Goal: Check status: Check status

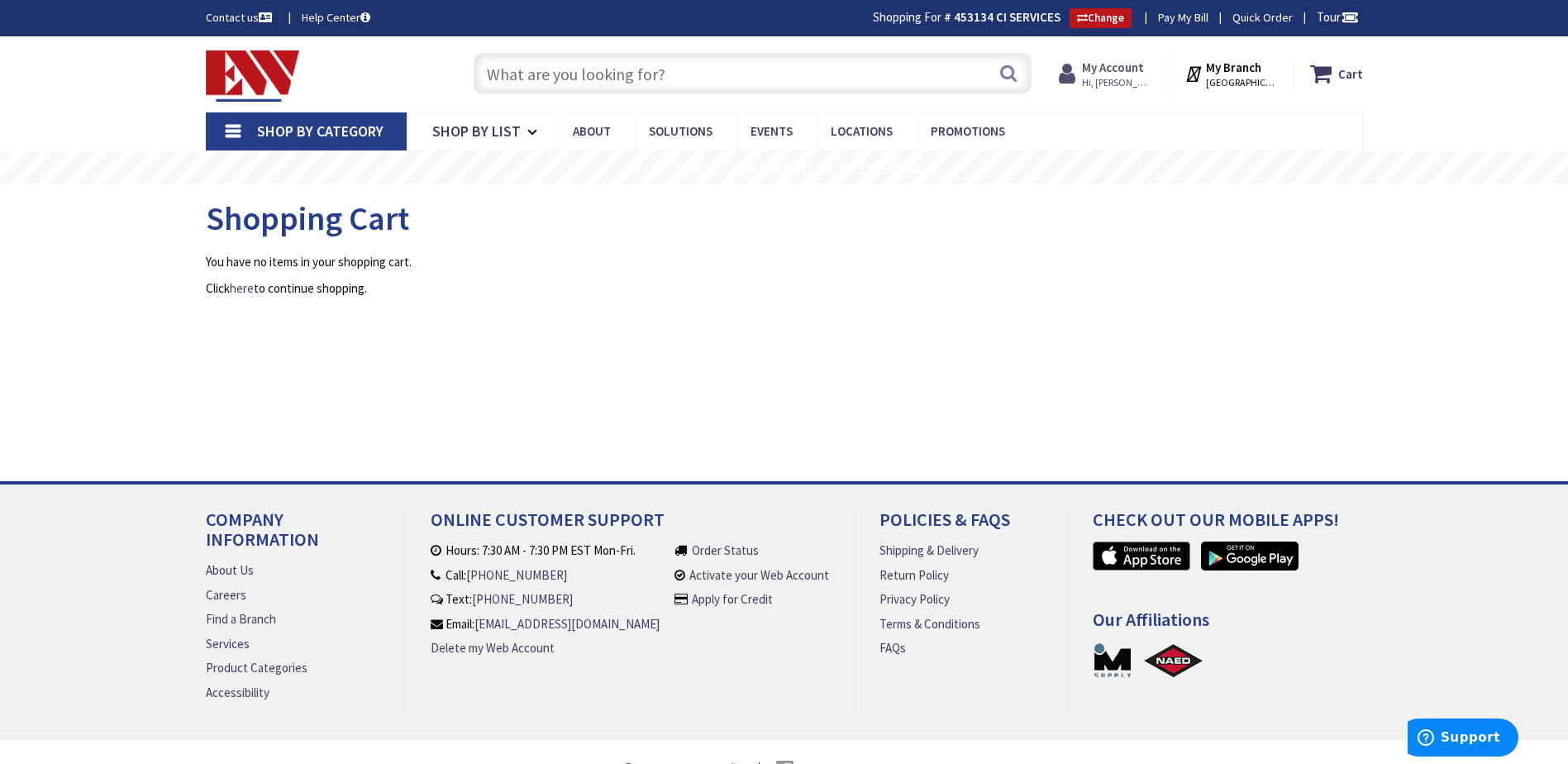
click at [1131, 78] on span "Hi, [PERSON_NAME]" at bounding box center [1117, 83] width 71 height 13
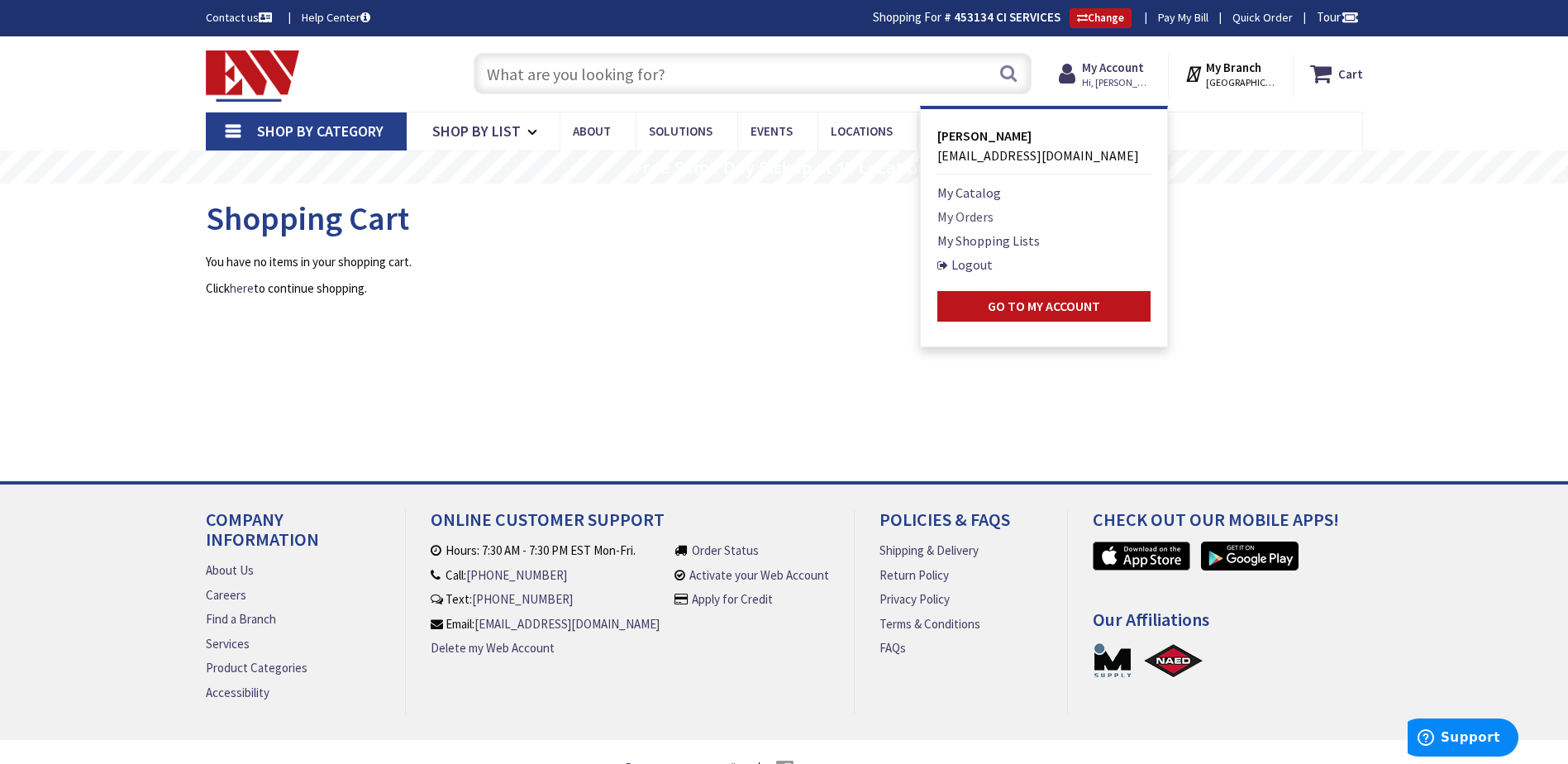
click at [969, 218] on link "My Orders" at bounding box center [965, 216] width 56 height 20
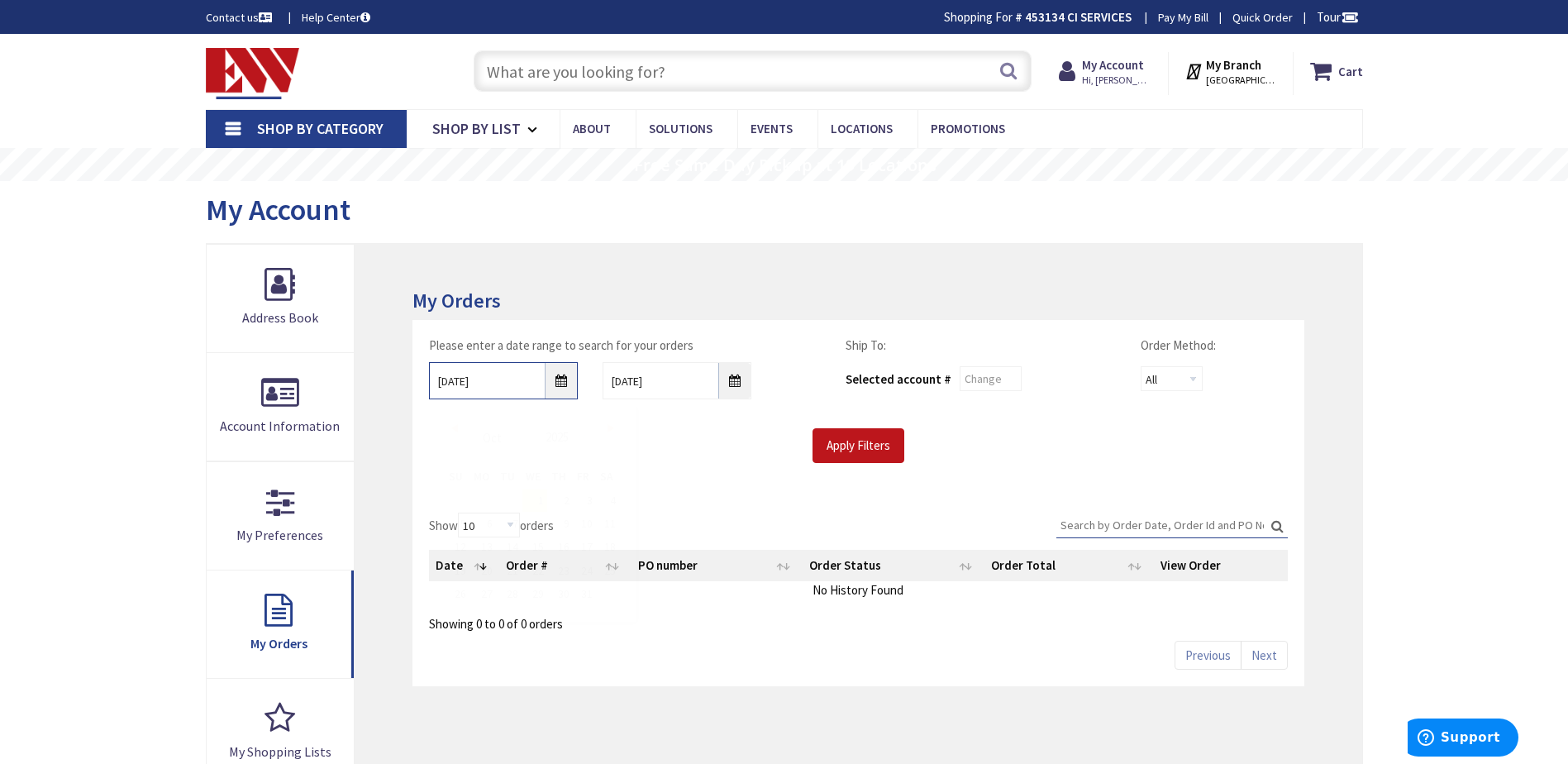
click at [562, 385] on input "10/1/2025" at bounding box center [503, 381] width 149 height 38
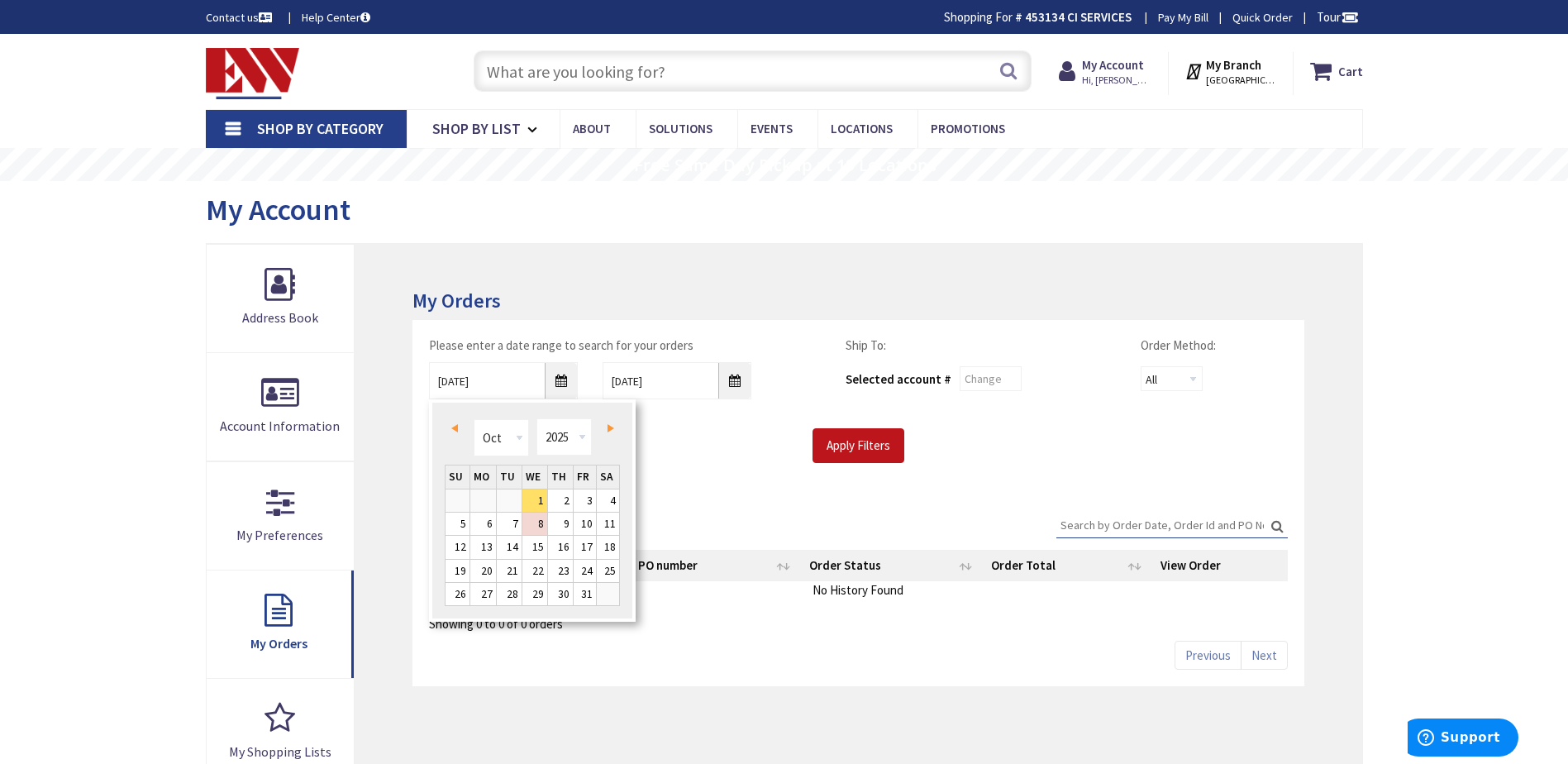
click at [452, 426] on span "Prev" at bounding box center [454, 428] width 7 height 8
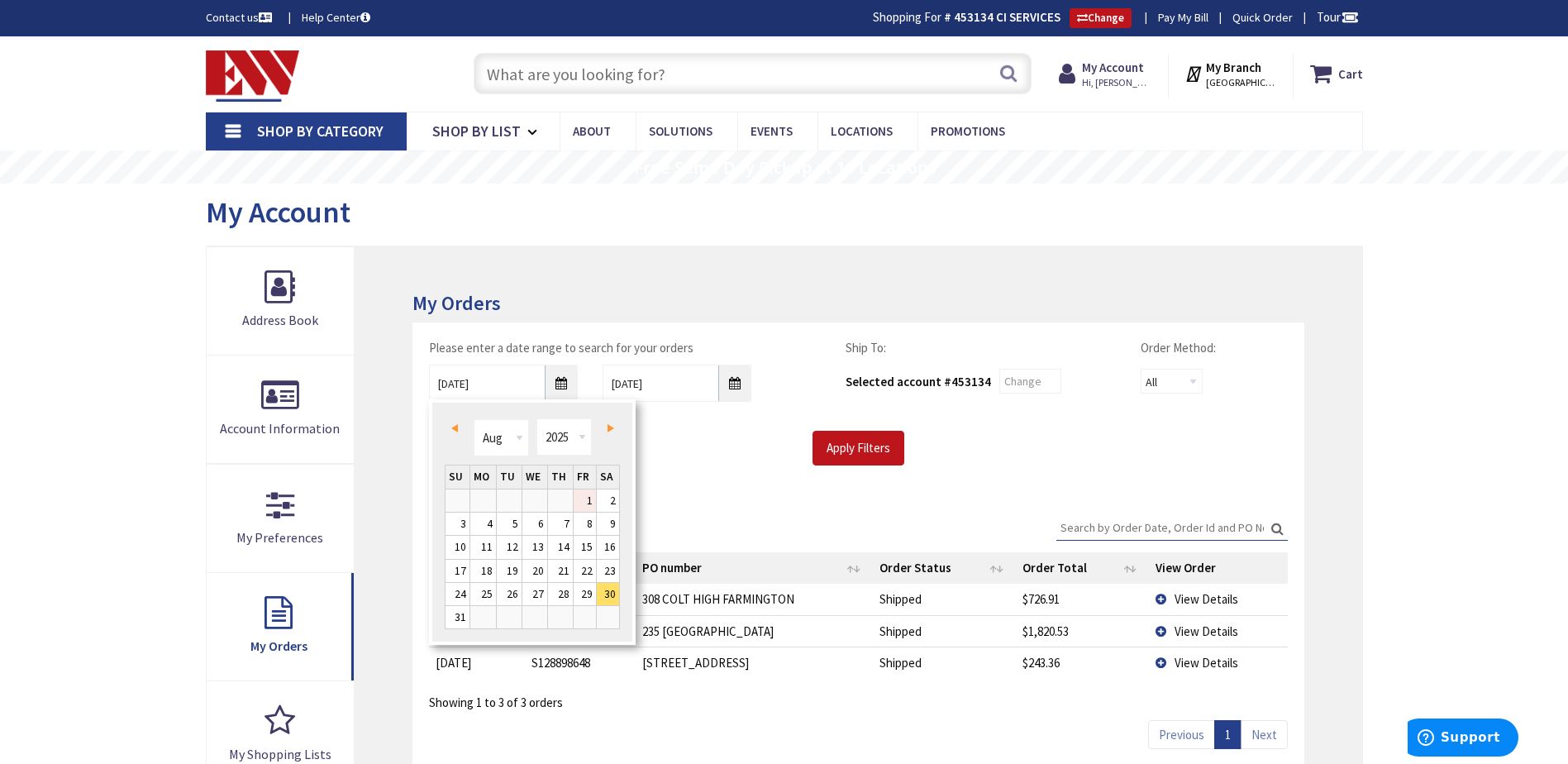
click at [581, 495] on link "1" at bounding box center [585, 501] width 23 height 23
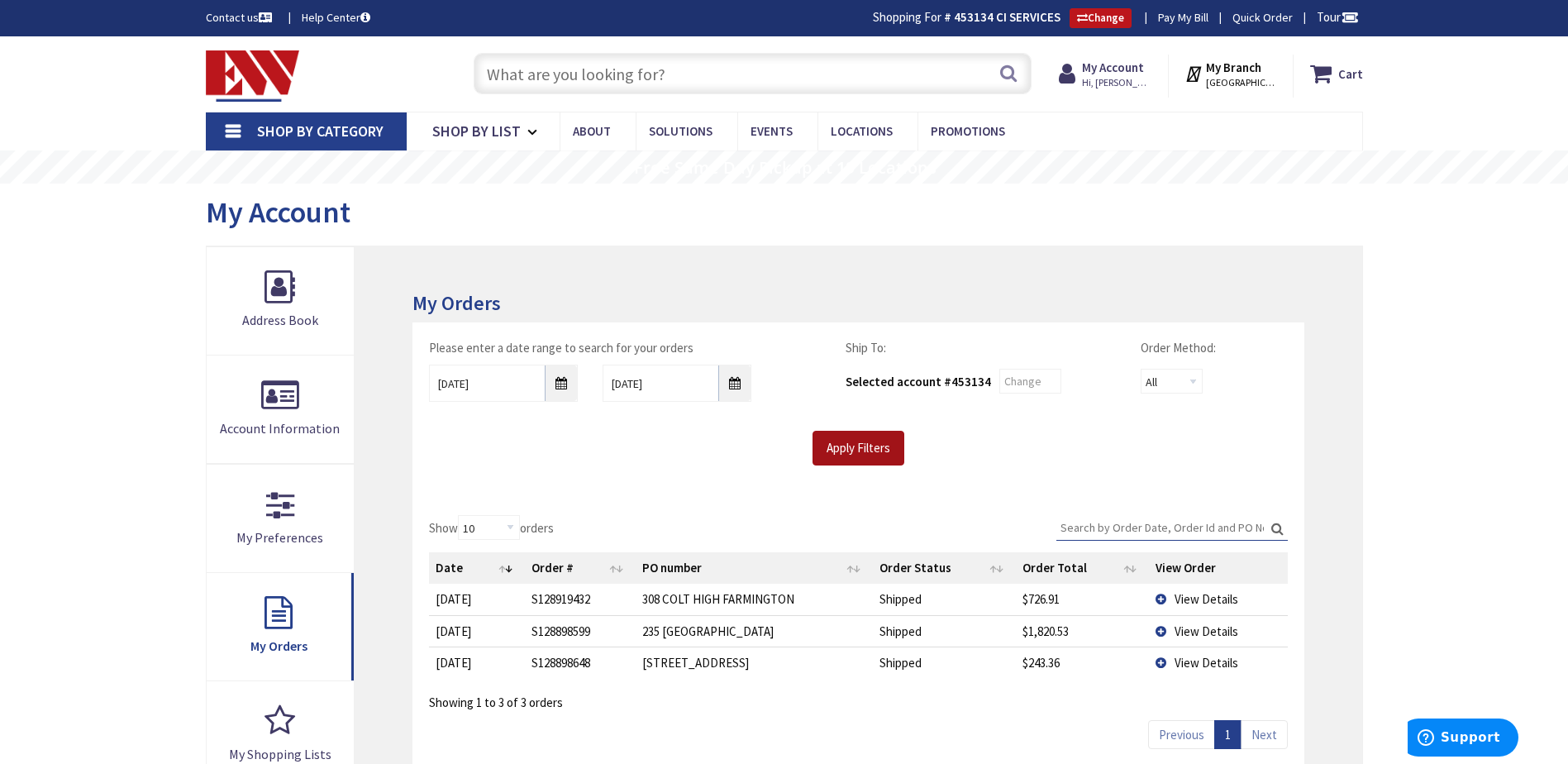
click at [873, 448] on input "Apply Filters" at bounding box center [858, 447] width 92 height 35
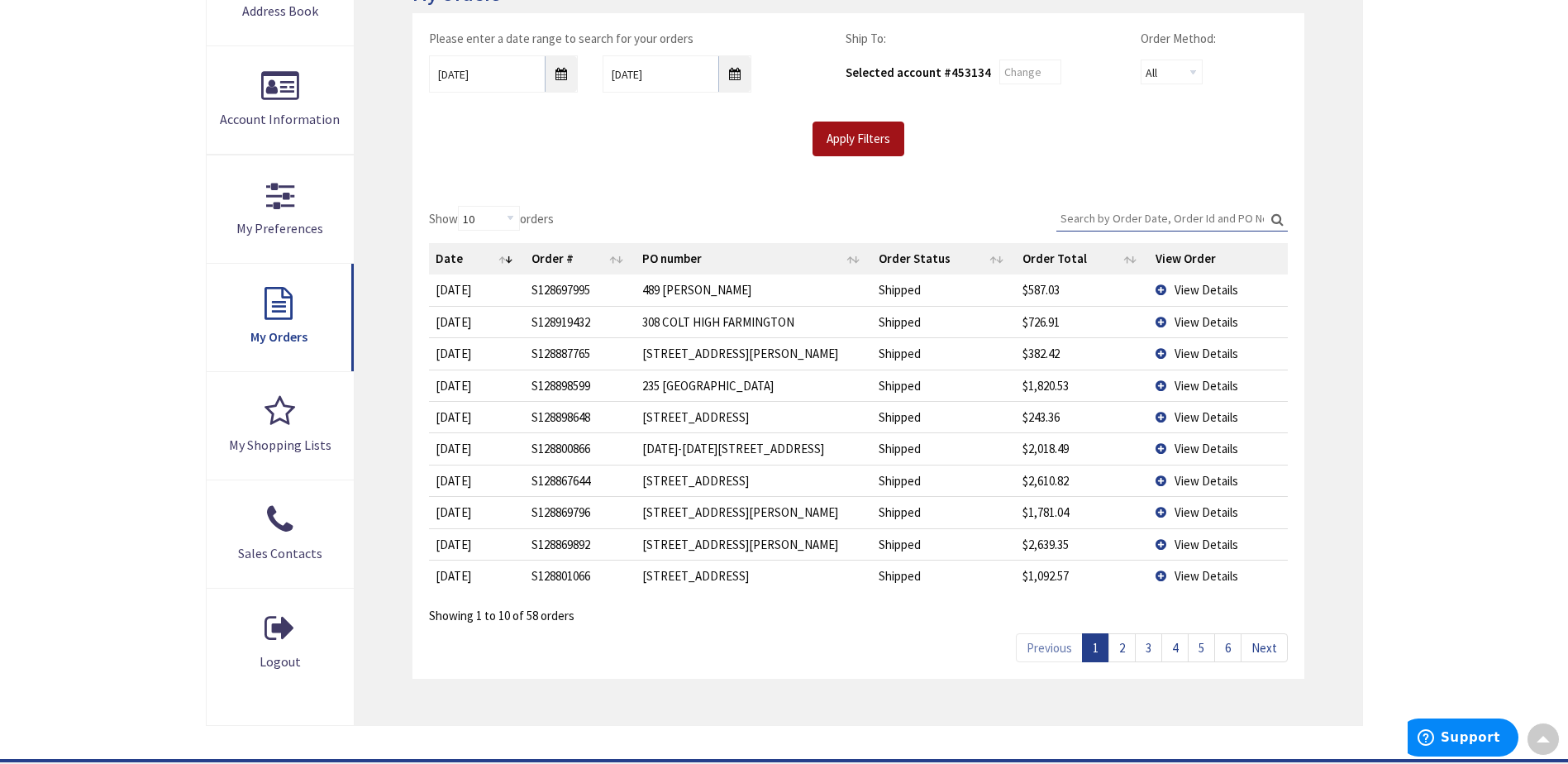
scroll to position [331, 0]
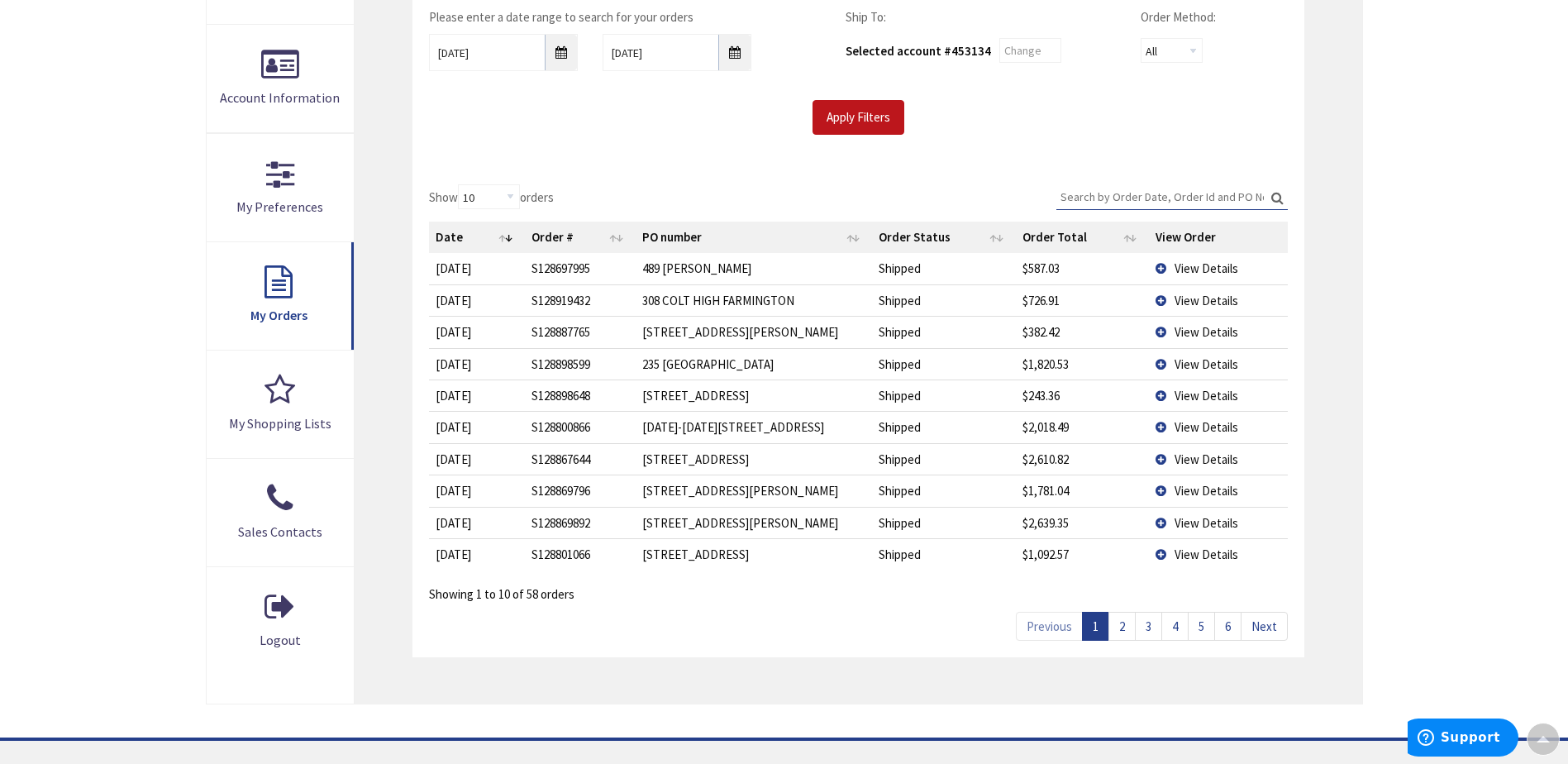
click at [1124, 622] on link "2" at bounding box center [1121, 626] width 27 height 29
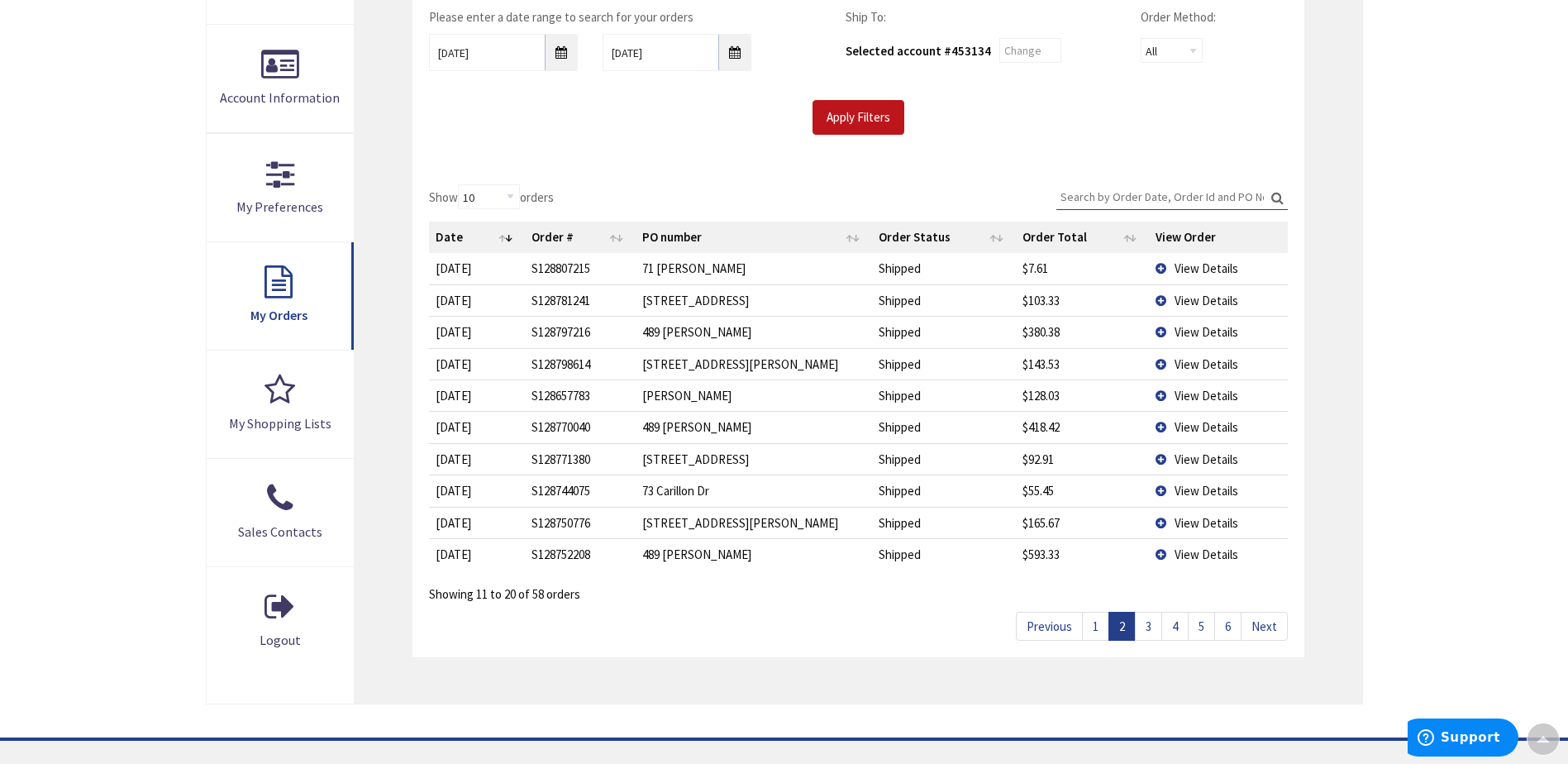
click at [1100, 631] on link "1" at bounding box center [1095, 626] width 27 height 29
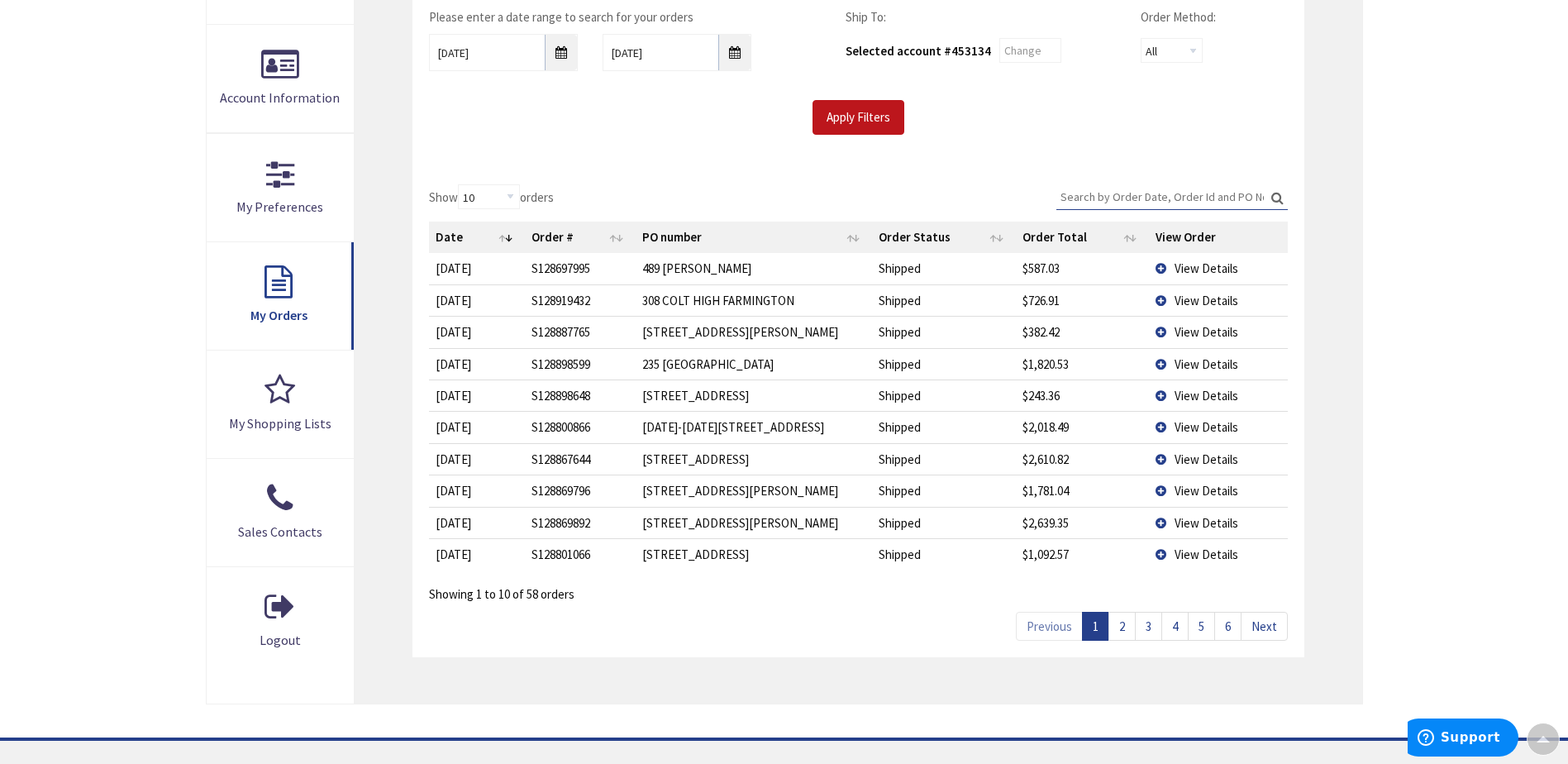
click at [1188, 456] on span "View Details" at bounding box center [1207, 459] width 64 height 16
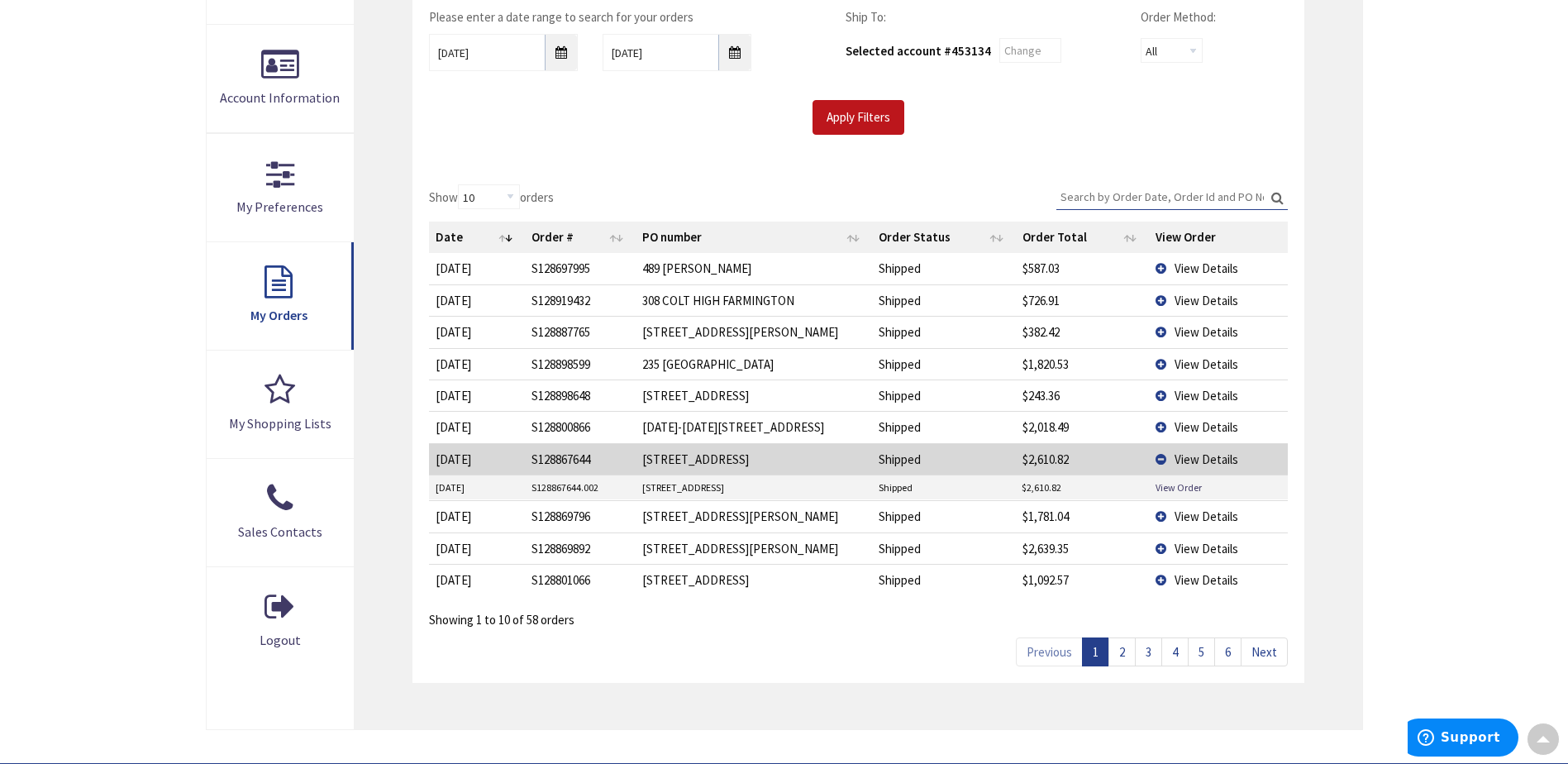
click at [1197, 514] on span "View Details" at bounding box center [1207, 516] width 64 height 16
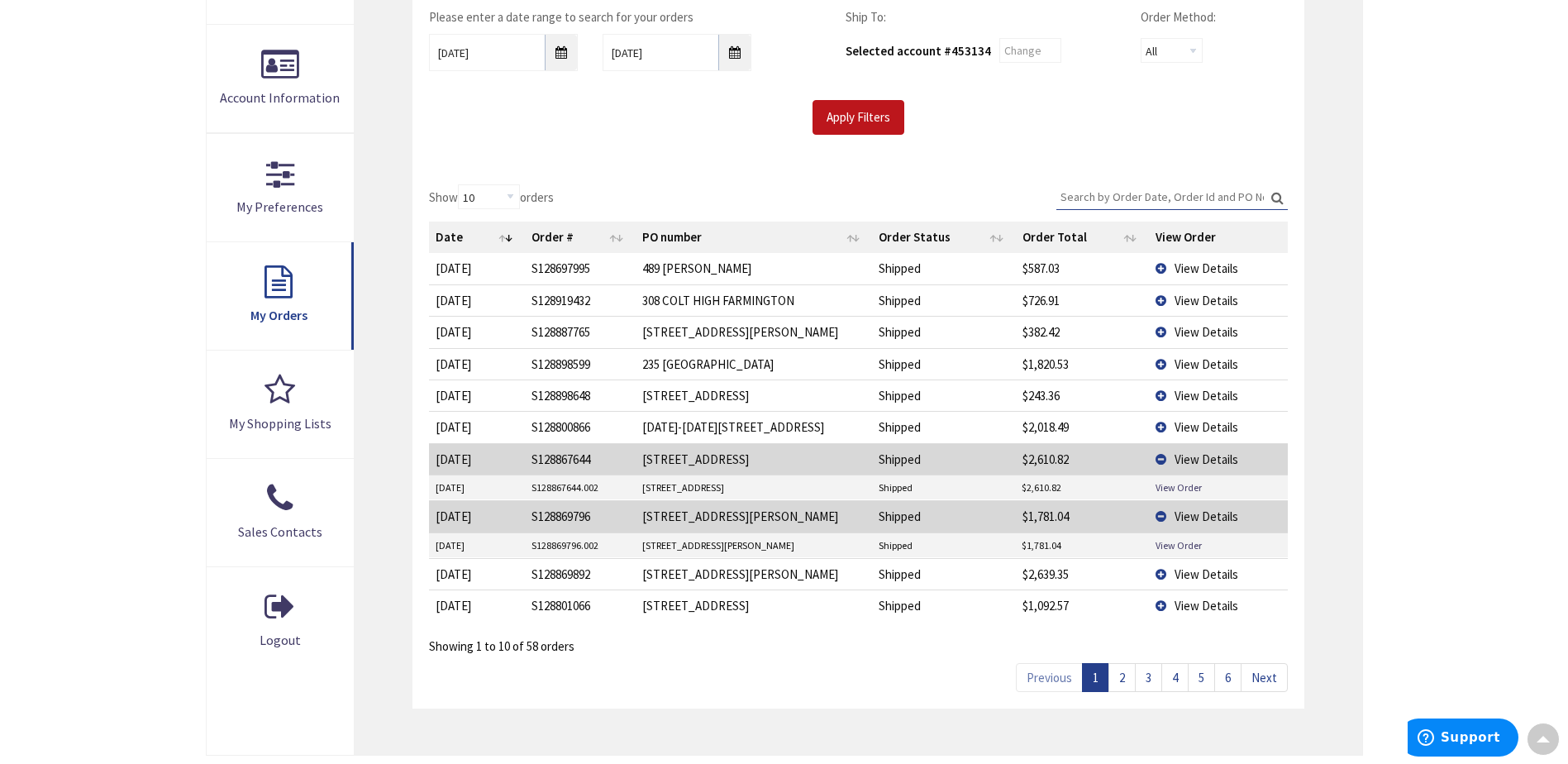
click at [1203, 569] on span "View Details" at bounding box center [1207, 573] width 64 height 16
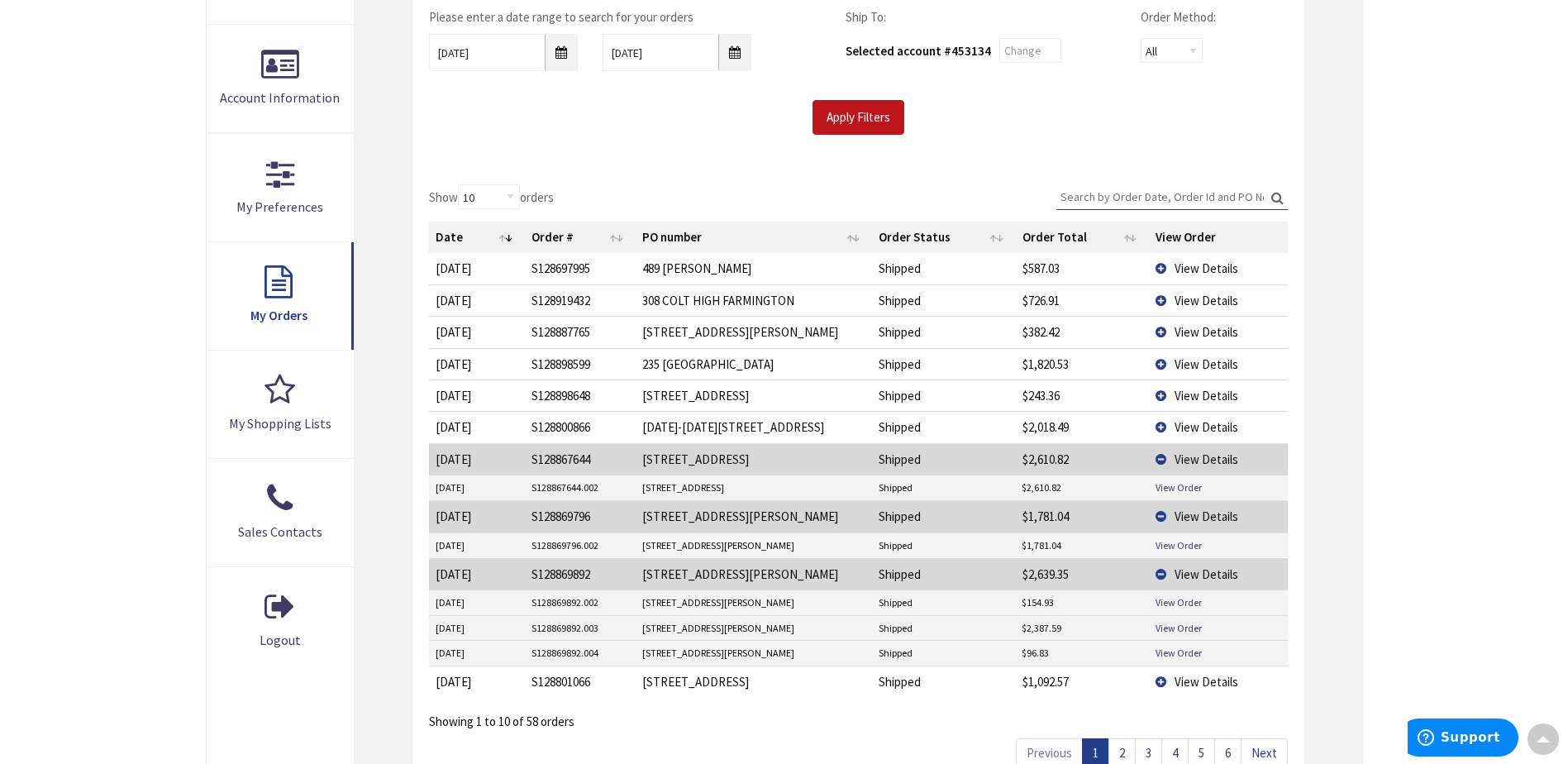
click at [1207, 680] on span "View Details" at bounding box center [1207, 681] width 64 height 16
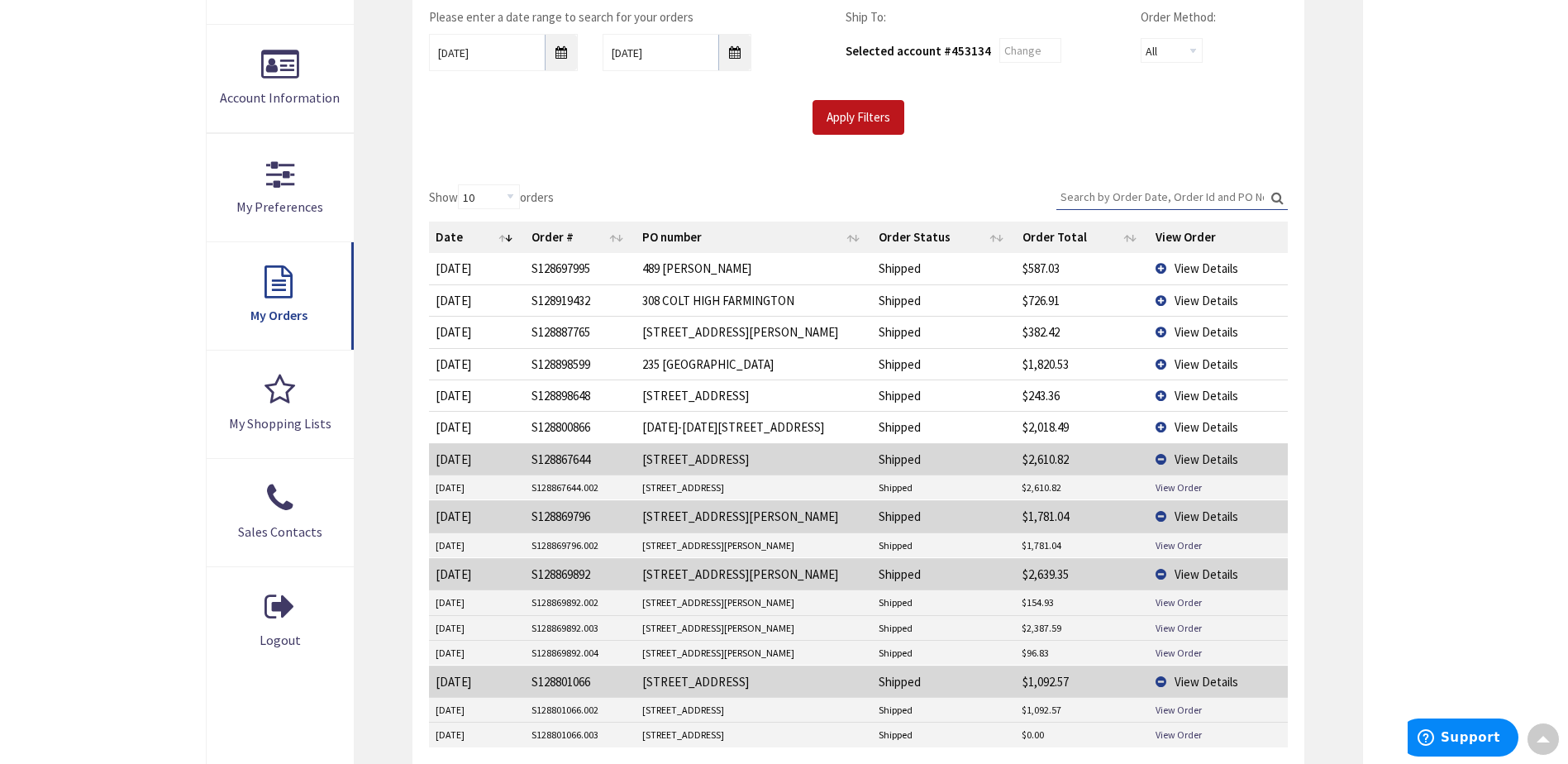
click at [1203, 423] on span "View Details" at bounding box center [1207, 427] width 64 height 16
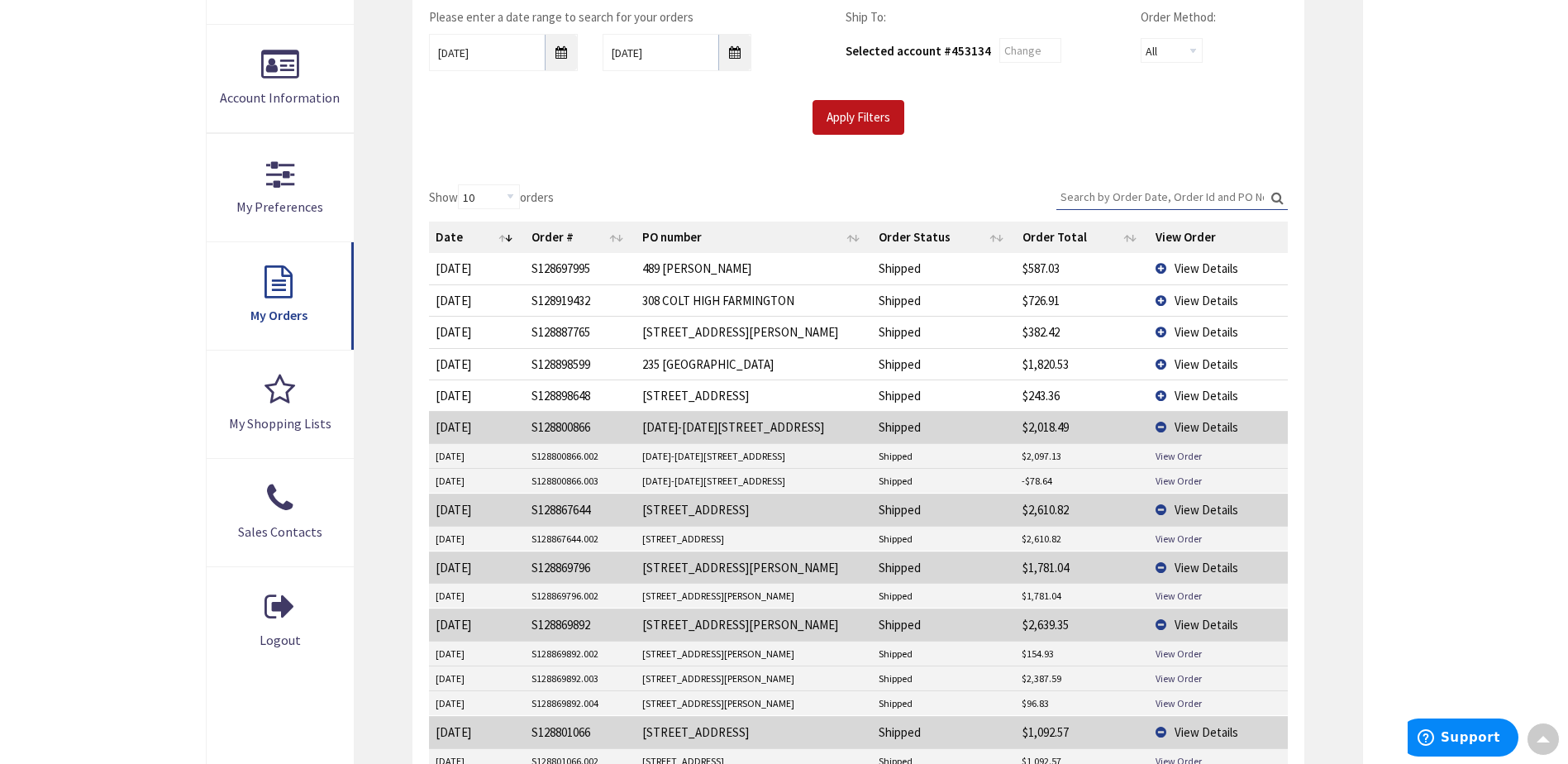
click at [1203, 396] on span "View Details" at bounding box center [1207, 395] width 64 height 16
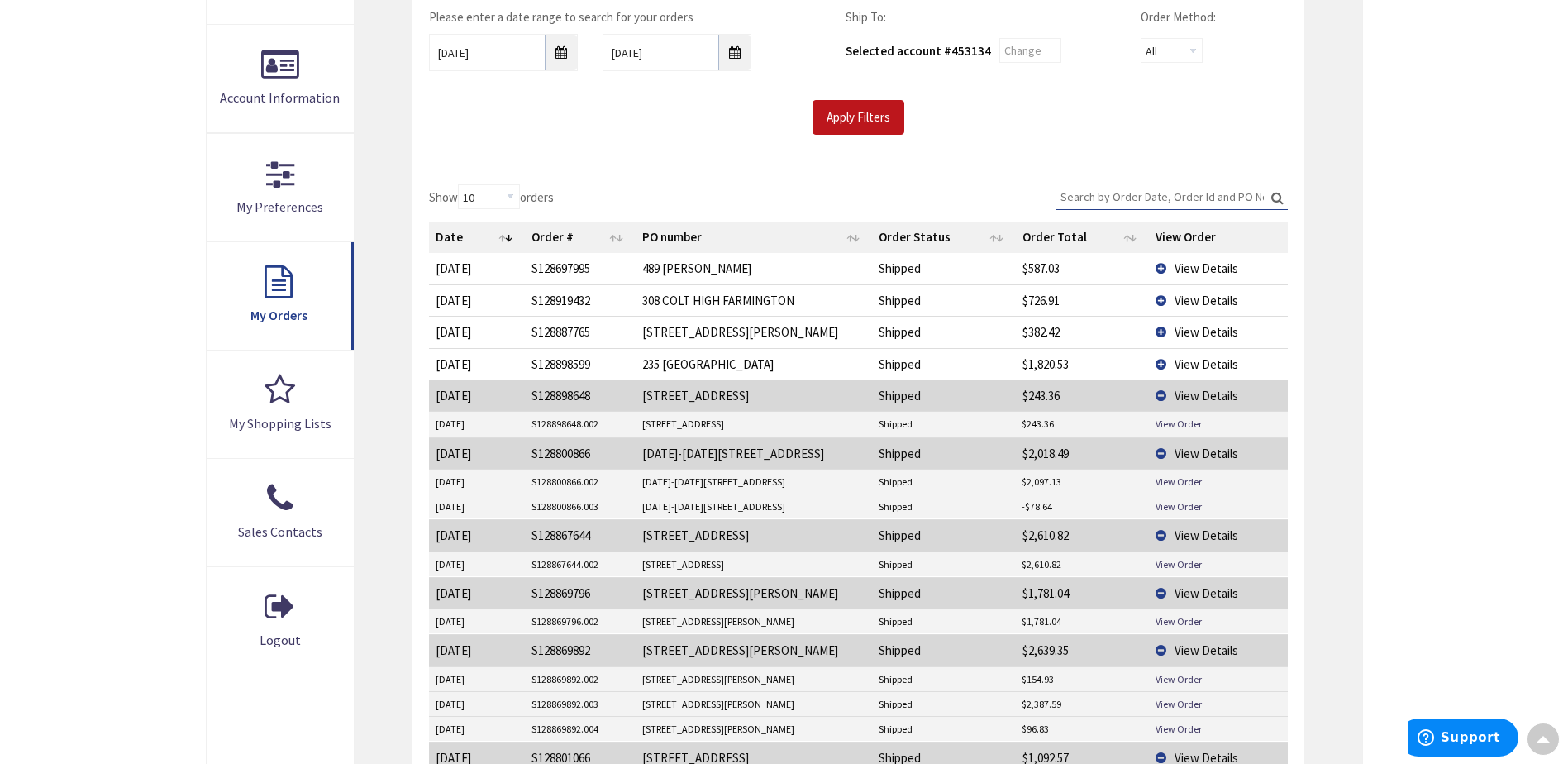
click at [1210, 362] on span "View Details" at bounding box center [1207, 364] width 64 height 16
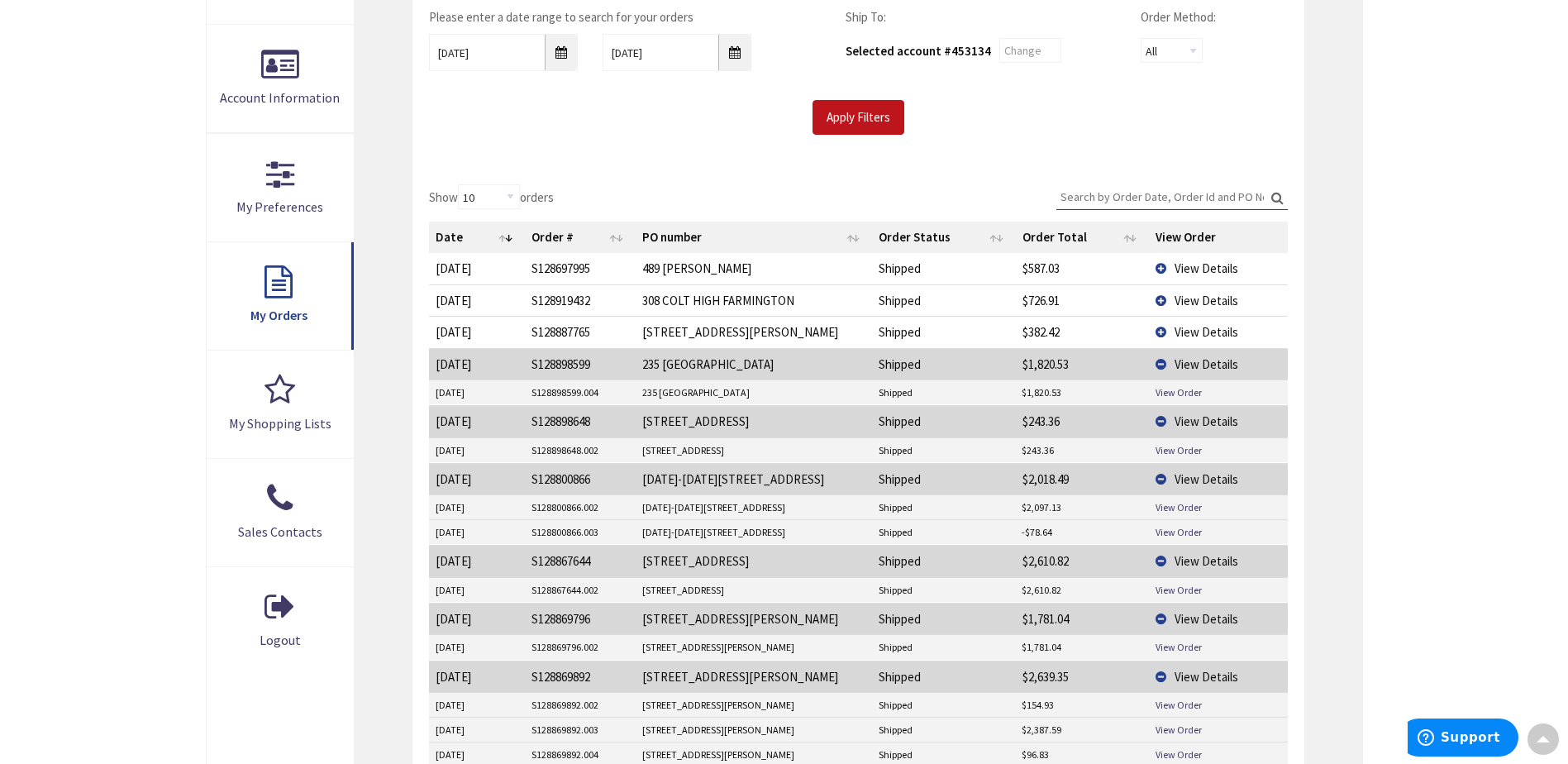
click at [1215, 328] on span "View Details" at bounding box center [1207, 332] width 64 height 16
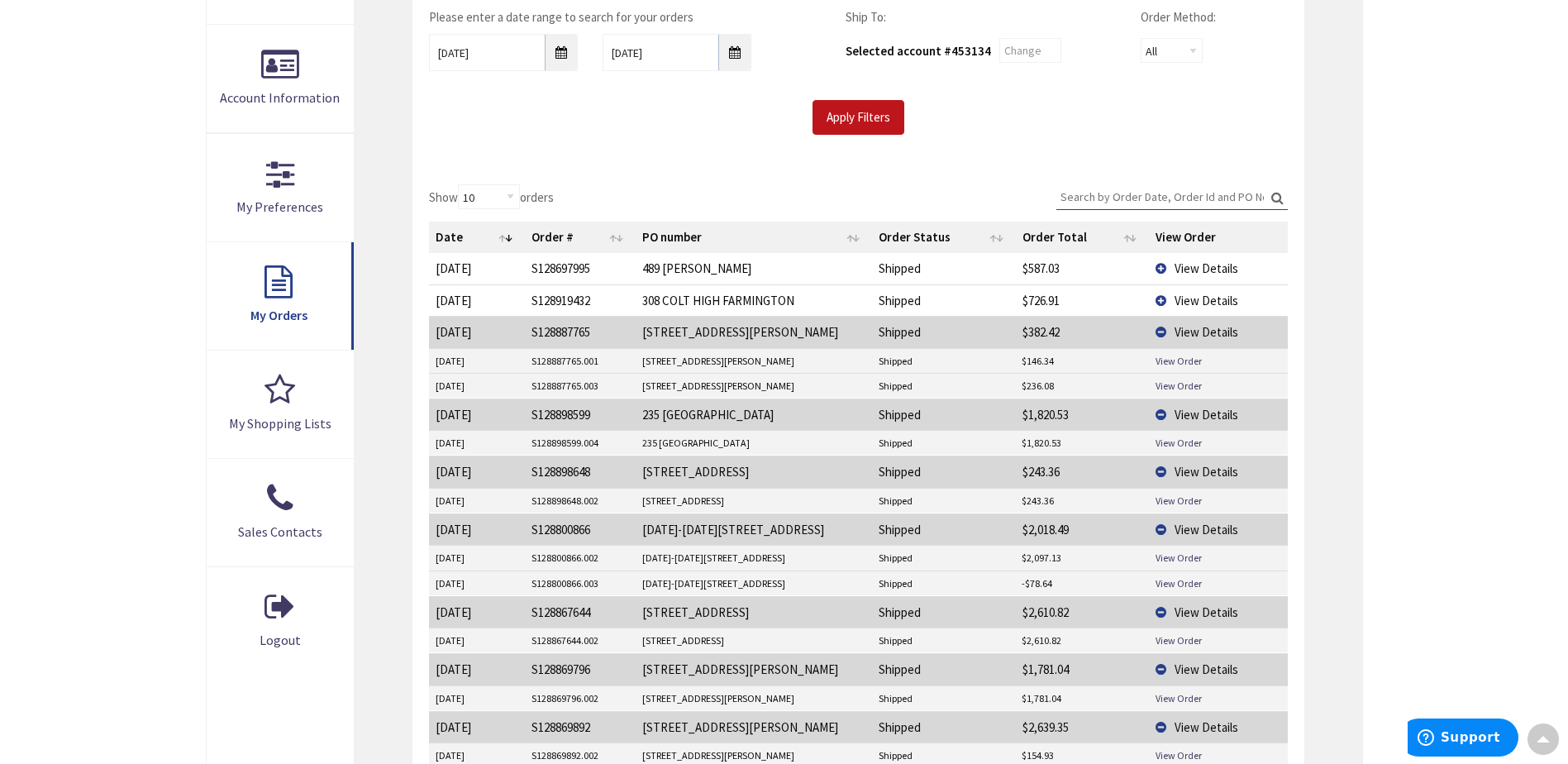
click at [1218, 294] on span "View Details" at bounding box center [1207, 300] width 64 height 16
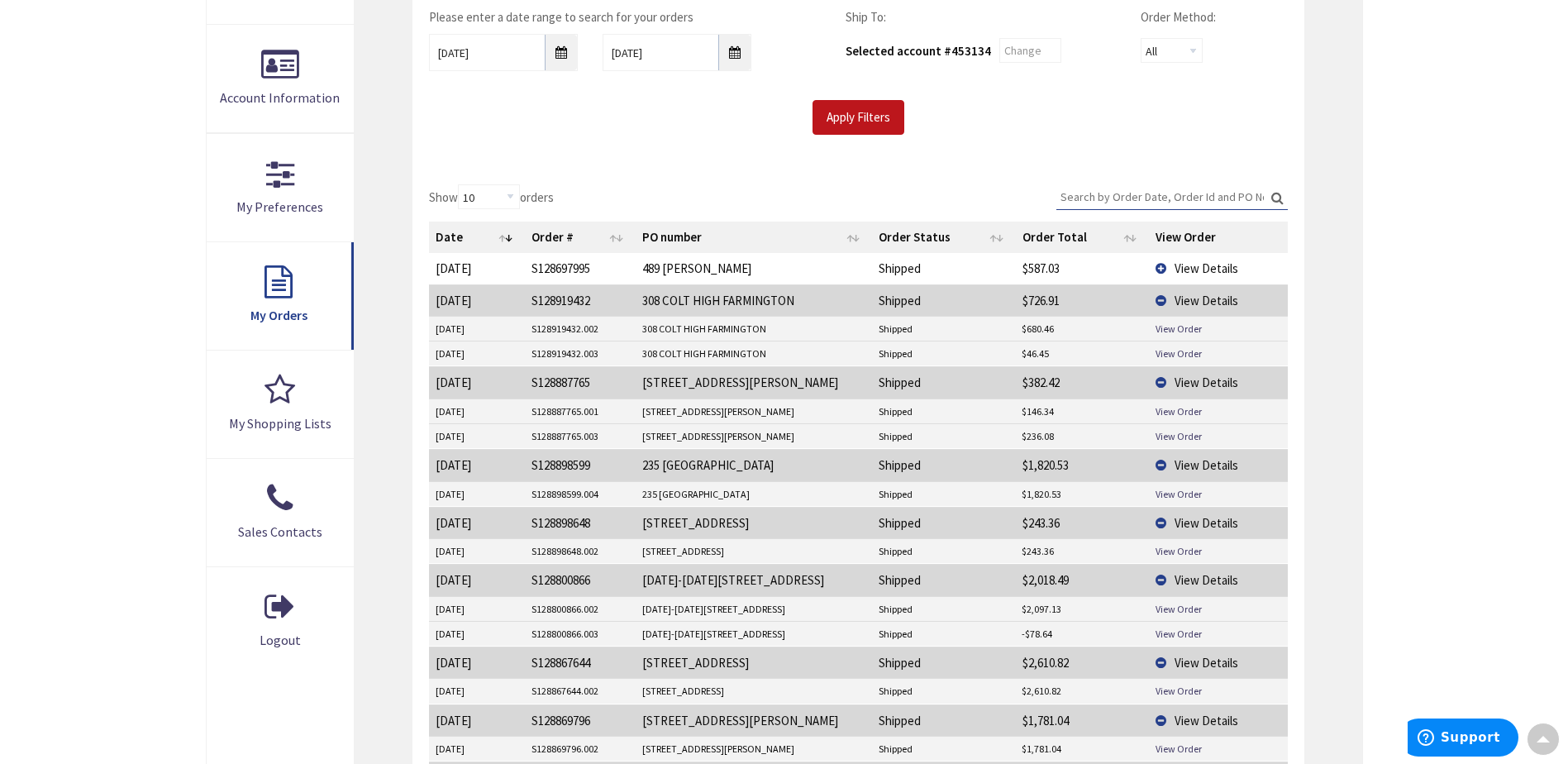
click at [1213, 266] on span "View Details" at bounding box center [1207, 268] width 64 height 16
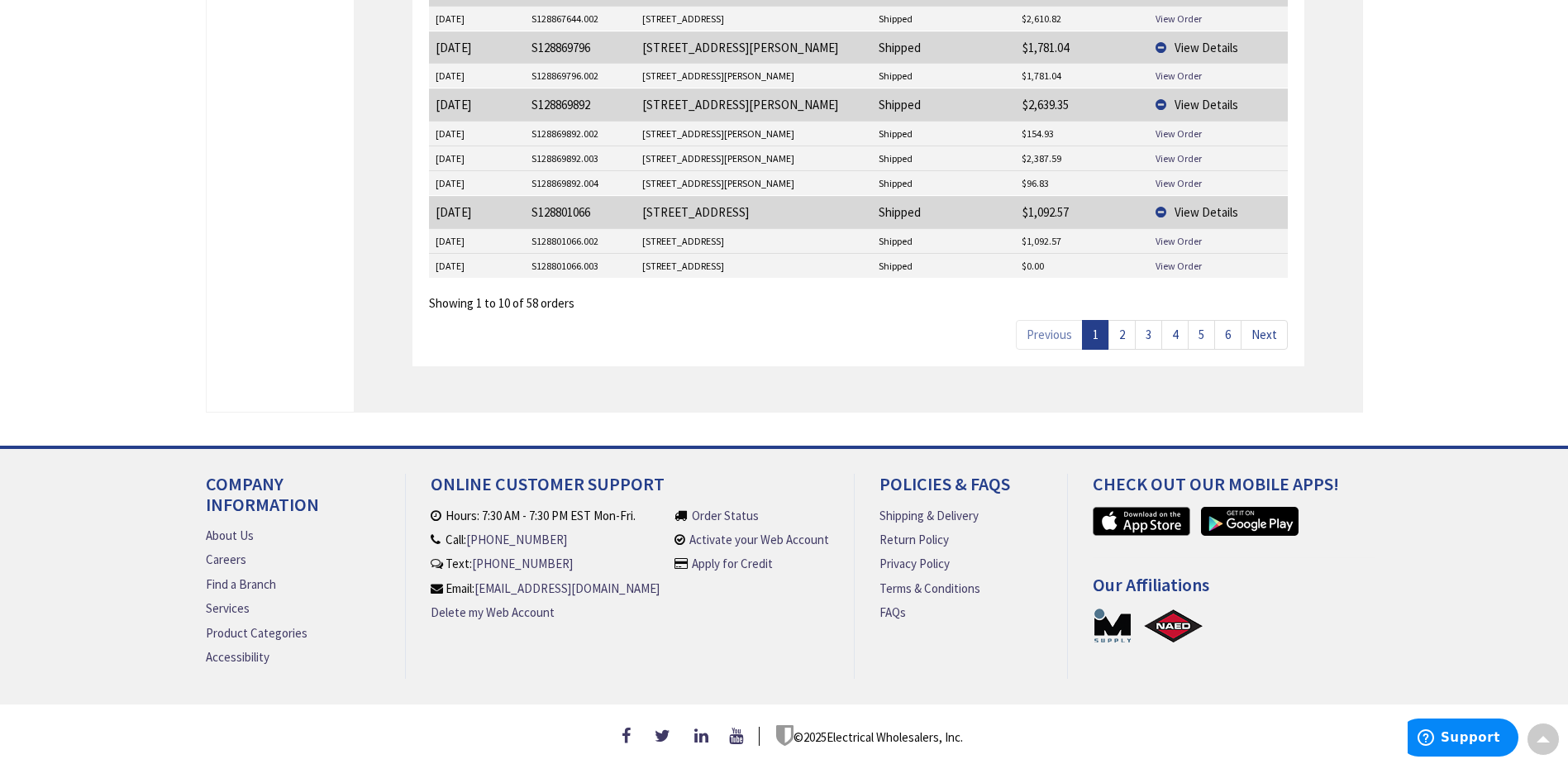
scroll to position [1060, 0]
click at [1122, 334] on link "2" at bounding box center [1121, 334] width 27 height 29
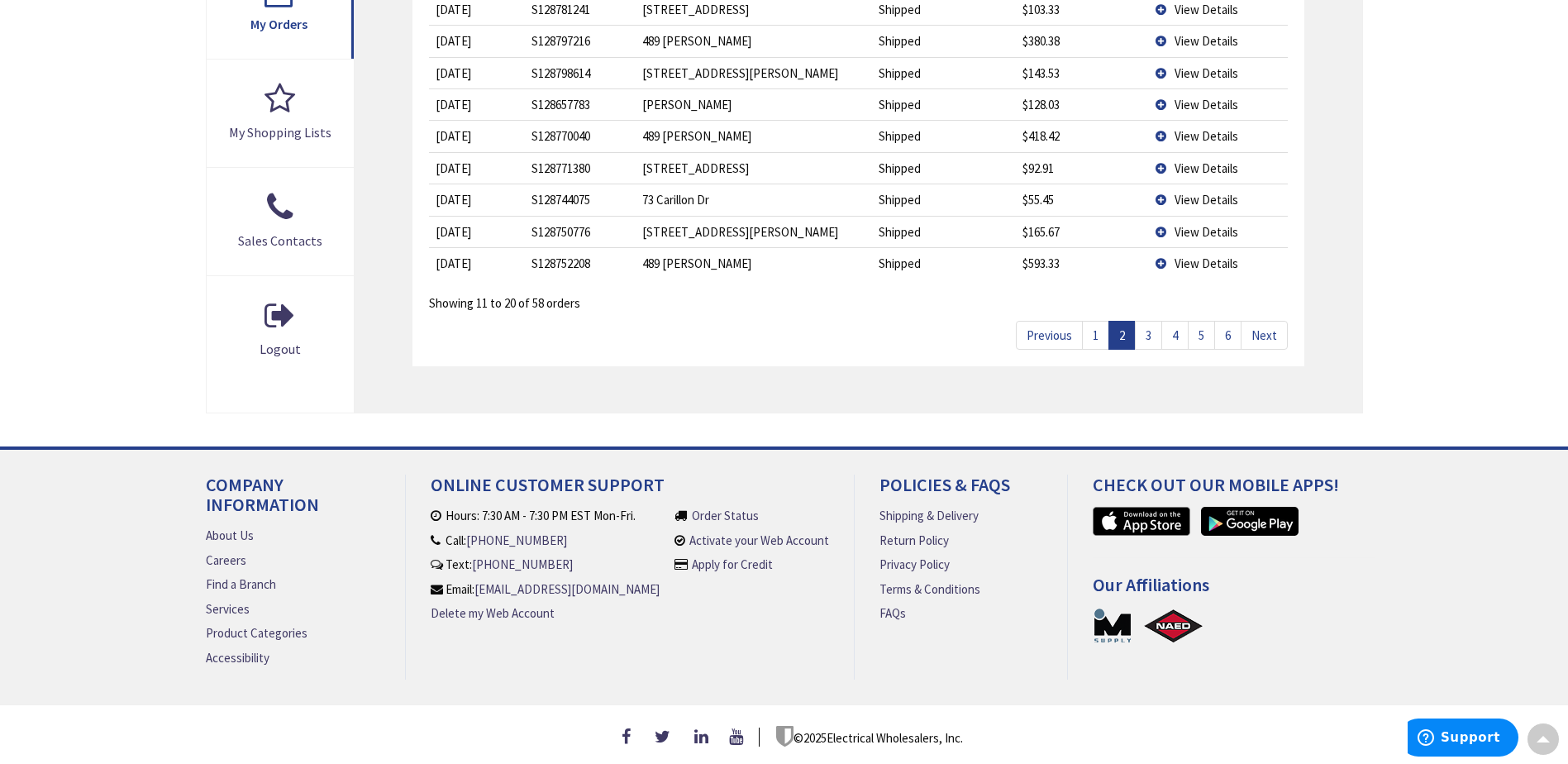
click at [1208, 256] on span "View Details" at bounding box center [1207, 263] width 64 height 16
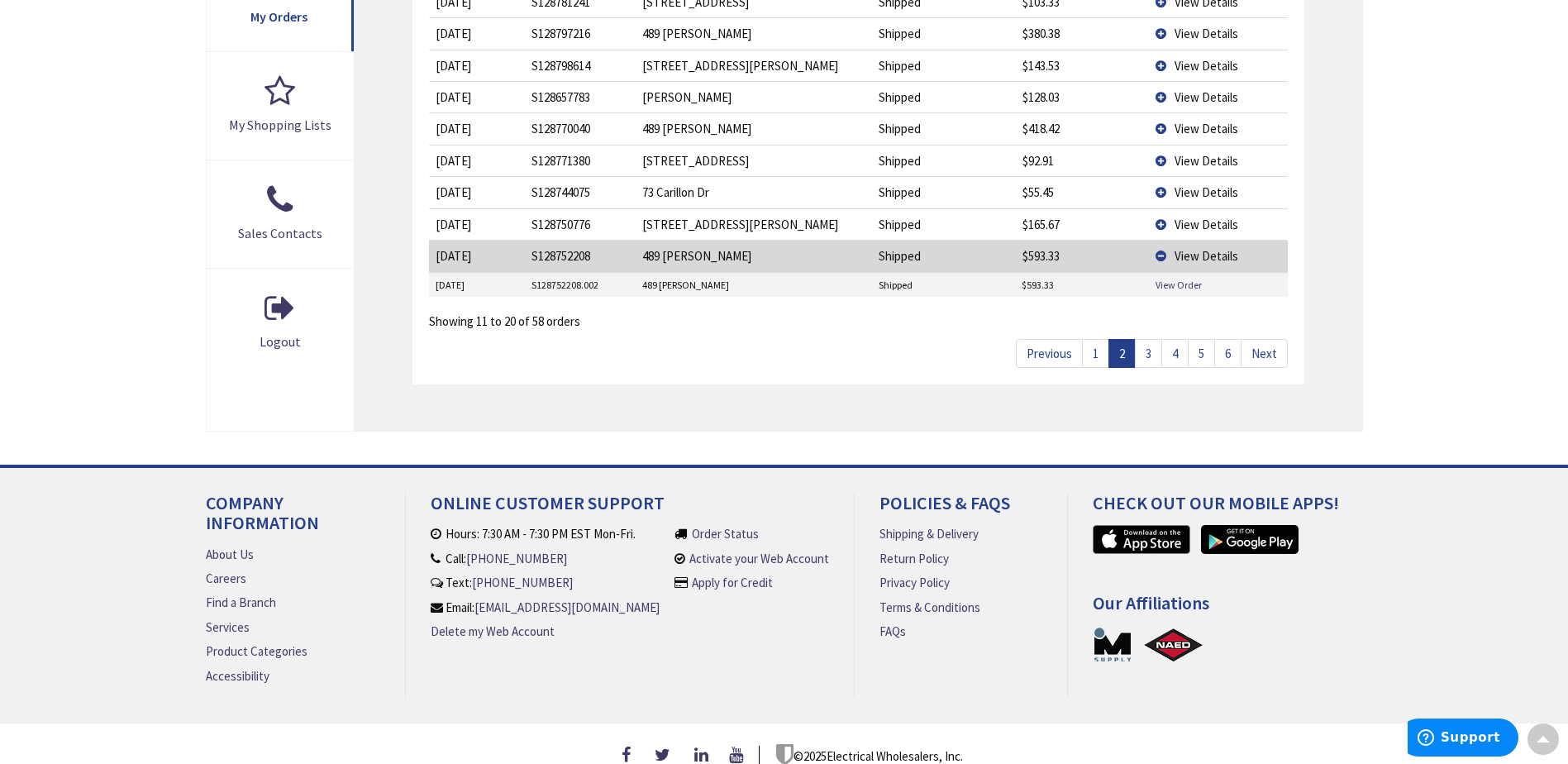
scroll to position [654, 0]
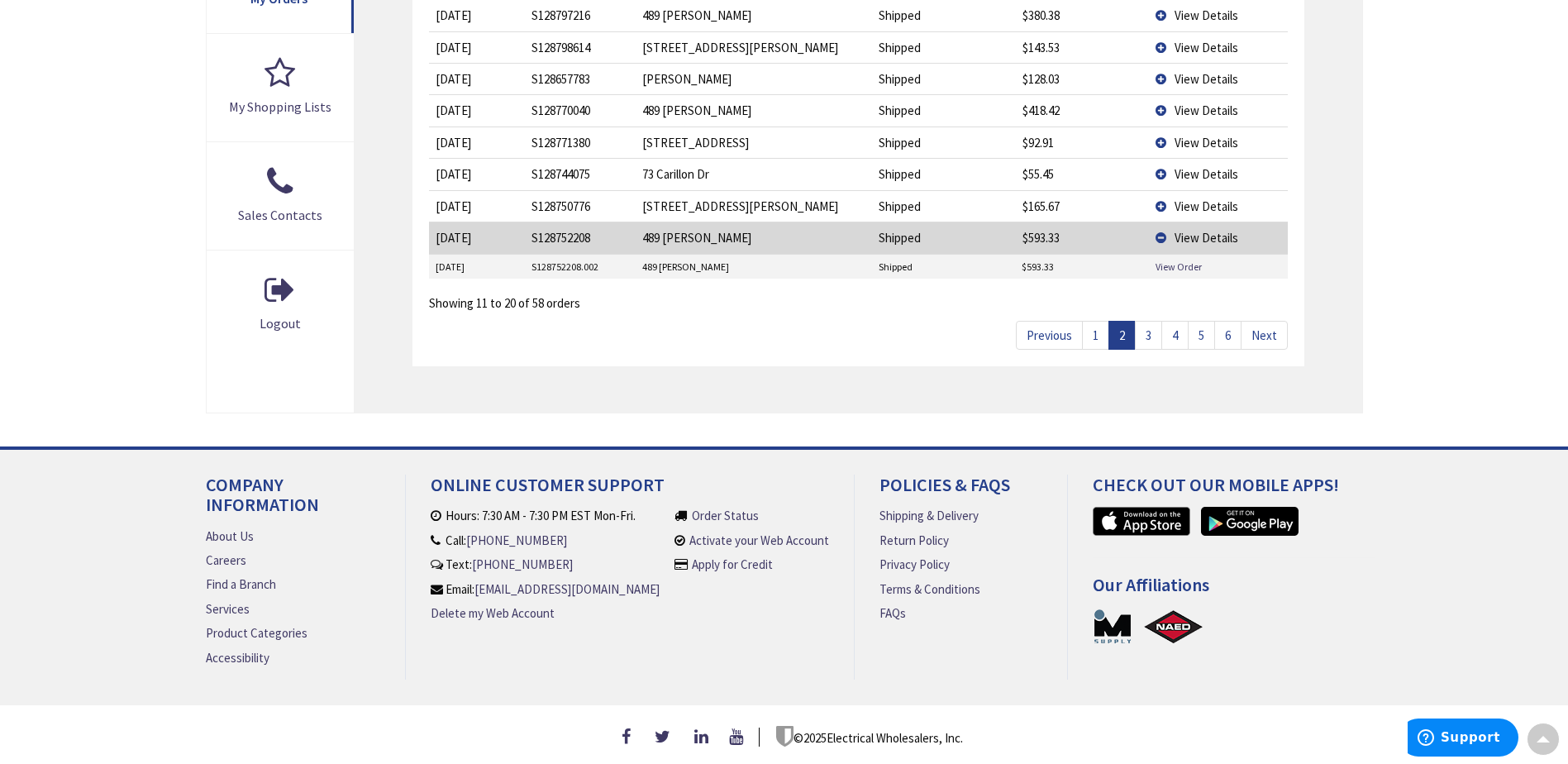
click at [1200, 135] on span "View Details" at bounding box center [1207, 142] width 64 height 16
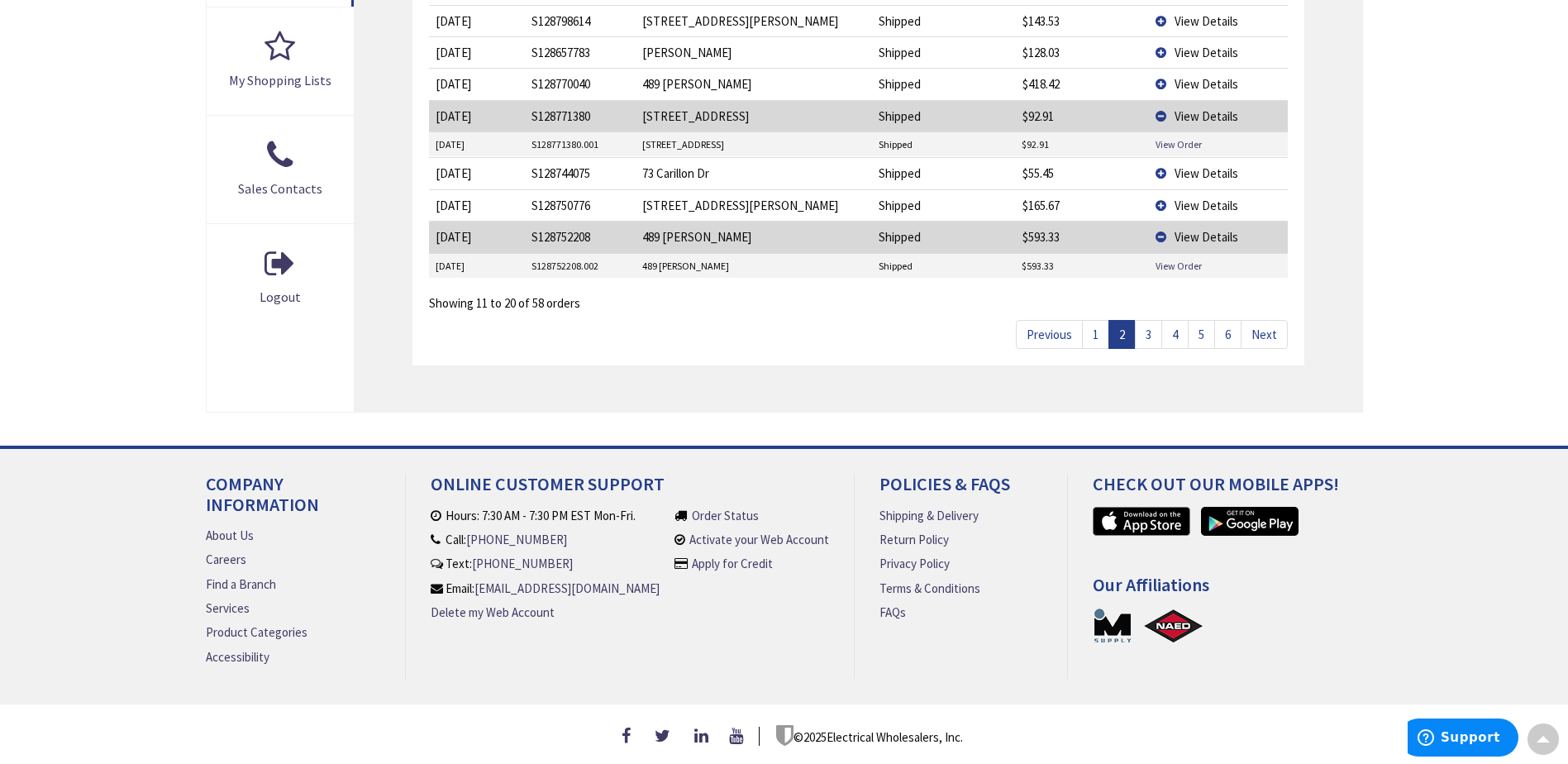
click at [1204, 78] on span "View Details" at bounding box center [1207, 84] width 64 height 16
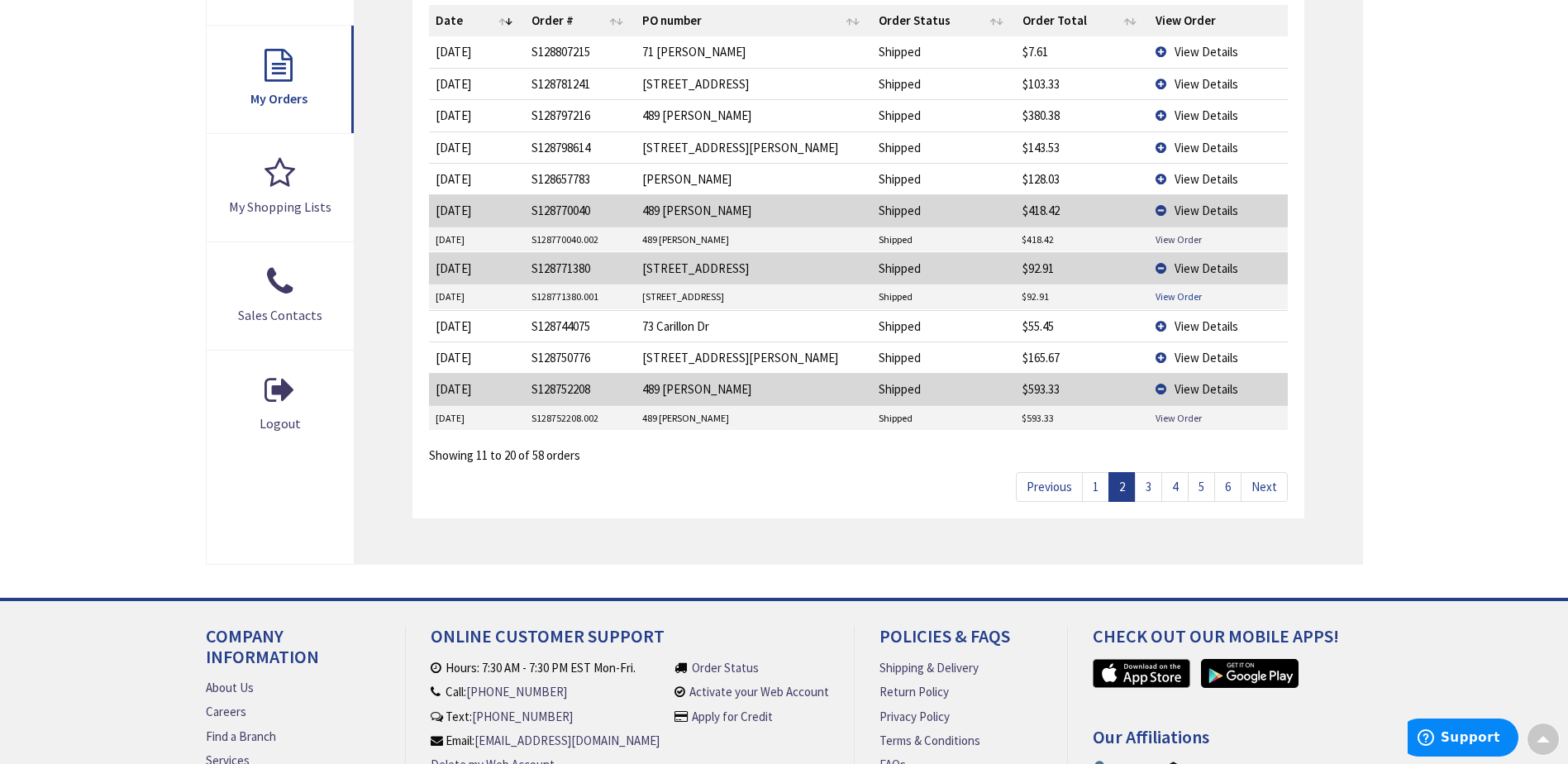
scroll to position [540, 0]
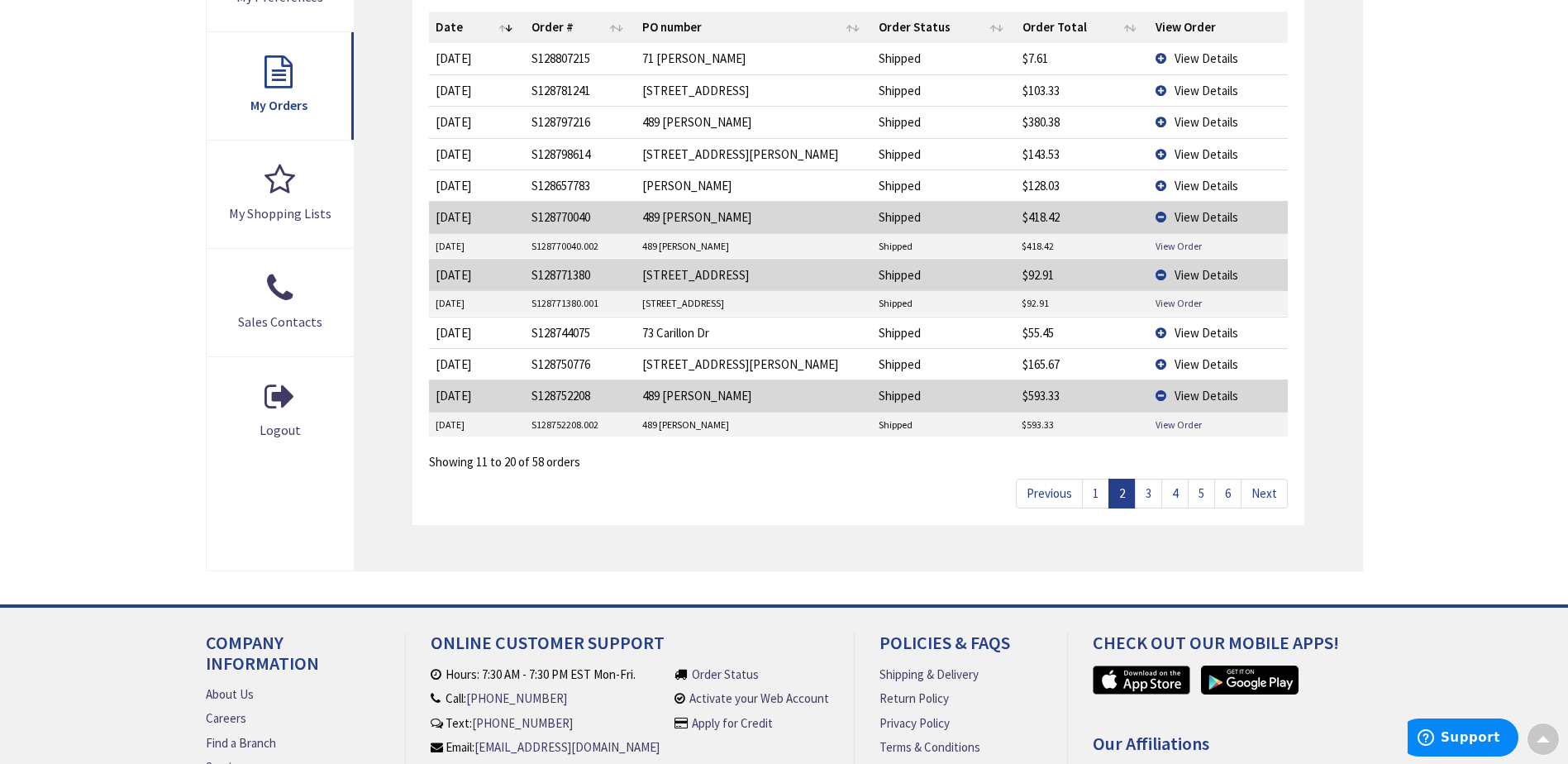
click at [1209, 181] on span "View Details" at bounding box center [1207, 185] width 64 height 16
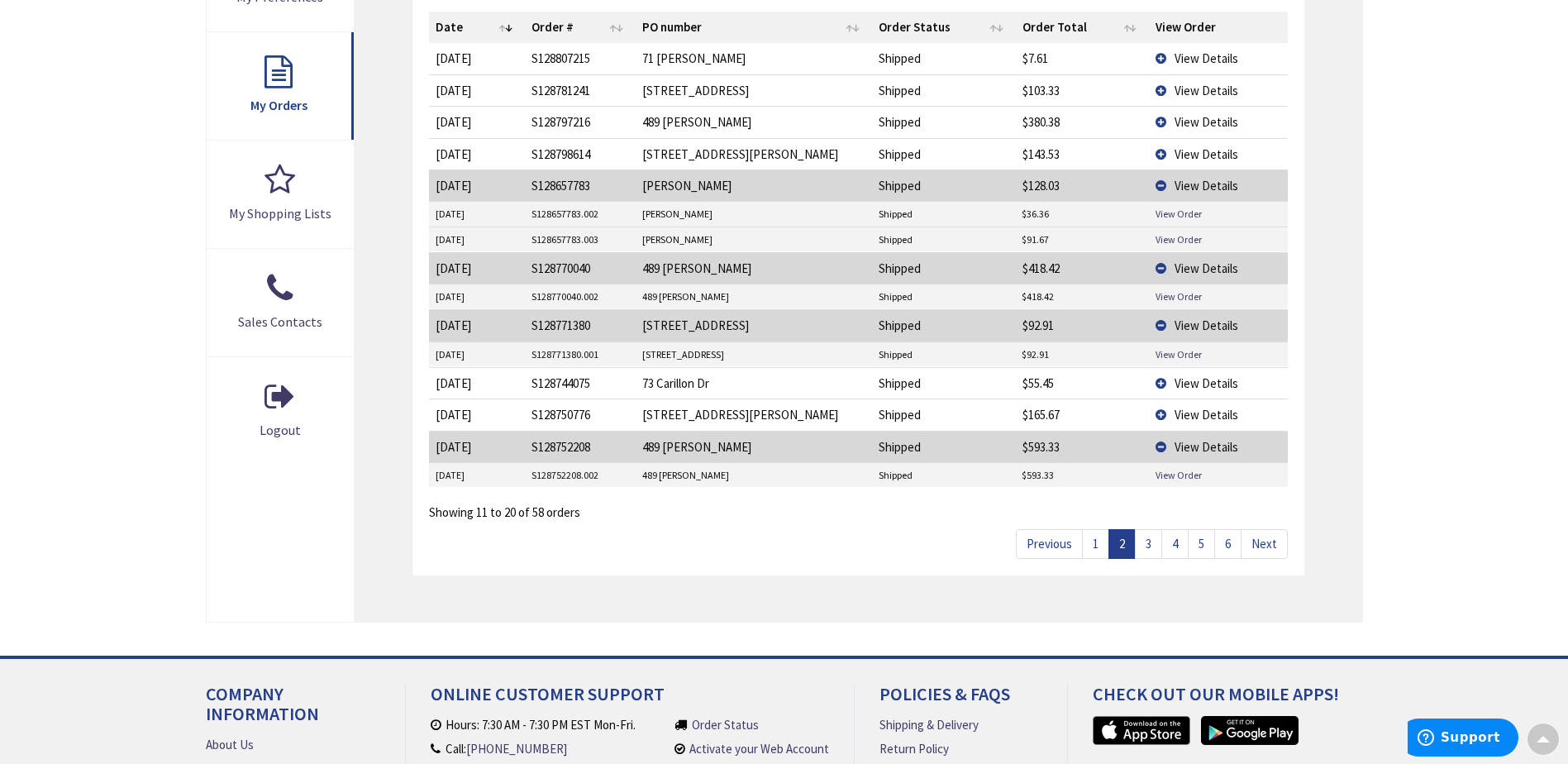
click at [1203, 149] on span "View Details" at bounding box center [1207, 154] width 64 height 16
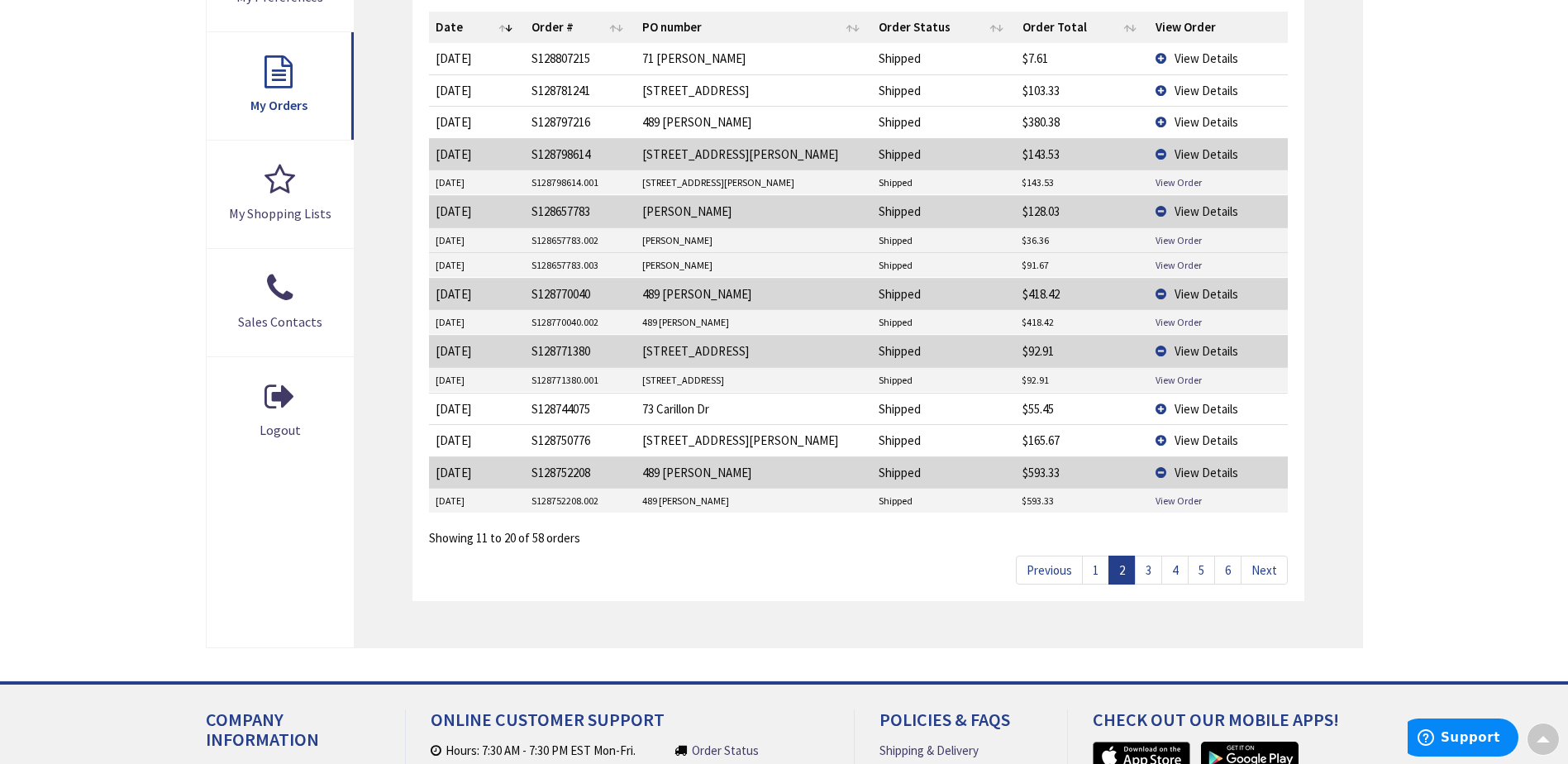
click at [1202, 120] on span "View Details" at bounding box center [1207, 121] width 64 height 16
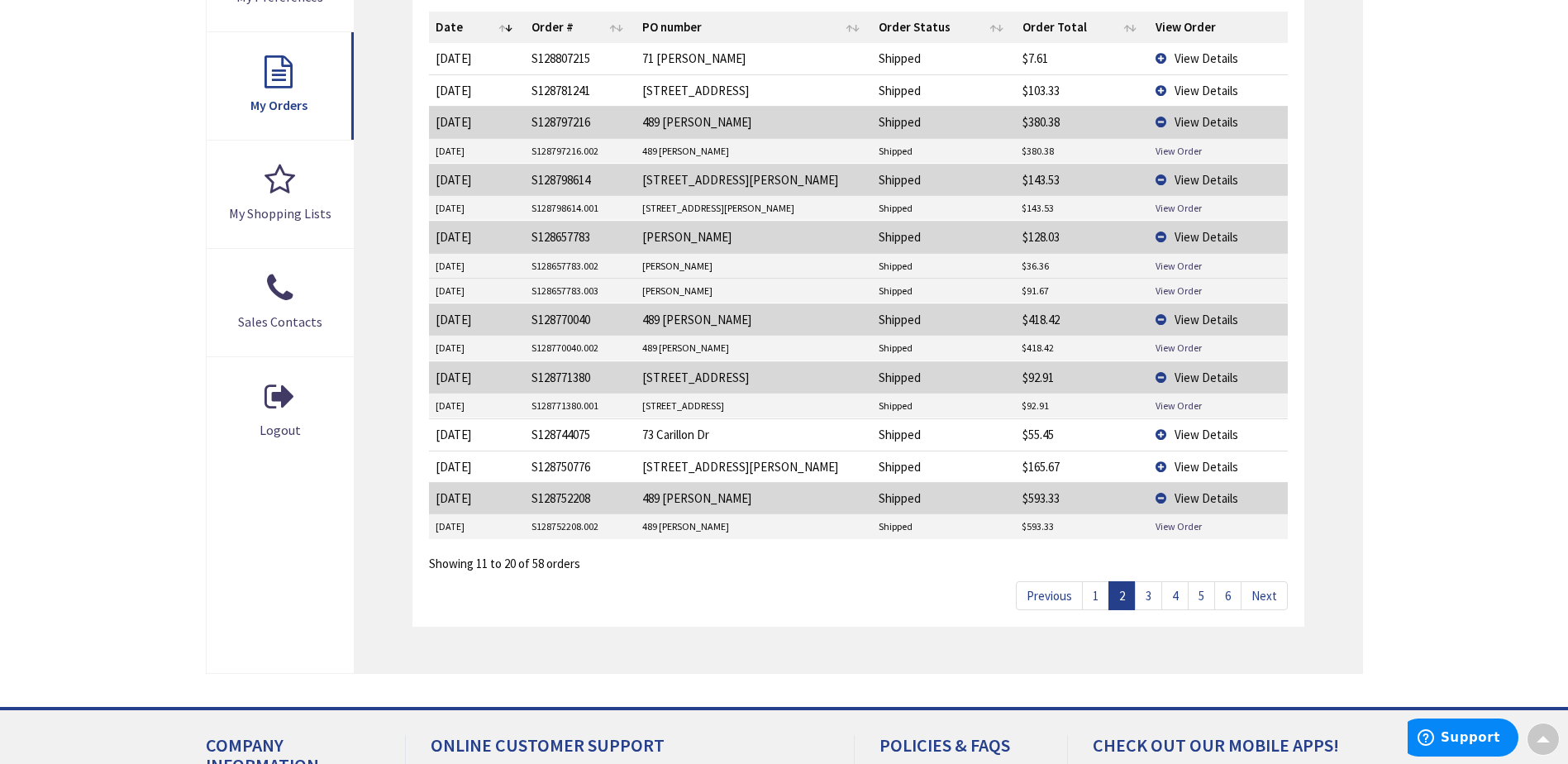
click at [1202, 88] on span "View Details" at bounding box center [1207, 90] width 64 height 16
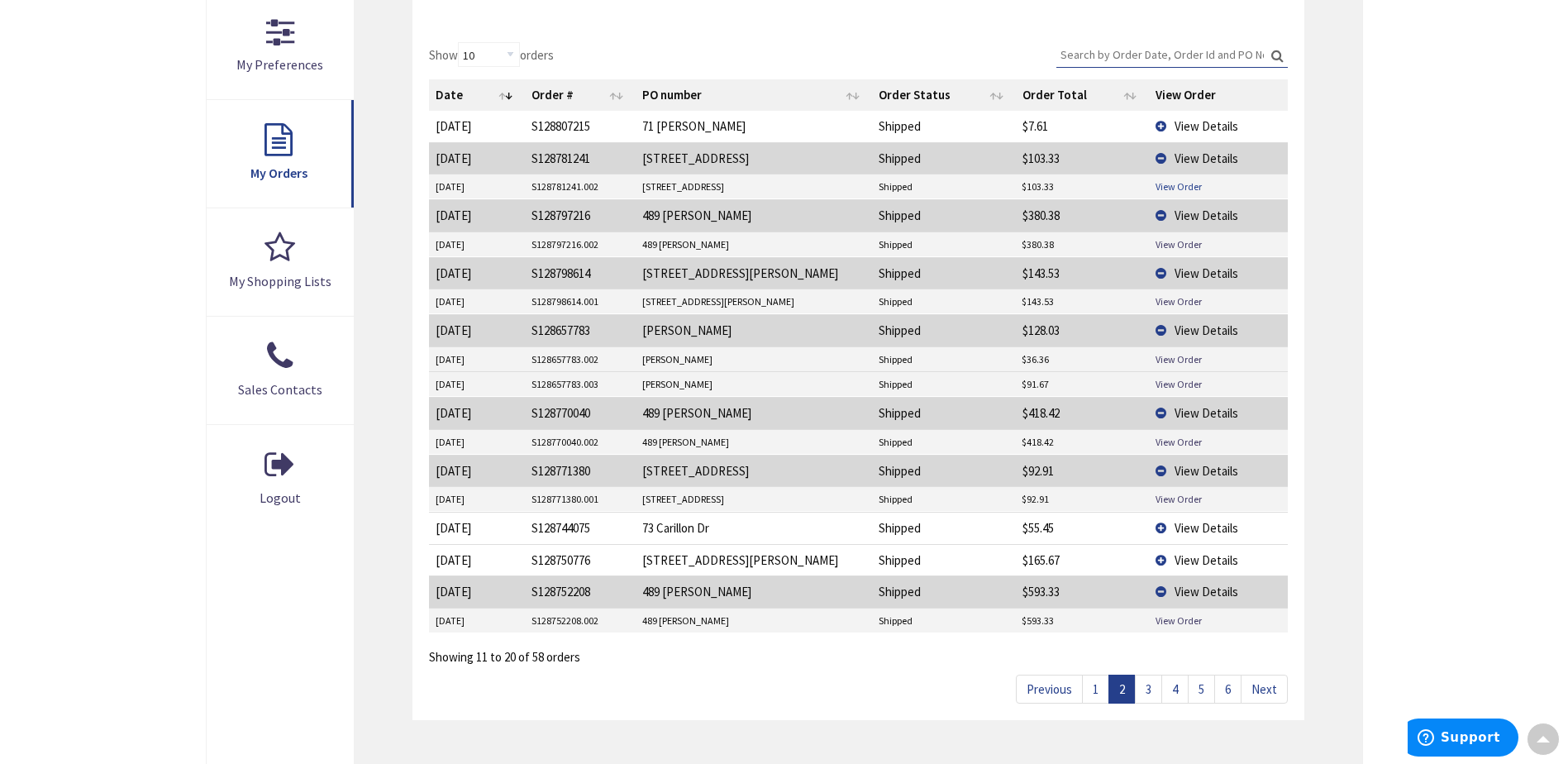
scroll to position [292, 0]
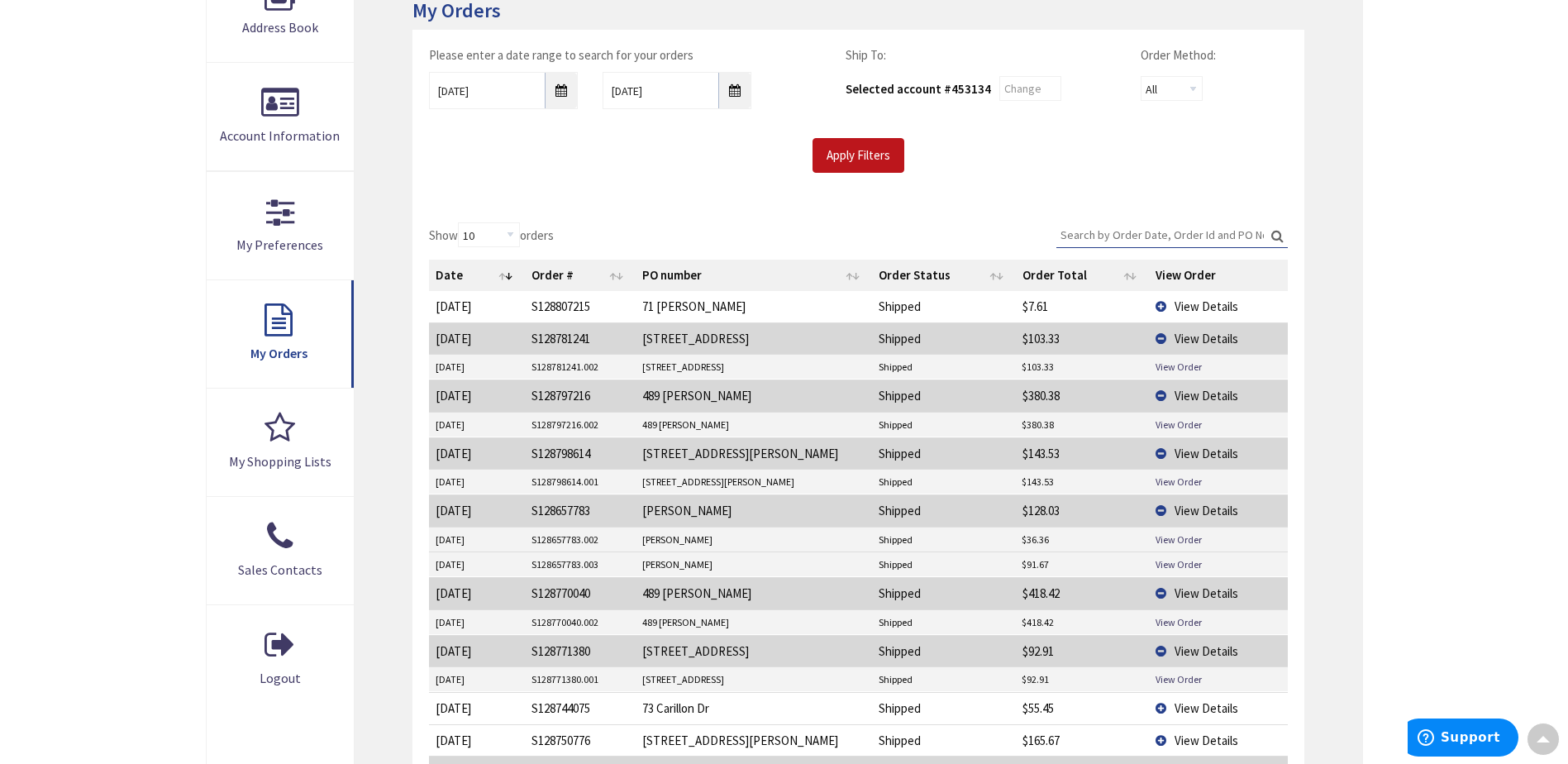
click at [1190, 298] on span "View Details" at bounding box center [1207, 305] width 64 height 16
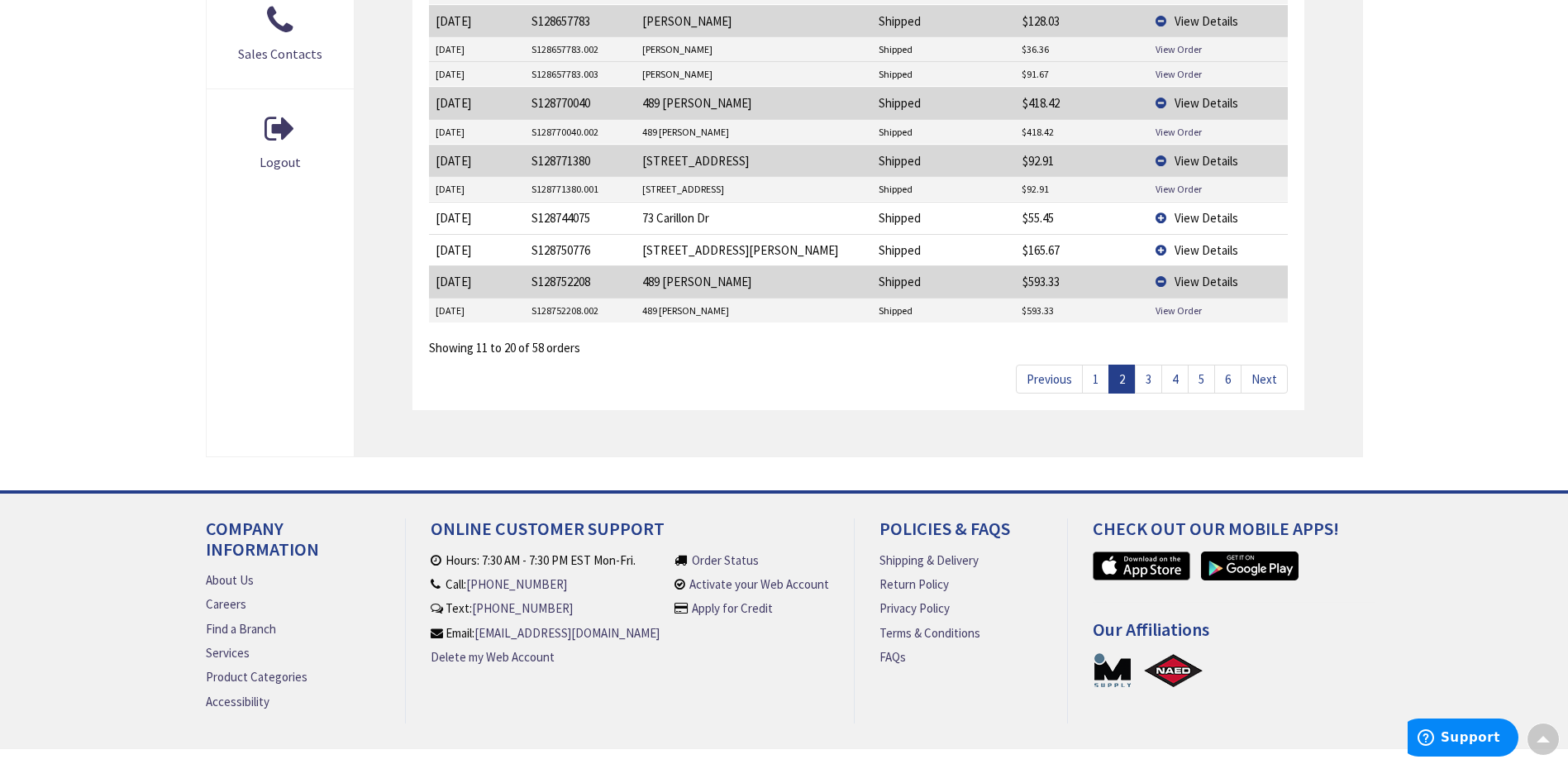
scroll to position [860, 0]
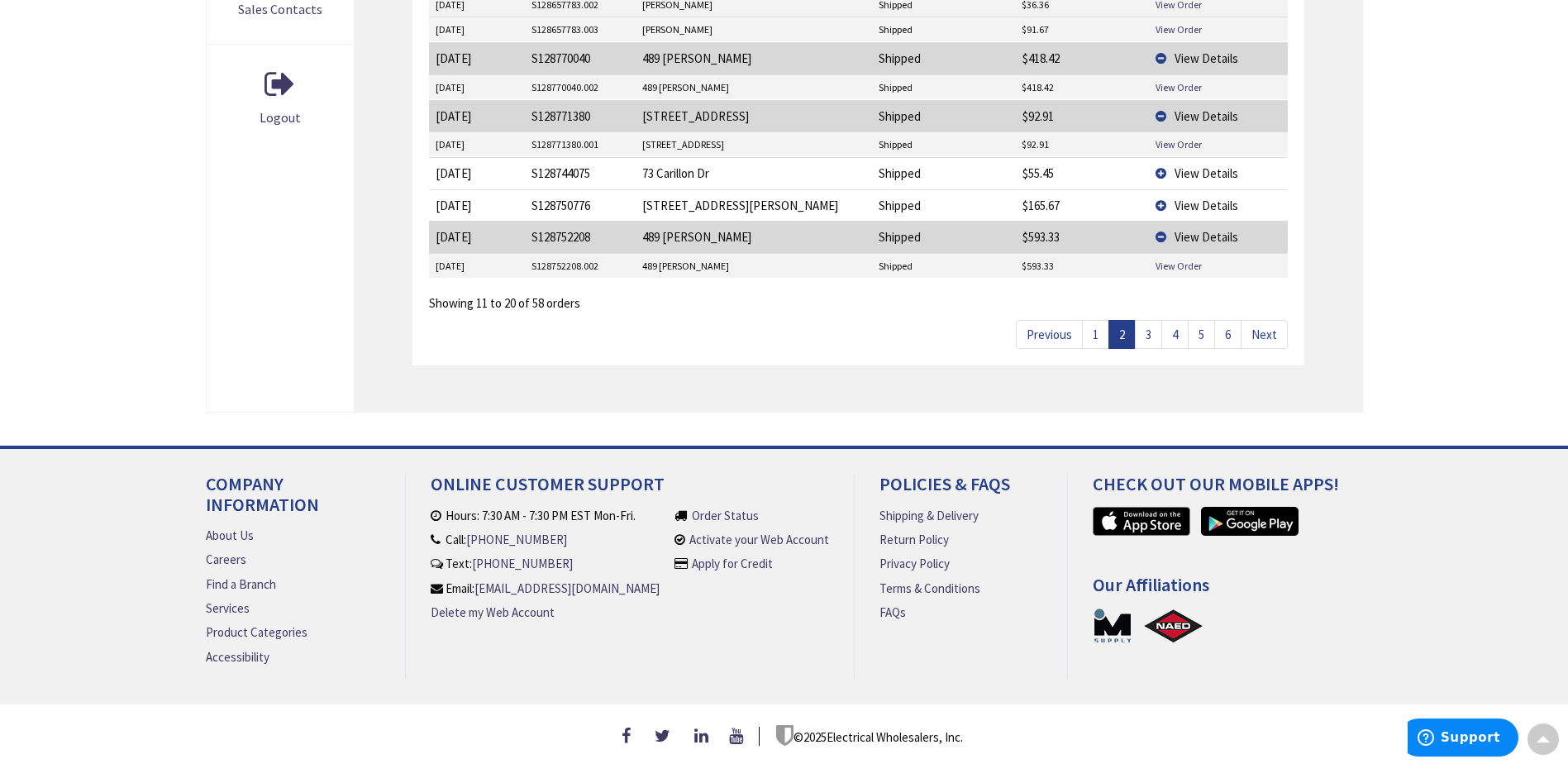
click at [1149, 326] on link "3" at bounding box center [1148, 334] width 27 height 29
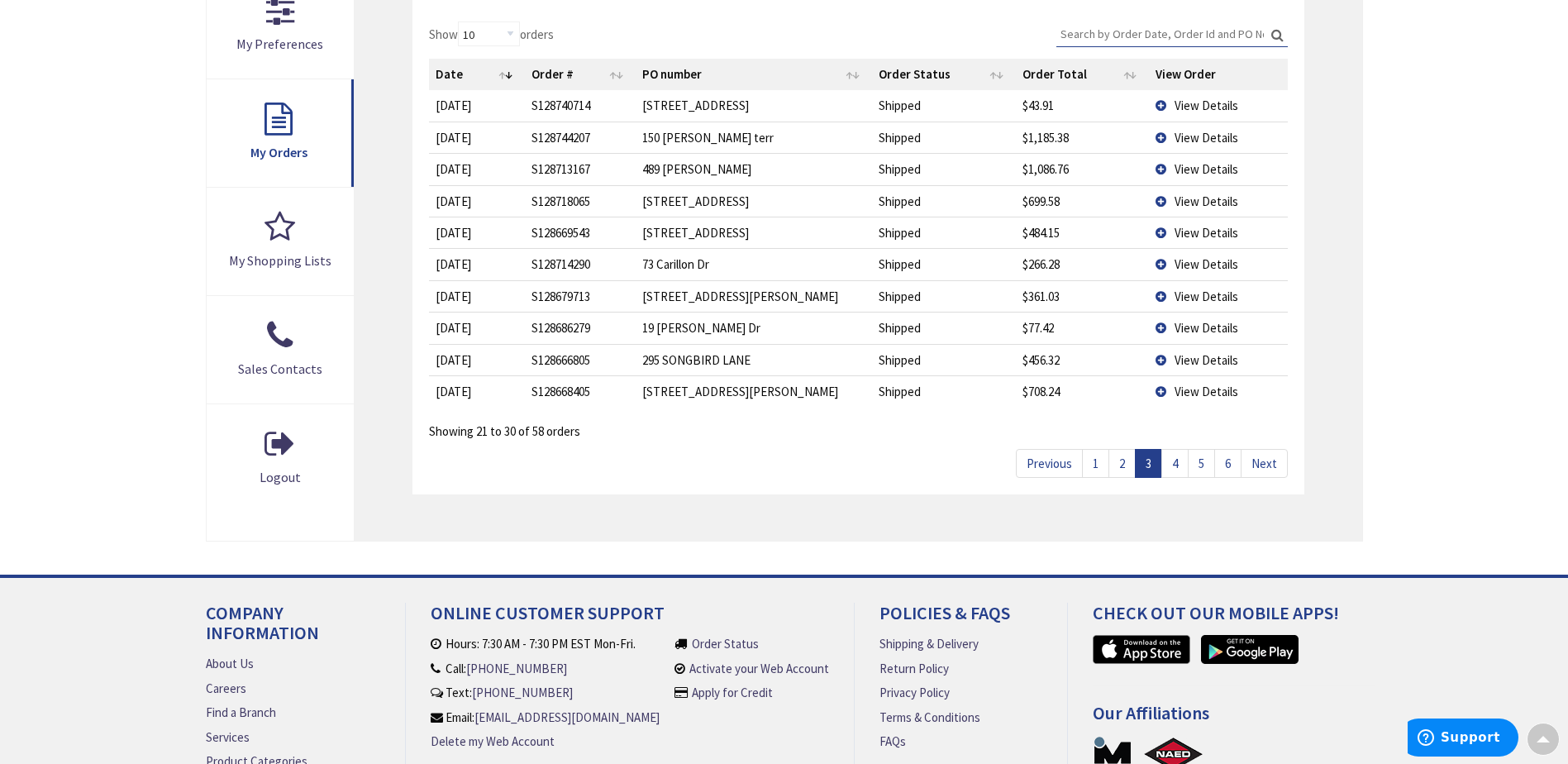
scroll to position [463, 0]
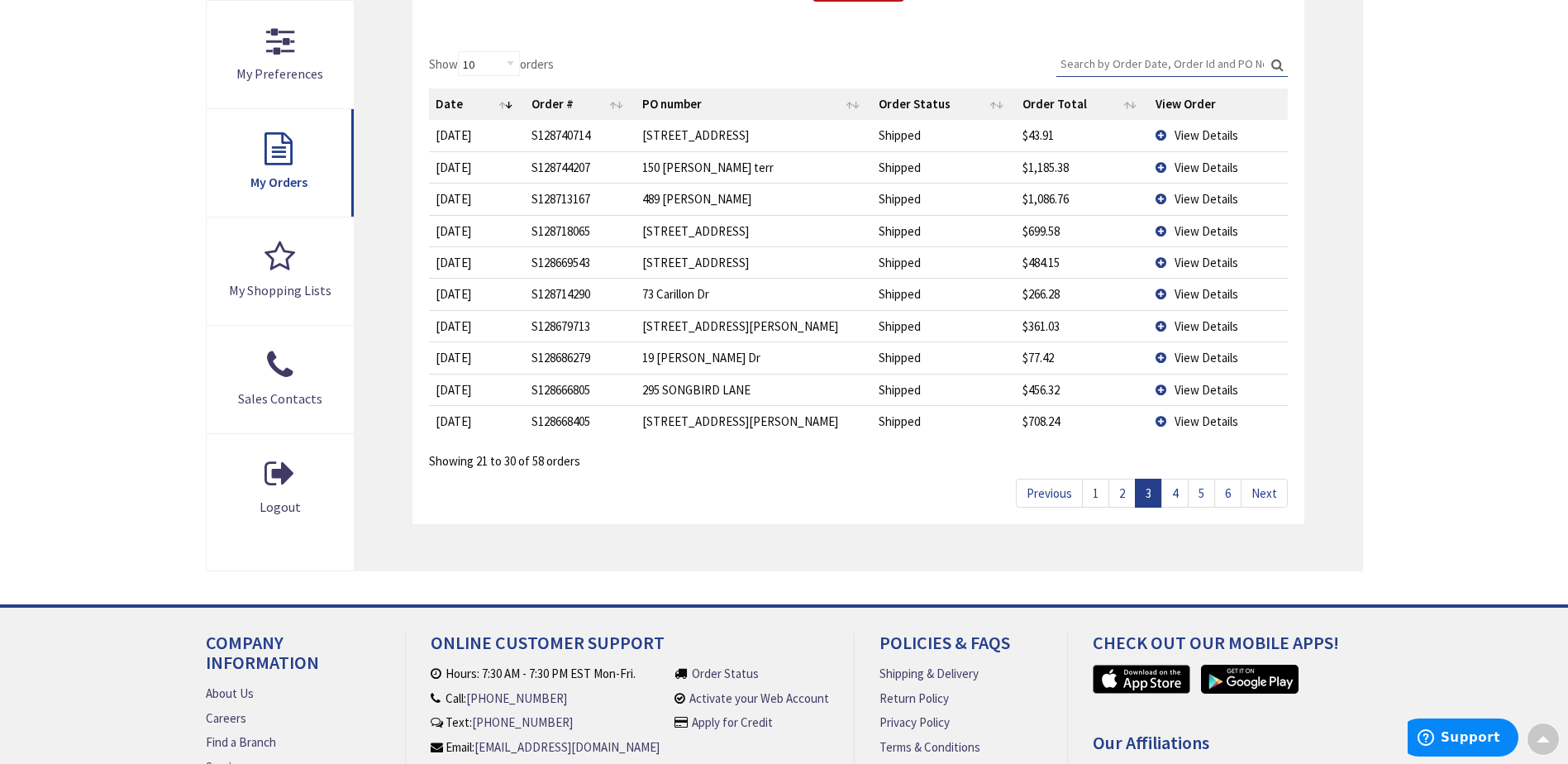
click at [1201, 167] on span "View Details" at bounding box center [1207, 167] width 64 height 16
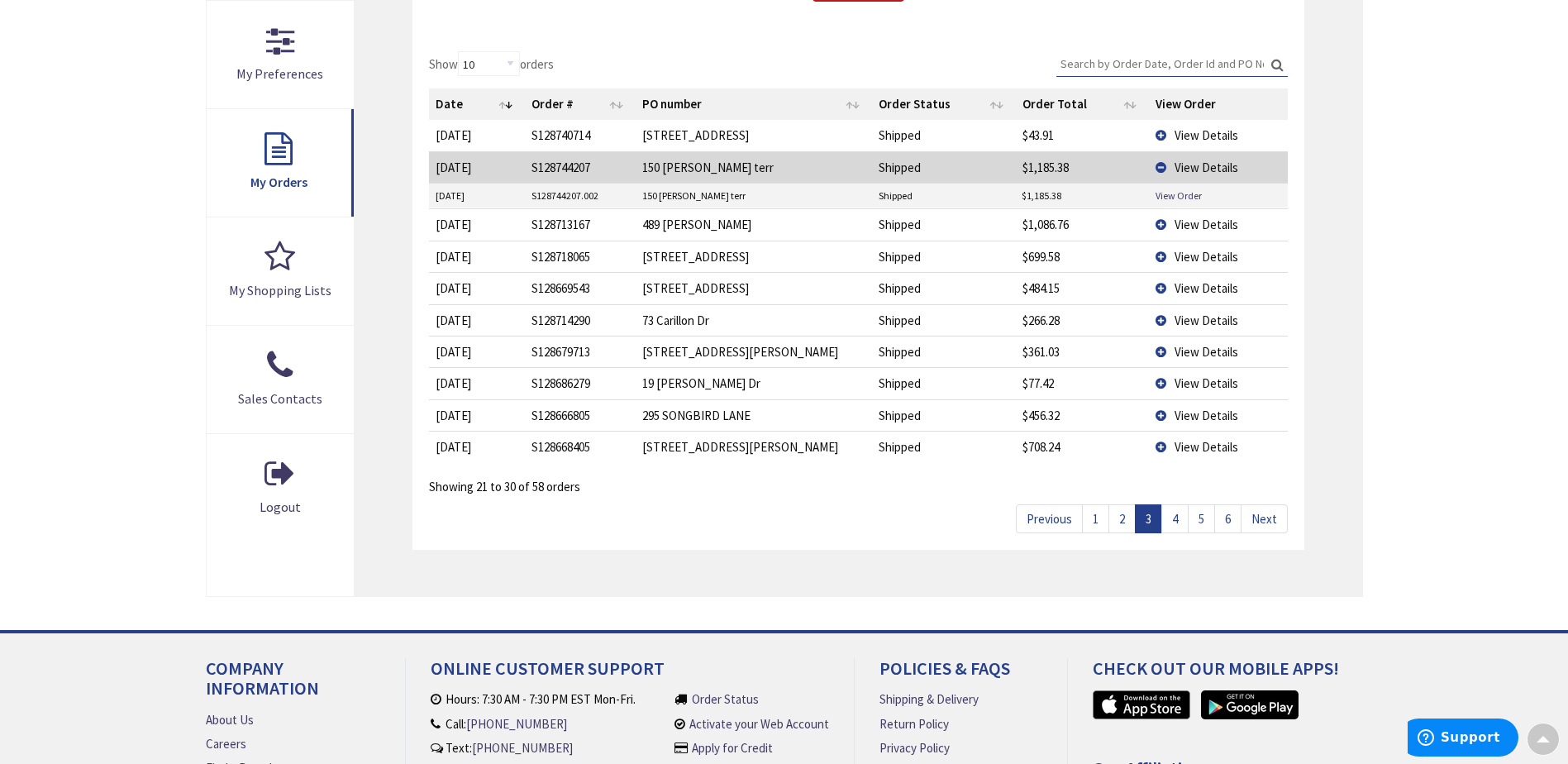
click at [1196, 226] on span "View Details" at bounding box center [1207, 224] width 64 height 16
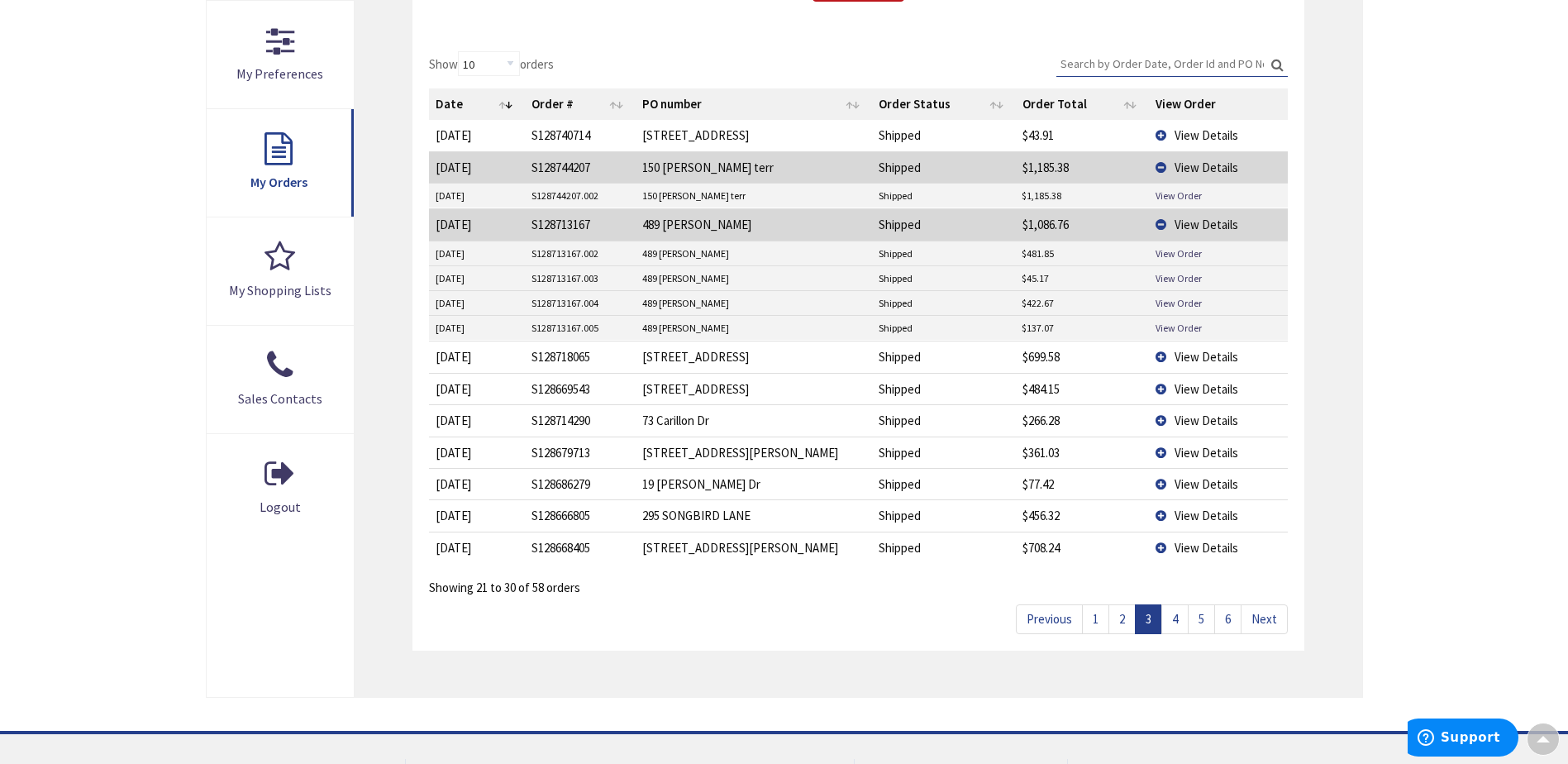
click at [1197, 357] on span "View Details" at bounding box center [1207, 356] width 64 height 16
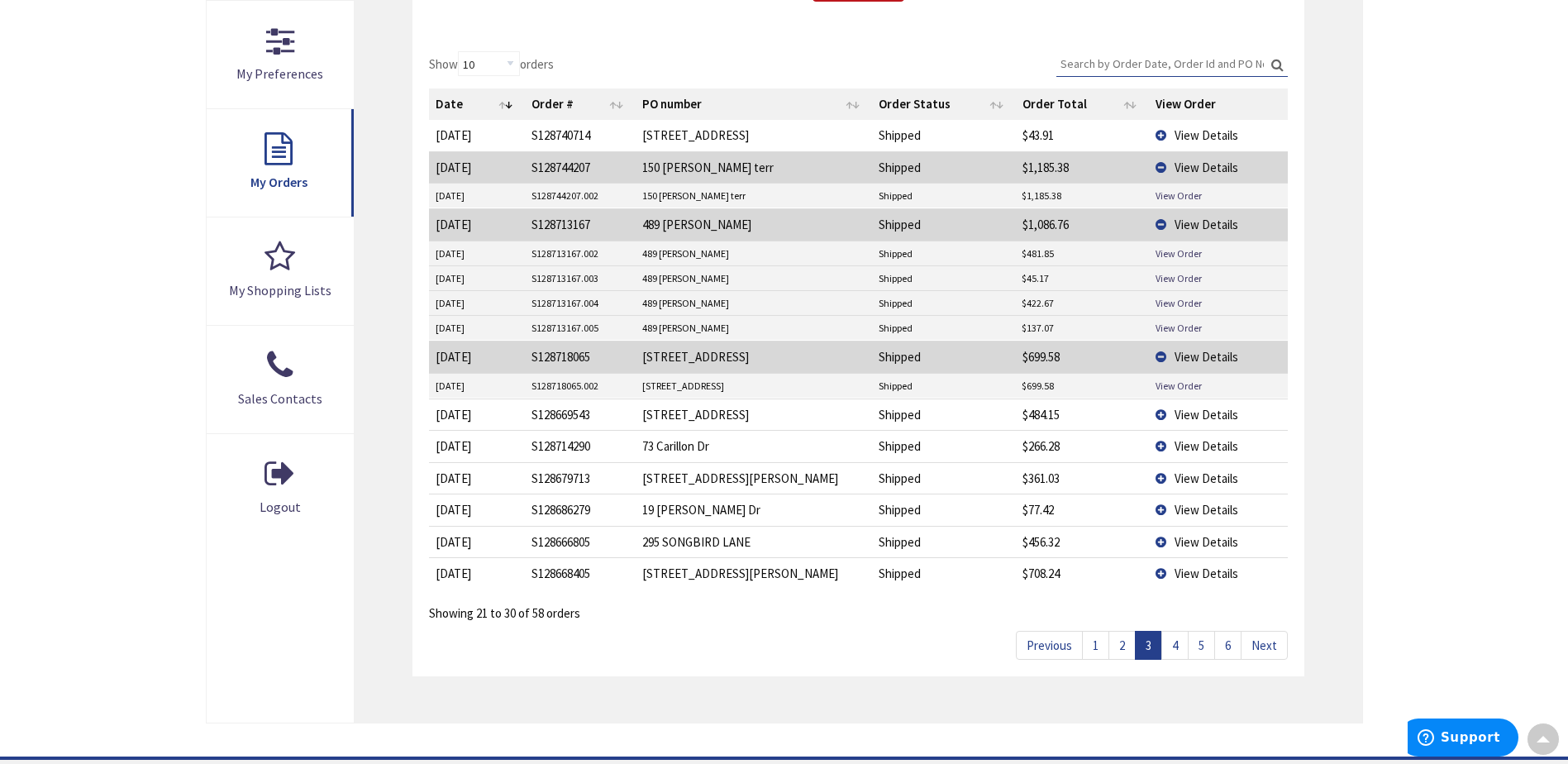
click at [1202, 417] on span "View Details" at bounding box center [1207, 414] width 64 height 16
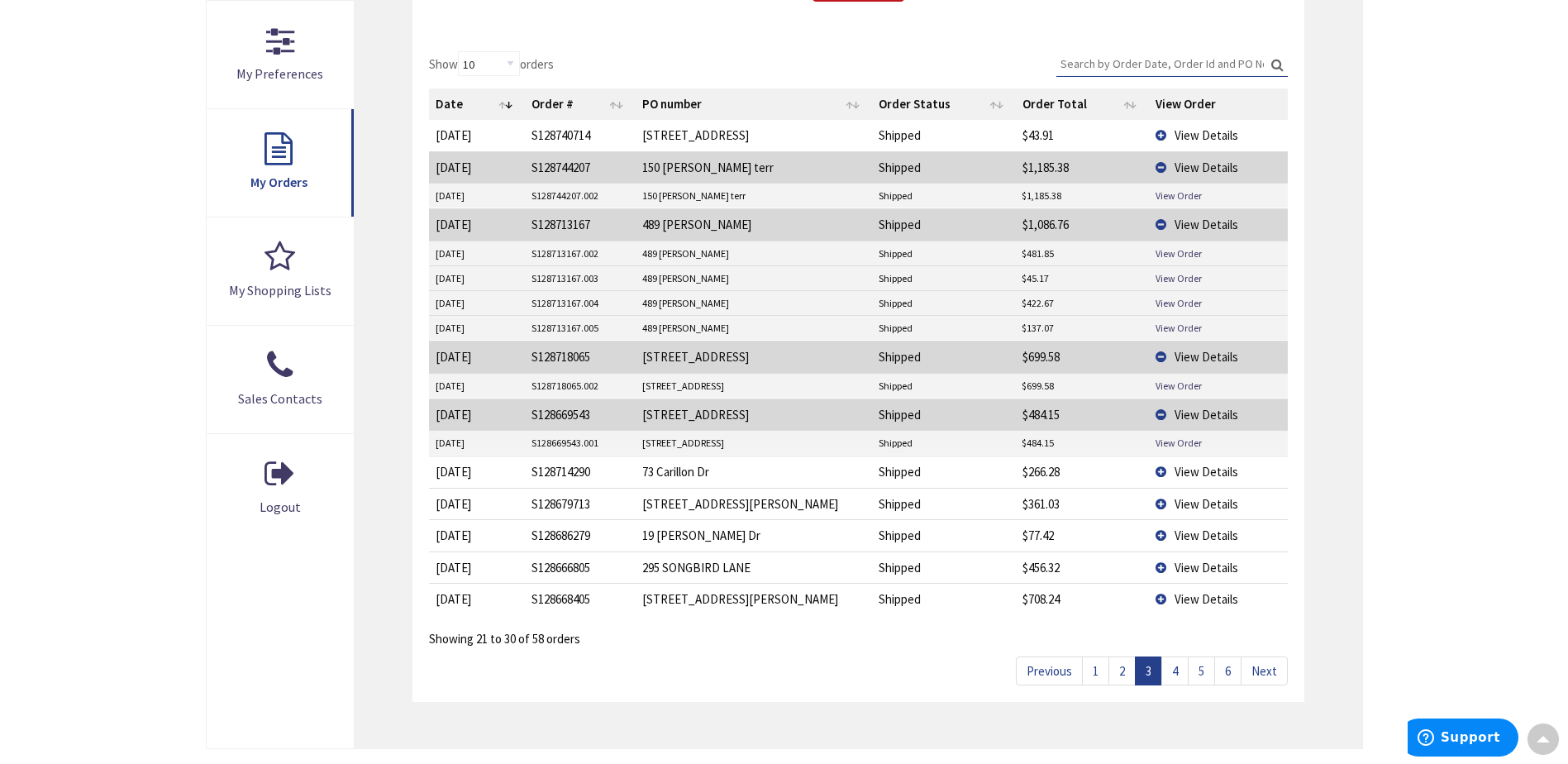
click at [1194, 469] on span "View Details" at bounding box center [1207, 471] width 64 height 16
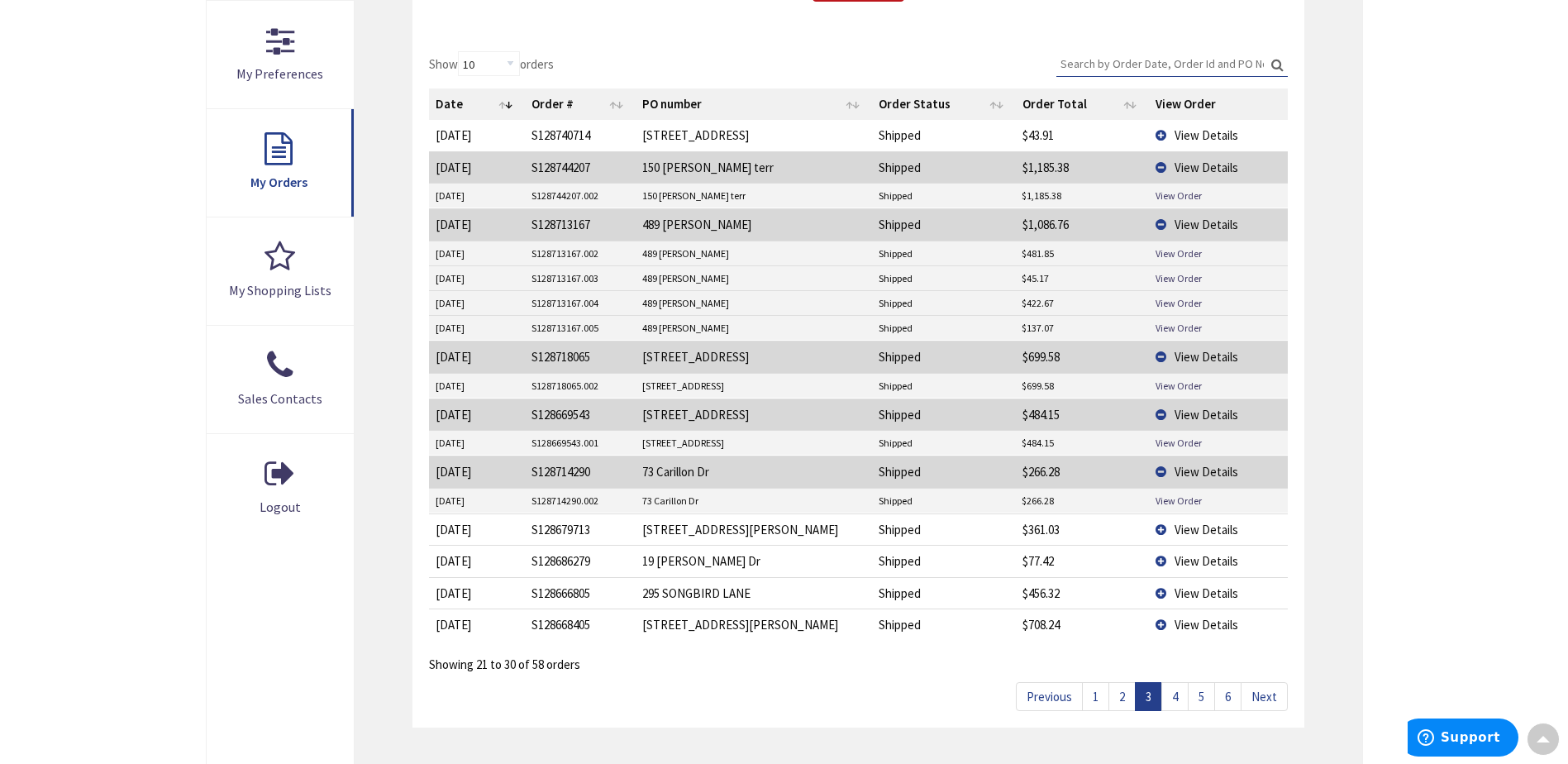
click at [1203, 533] on span "View Details" at bounding box center [1207, 529] width 64 height 16
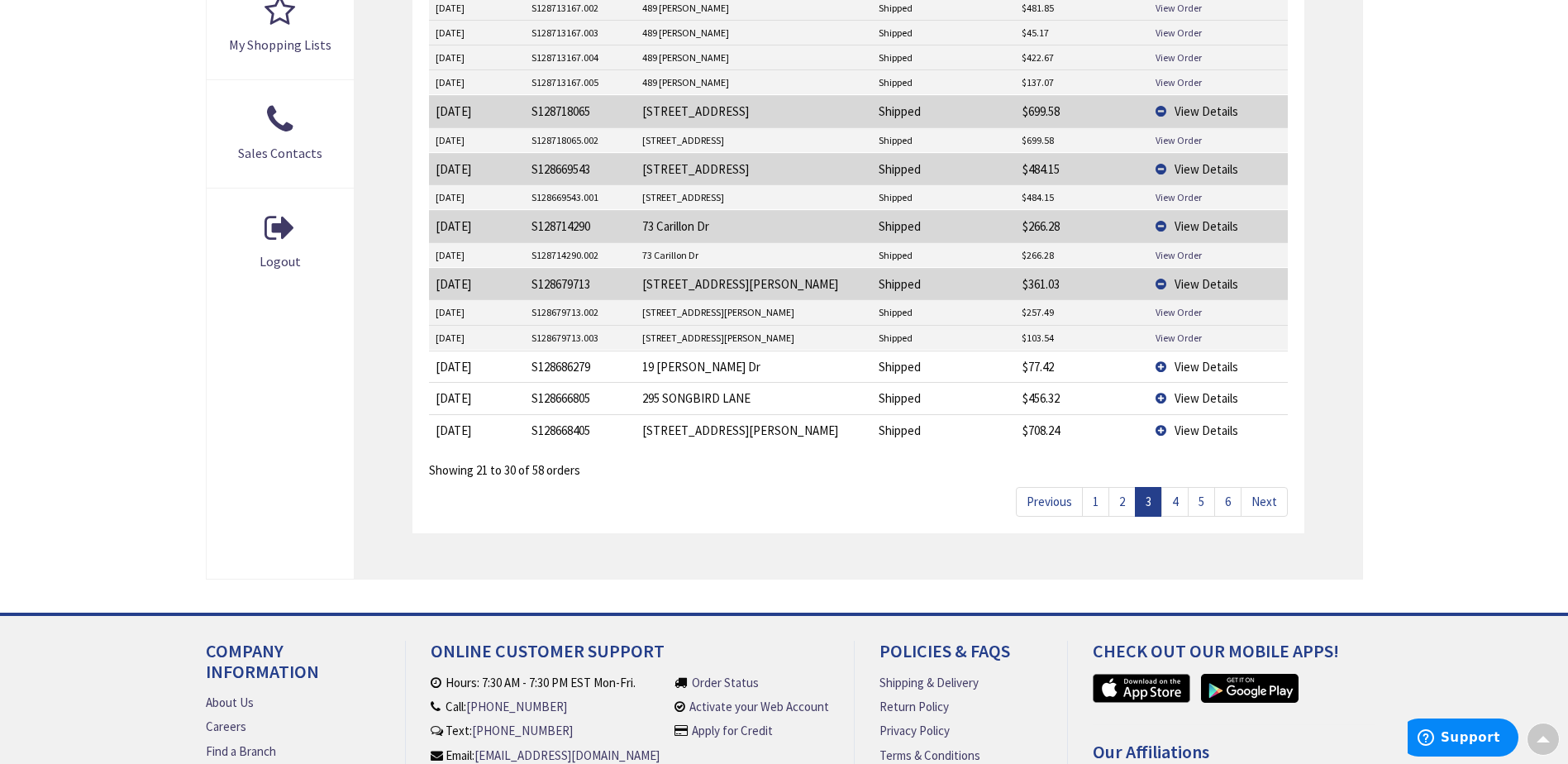
scroll to position [711, 0]
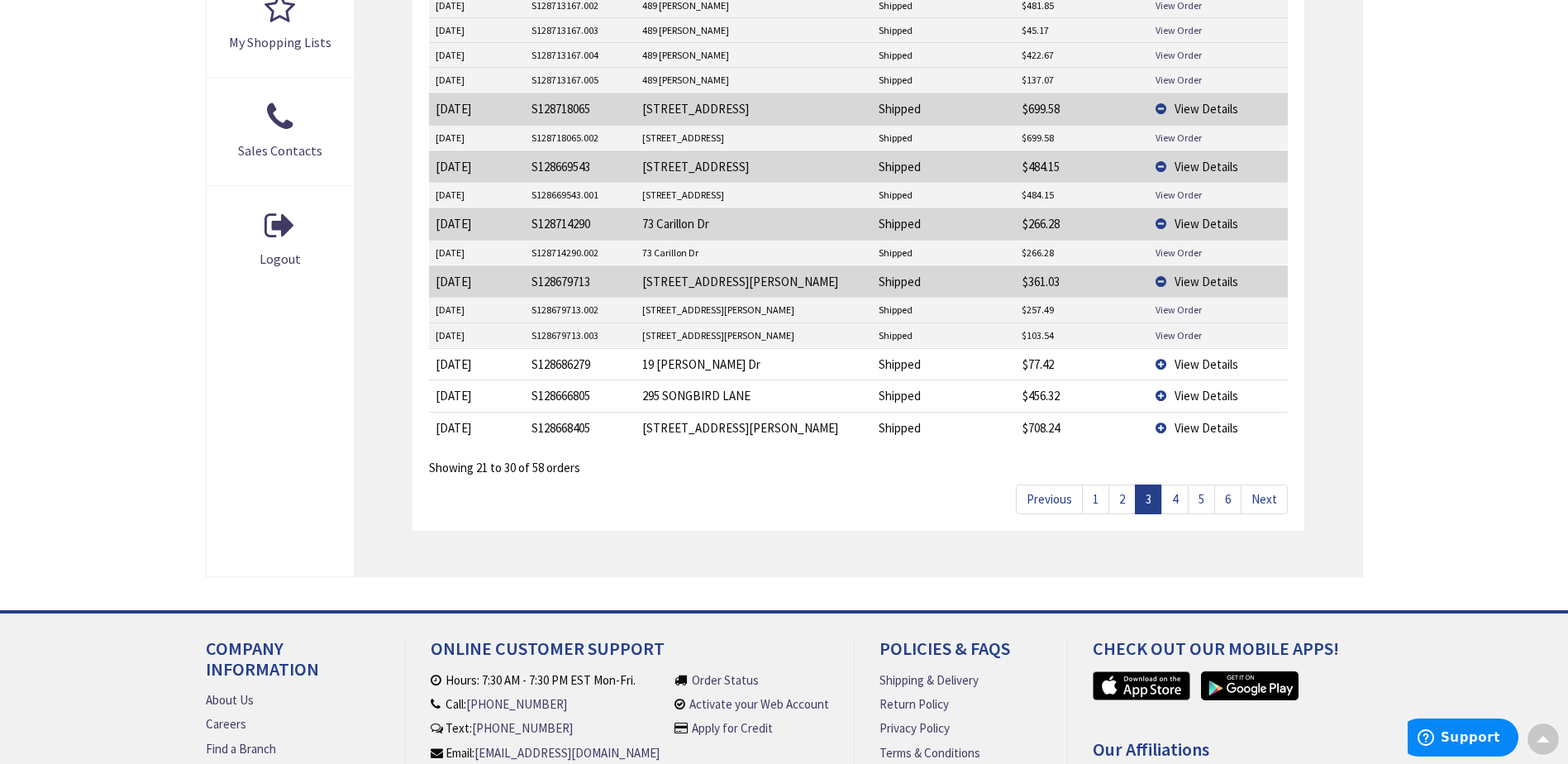
click at [1202, 358] on span "View Details" at bounding box center [1207, 364] width 64 height 16
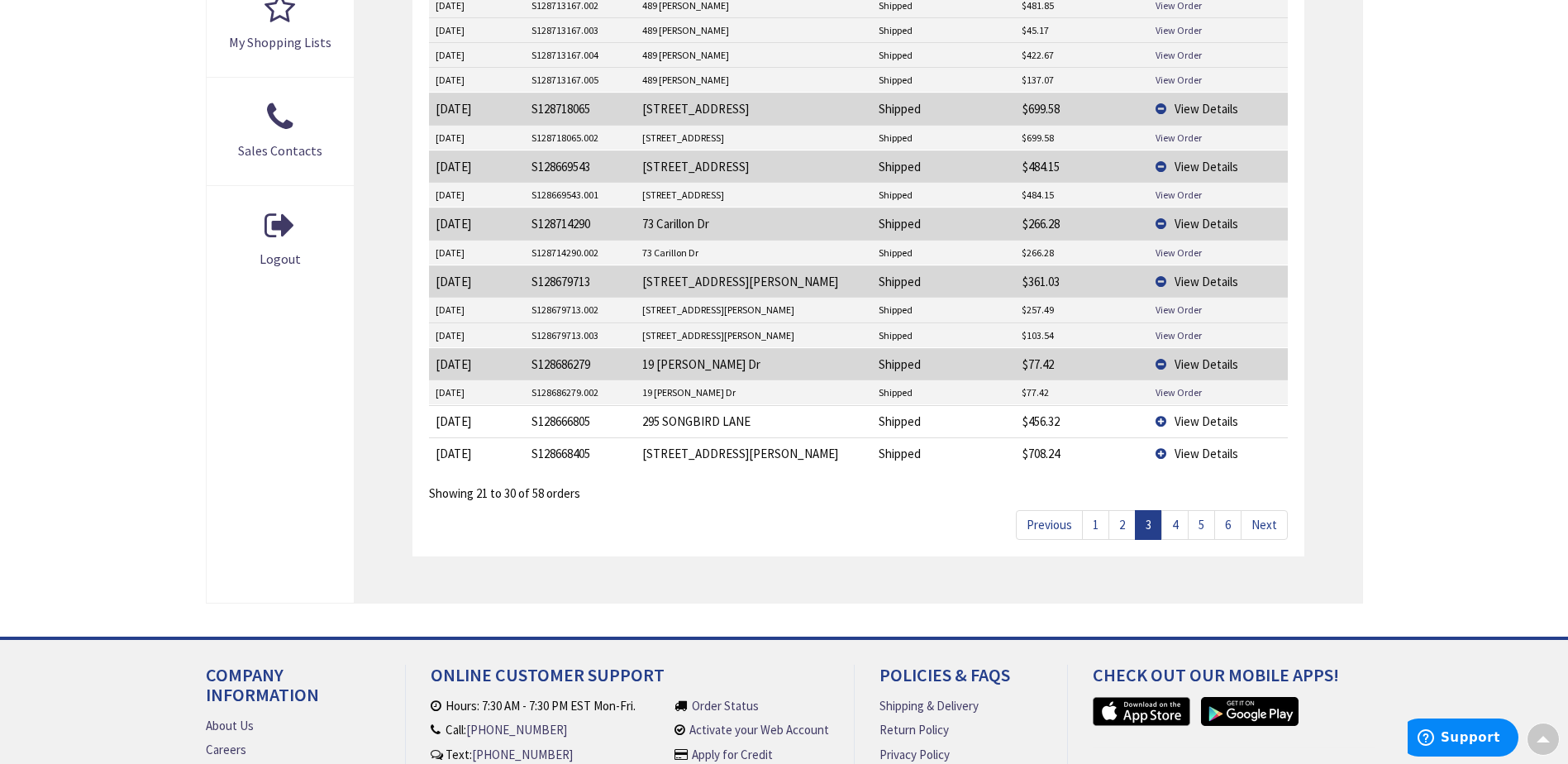
click at [1214, 419] on span "View Details" at bounding box center [1207, 421] width 64 height 16
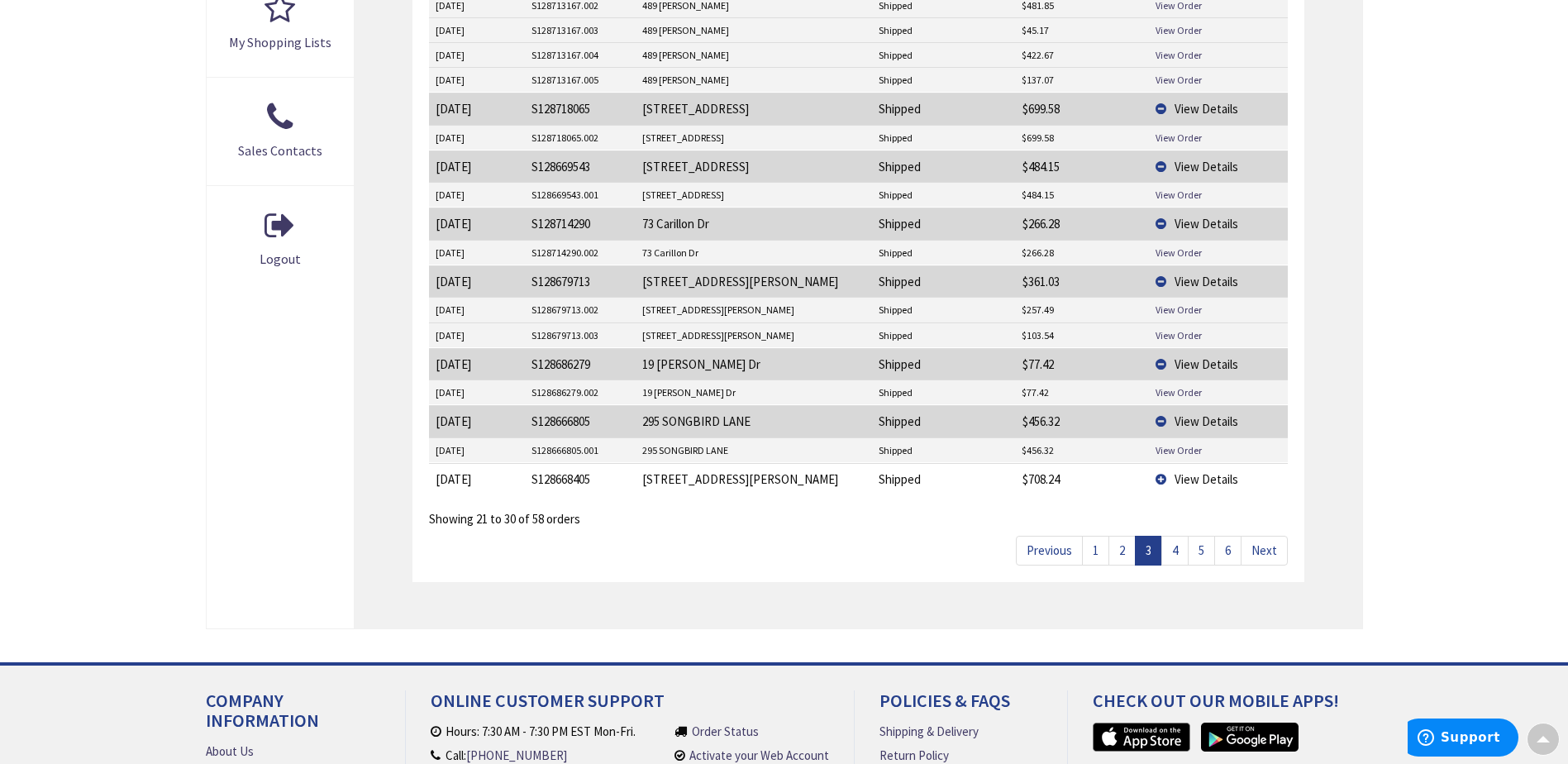
click at [1204, 474] on span "View Details" at bounding box center [1207, 478] width 64 height 16
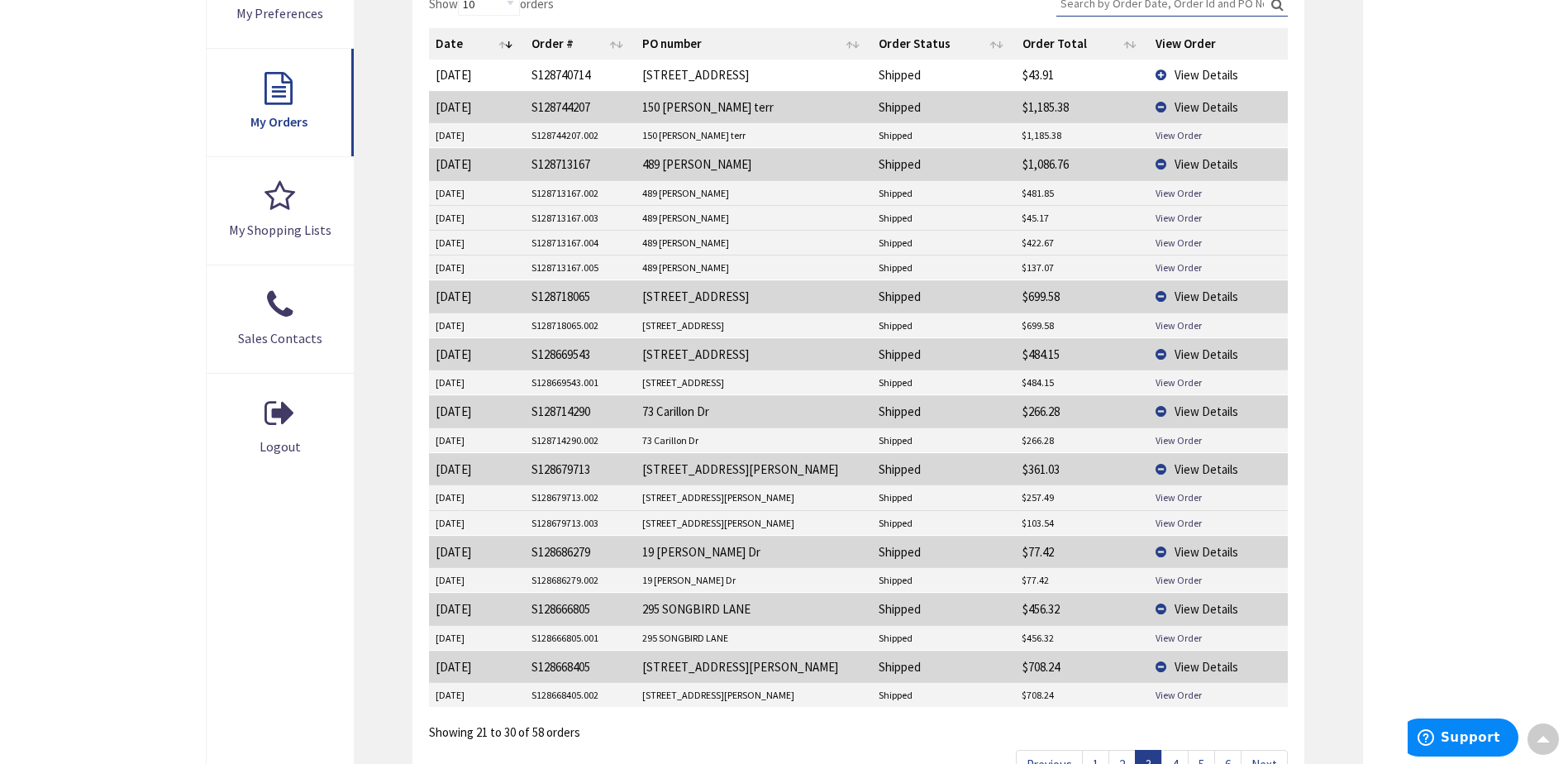
scroll to position [546, 0]
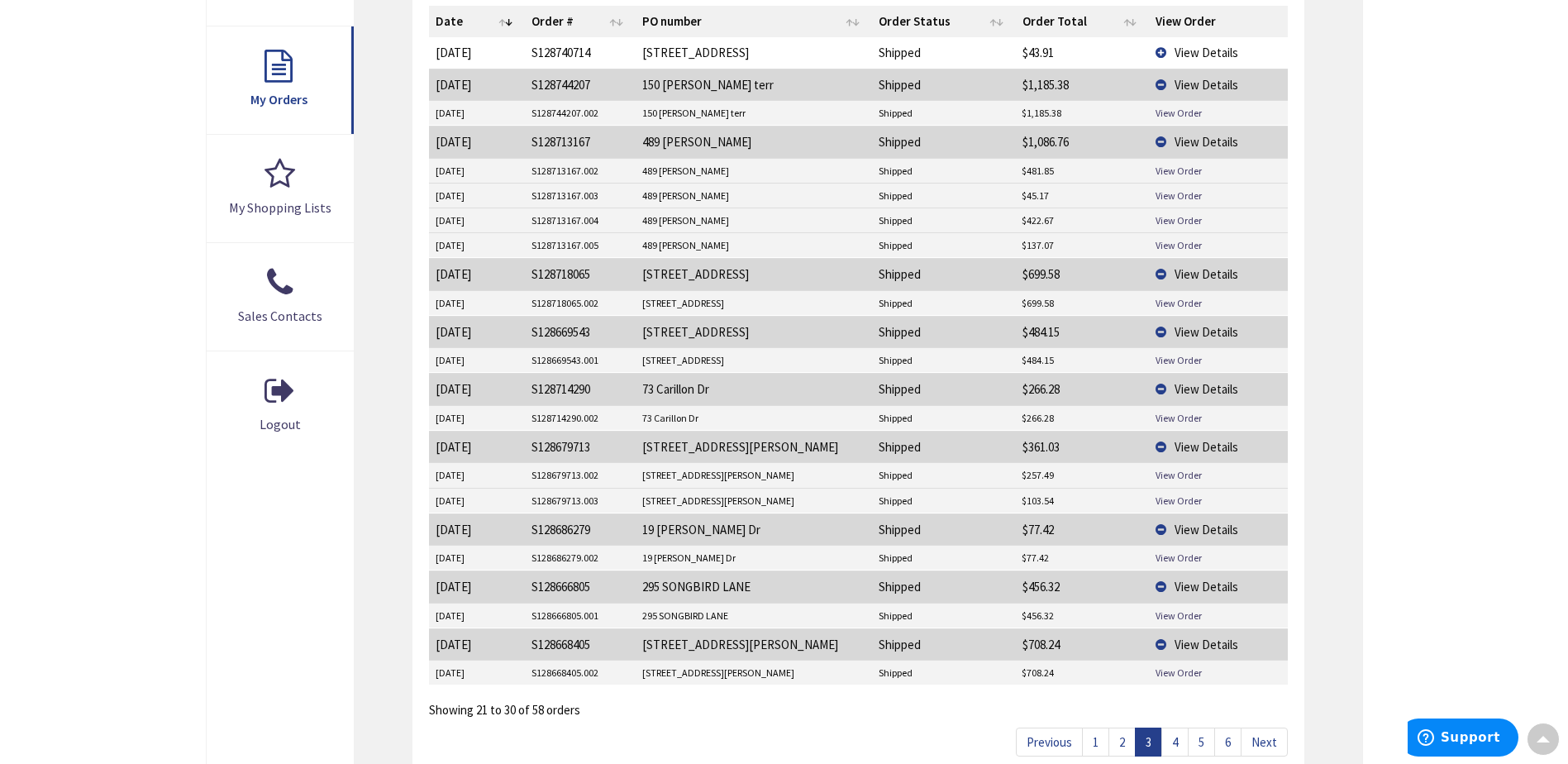
click at [1175, 747] on link "4" at bounding box center [1174, 741] width 27 height 29
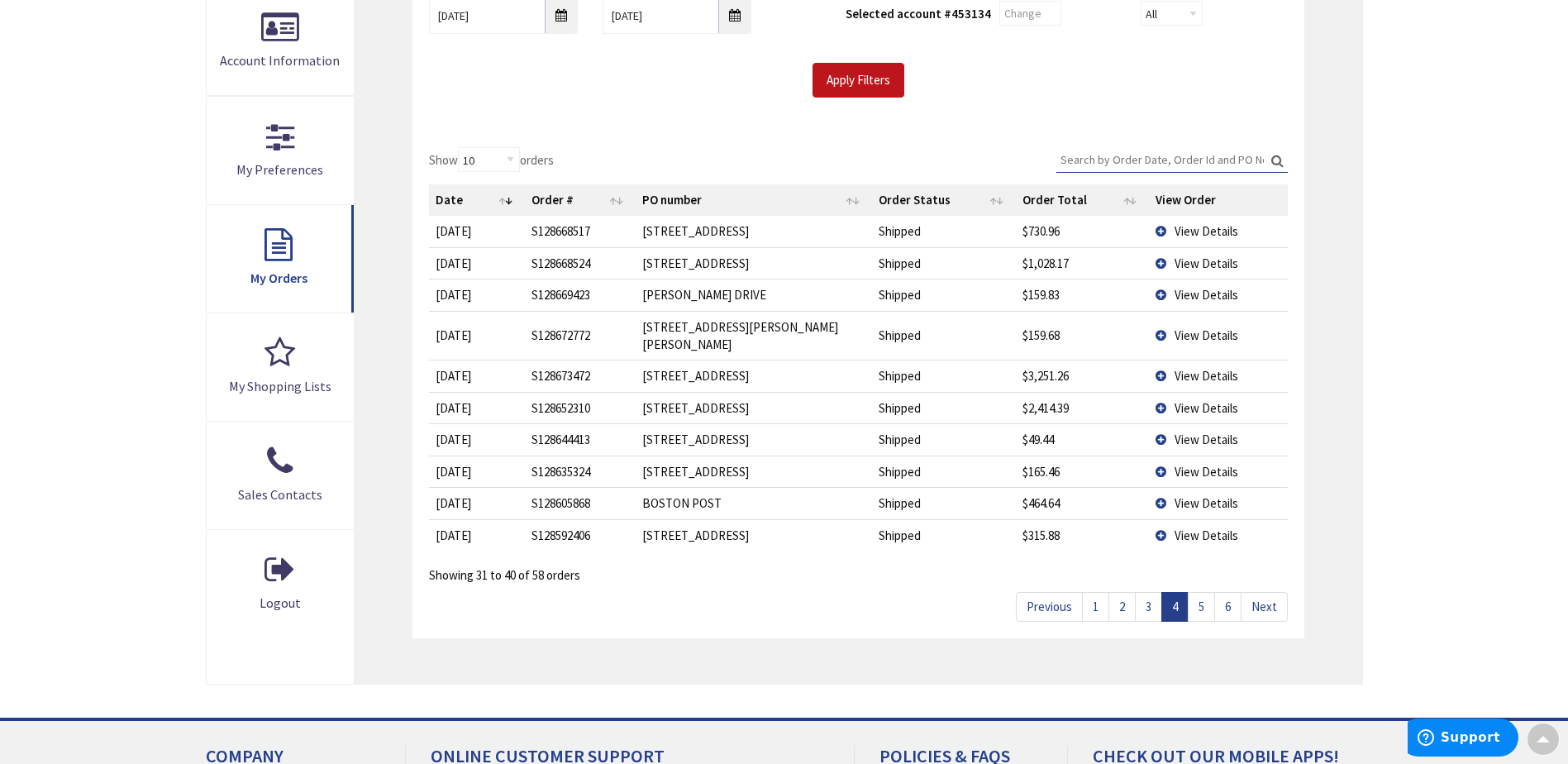
scroll to position [298, 0]
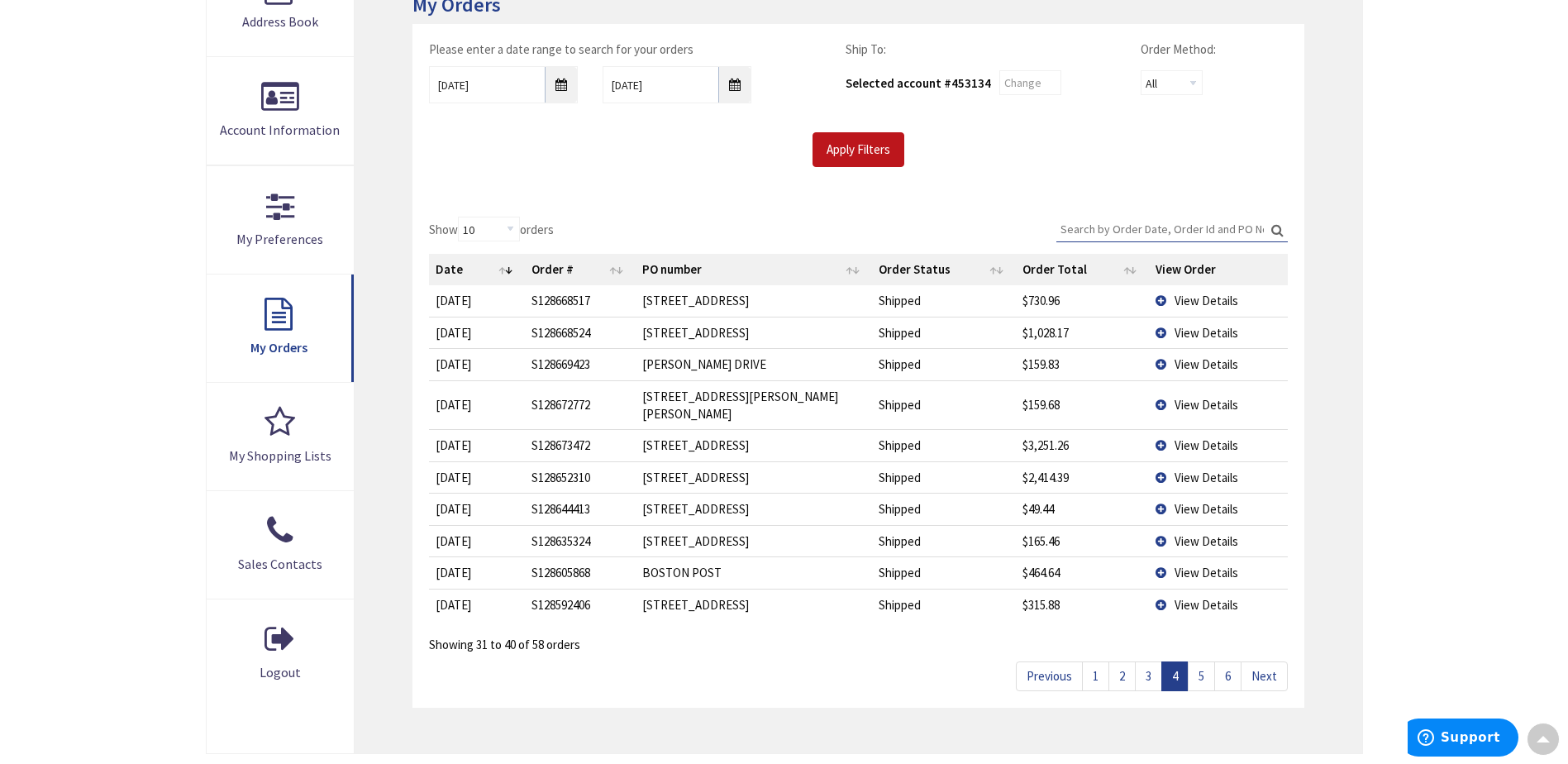
click at [1203, 298] on span "View Details" at bounding box center [1207, 300] width 64 height 16
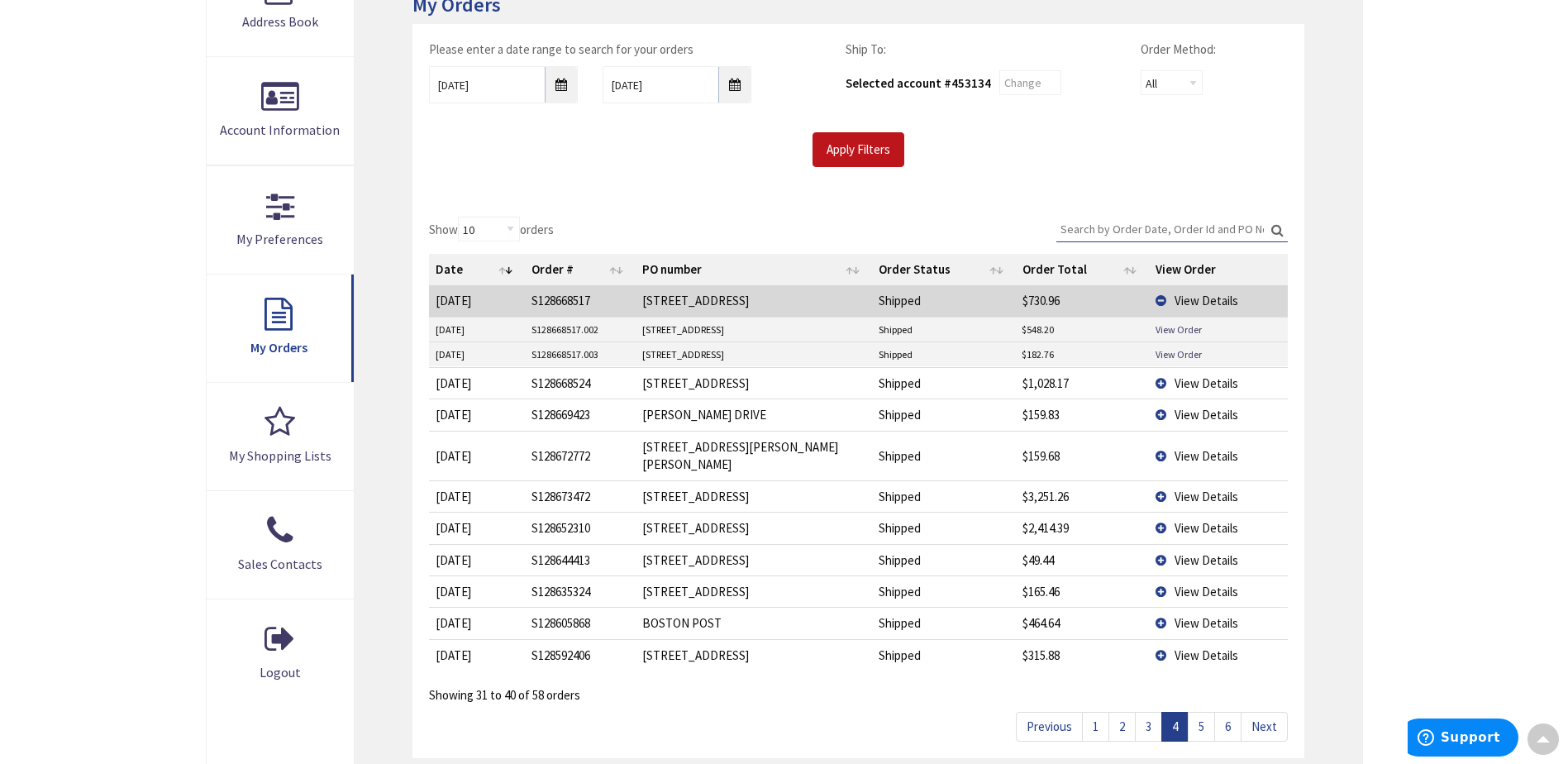
click at [1196, 381] on span "View Details" at bounding box center [1207, 382] width 64 height 16
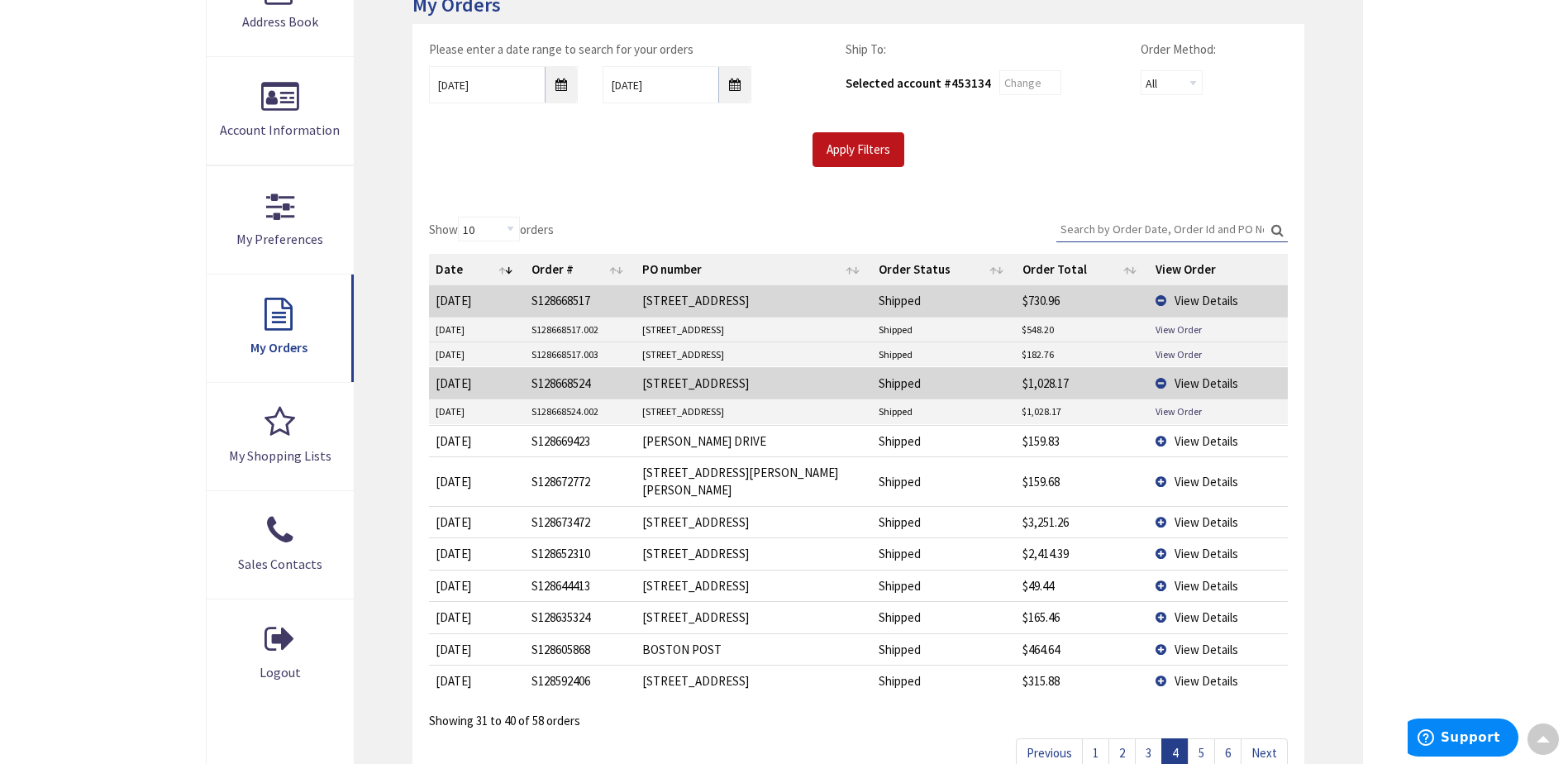
click at [1203, 441] on span "View Details" at bounding box center [1207, 441] width 64 height 16
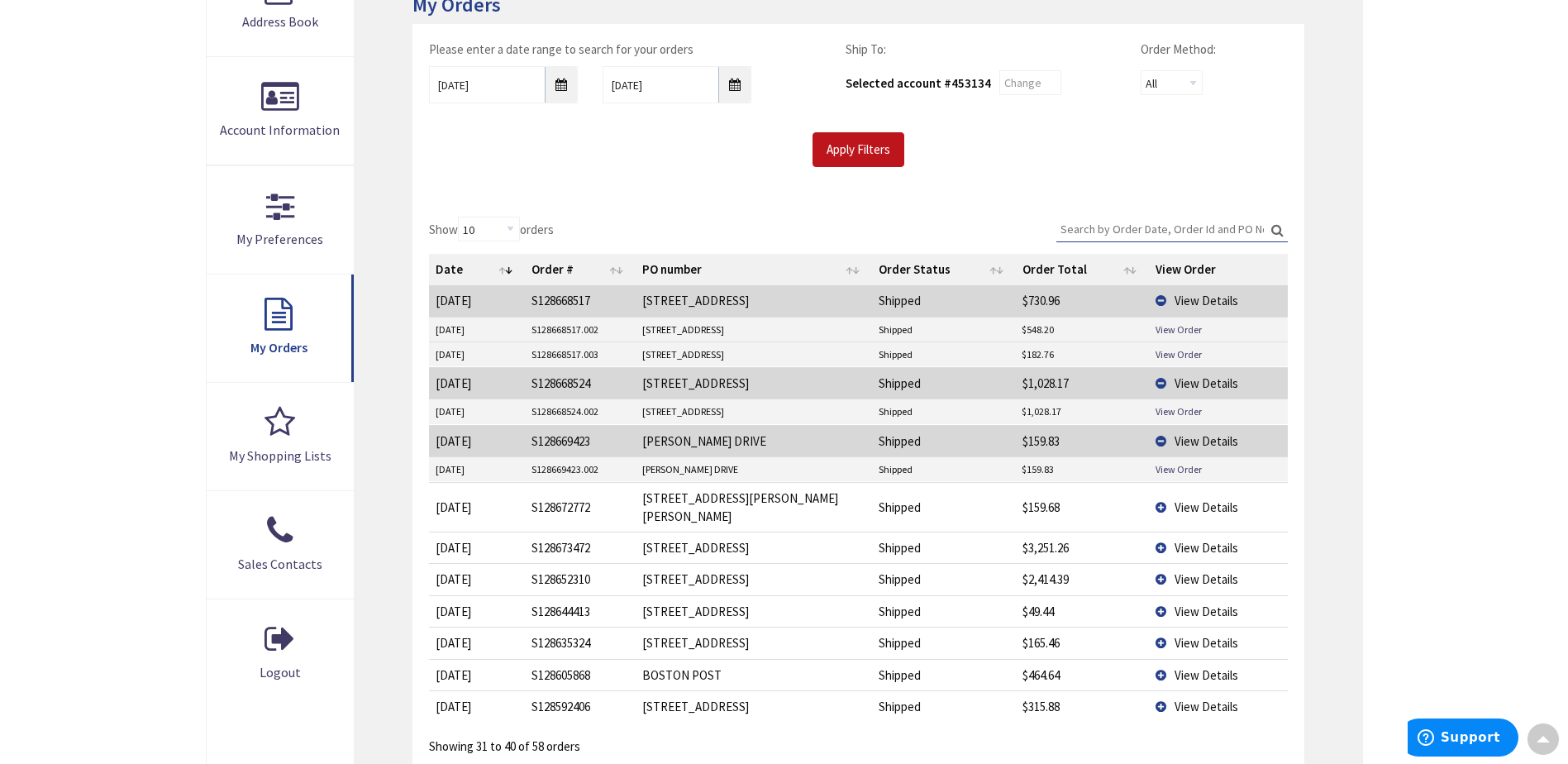
click at [1198, 499] on span "View Details" at bounding box center [1207, 507] width 64 height 16
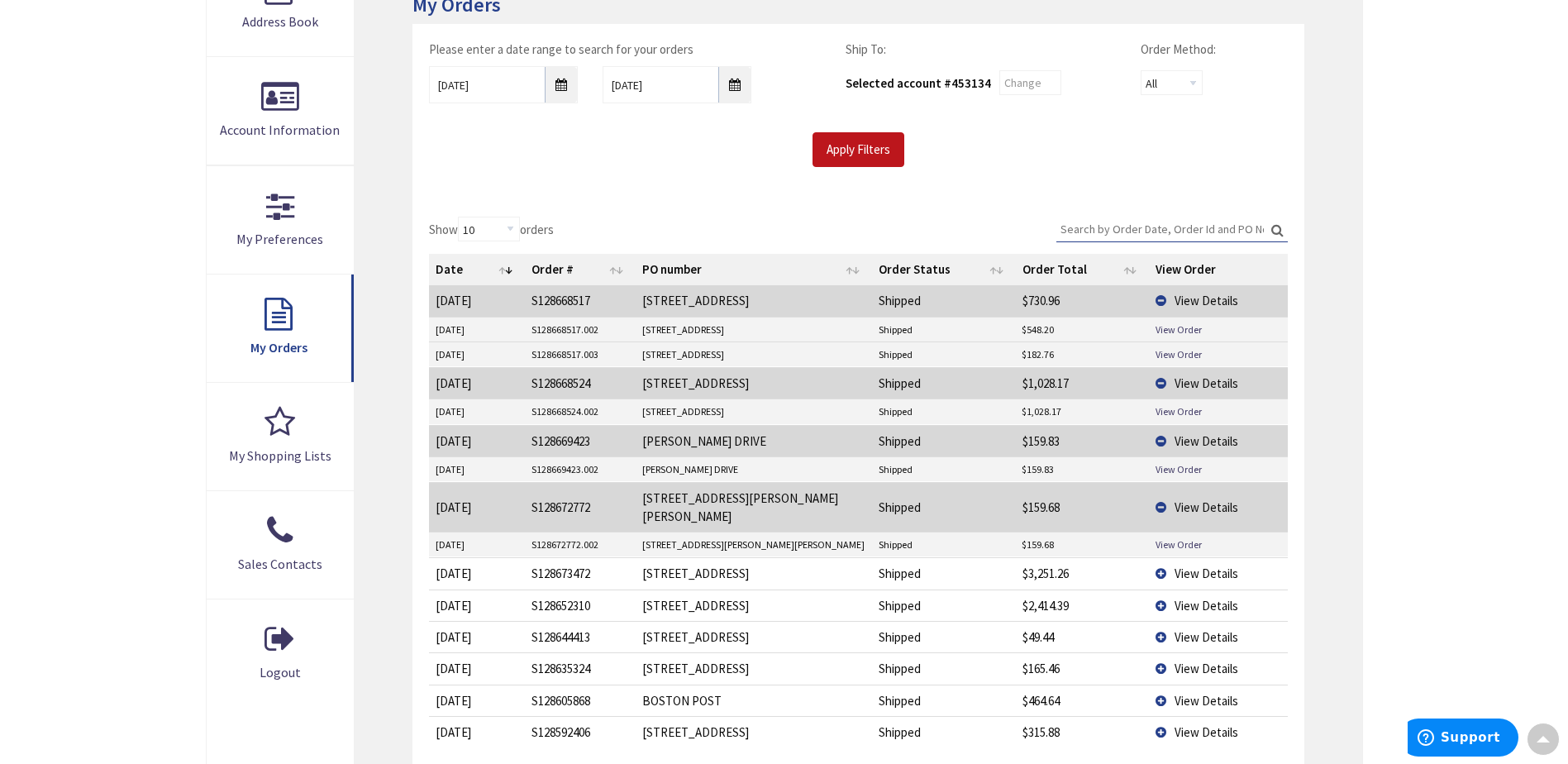
click at [1200, 565] on span "View Details" at bounding box center [1207, 572] width 64 height 16
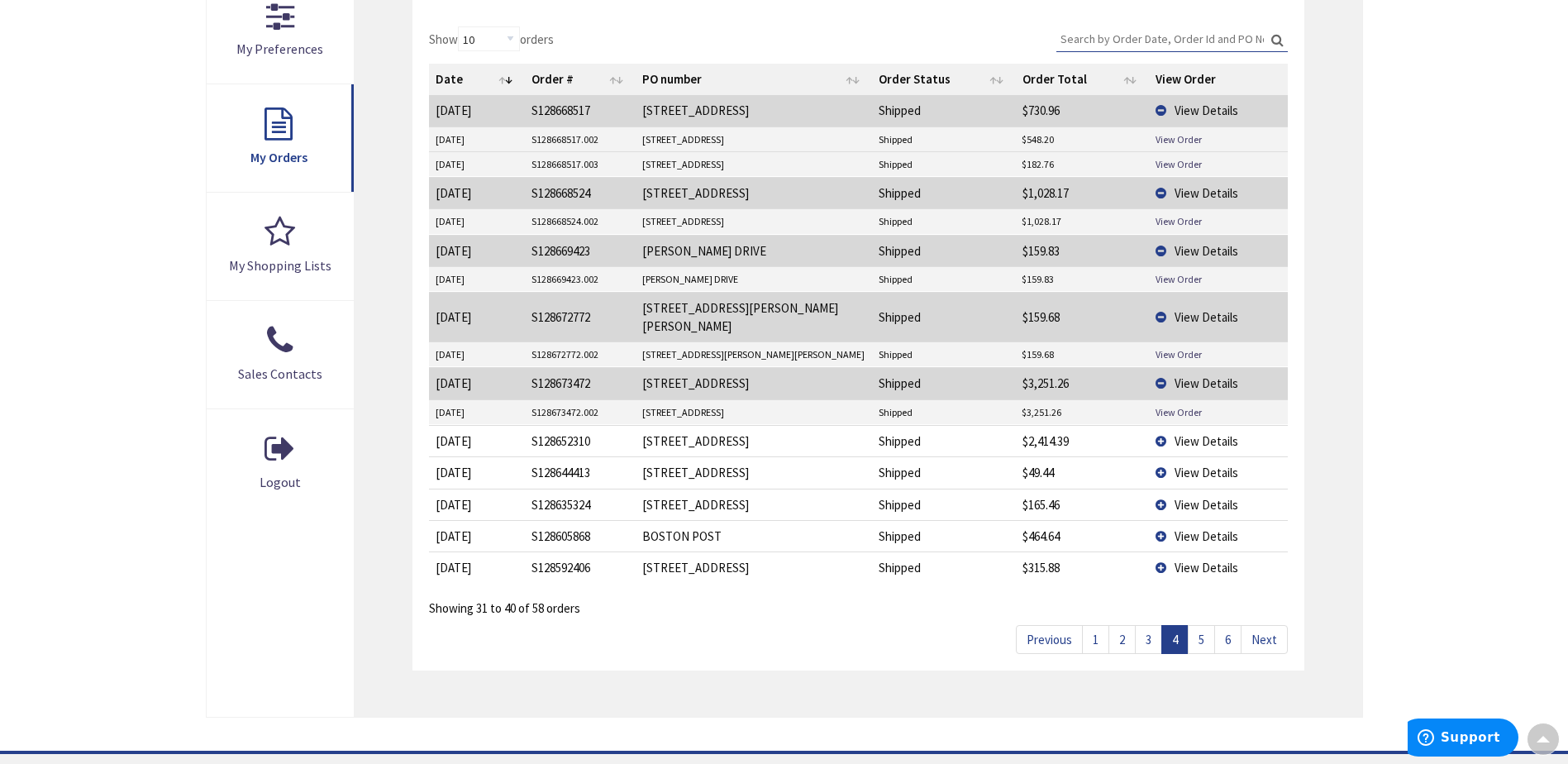
scroll to position [463, 0]
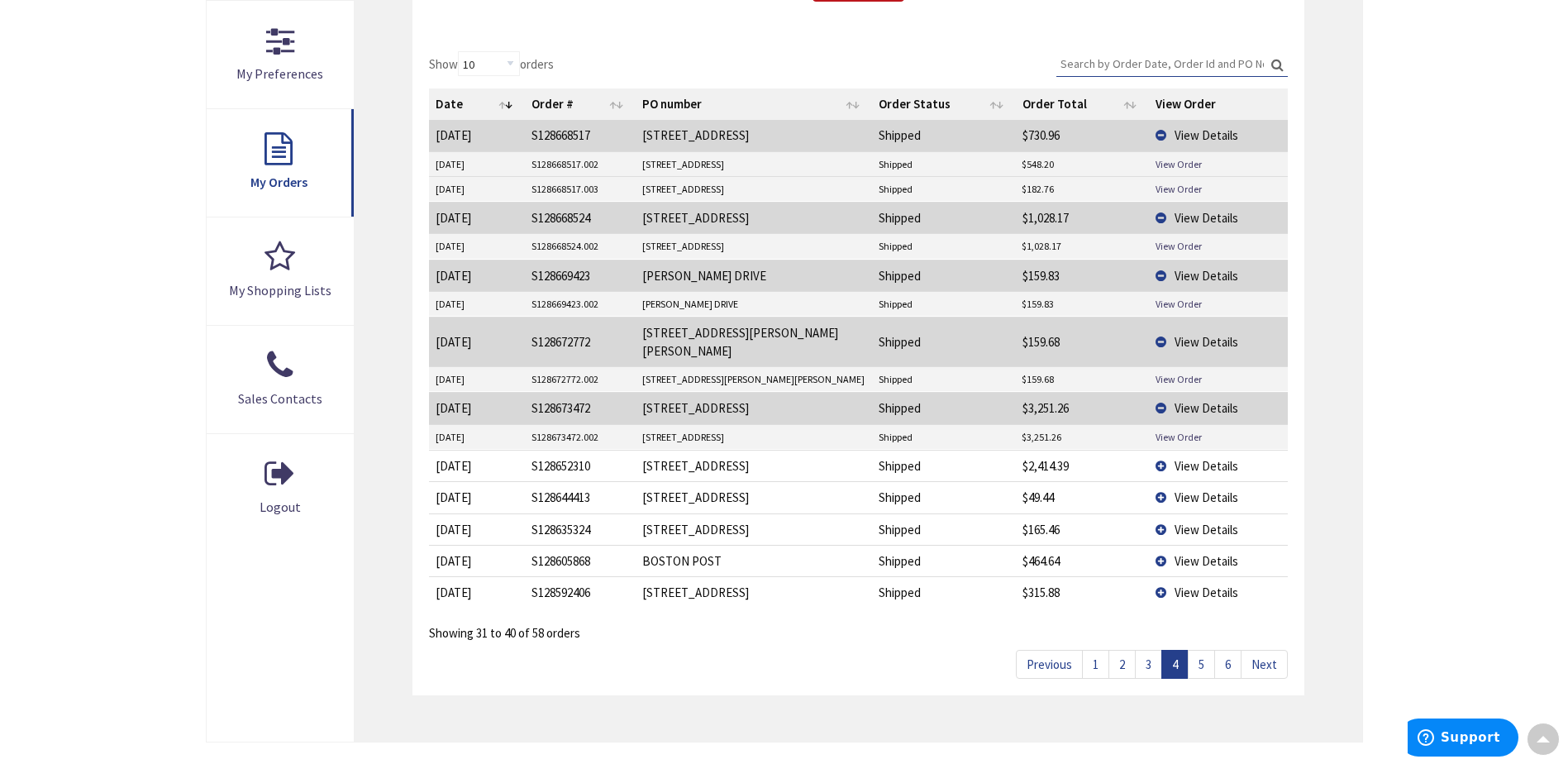
click at [1202, 458] on span "View Details" at bounding box center [1207, 465] width 64 height 16
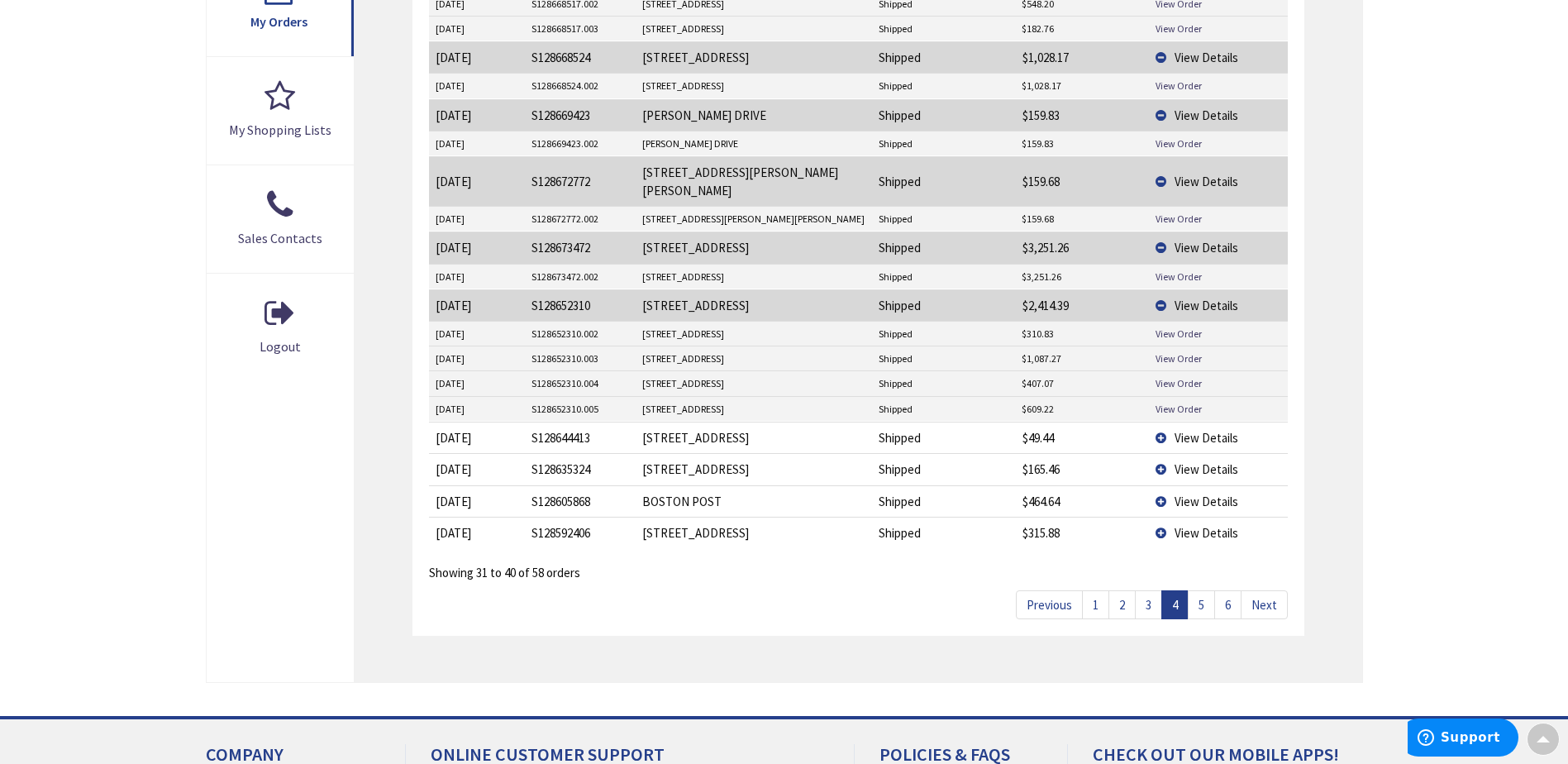
scroll to position [711, 0]
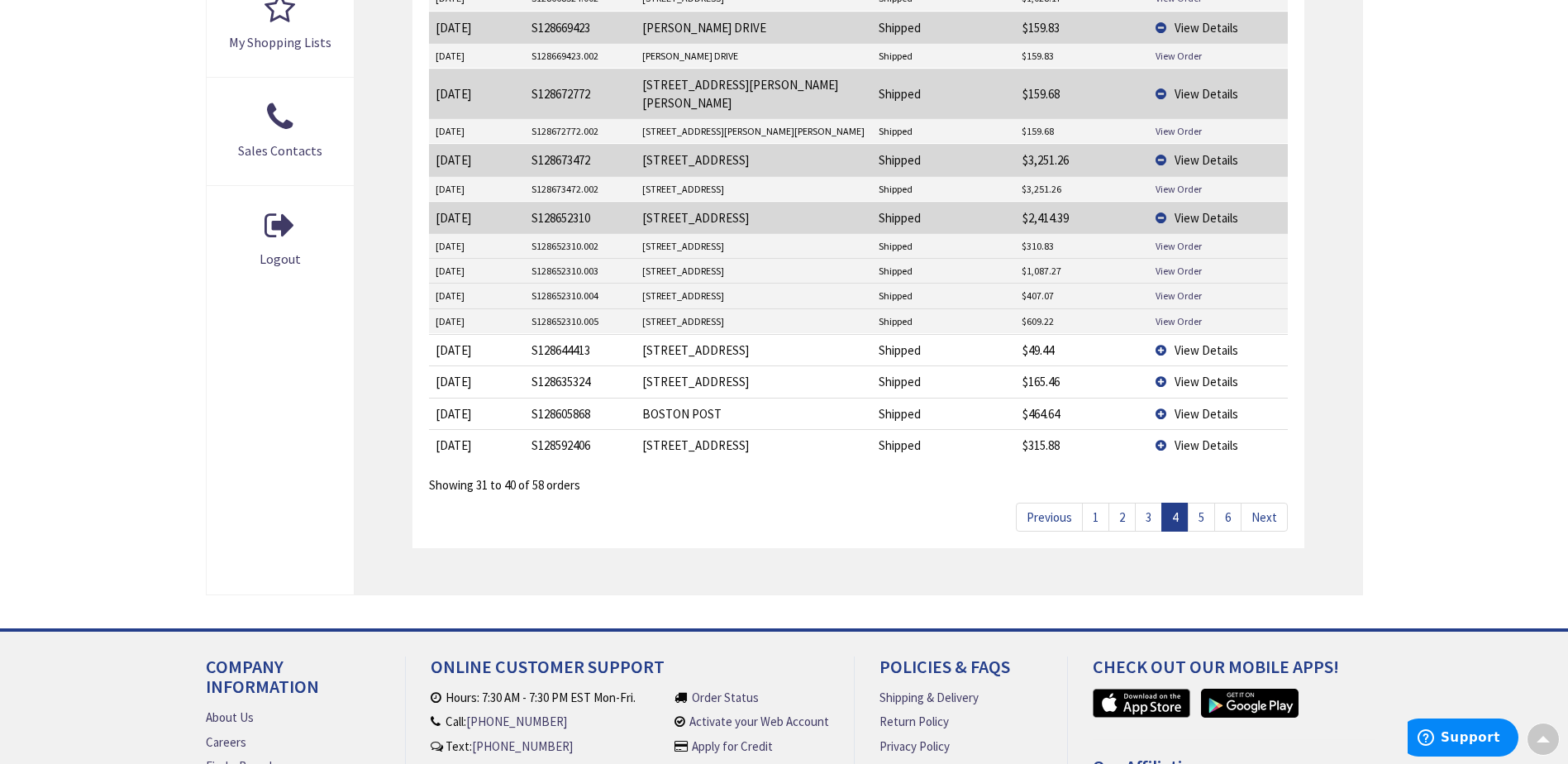
click at [1191, 406] on span "View Details" at bounding box center [1207, 413] width 64 height 16
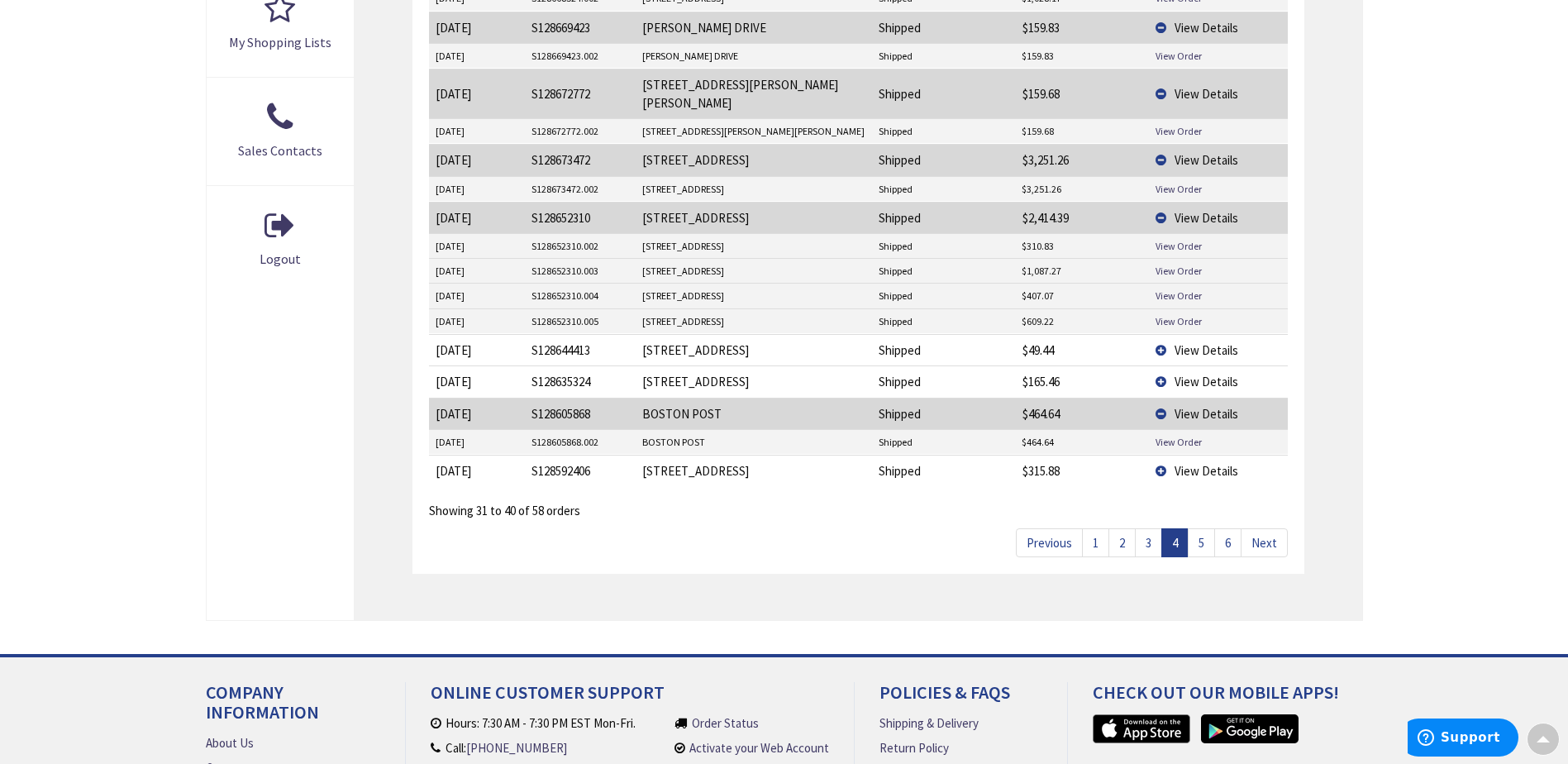
click at [1209, 462] on span "View Details" at bounding box center [1207, 470] width 64 height 16
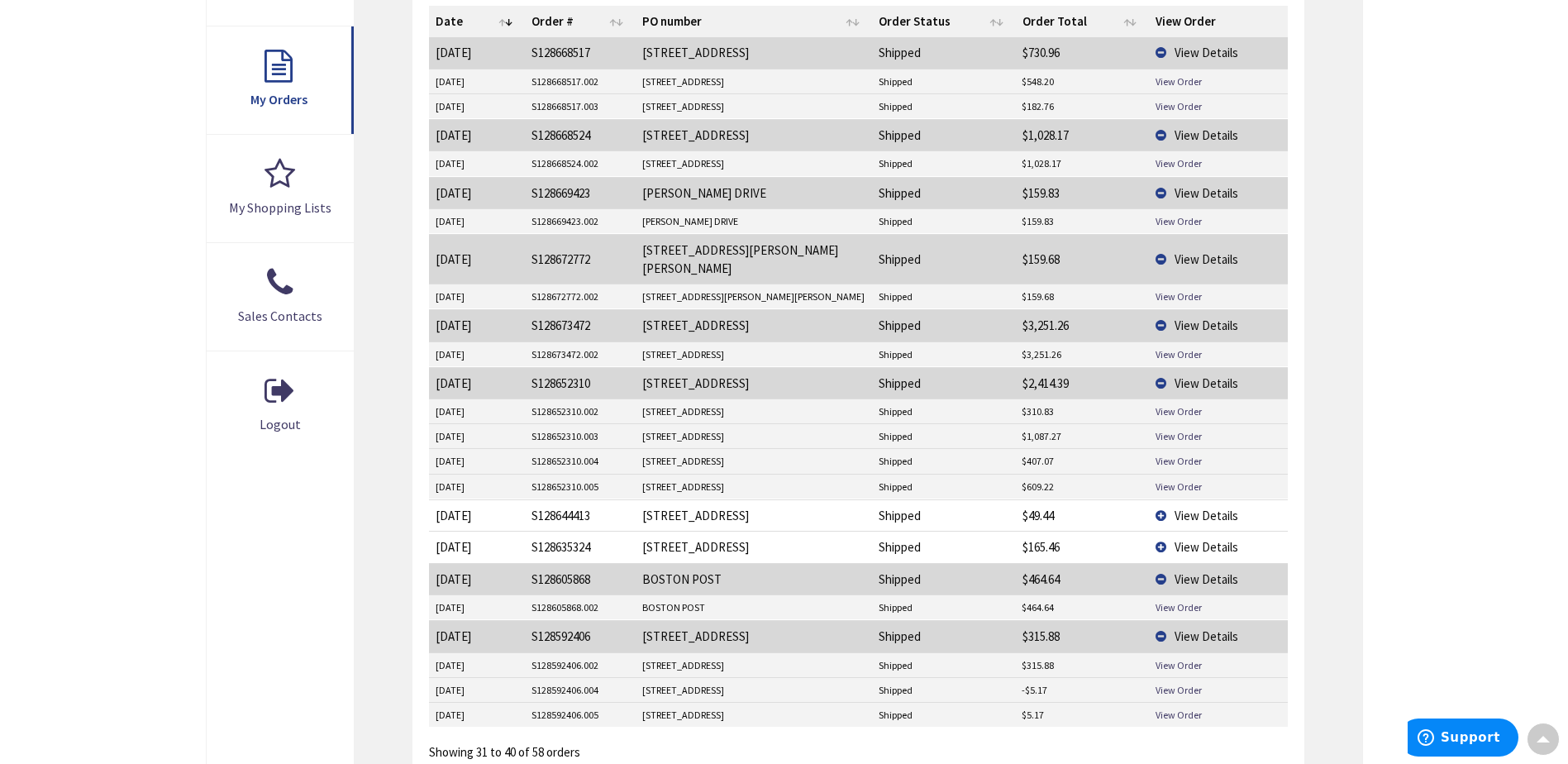
scroll to position [629, 0]
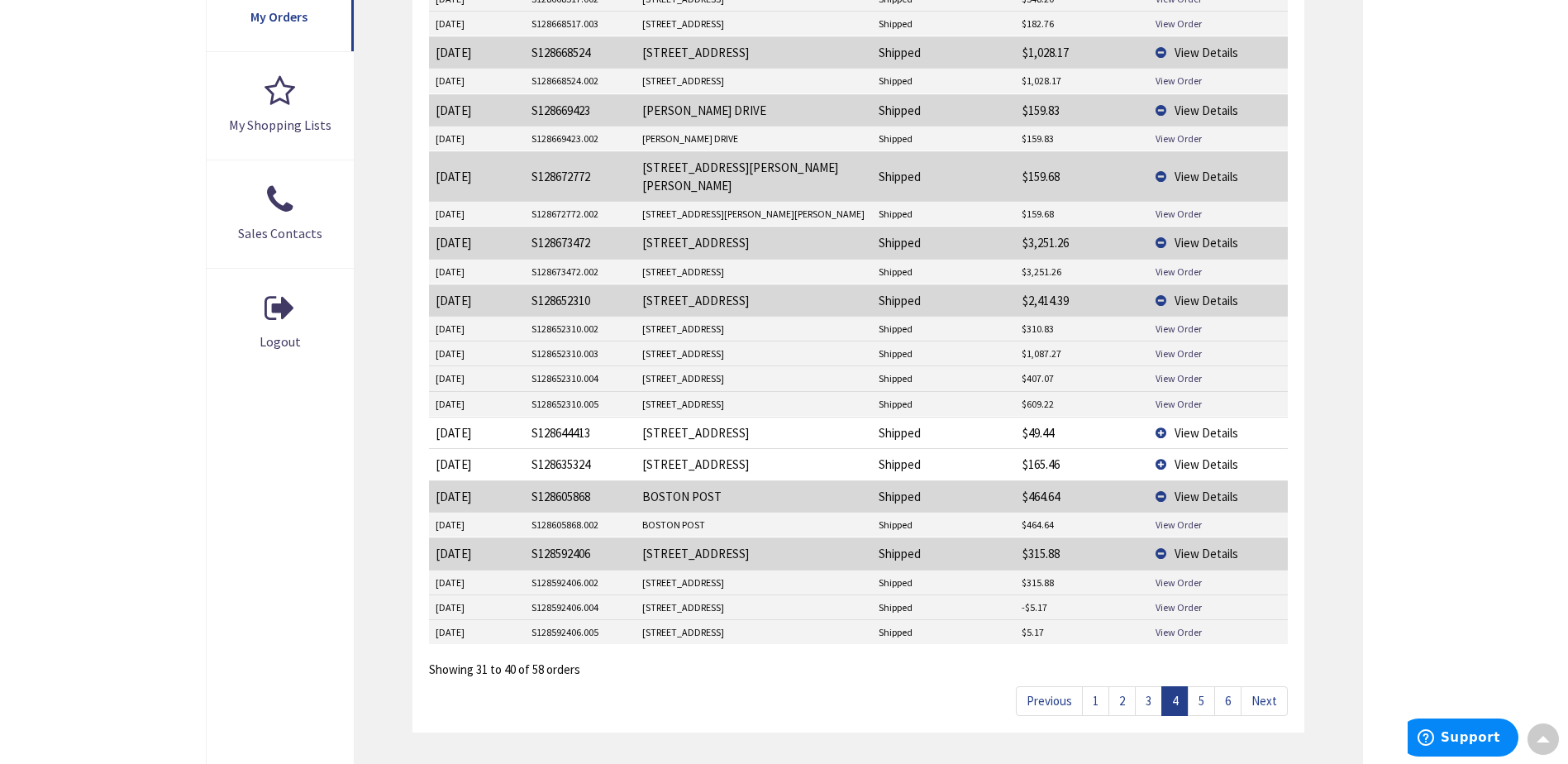
click at [1145, 686] on link "3" at bounding box center [1148, 700] width 27 height 29
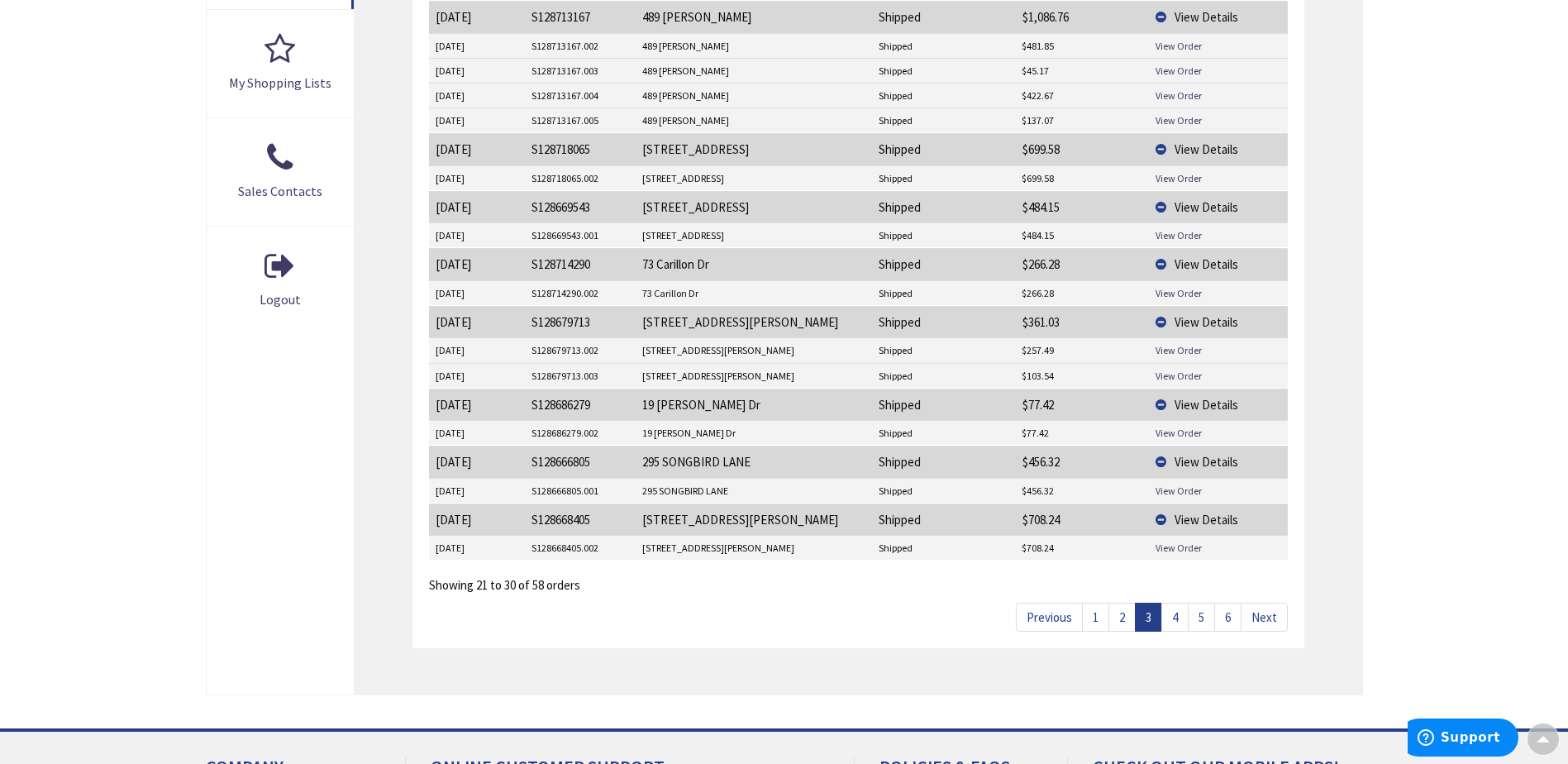
scroll to position [711, 0]
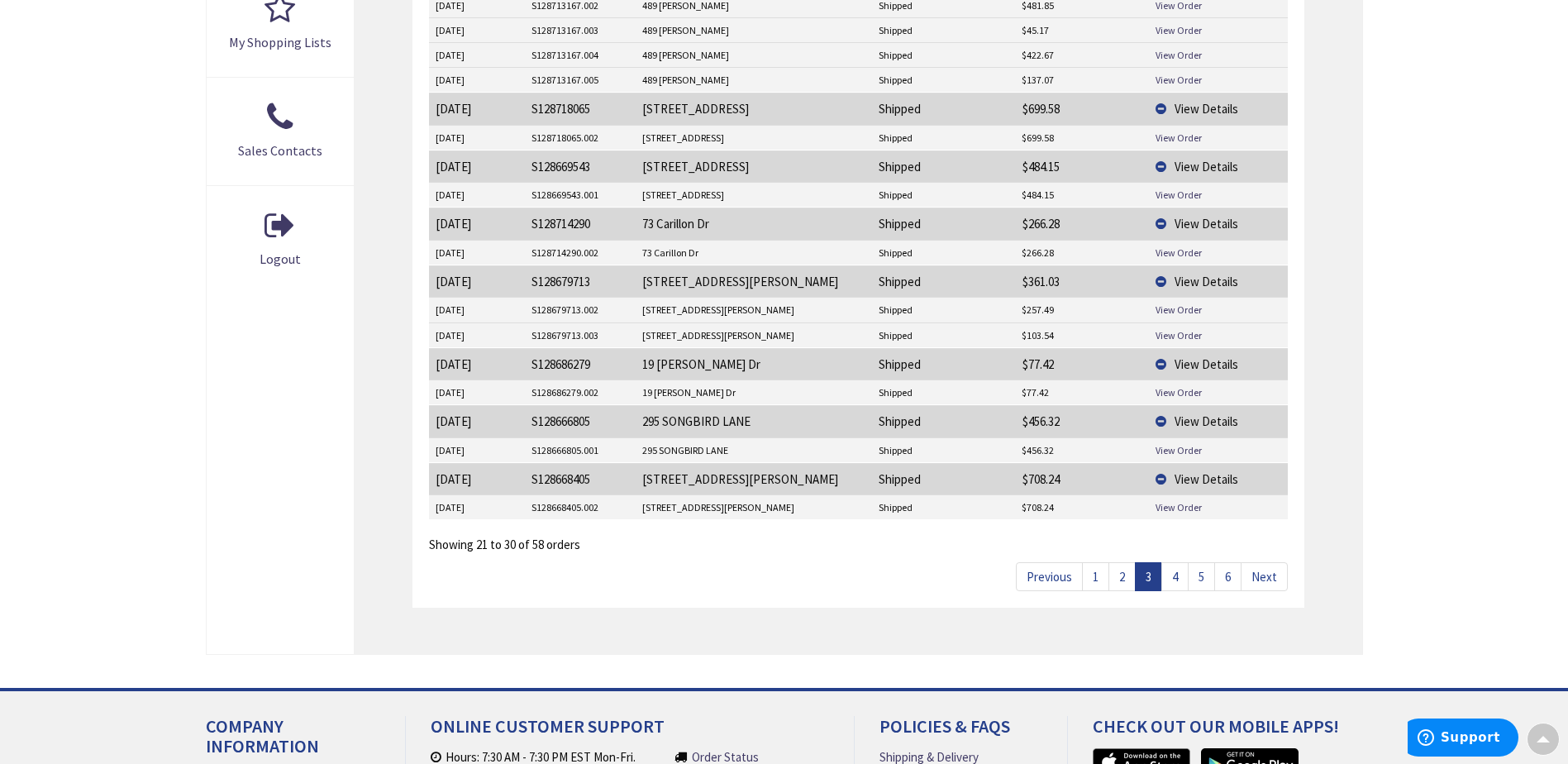
click at [1175, 573] on link "4" at bounding box center [1174, 576] width 27 height 29
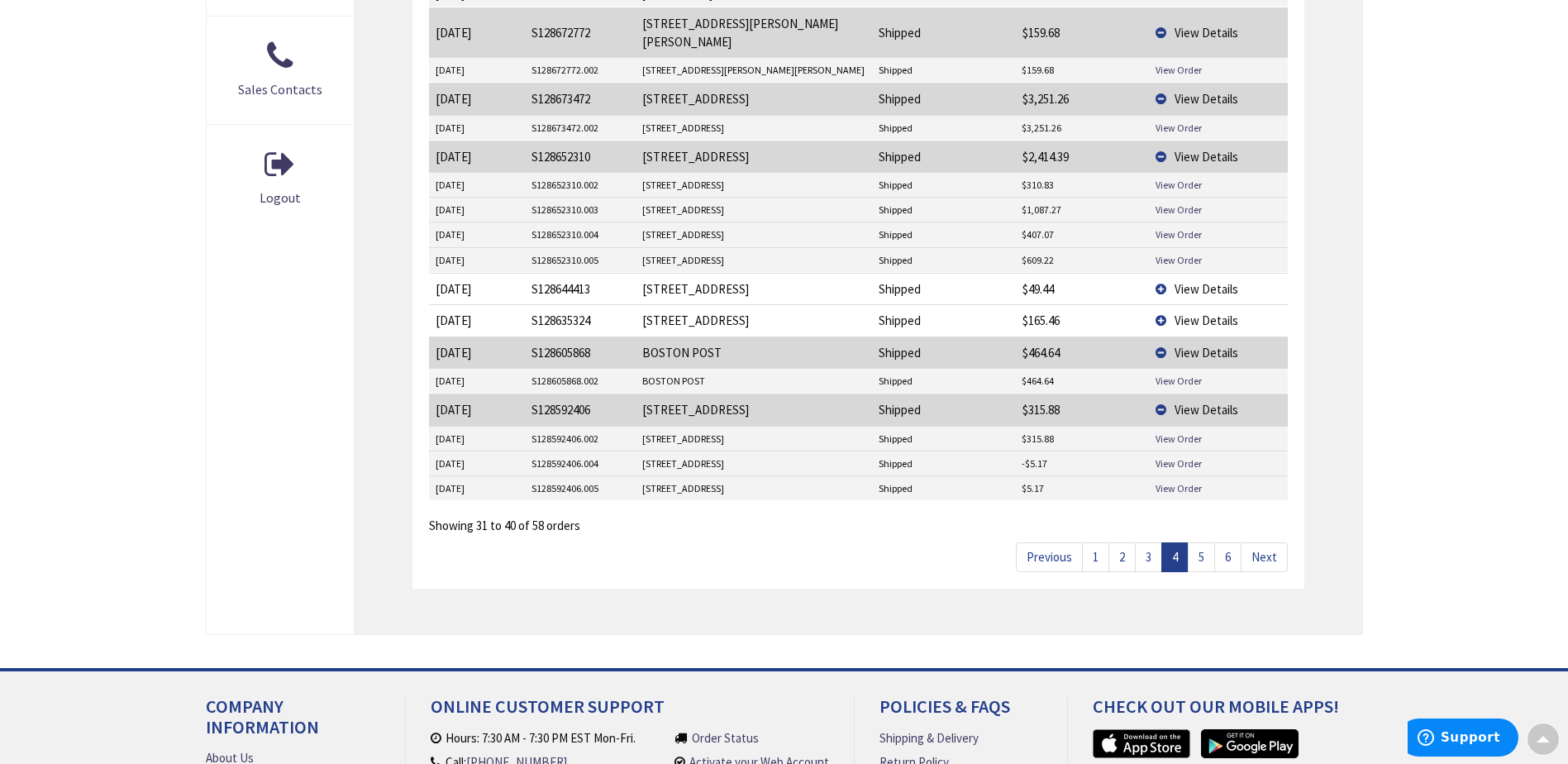
scroll to position [794, 0]
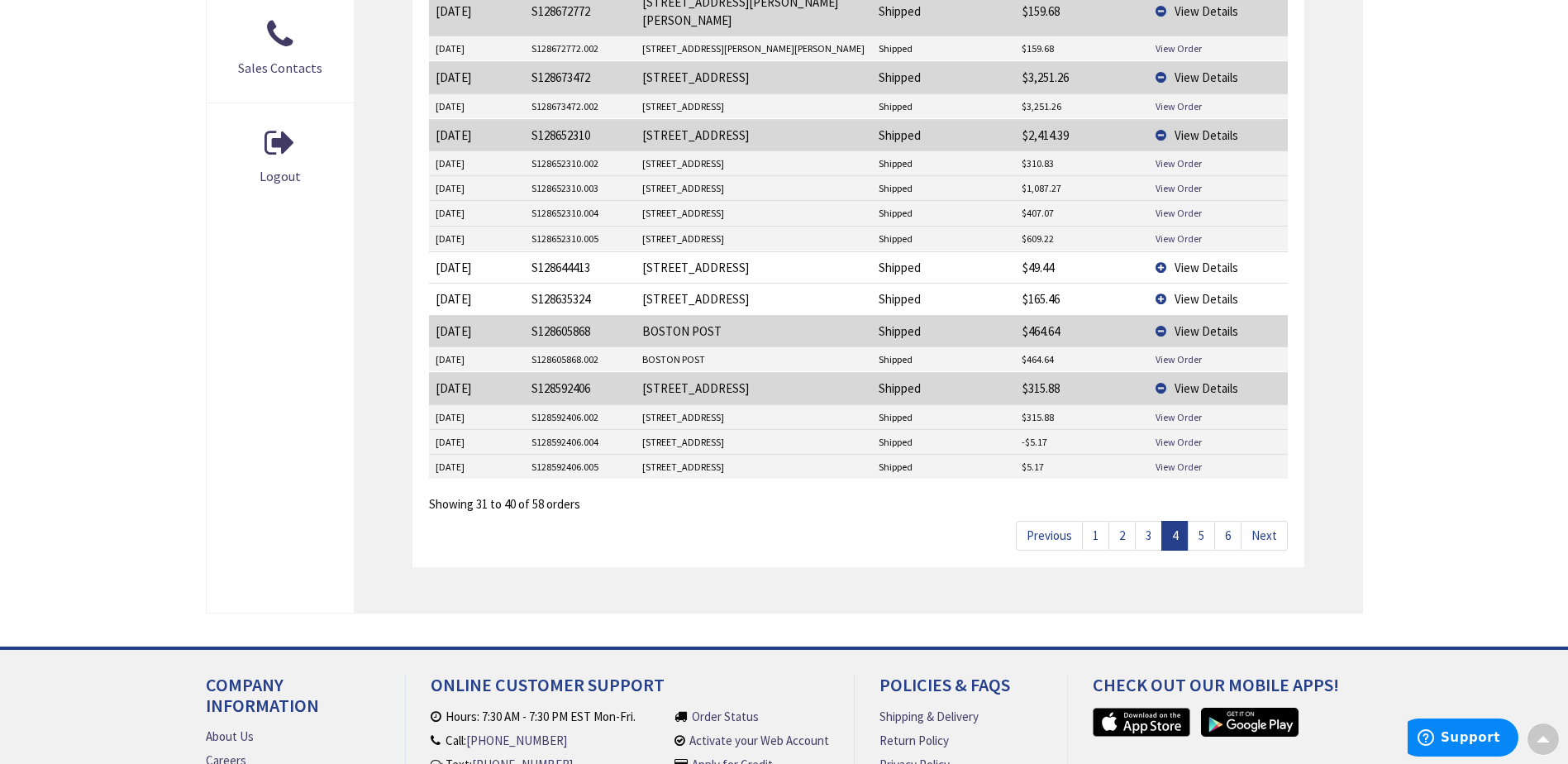
click at [1150, 525] on link "3" at bounding box center [1148, 535] width 27 height 29
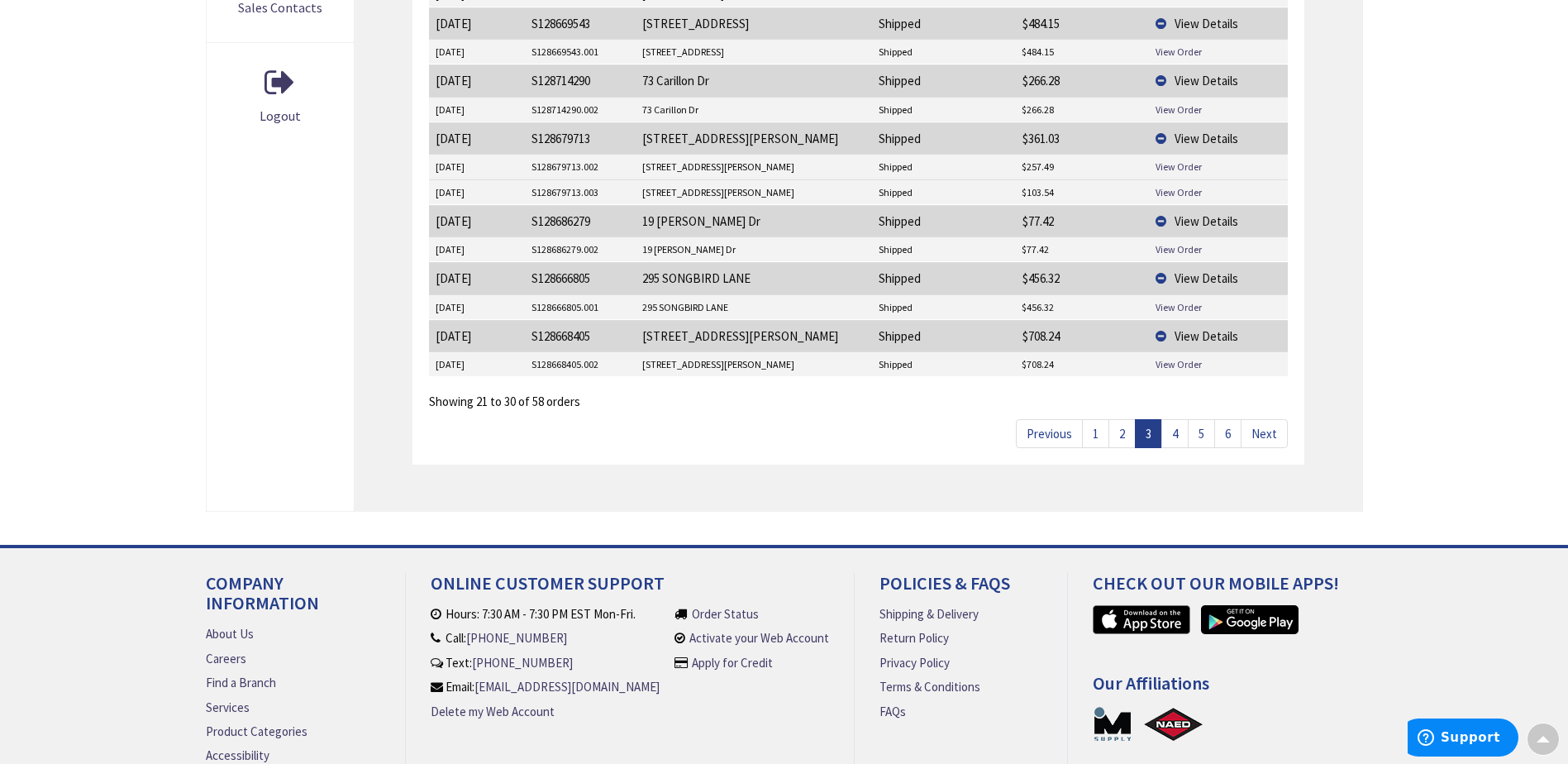
scroll to position [877, 0]
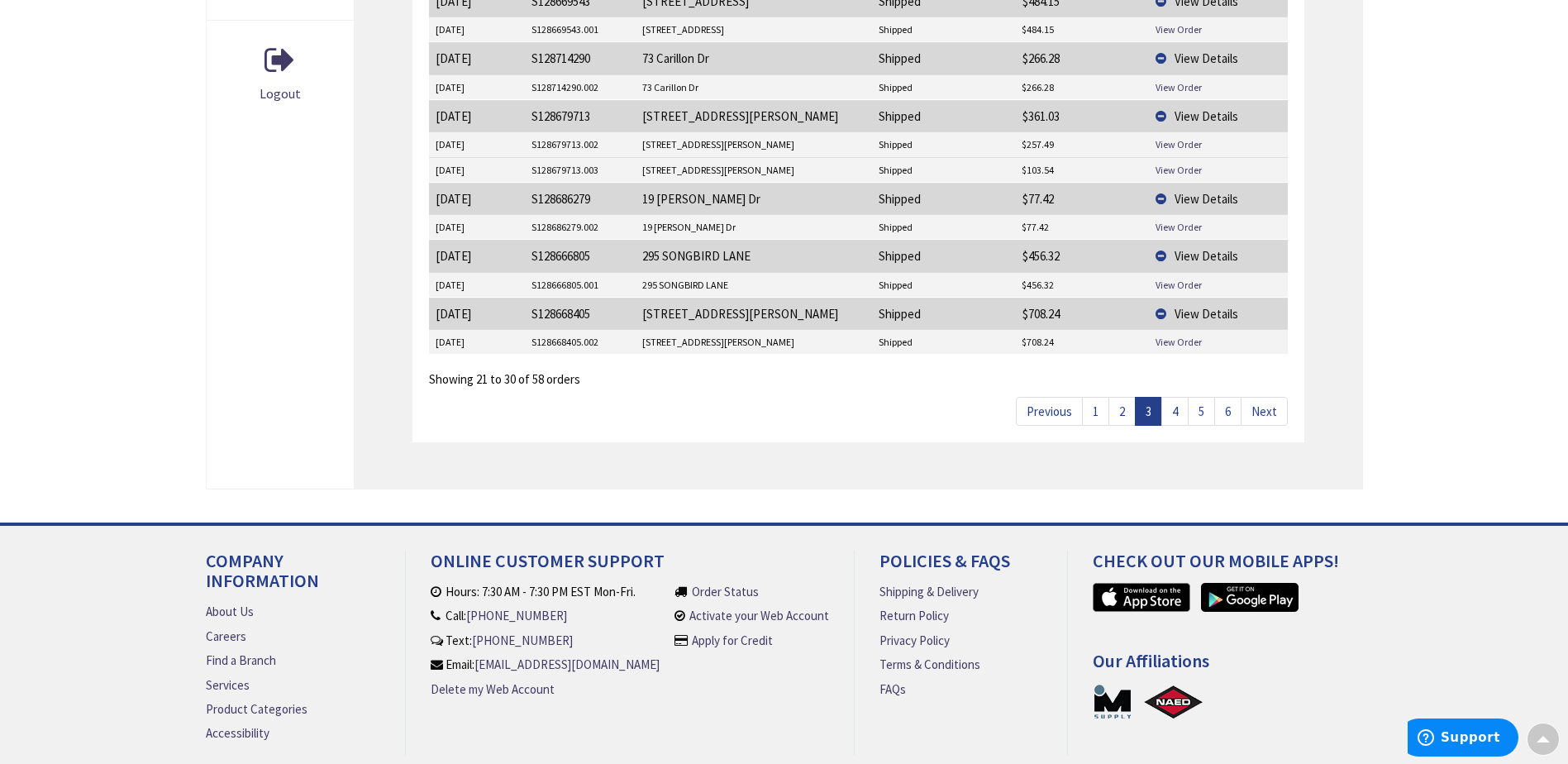
click at [1127, 416] on link "2" at bounding box center [1121, 411] width 27 height 29
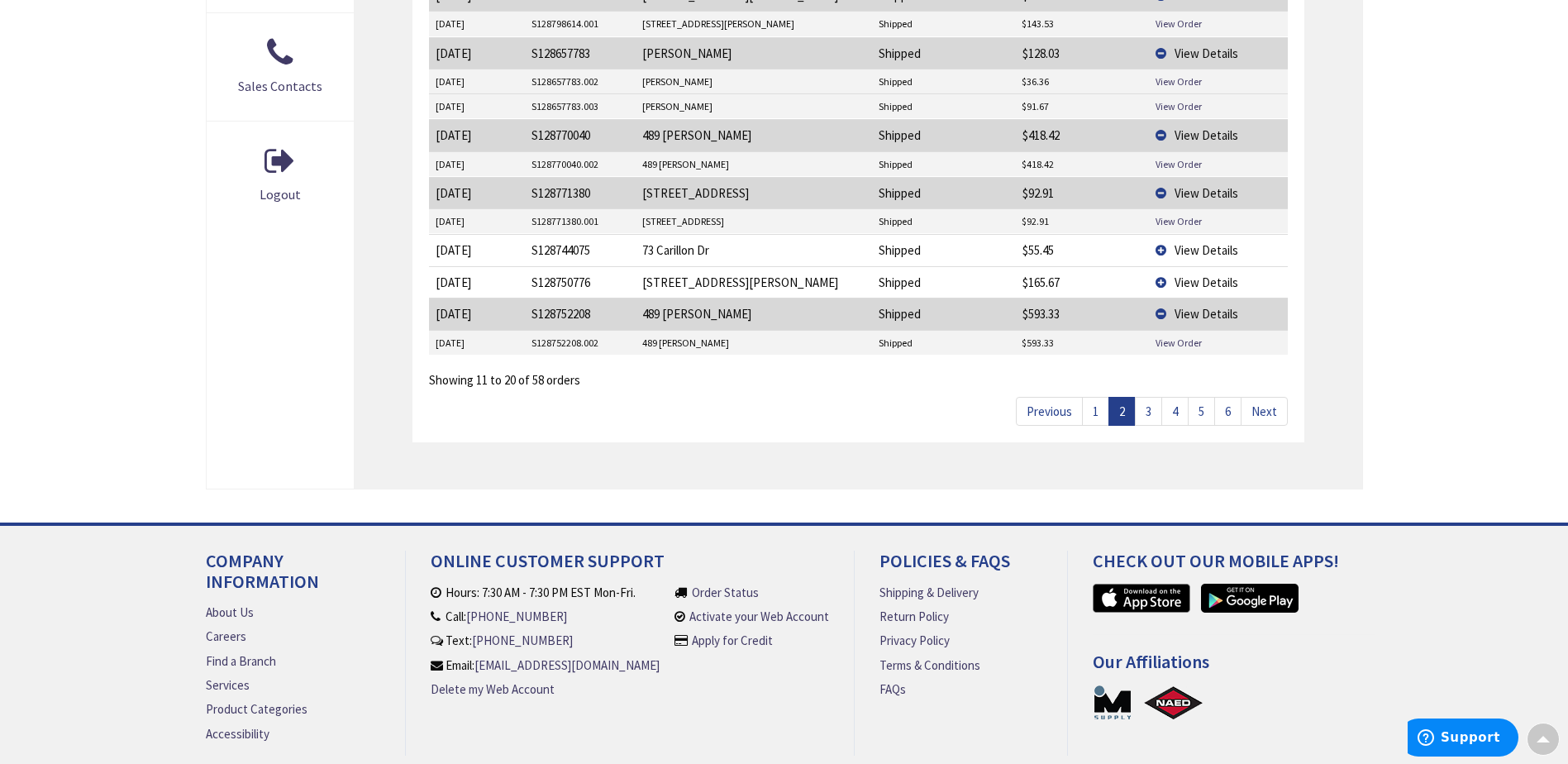
scroll to position [777, 0]
click at [1096, 412] on link "1" at bounding box center [1095, 410] width 27 height 29
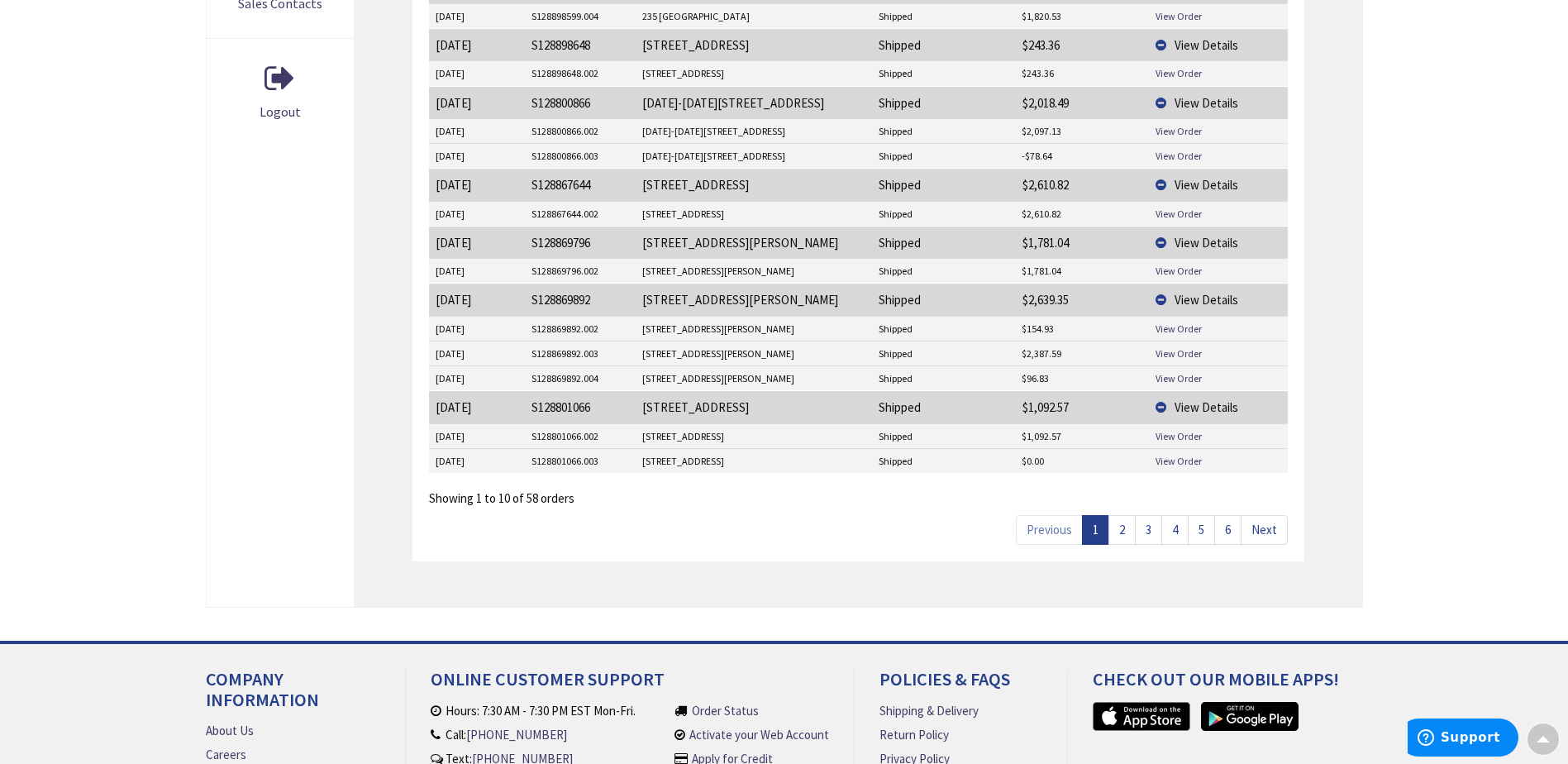
scroll to position [860, 0]
click at [1147, 536] on link "3" at bounding box center [1148, 528] width 27 height 29
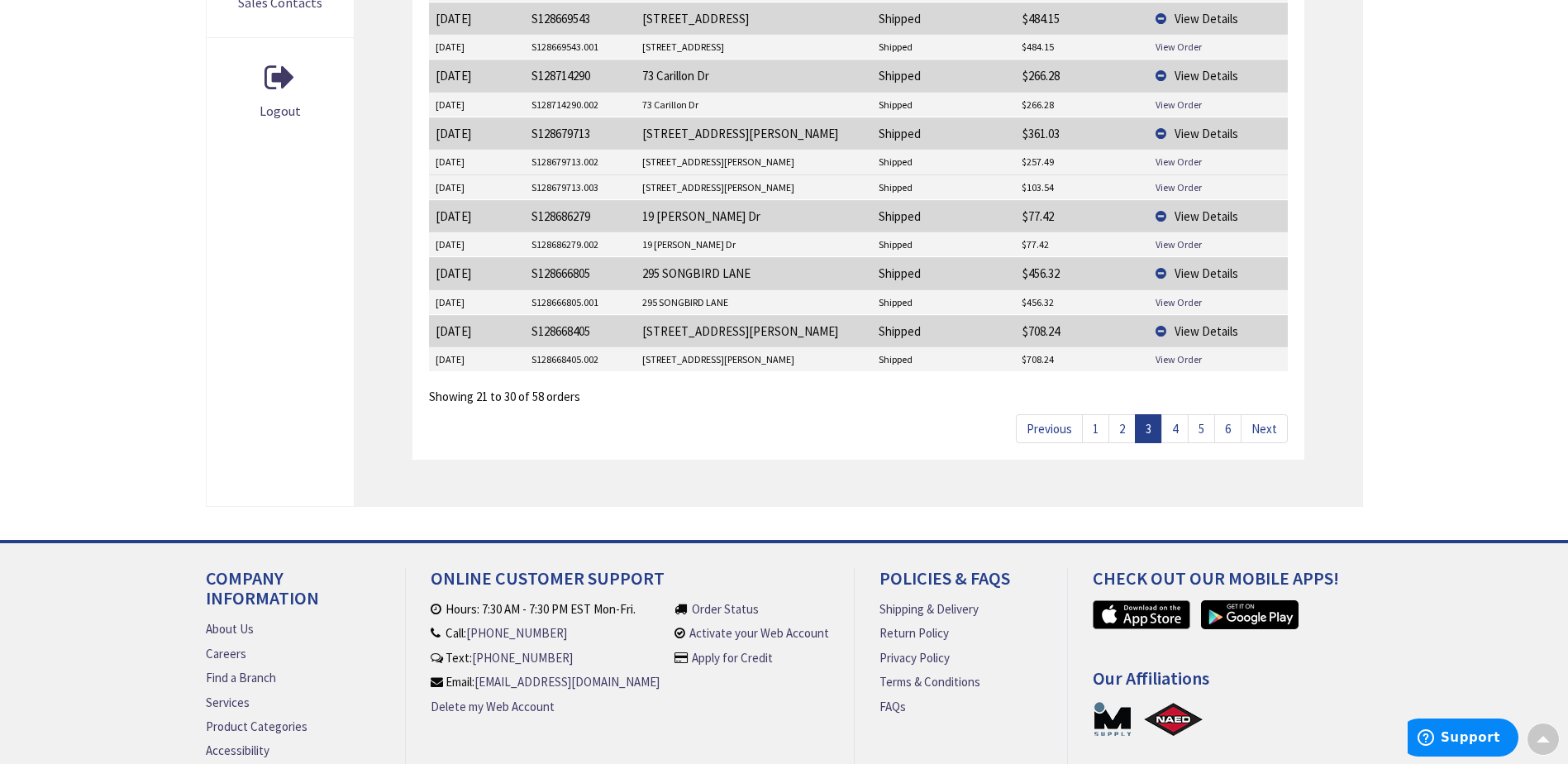
click at [1173, 428] on link "4" at bounding box center [1174, 429] width 27 height 29
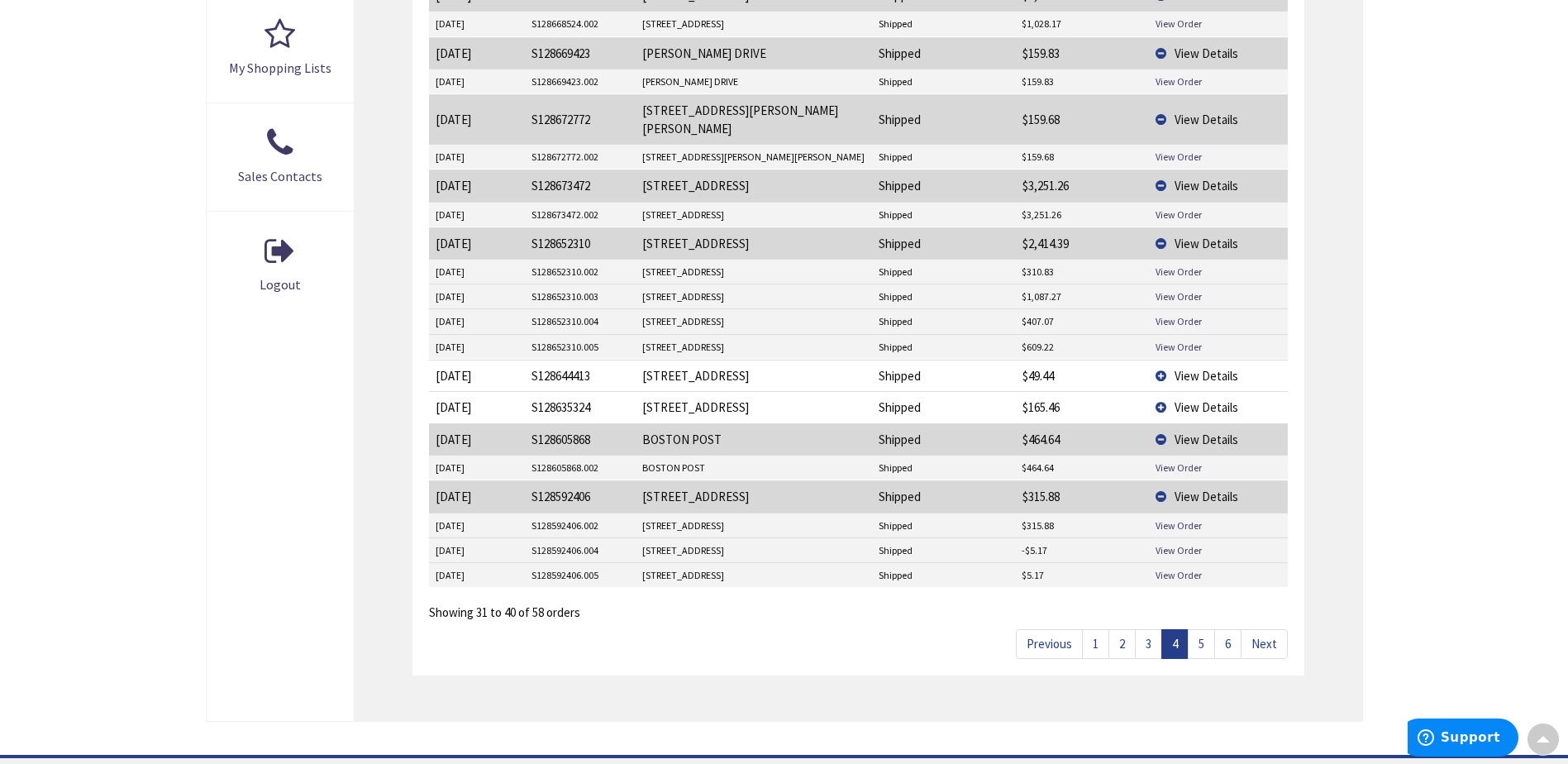
scroll to position [694, 0]
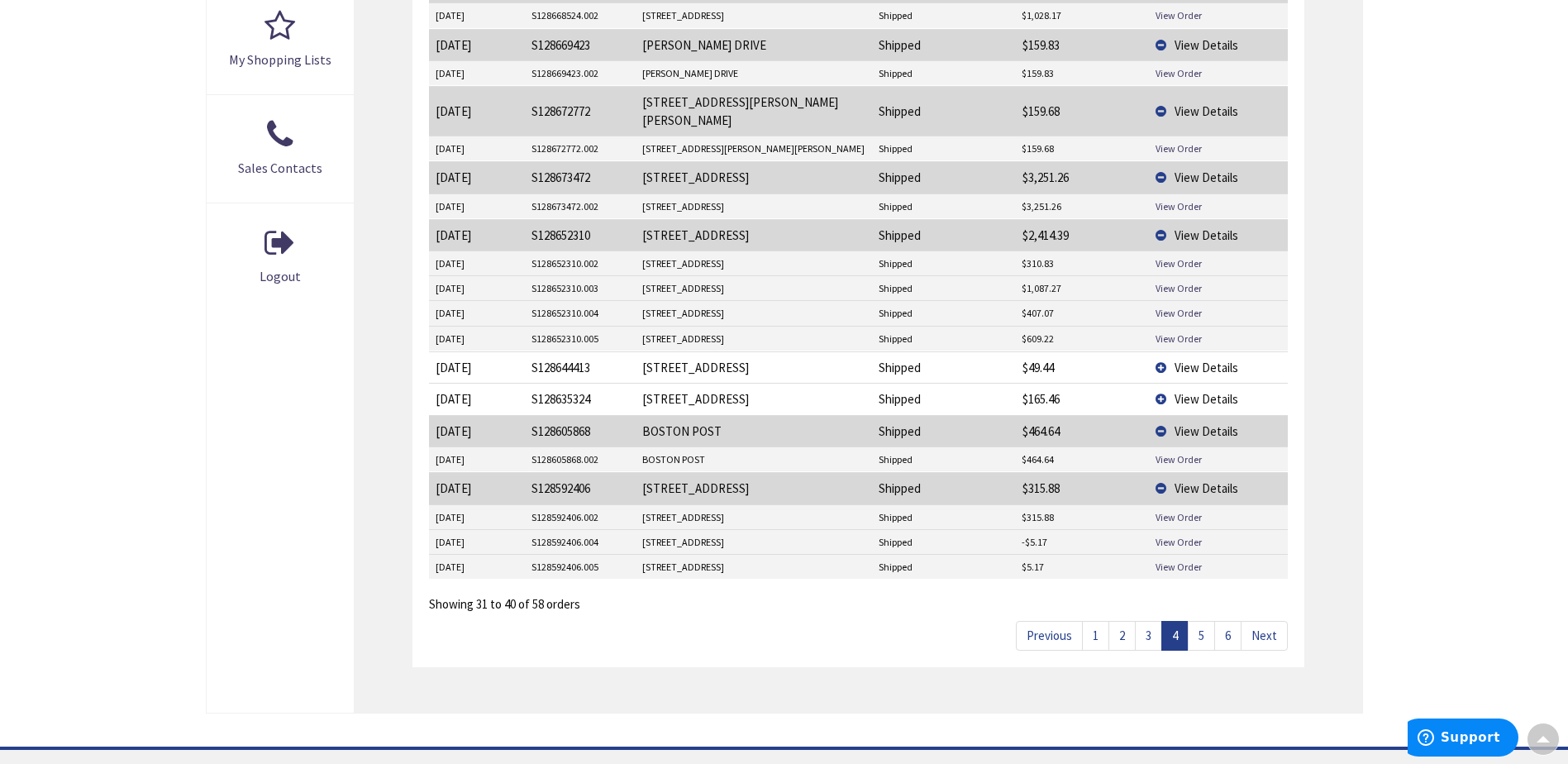
click at [1151, 624] on link "3" at bounding box center [1148, 634] width 27 height 29
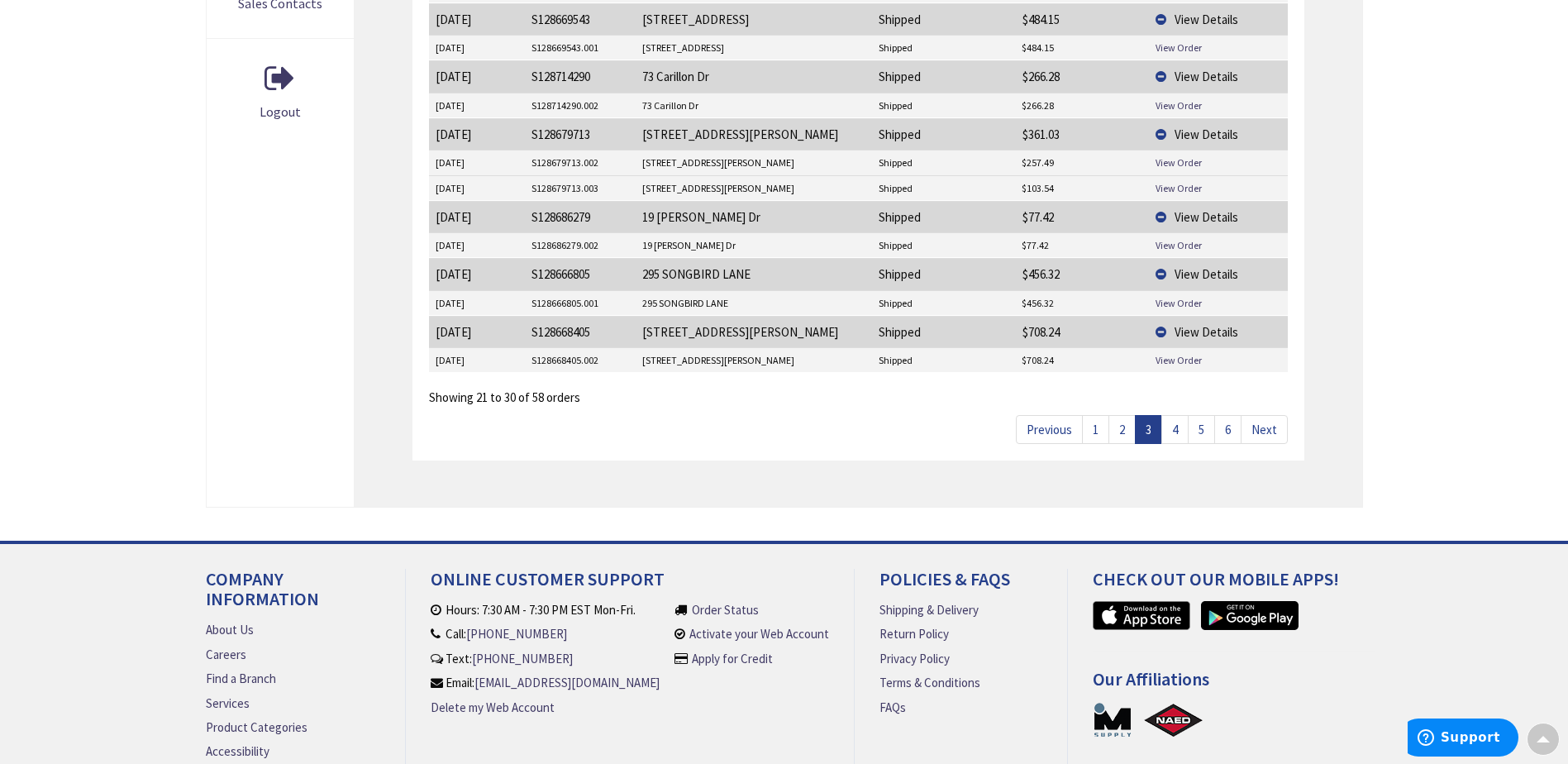
scroll to position [777, 0]
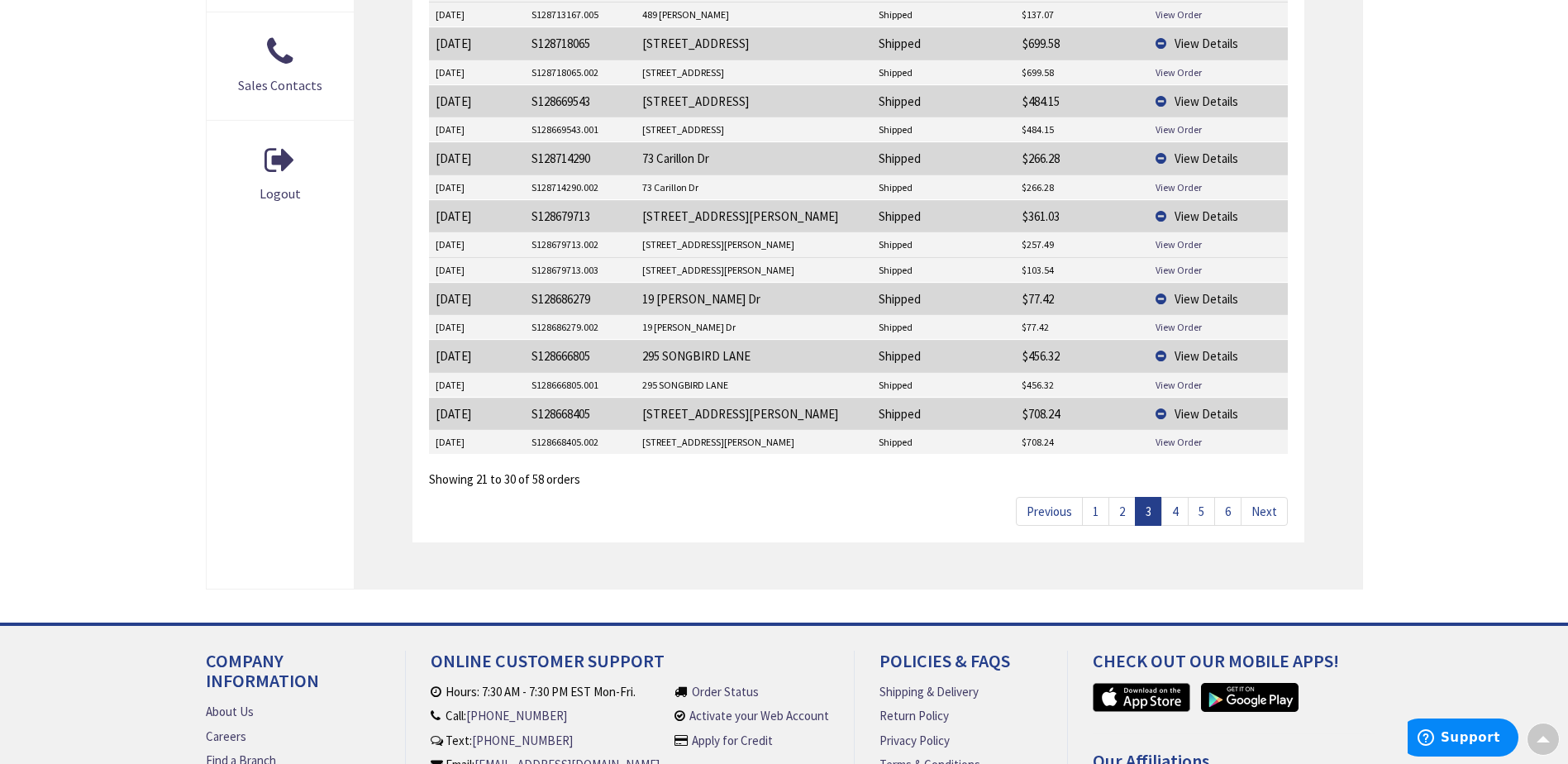
click at [1120, 510] on link "2" at bounding box center [1121, 510] width 27 height 29
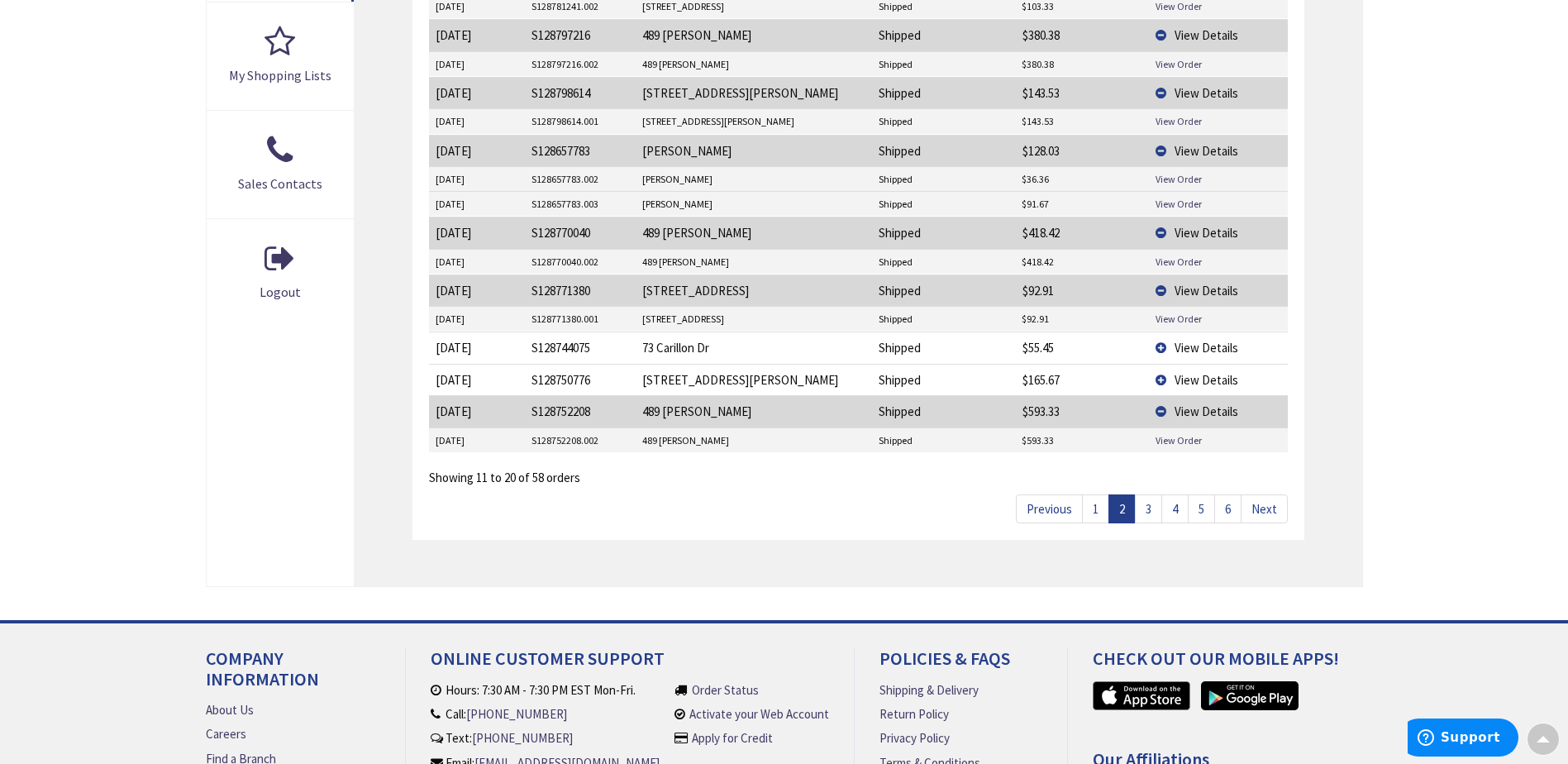
scroll to position [694, 0]
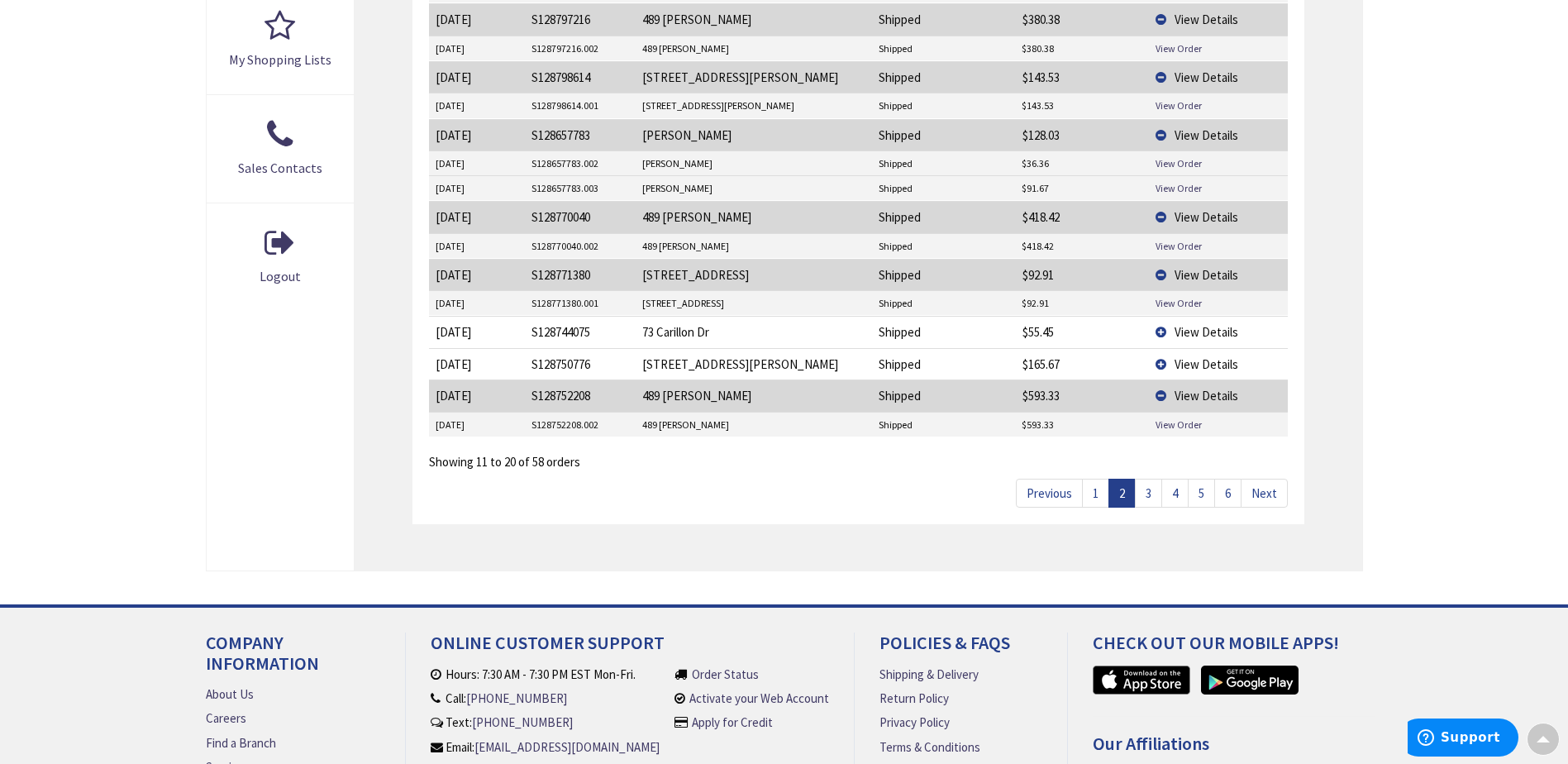
click at [1198, 497] on link "5" at bounding box center [1201, 492] width 27 height 29
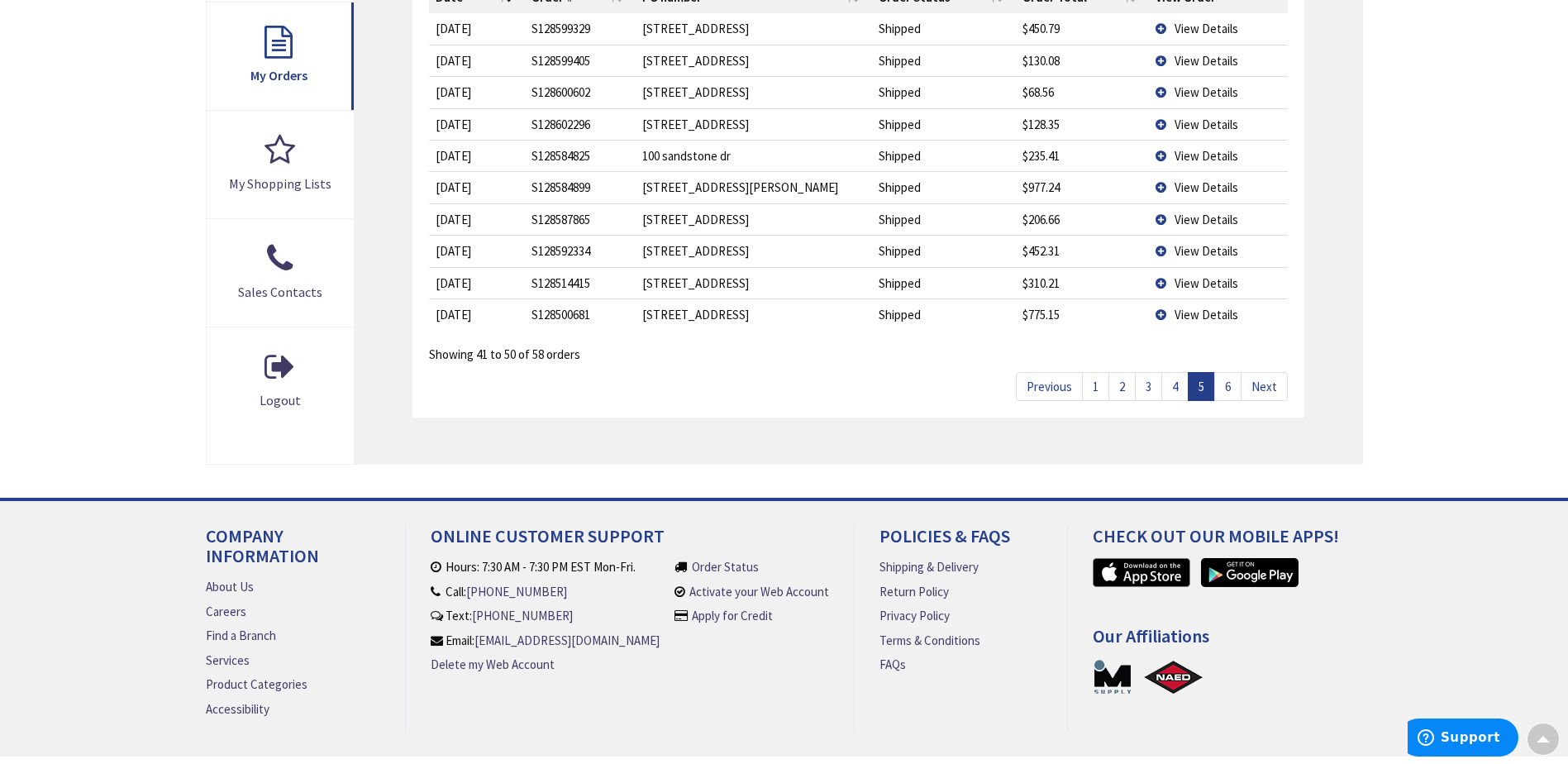
scroll to position [463, 0]
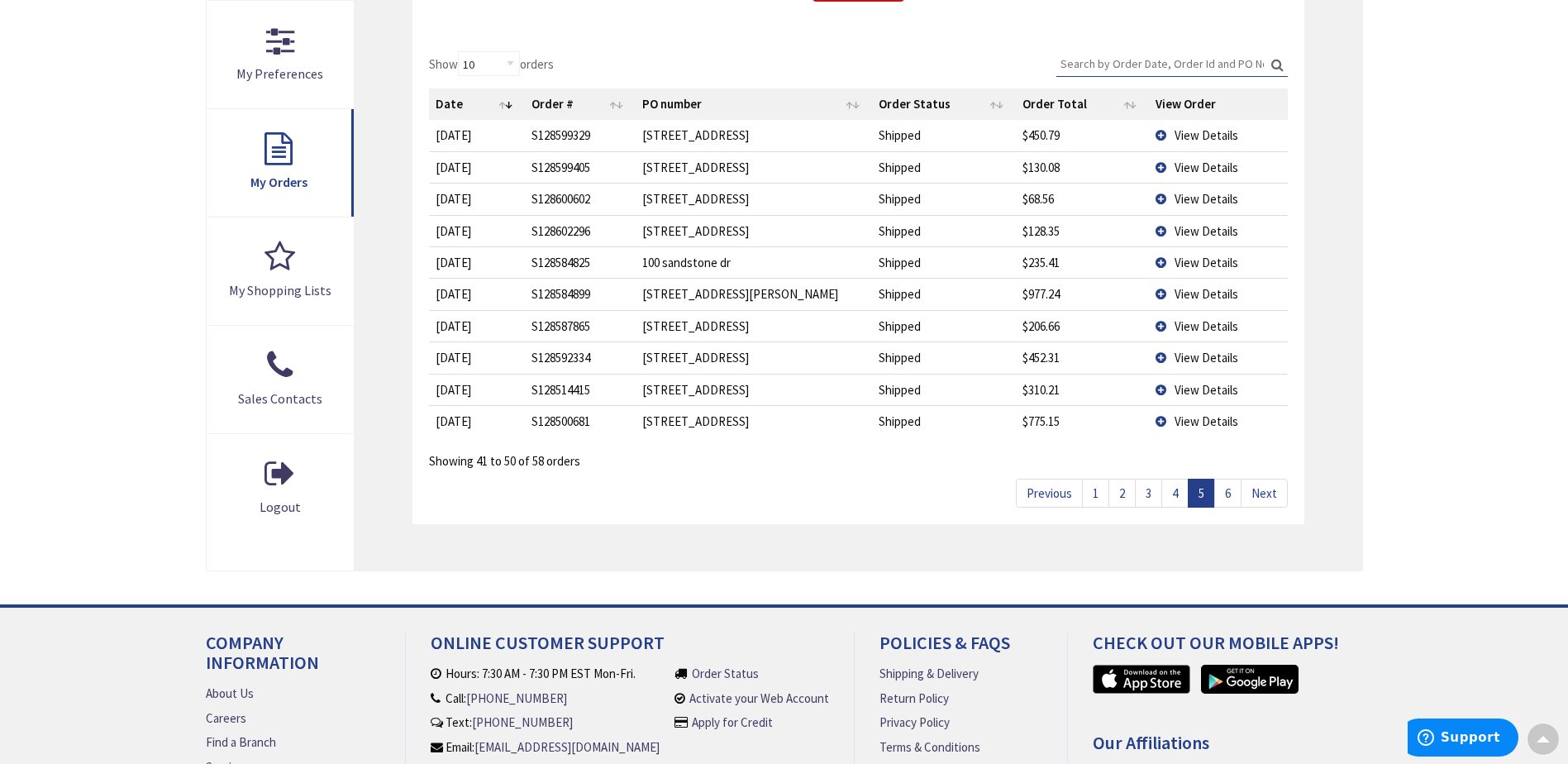
click at [1231, 491] on link "6" at bounding box center [1228, 492] width 27 height 29
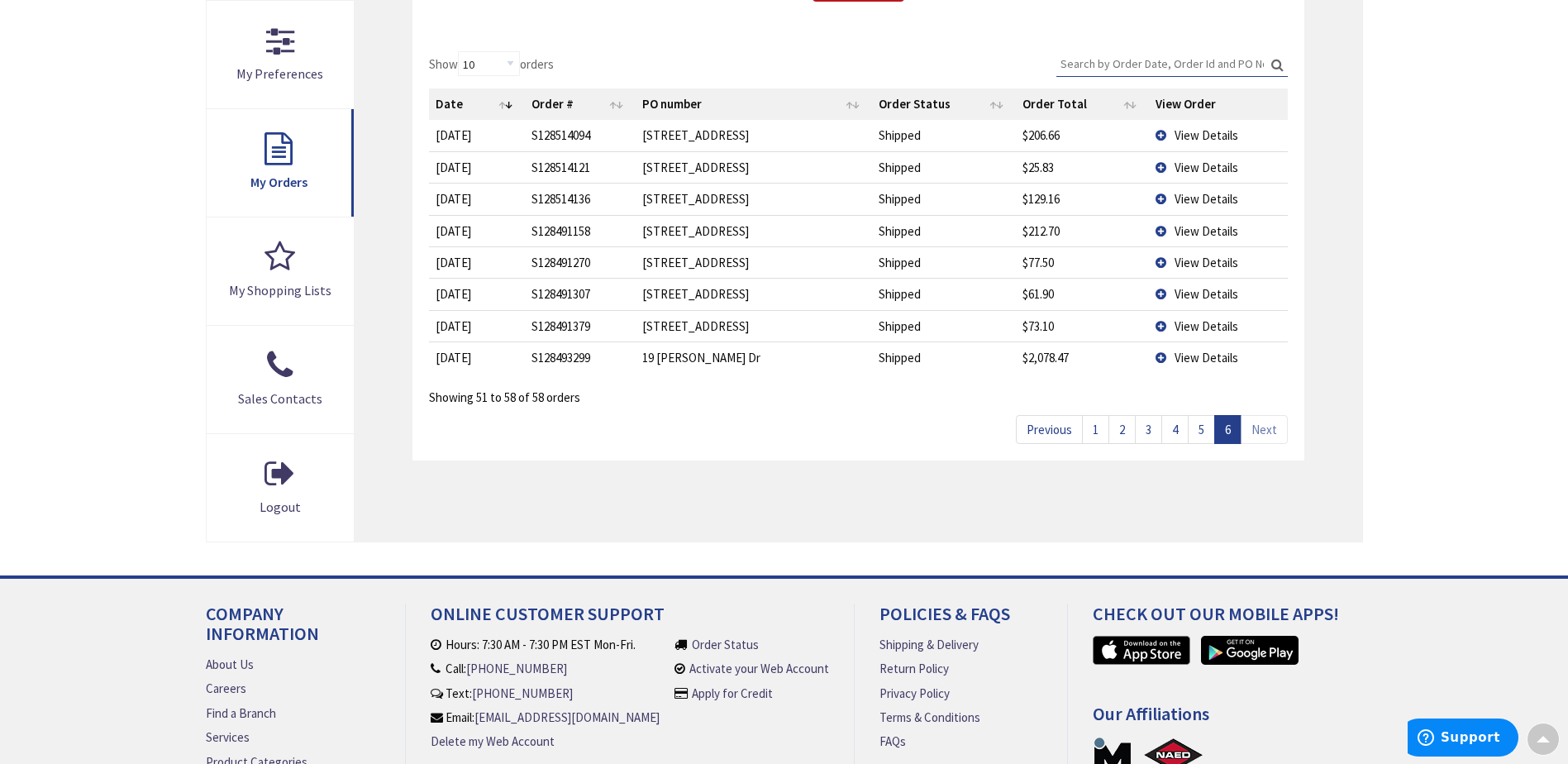
click at [1269, 435] on link "Next" at bounding box center [1264, 429] width 47 height 29
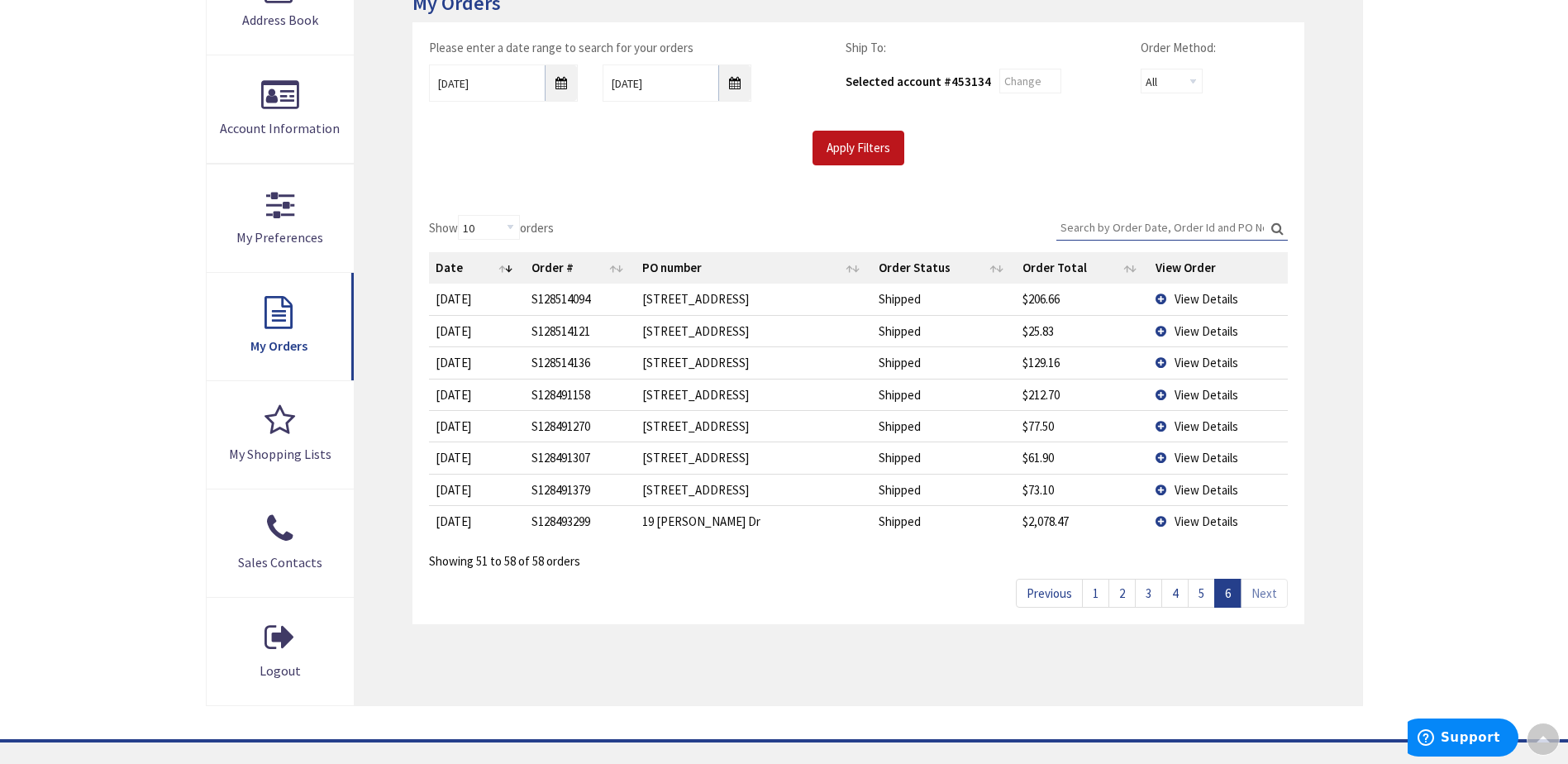
scroll to position [298, 0]
click at [1202, 588] on link "5" at bounding box center [1201, 594] width 27 height 29
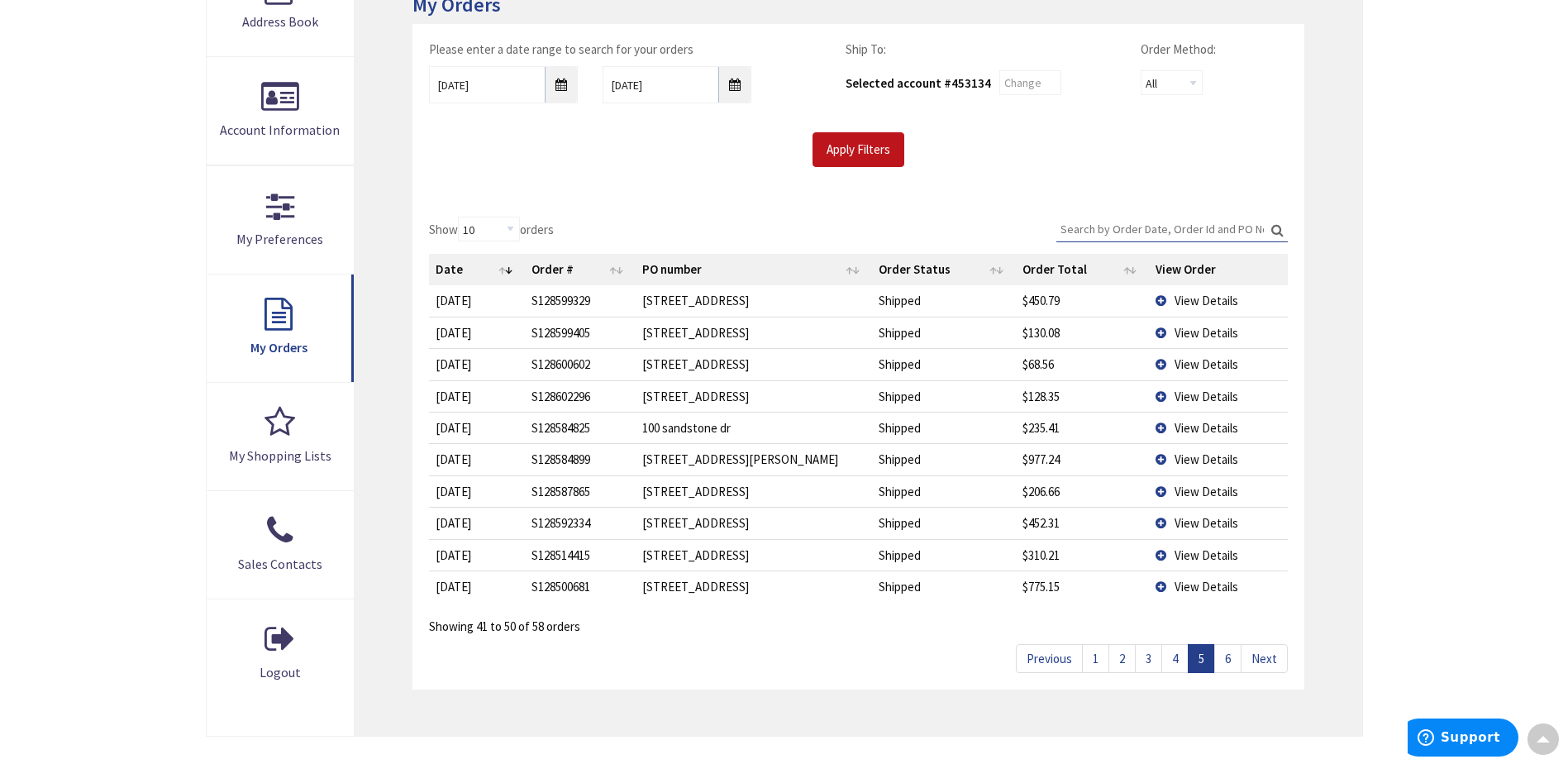
click at [1178, 657] on link "4" at bounding box center [1174, 658] width 27 height 29
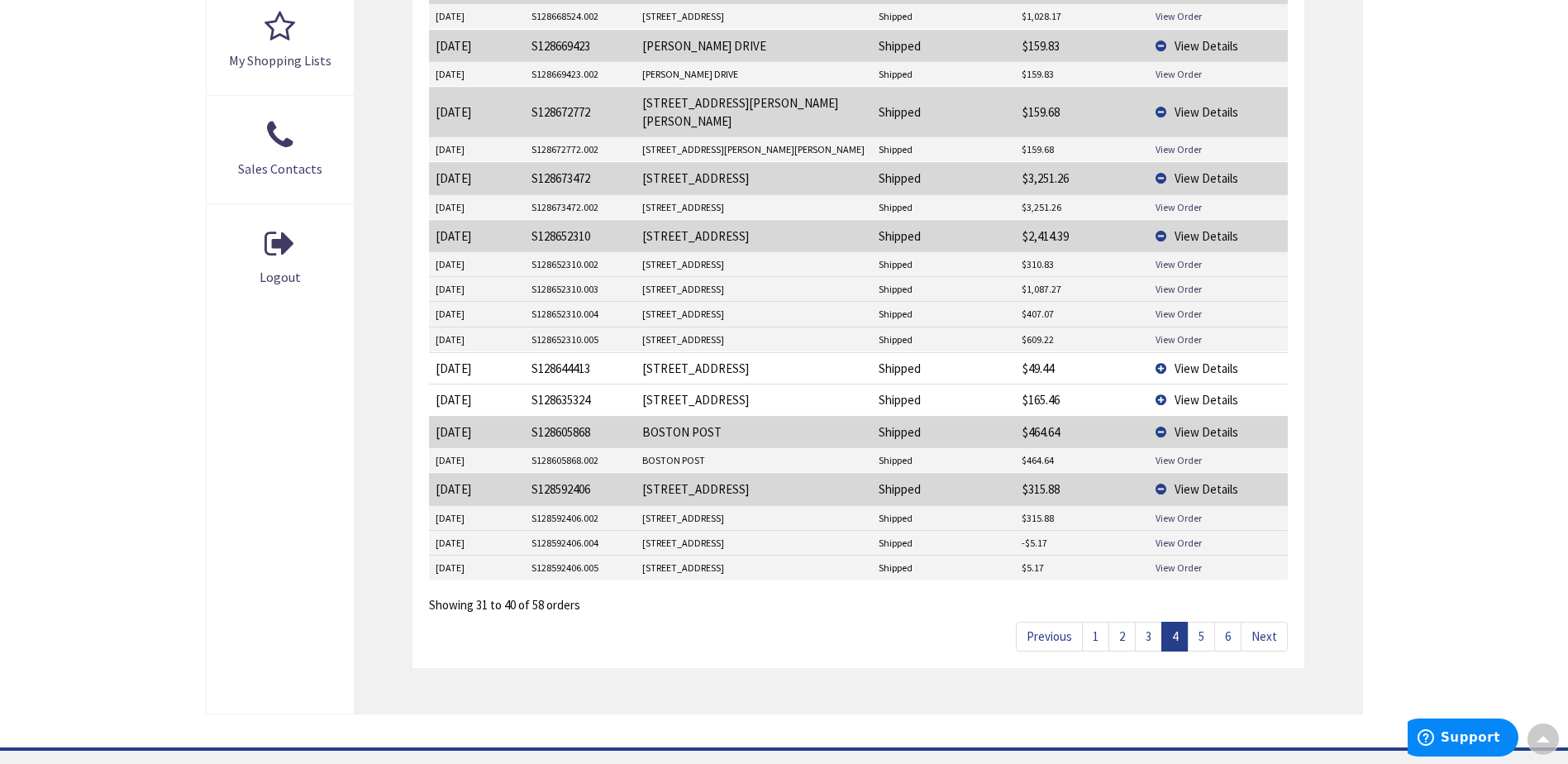
scroll to position [711, 0]
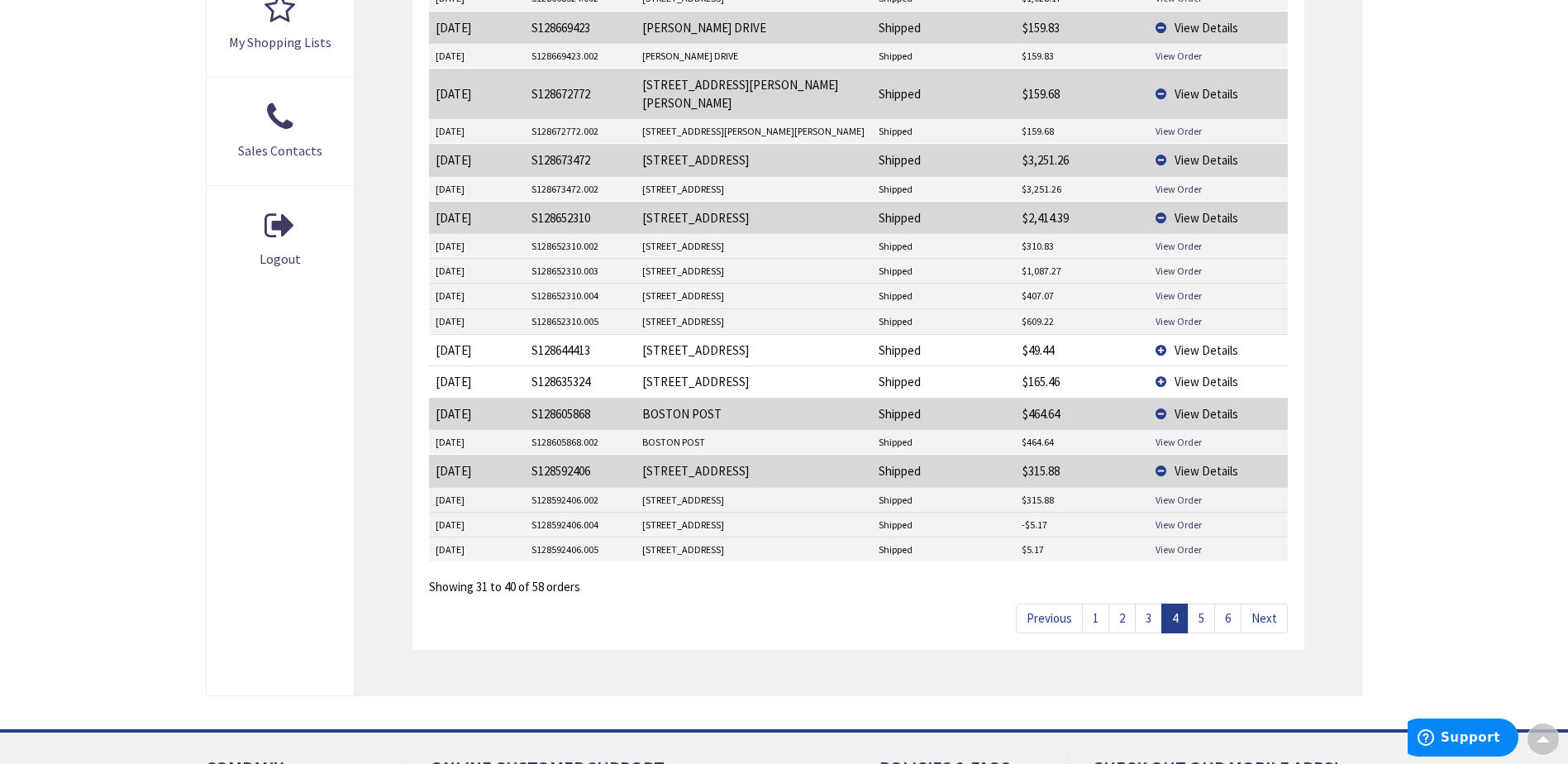
click at [1151, 607] on link "3" at bounding box center [1148, 617] width 27 height 29
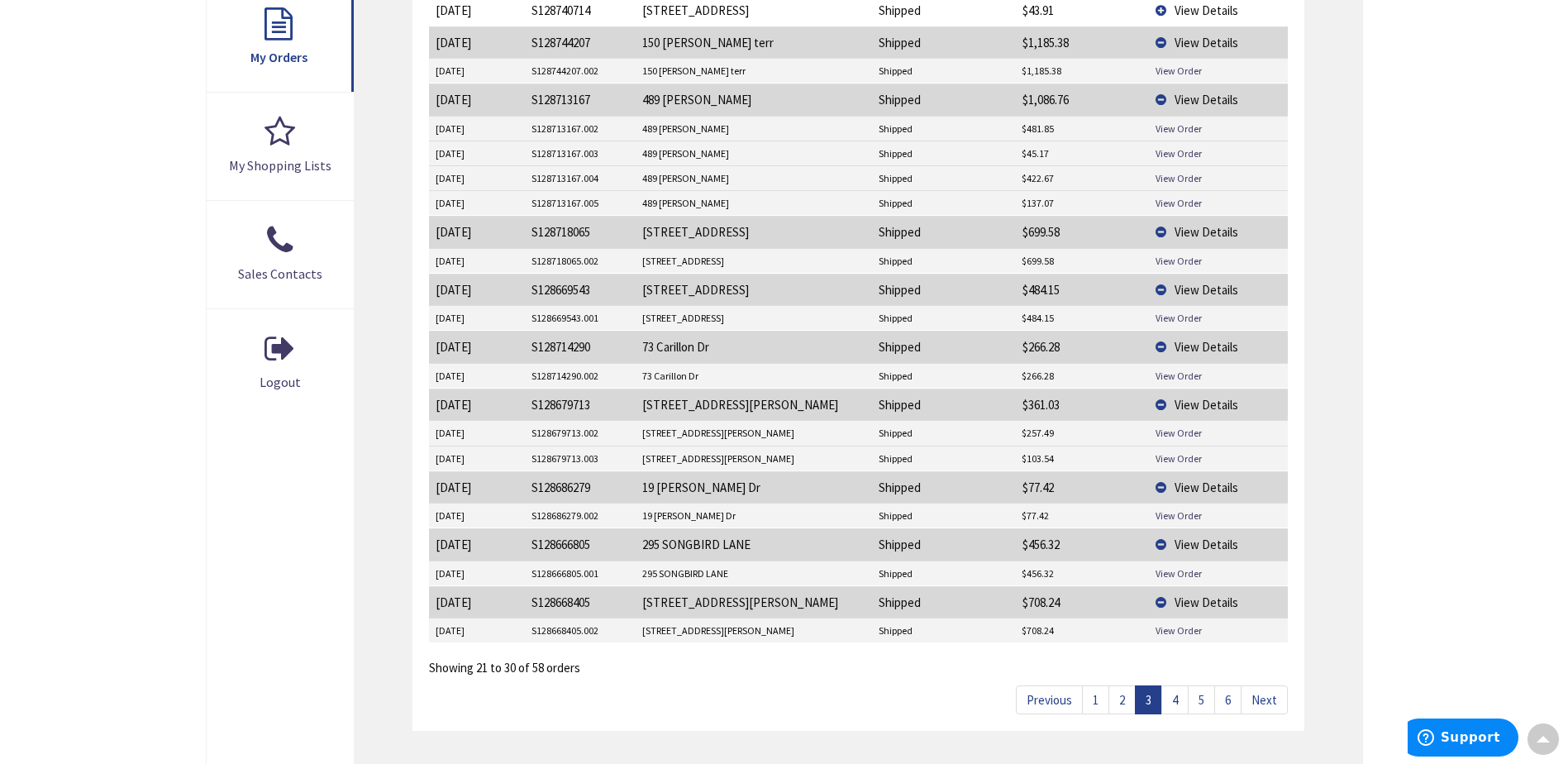
scroll to position [629, 0]
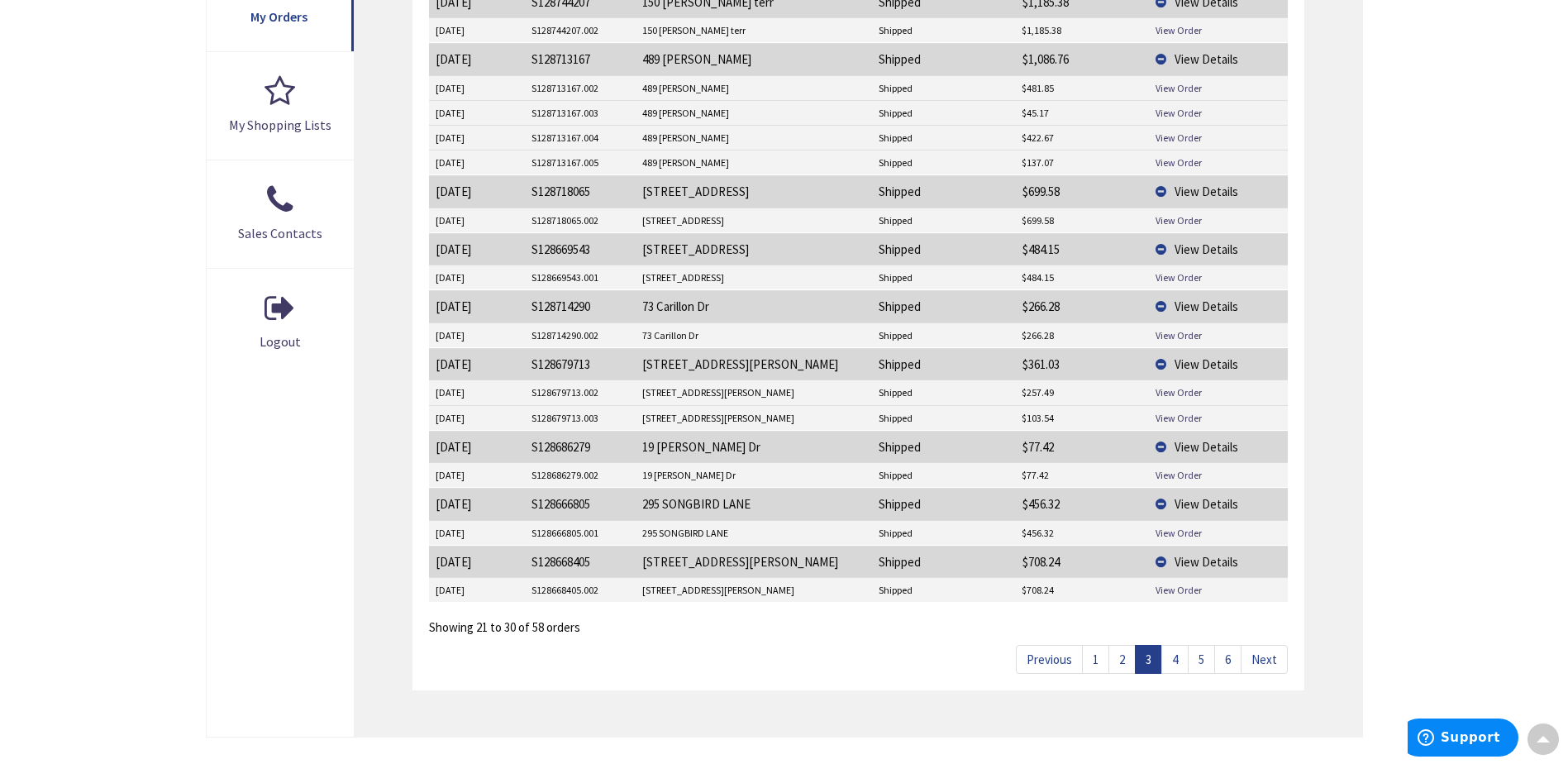
click at [1118, 665] on link "2" at bounding box center [1121, 659] width 27 height 29
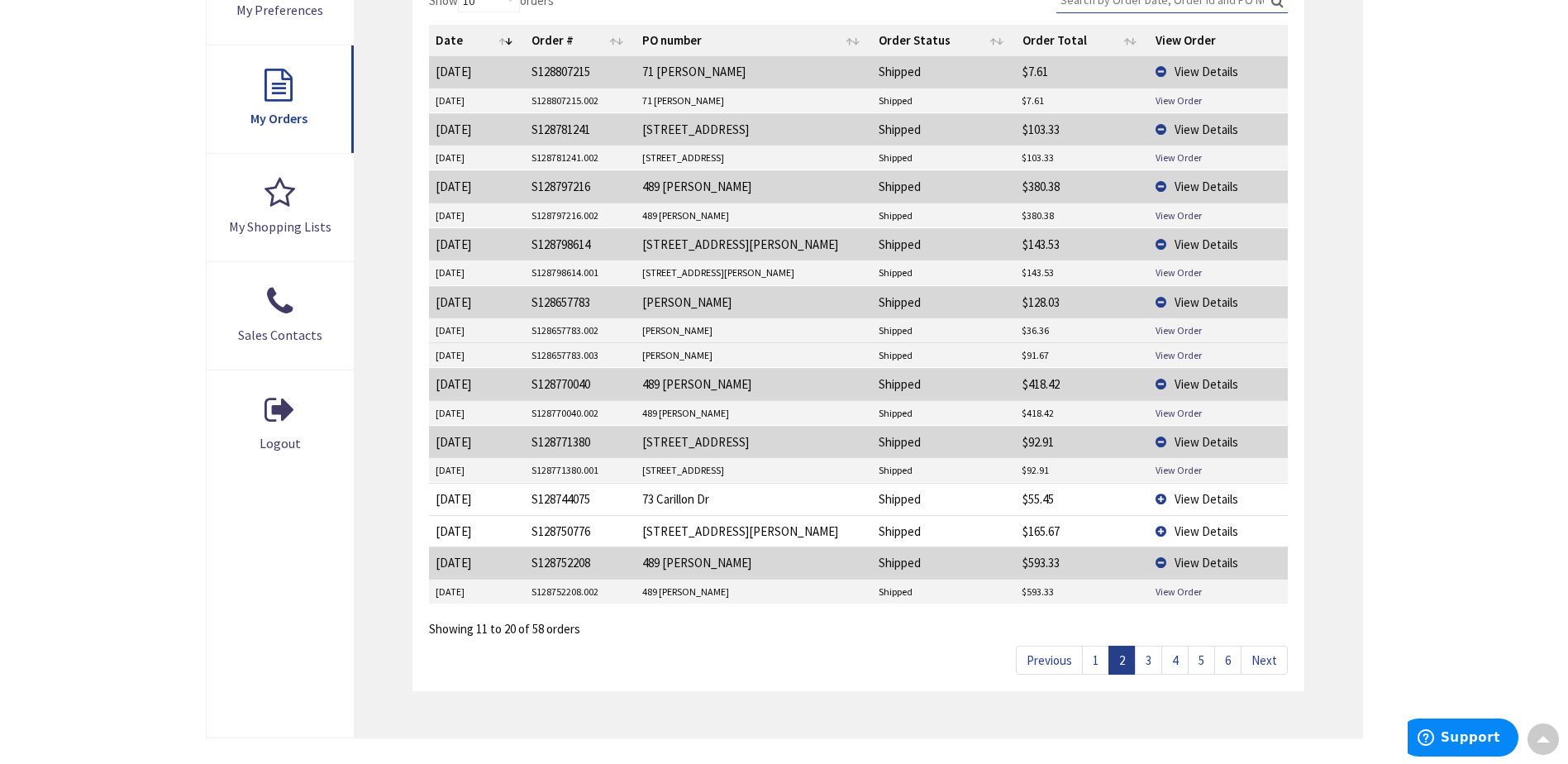
scroll to position [546, 0]
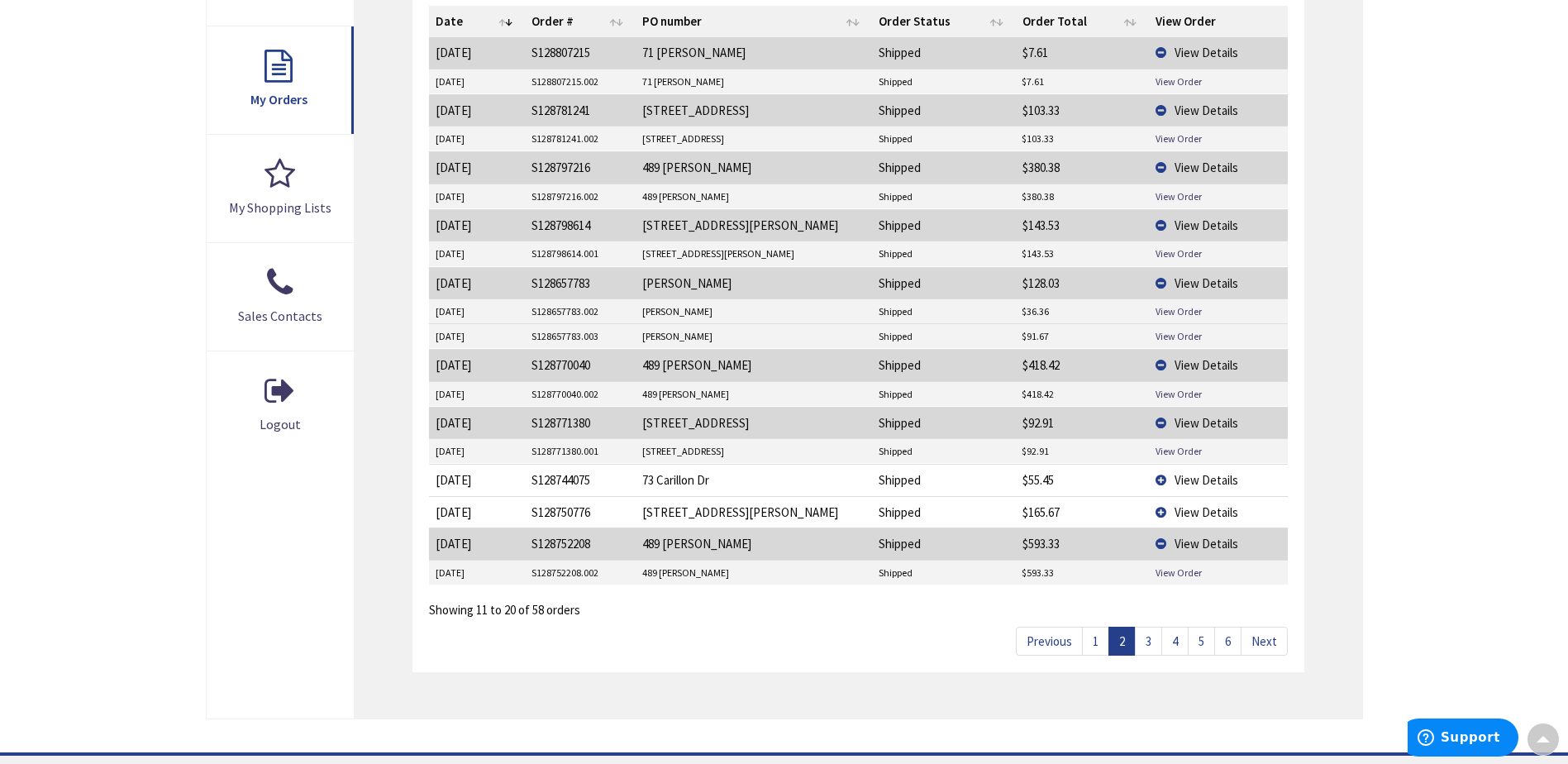
click at [1103, 647] on link "1" at bounding box center [1095, 641] width 27 height 29
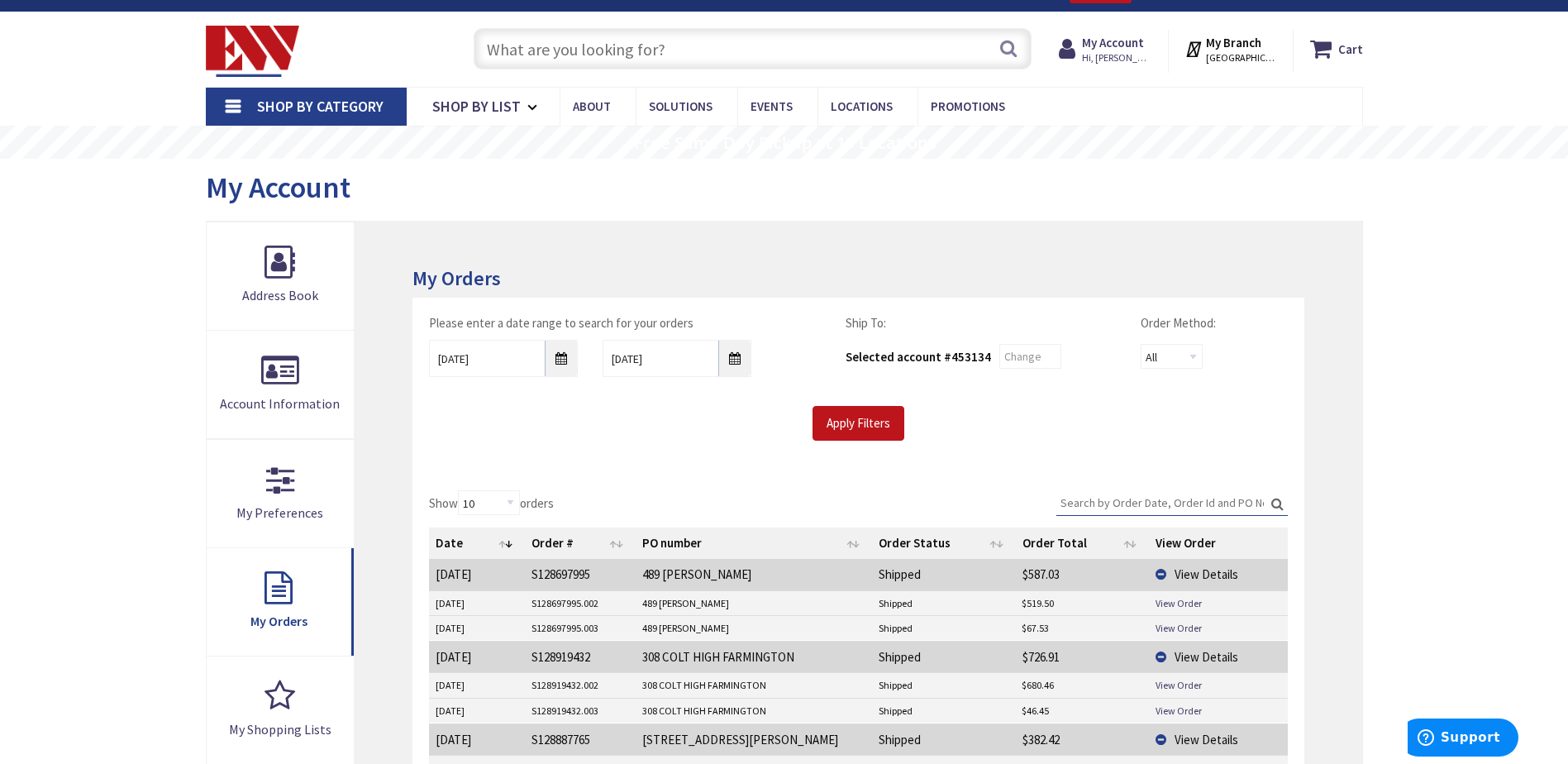
scroll to position [0, 0]
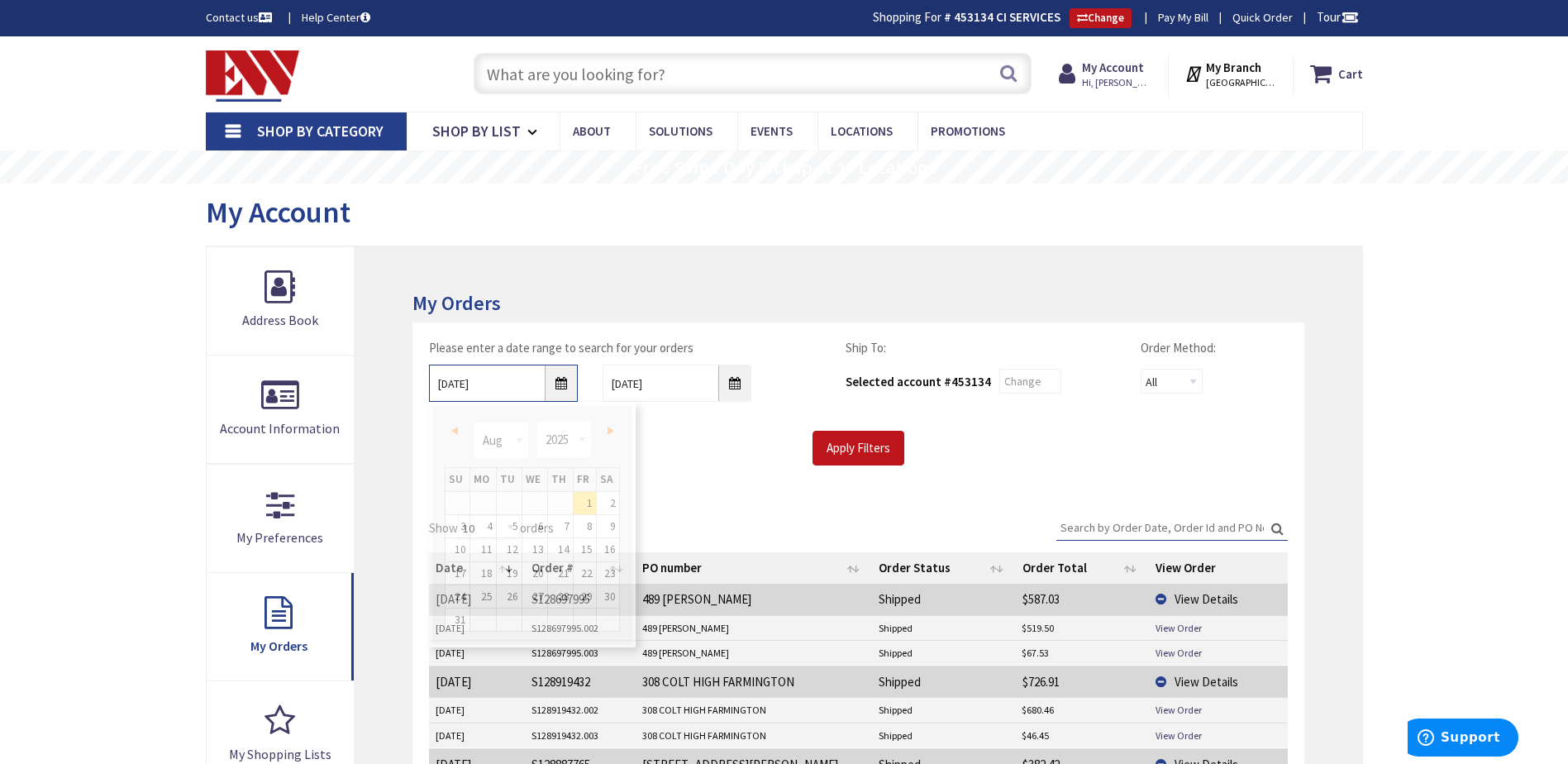
click at [557, 387] on input "08/01/2025" at bounding box center [503, 383] width 149 height 38
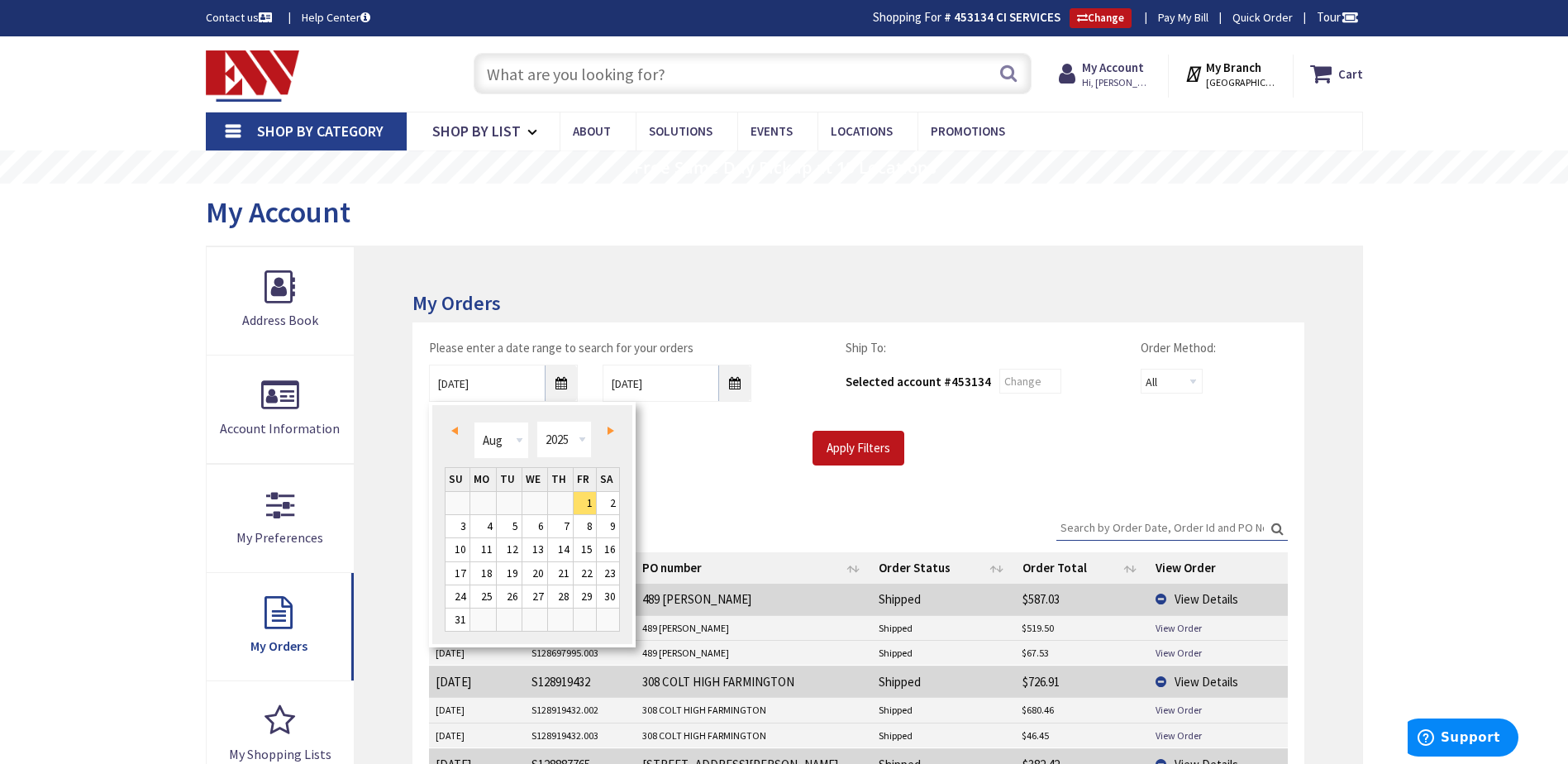
click at [456, 428] on span "Prev" at bounding box center [454, 430] width 7 height 8
click at [461, 503] on link "1" at bounding box center [458, 503] width 24 height 23
type input "06/01/2025"
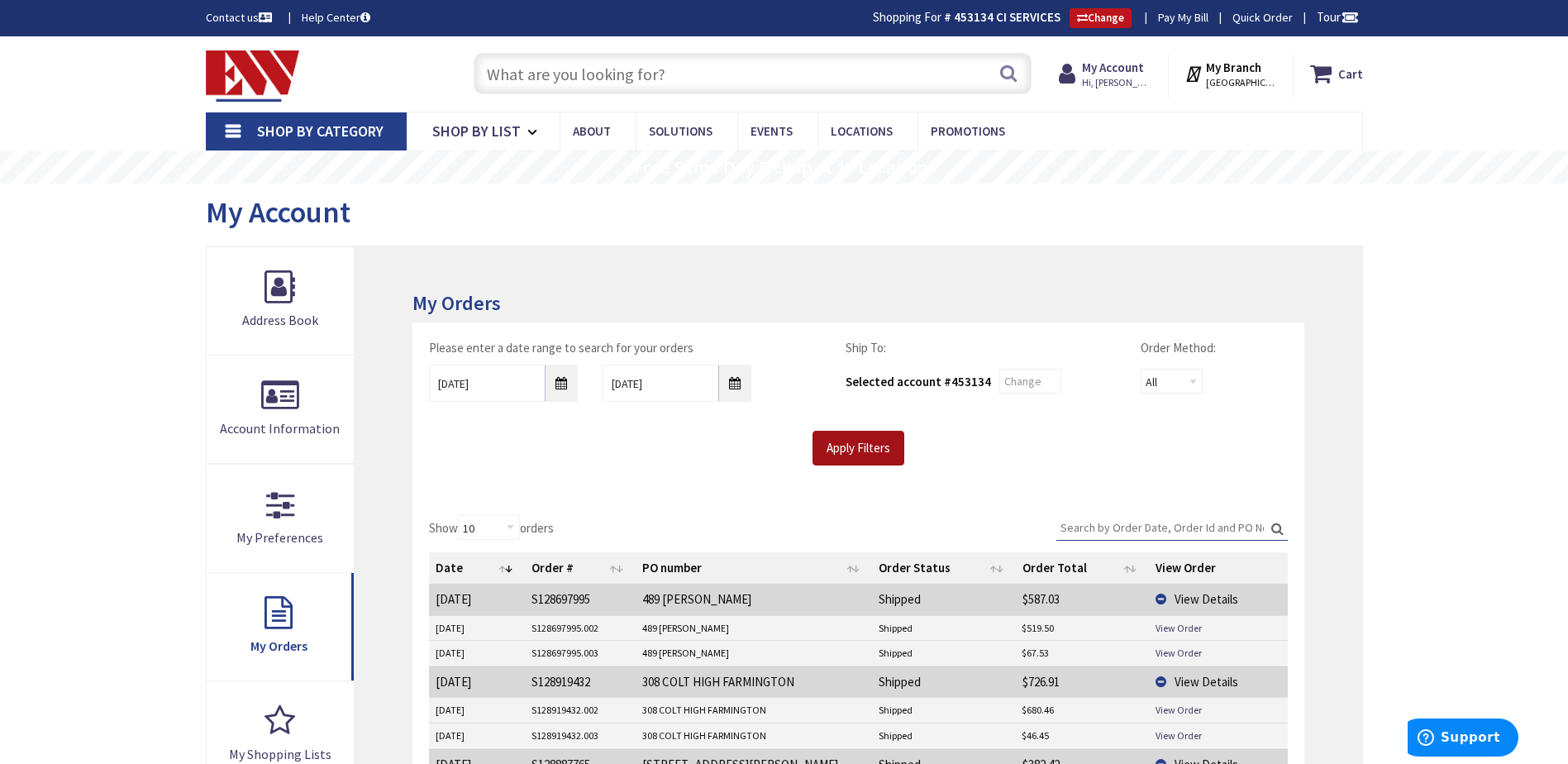
click at [858, 443] on input "Apply Filters" at bounding box center [858, 447] width 92 height 35
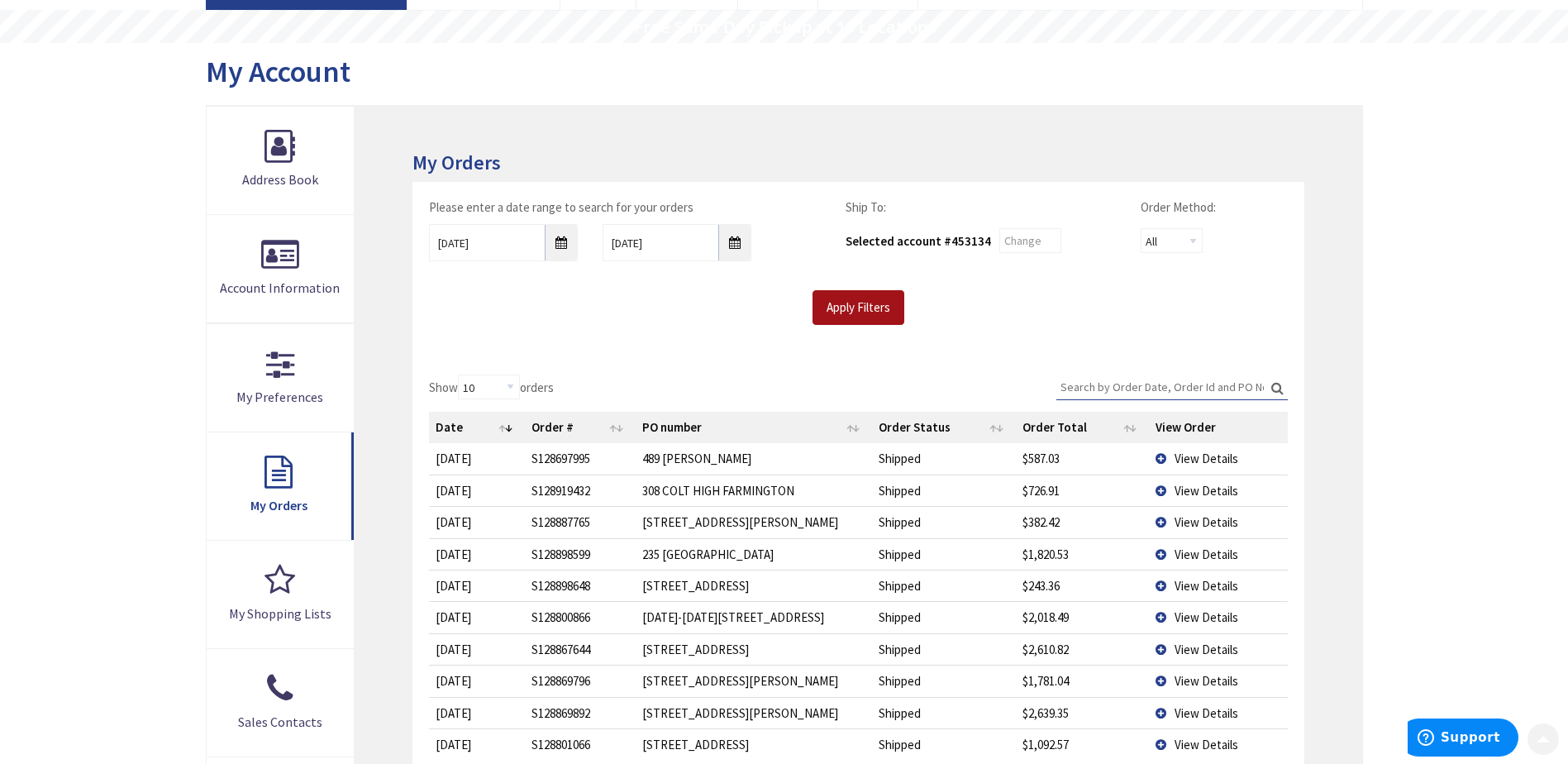
scroll to position [248, 0]
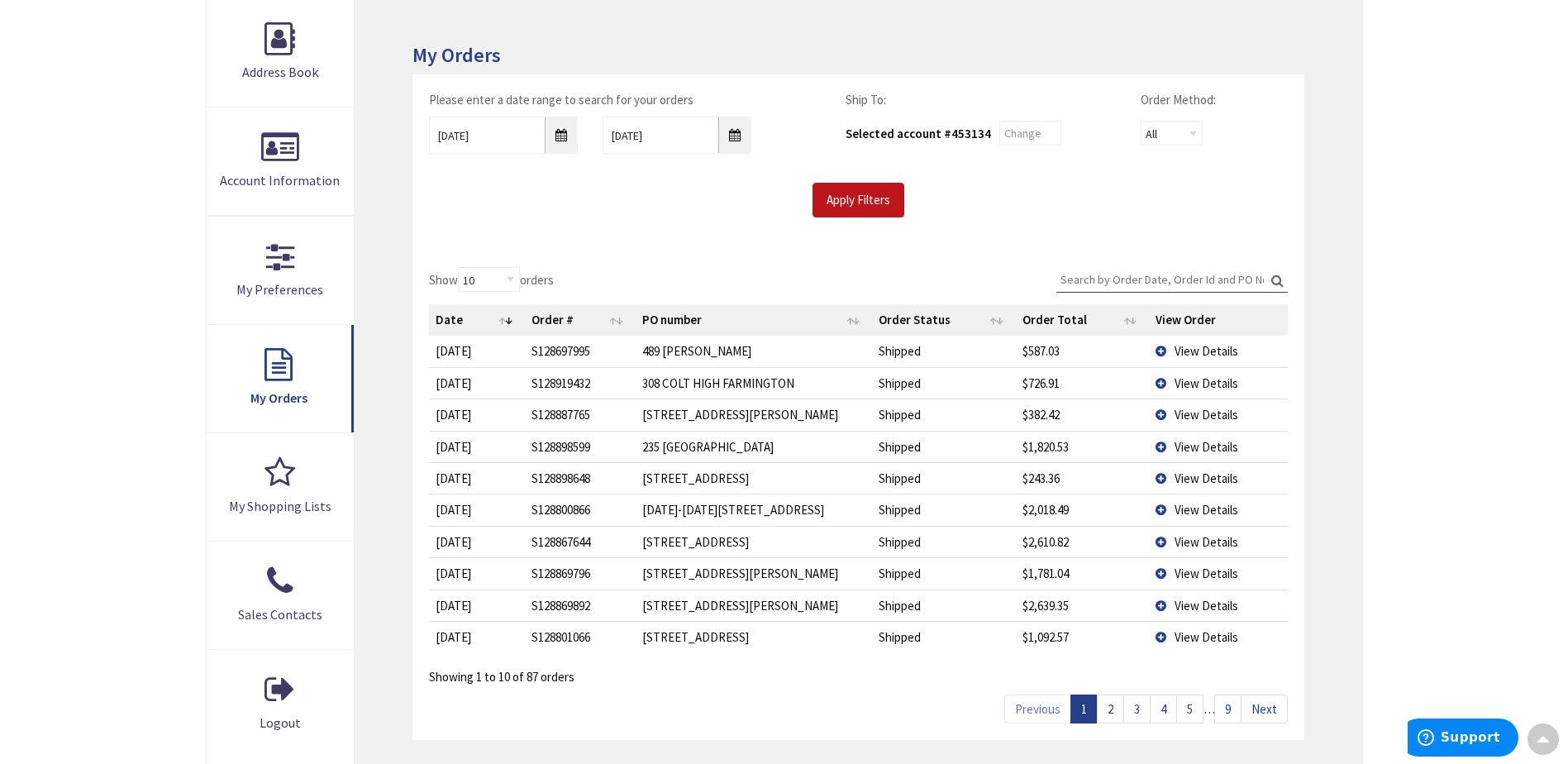
click at [1202, 442] on span "View Details" at bounding box center [1207, 446] width 64 height 16
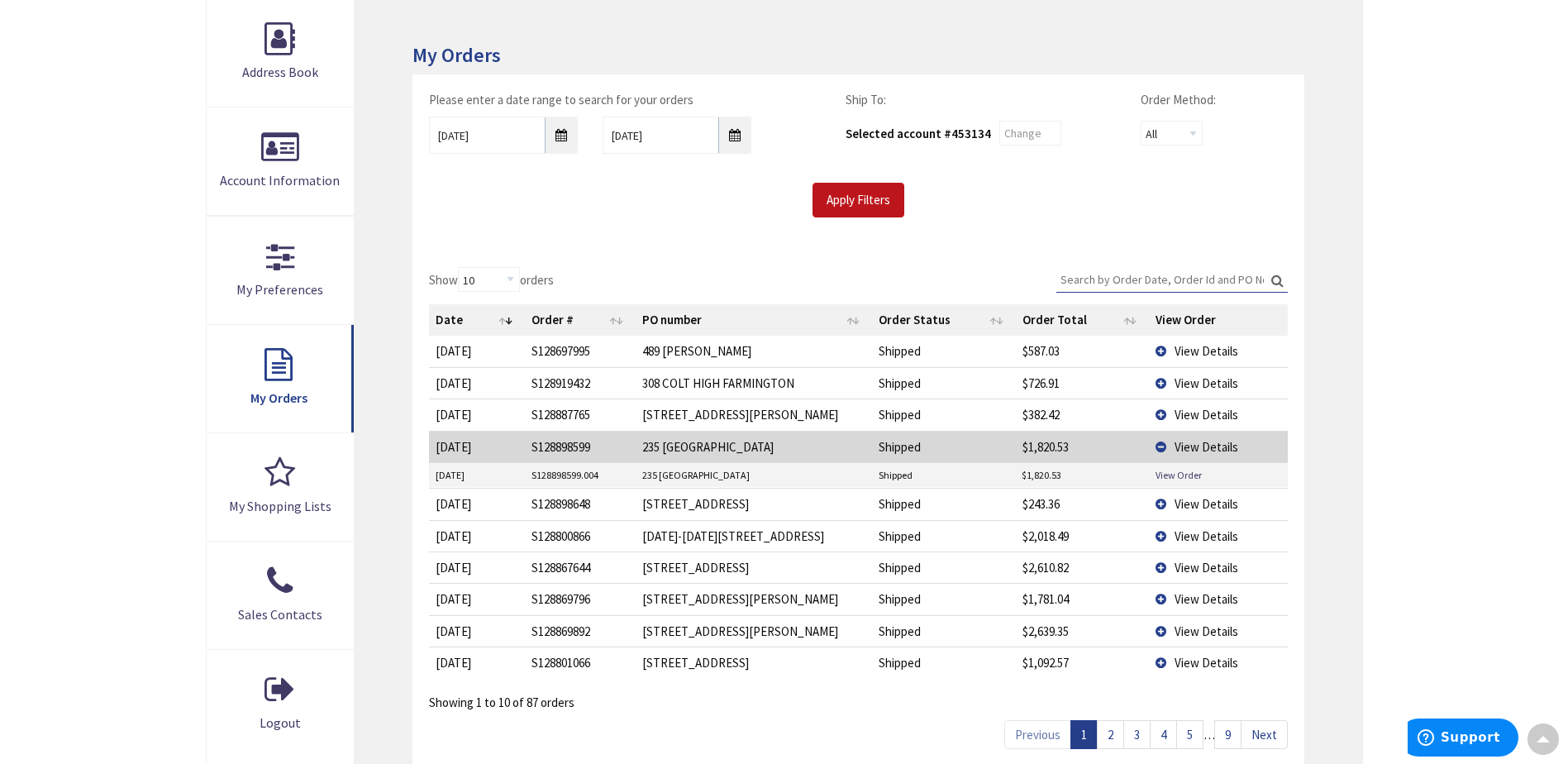
click at [1209, 536] on span "View Details" at bounding box center [1207, 536] width 64 height 16
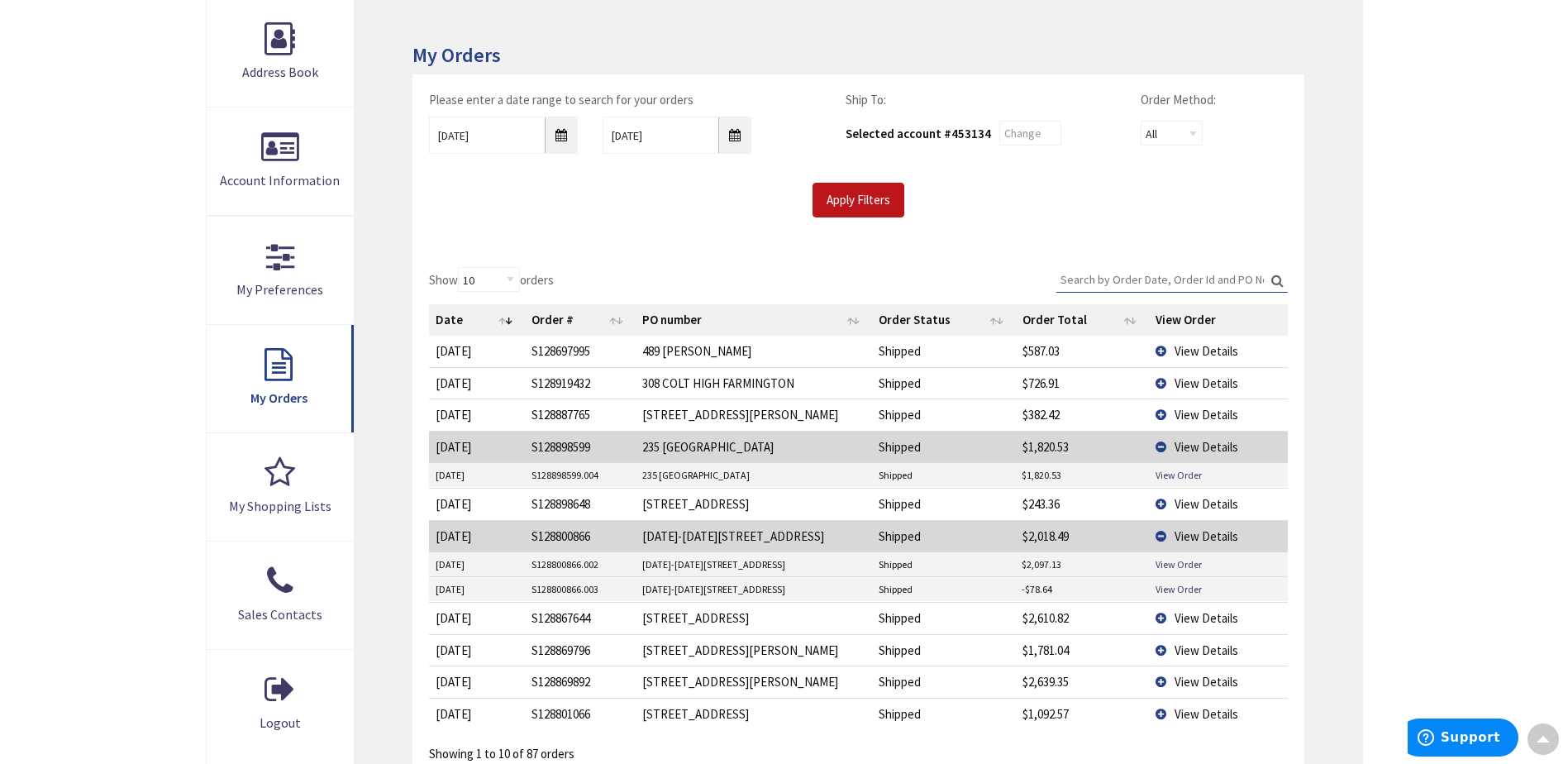
click at [1210, 619] on span "View Details" at bounding box center [1207, 617] width 64 height 16
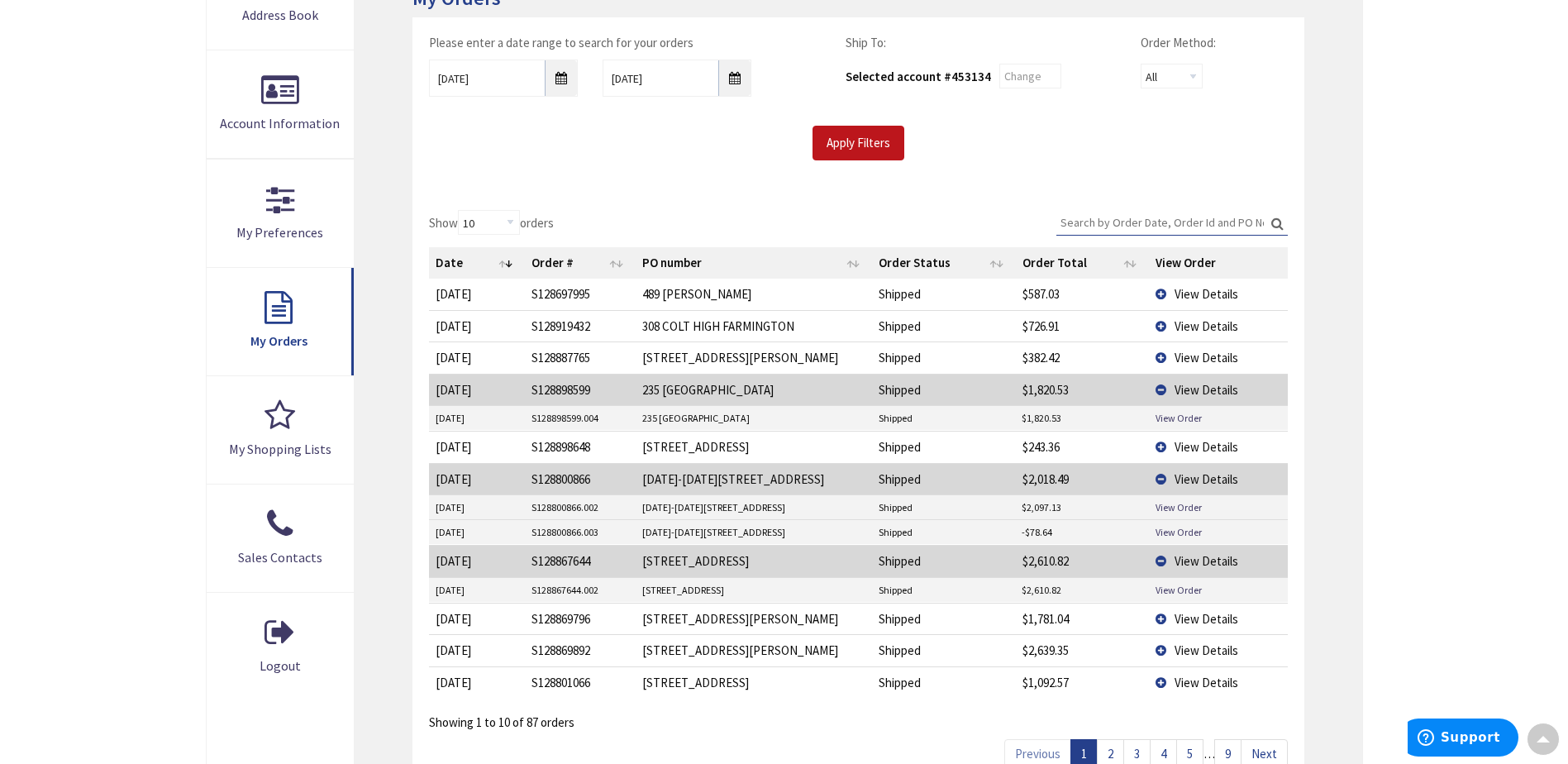
scroll to position [331, 0]
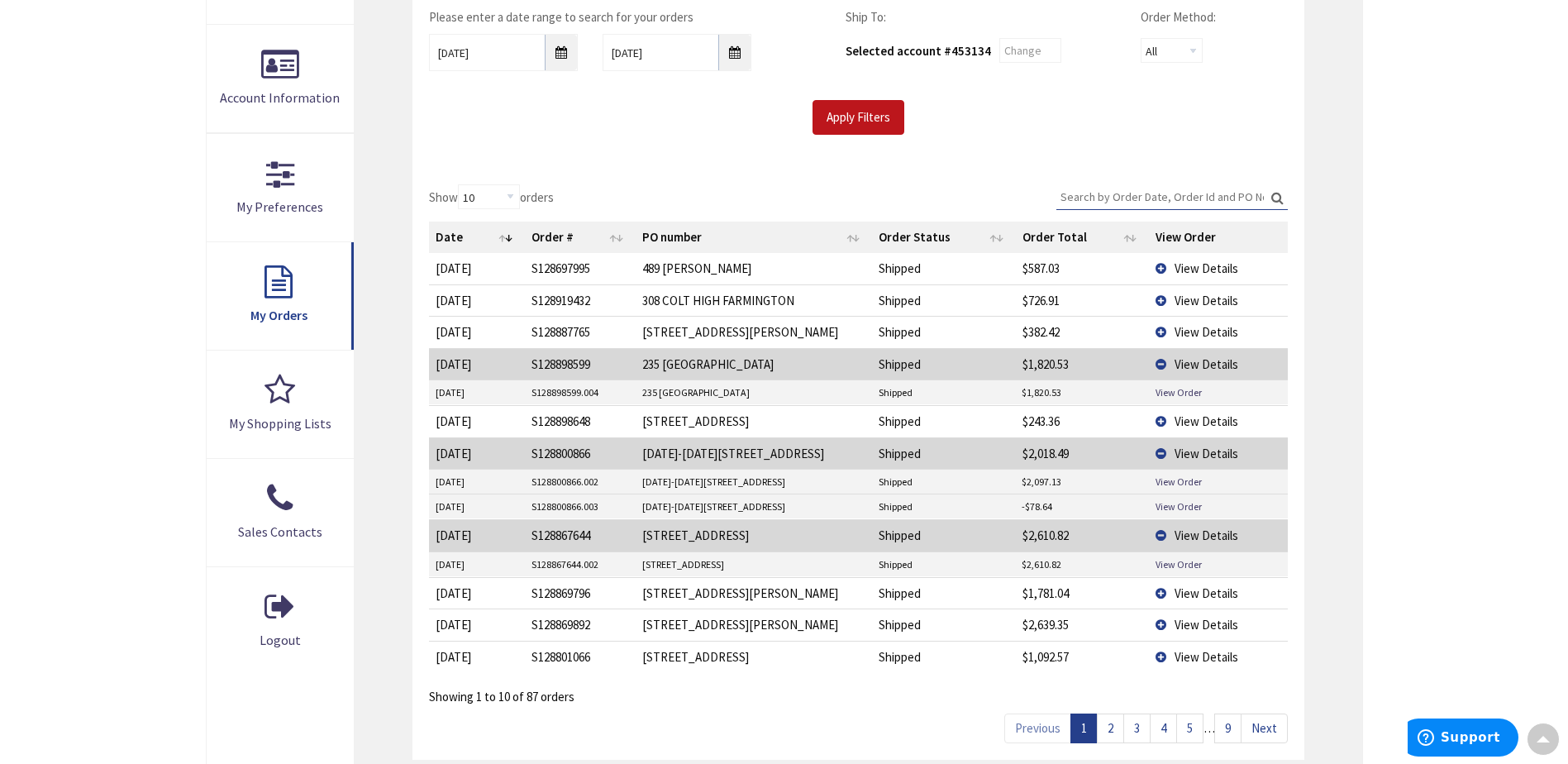
click at [1201, 590] on span "View Details" at bounding box center [1207, 593] width 64 height 16
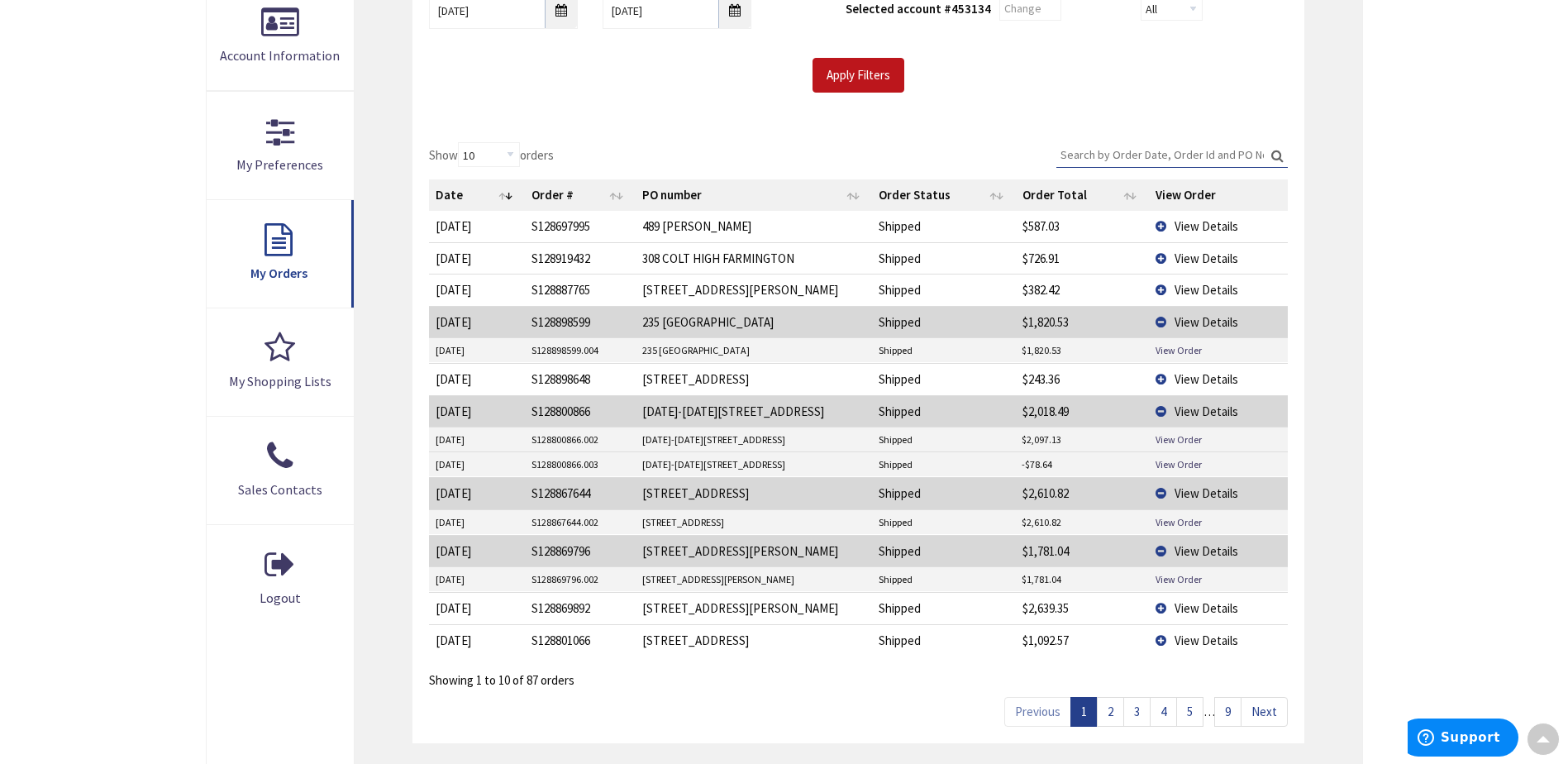
scroll to position [496, 0]
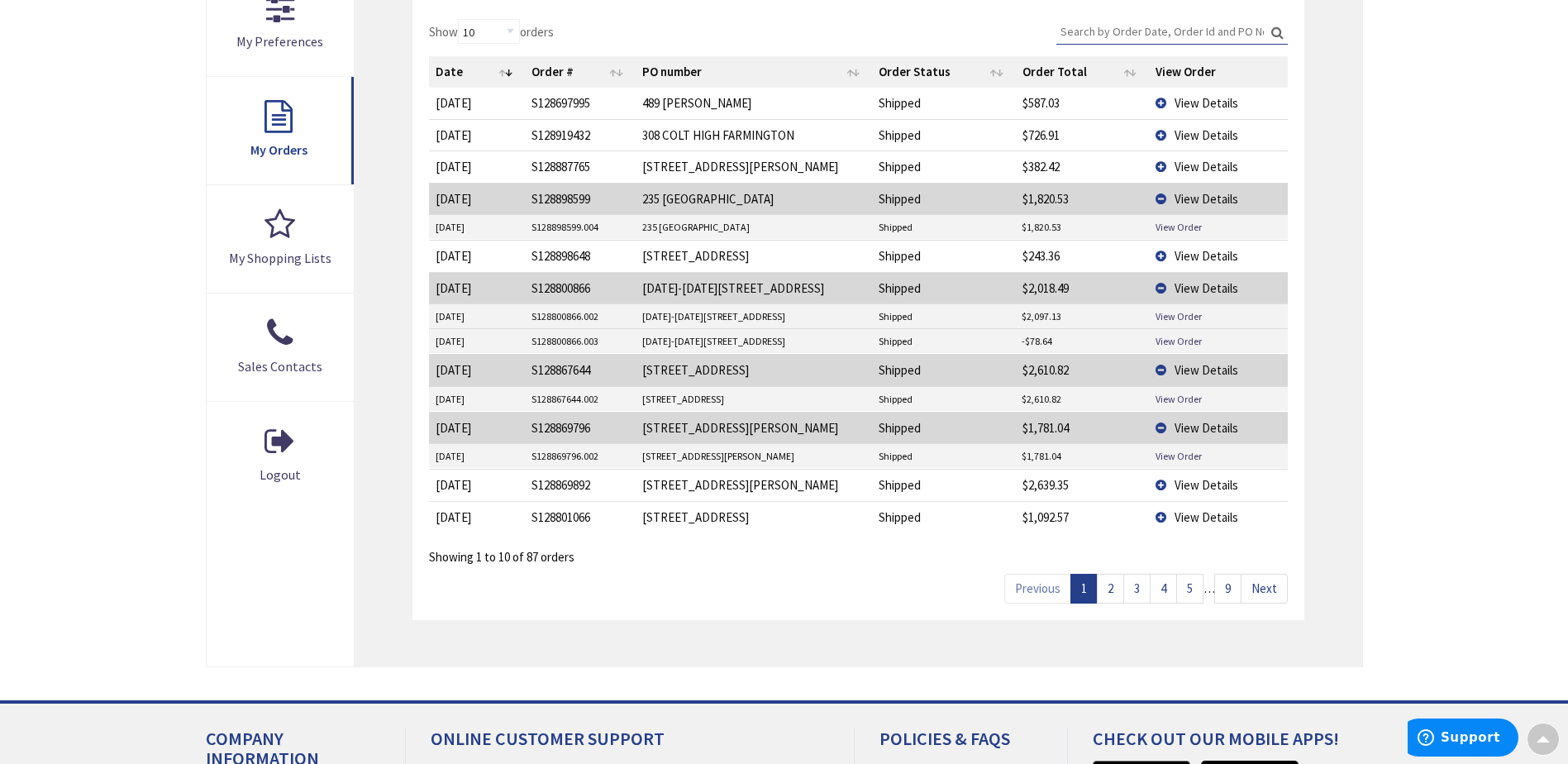
click at [1204, 491] on span "View Details" at bounding box center [1207, 484] width 64 height 16
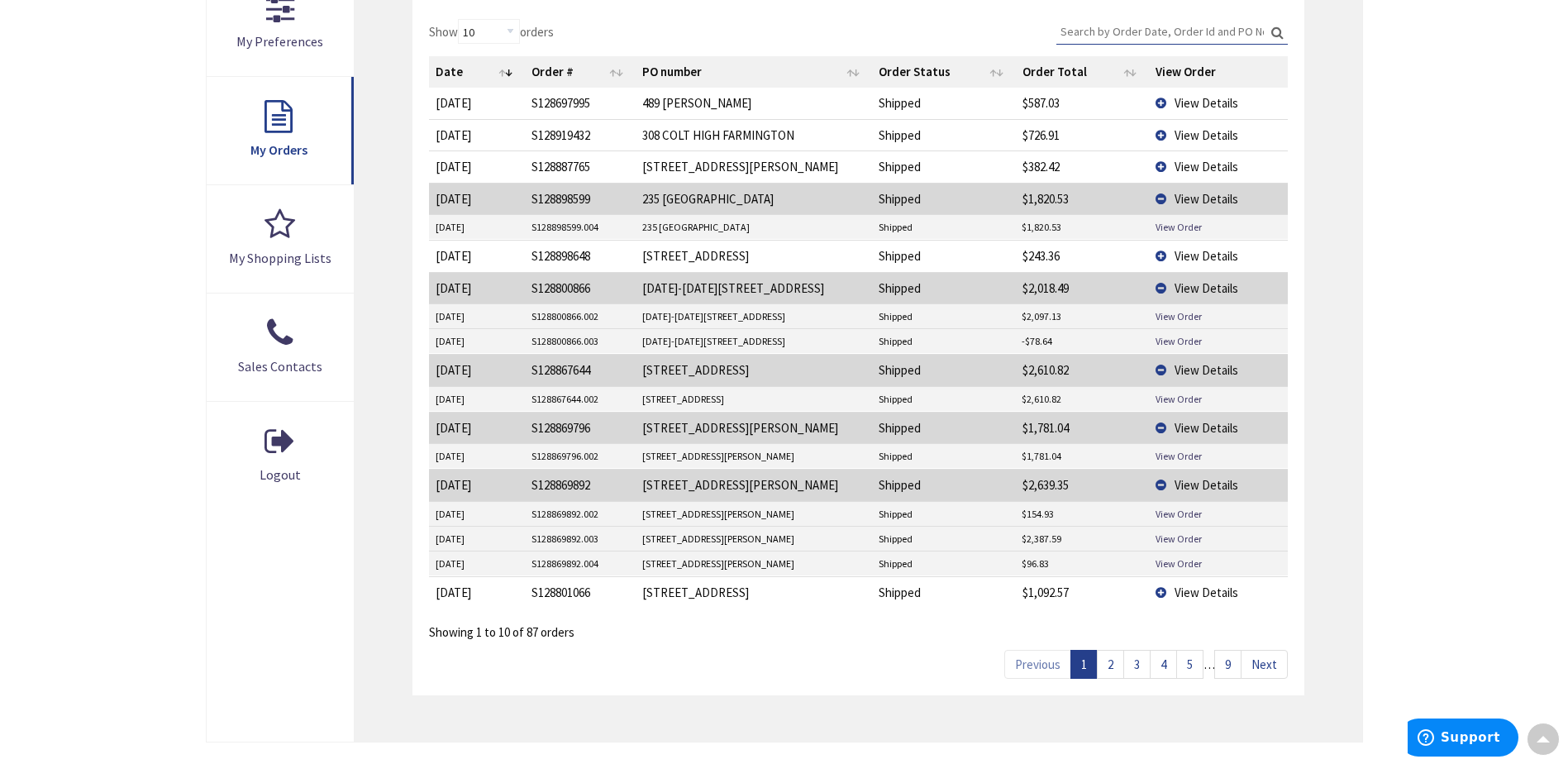
click at [1109, 661] on link "2" at bounding box center [1110, 663] width 27 height 29
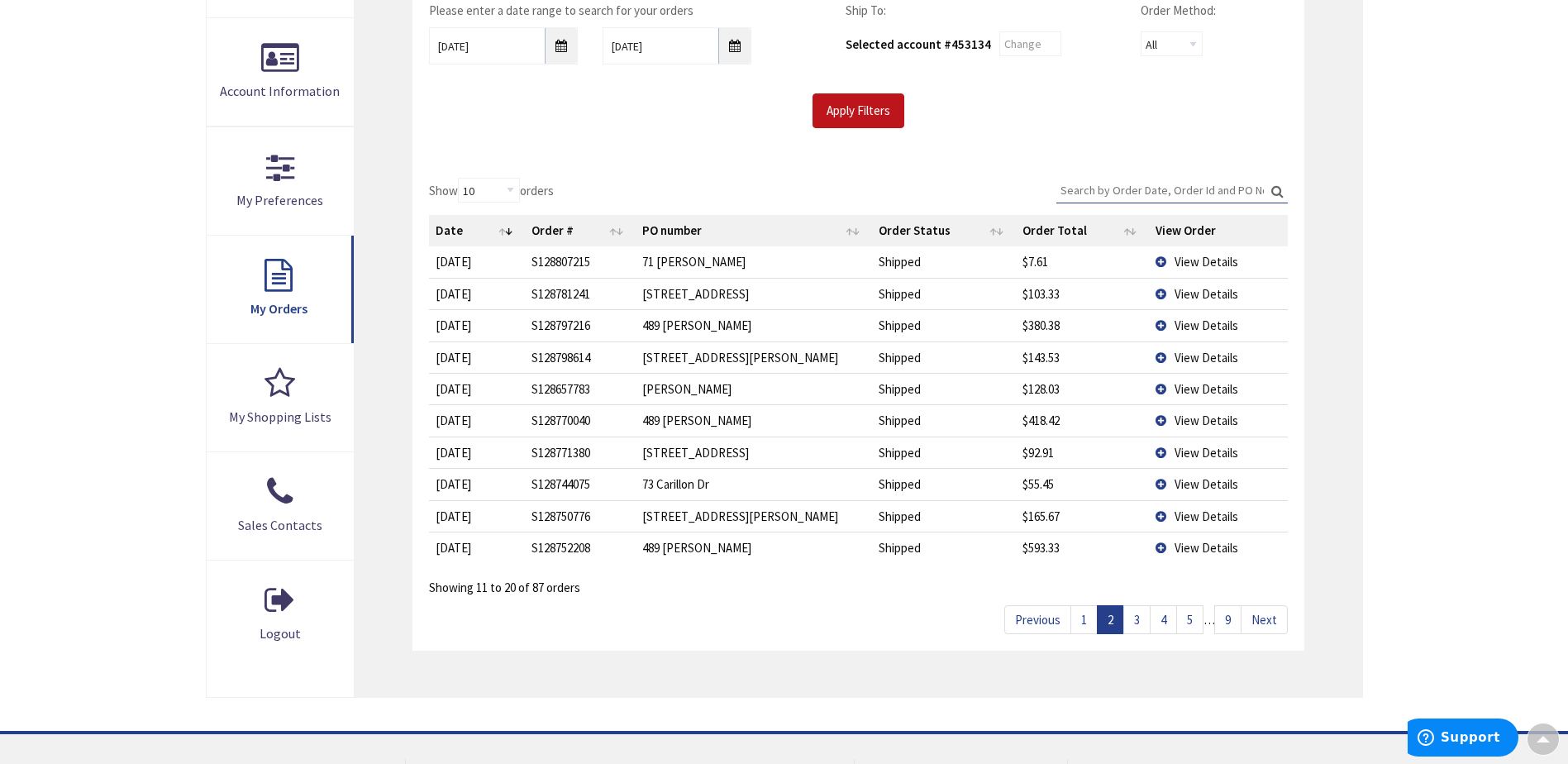
scroll to position [331, 0]
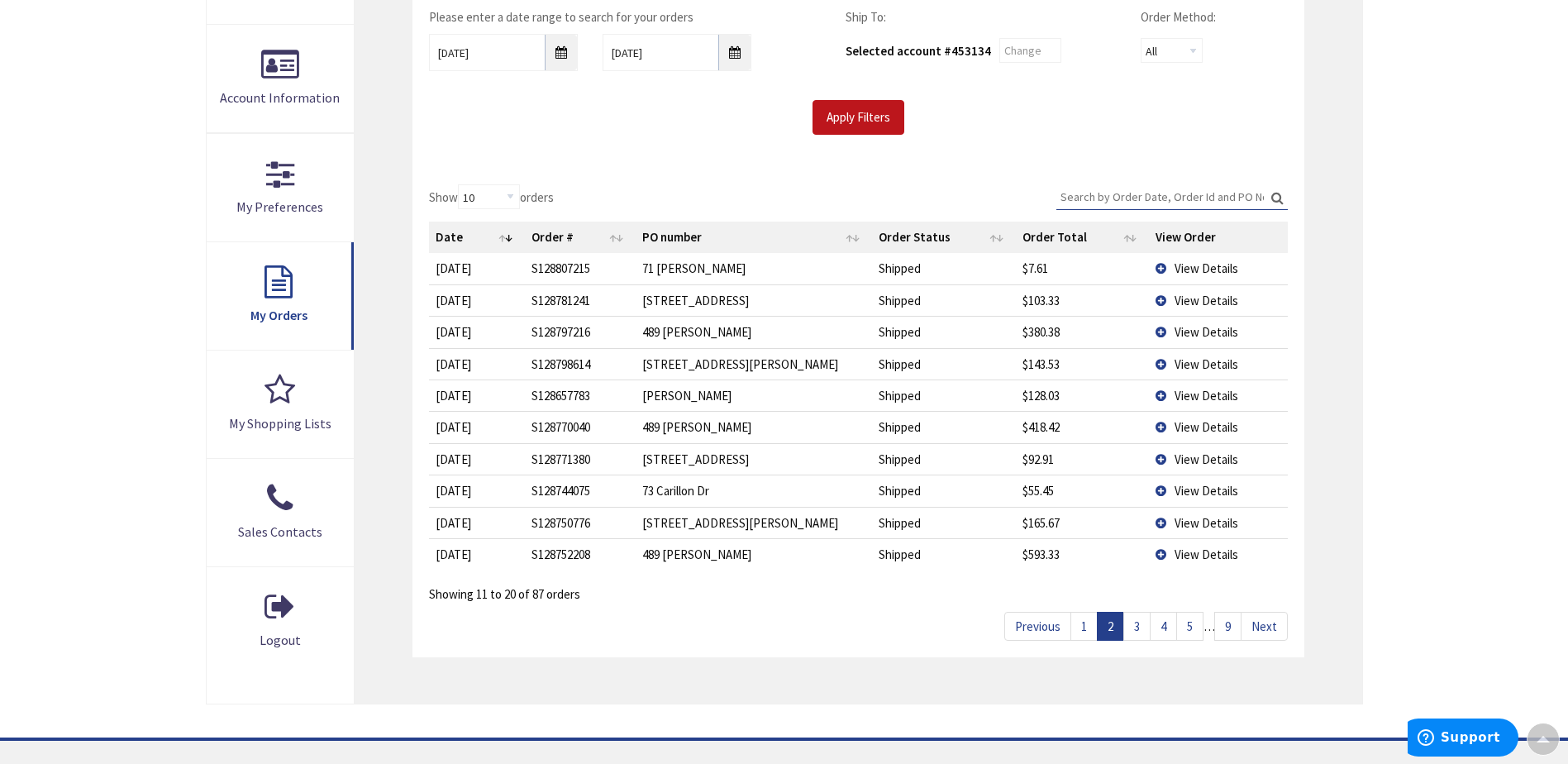
click at [1141, 629] on link "3" at bounding box center [1137, 626] width 27 height 29
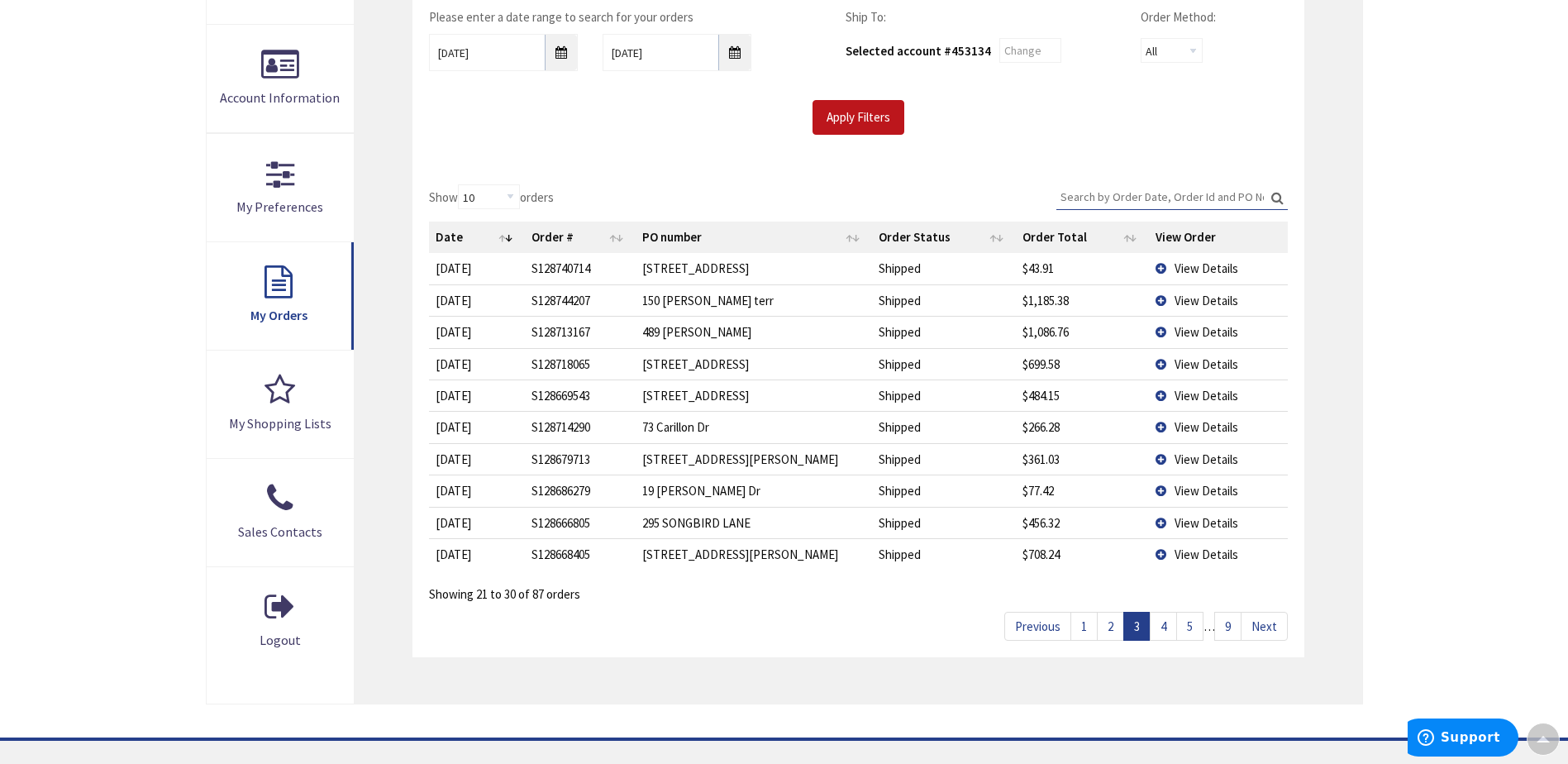
click at [1164, 626] on link "4" at bounding box center [1163, 626] width 27 height 29
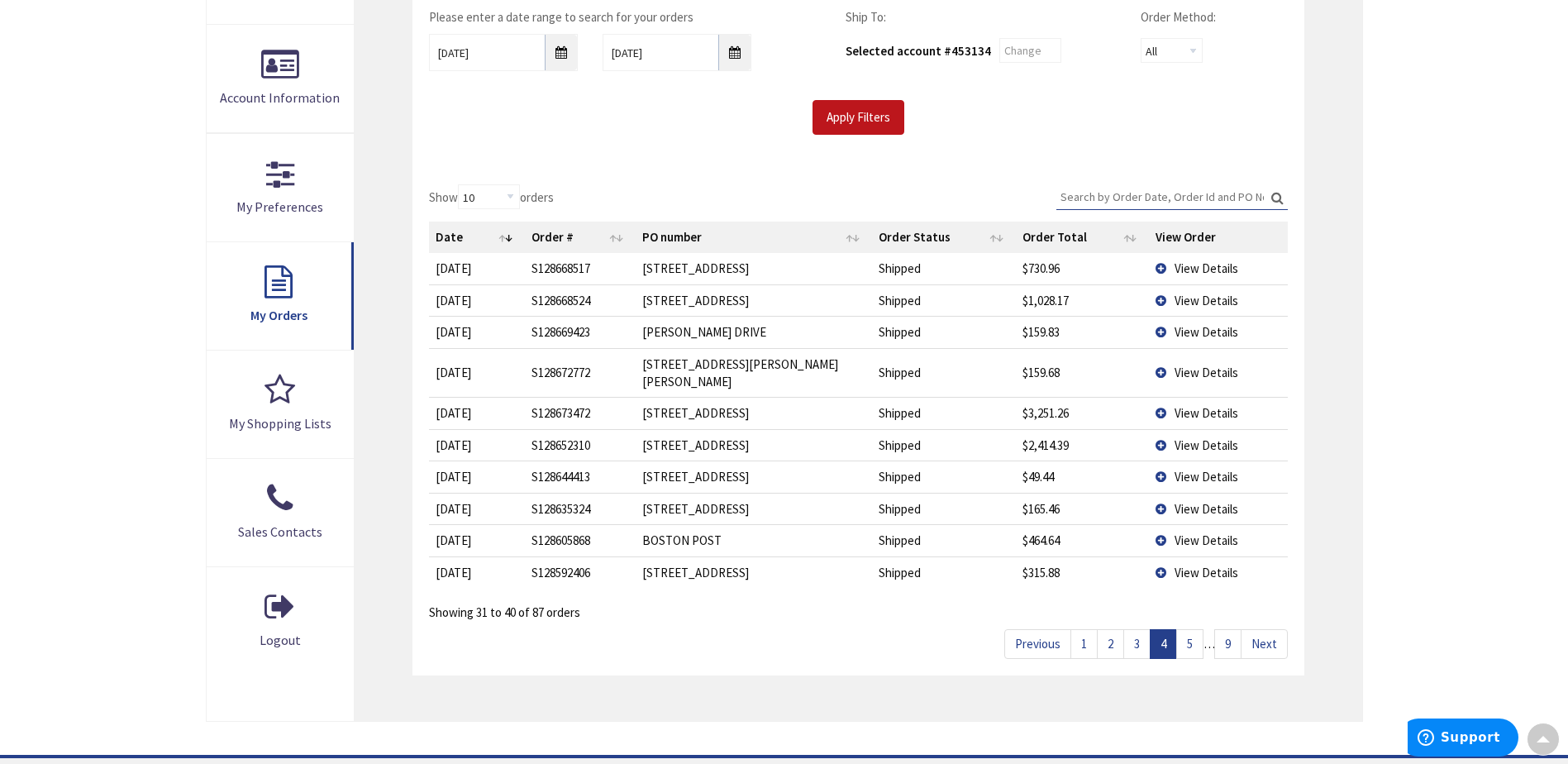
click at [1200, 405] on span "View Details" at bounding box center [1207, 413] width 64 height 16
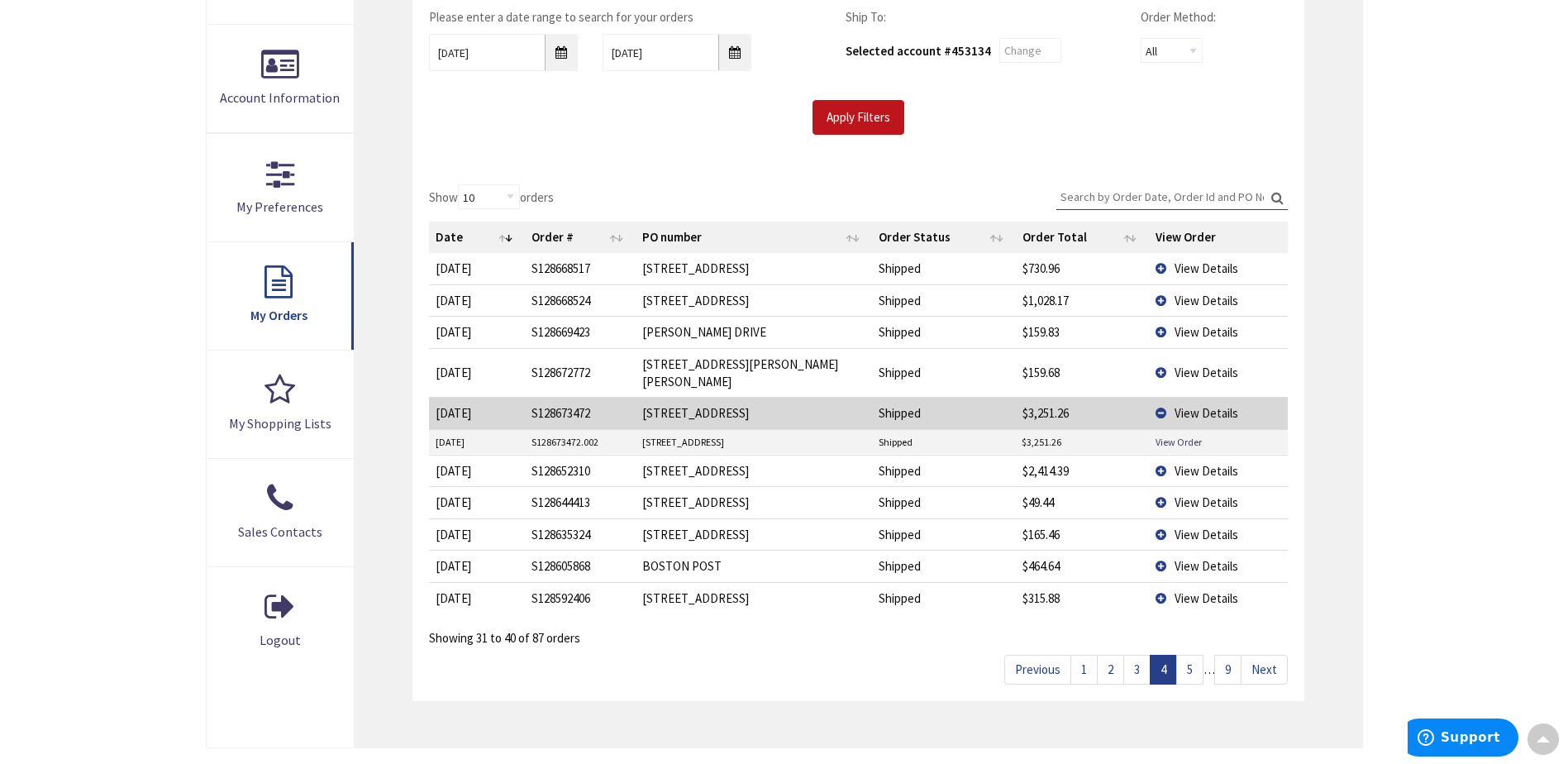
click at [1198, 462] on span "View Details" at bounding box center [1207, 470] width 64 height 16
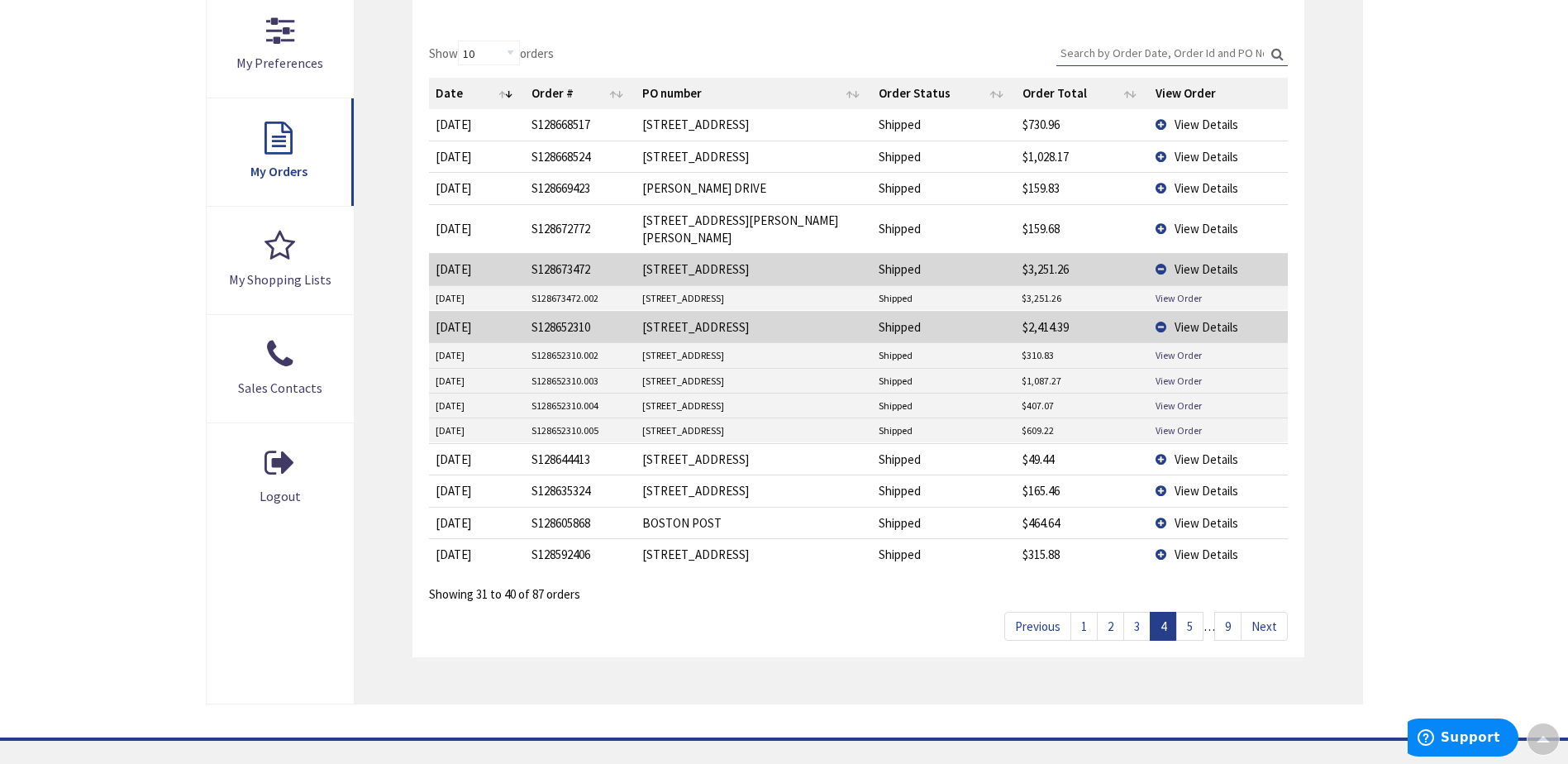
scroll to position [496, 0]
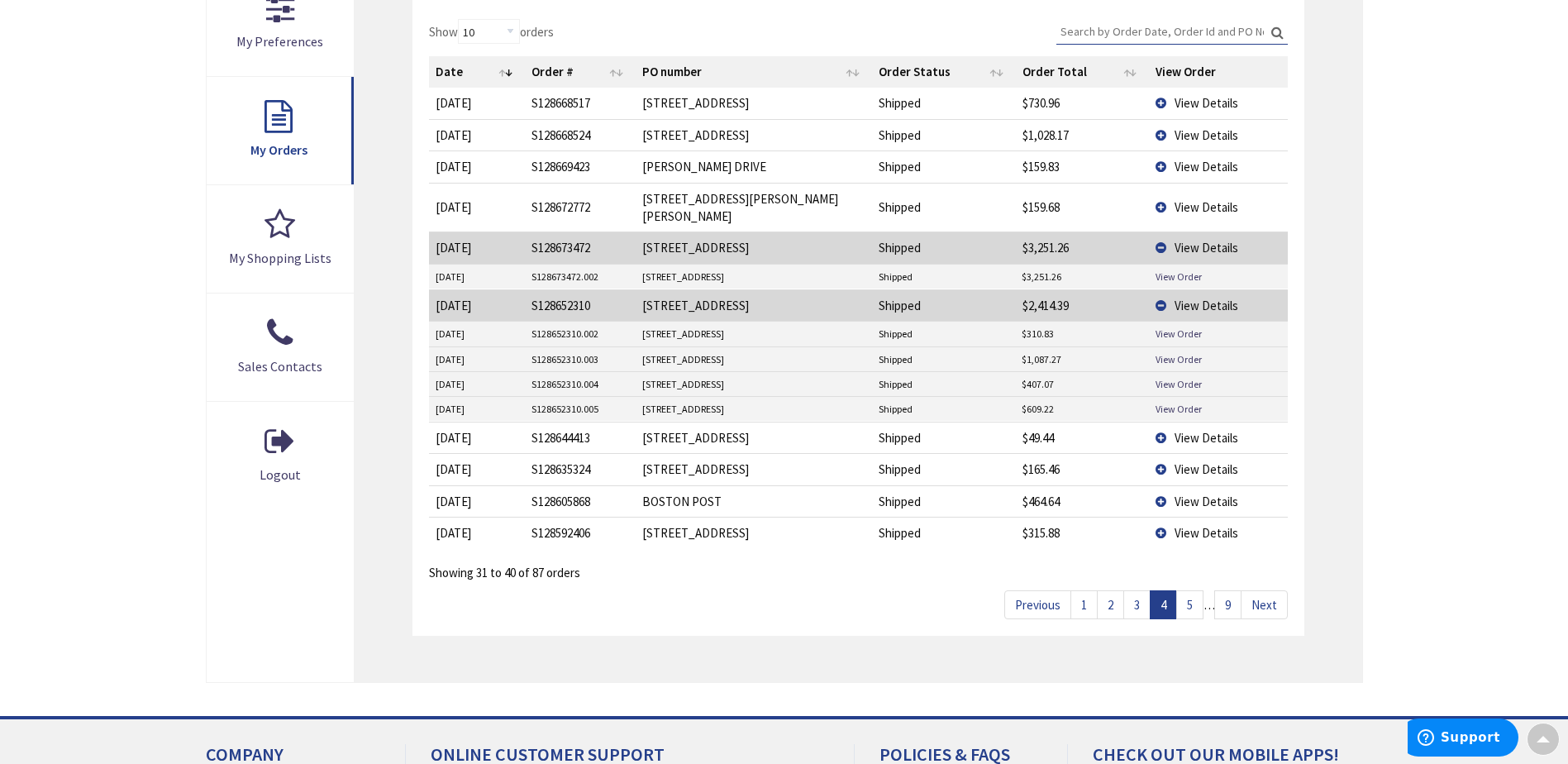
click at [1188, 590] on link "5" at bounding box center [1189, 604] width 27 height 29
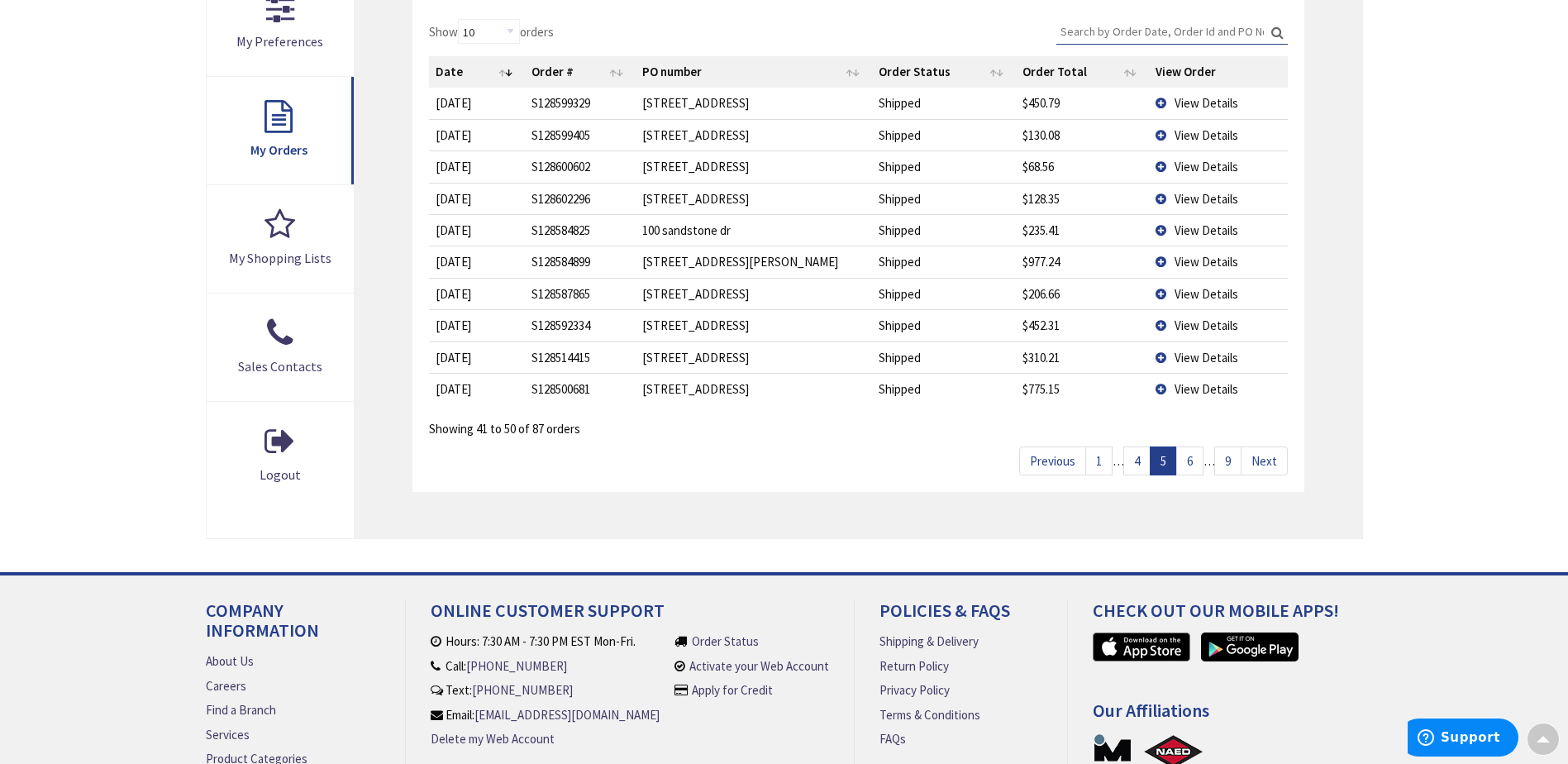
scroll to position [413, 0]
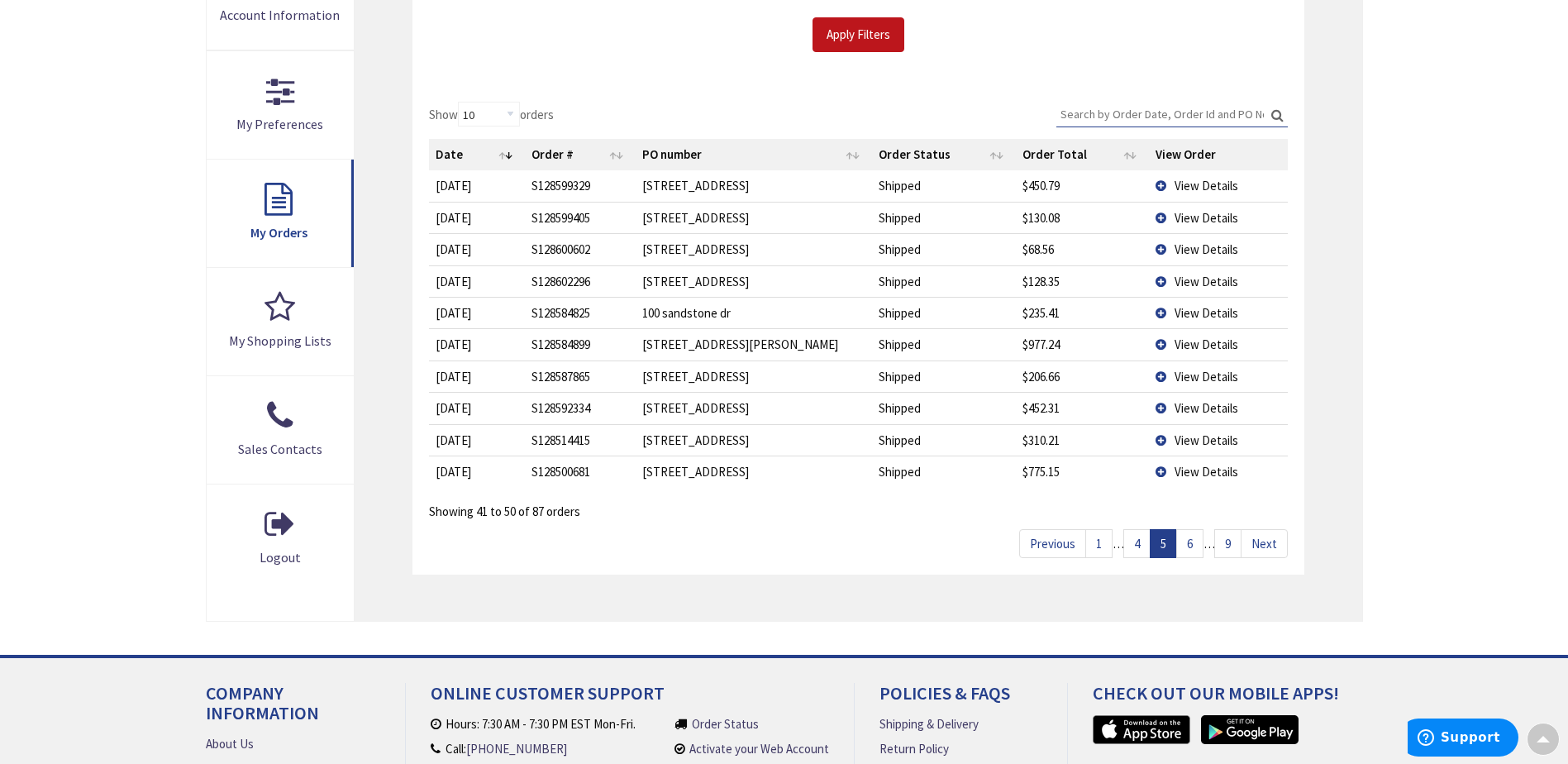
click at [1193, 547] on link "6" at bounding box center [1189, 543] width 27 height 29
click at [1184, 405] on span "View Details" at bounding box center [1207, 408] width 64 height 16
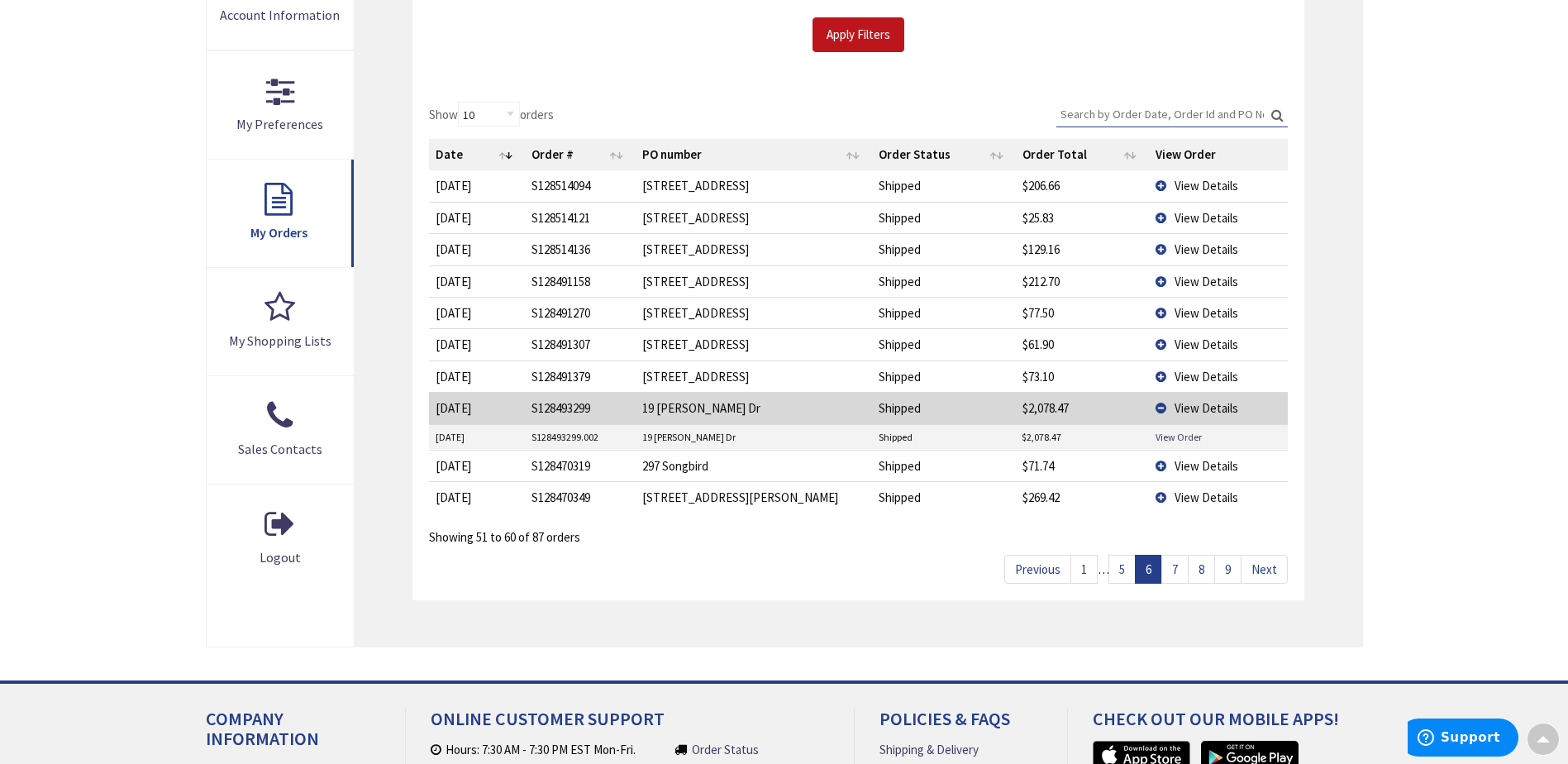
click at [1175, 568] on link "7" at bounding box center [1174, 569] width 27 height 29
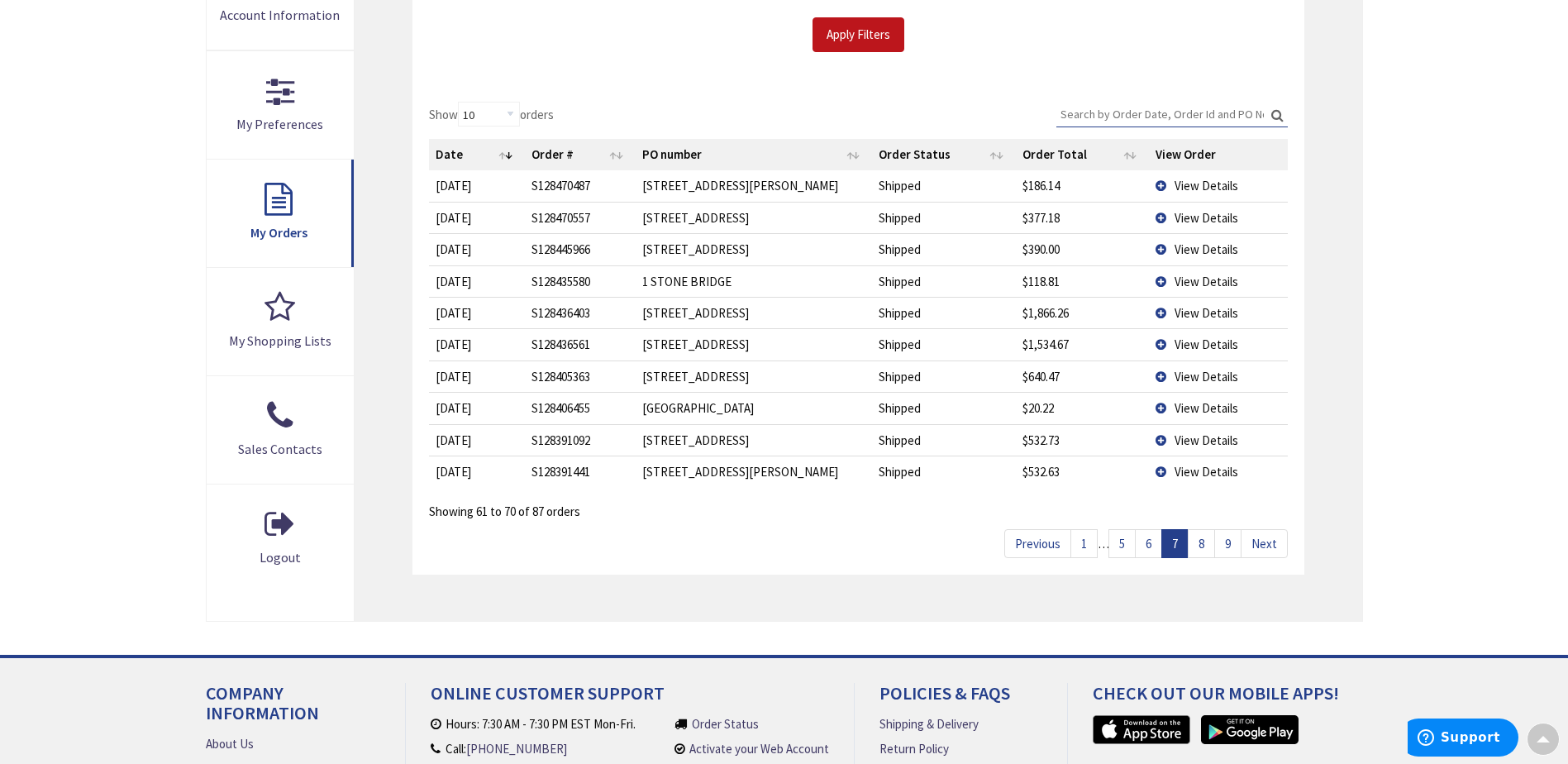
click at [1187, 313] on span "View Details" at bounding box center [1207, 312] width 64 height 16
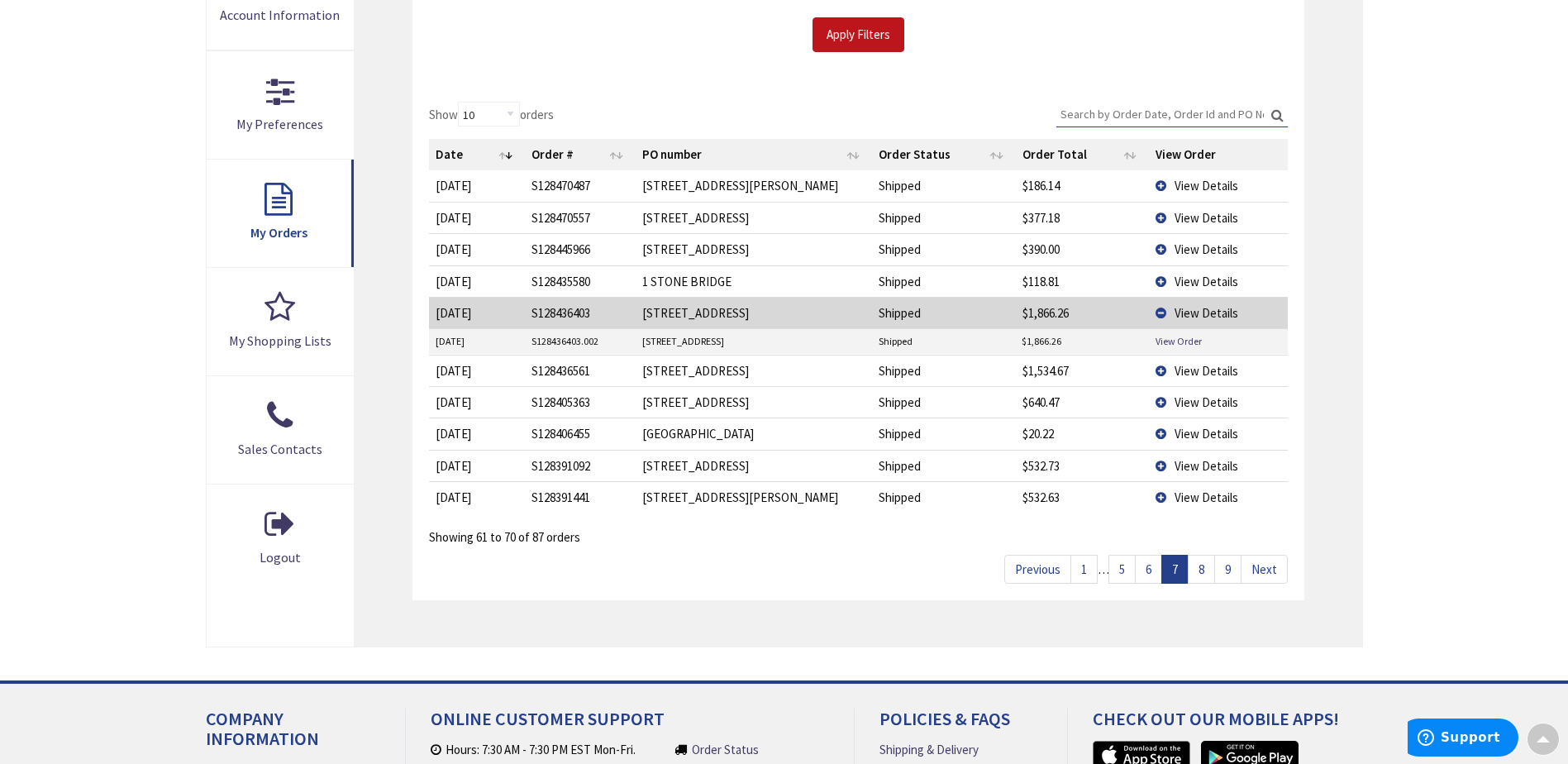
click at [1216, 374] on span "View Details" at bounding box center [1207, 370] width 64 height 16
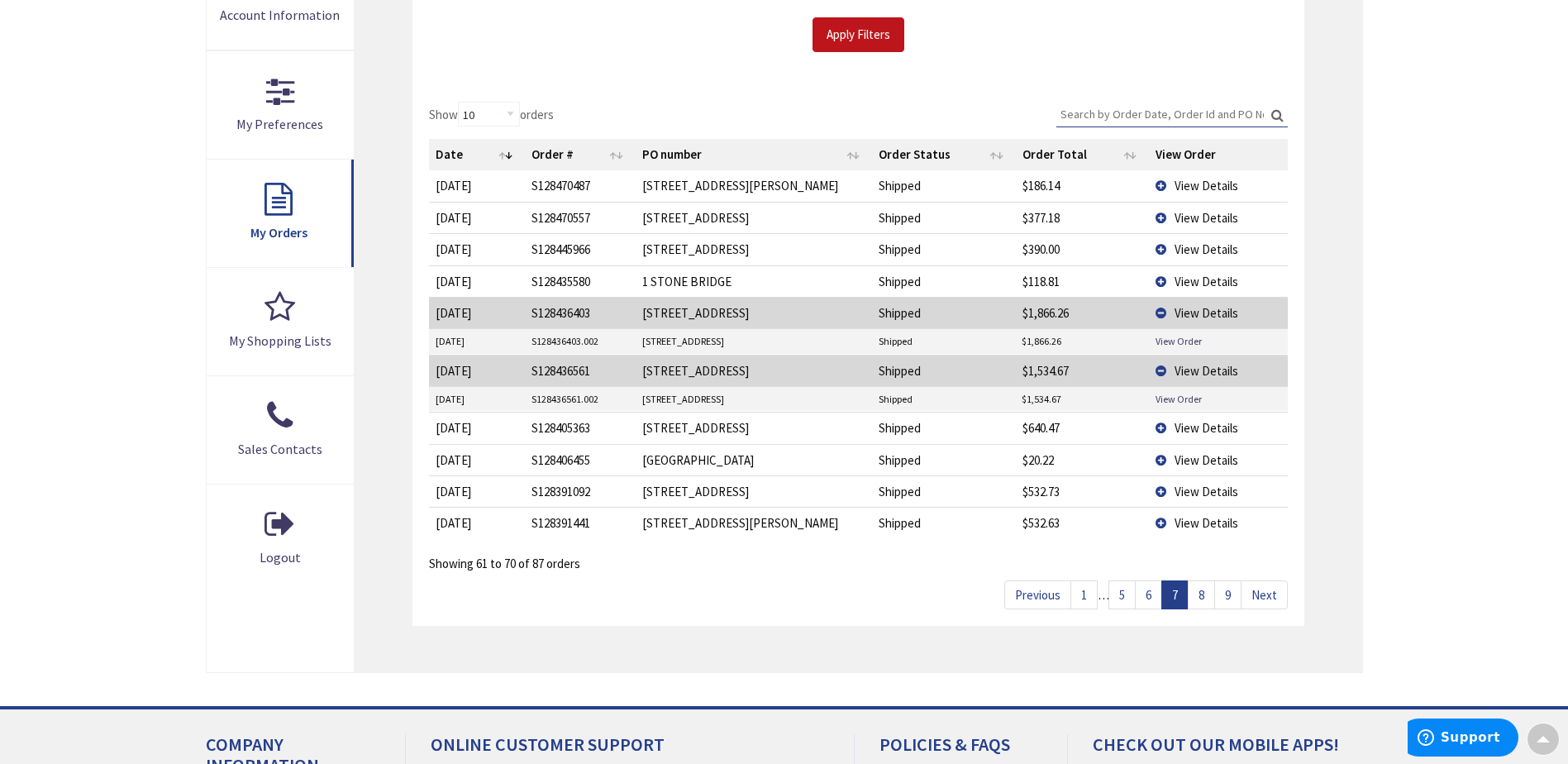
click at [1203, 597] on link "8" at bounding box center [1201, 594] width 27 height 29
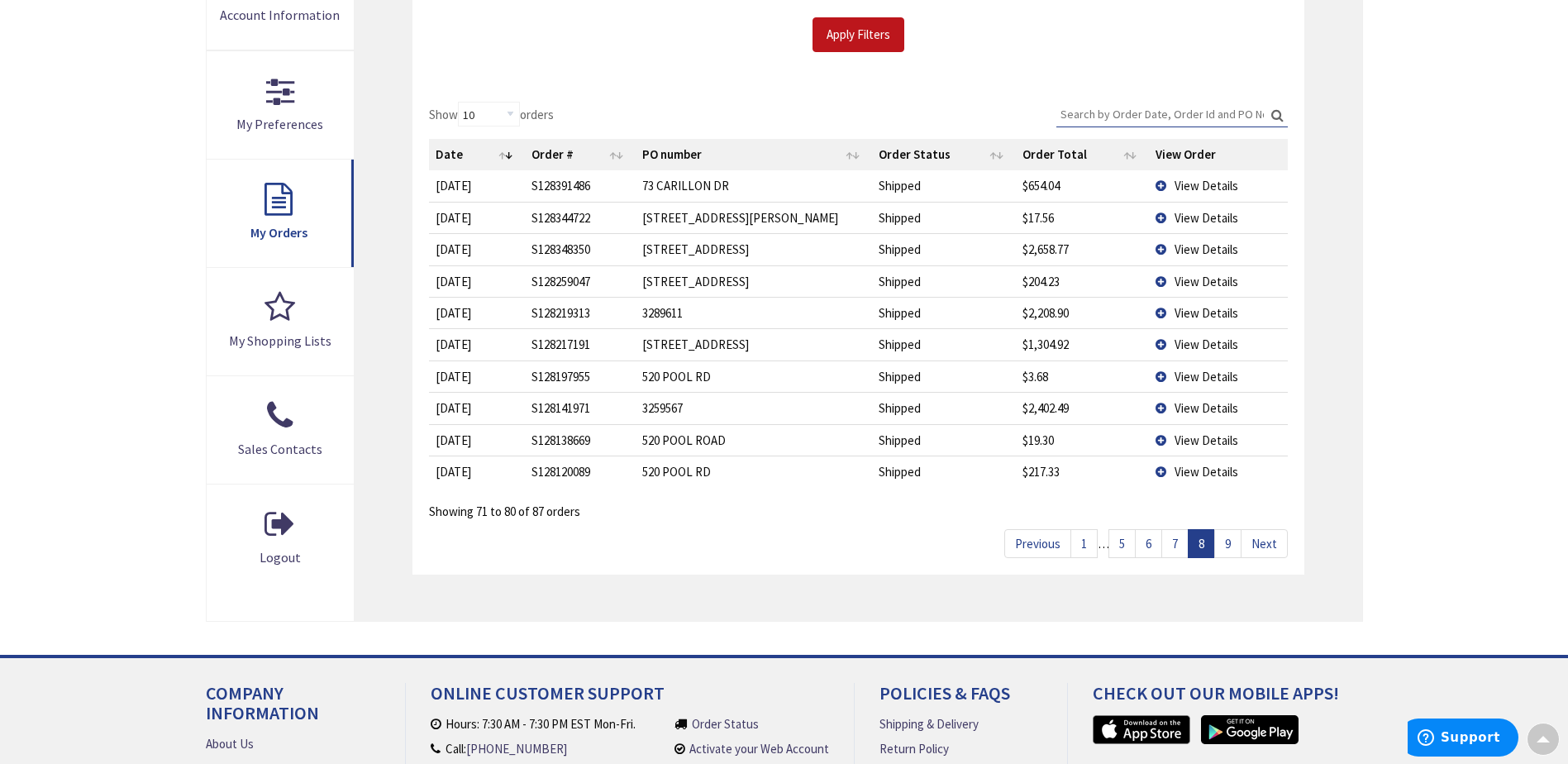
click at [1188, 251] on span "View Details" at bounding box center [1207, 249] width 64 height 16
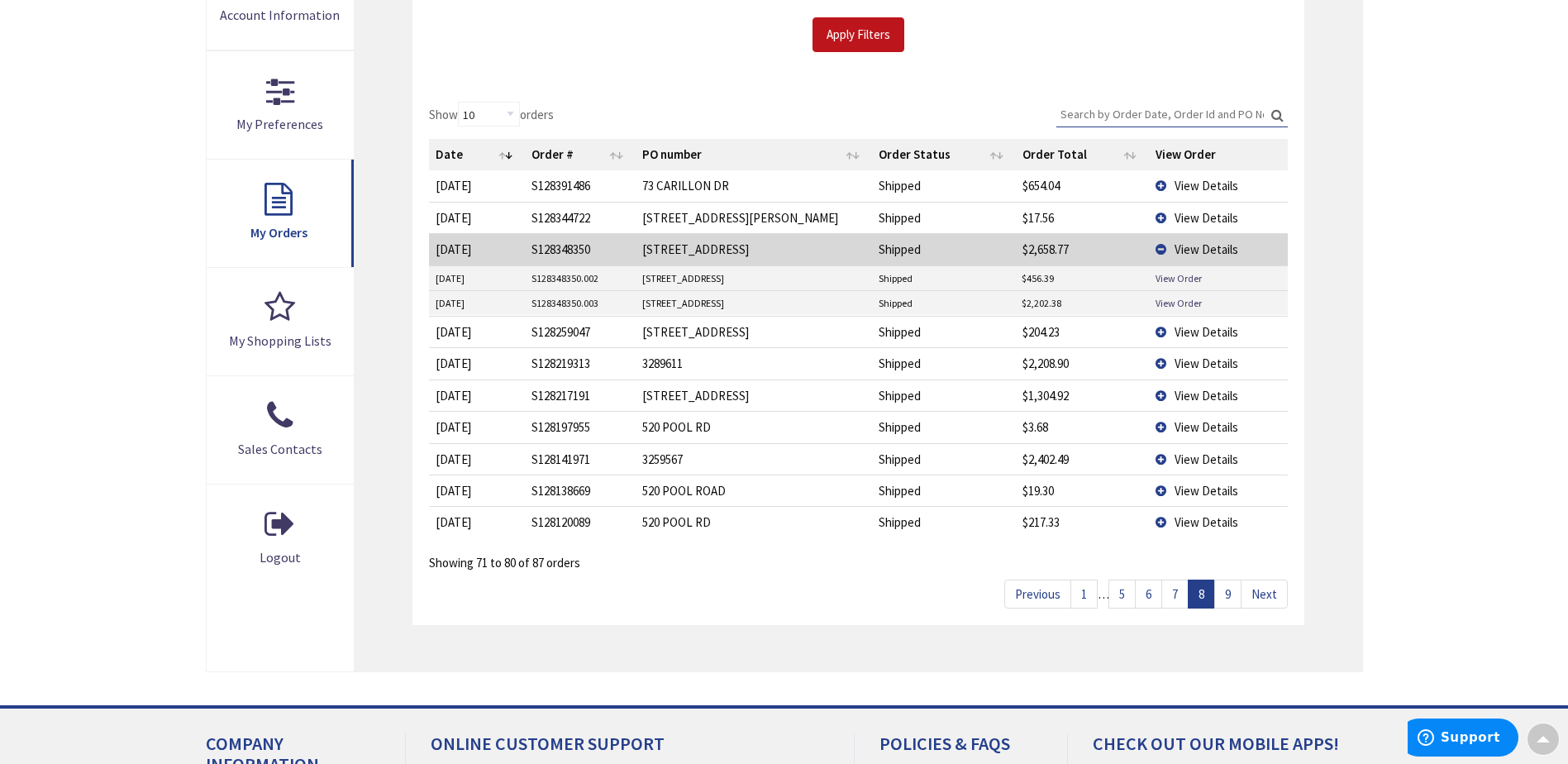
click at [1188, 360] on span "View Details" at bounding box center [1207, 363] width 64 height 16
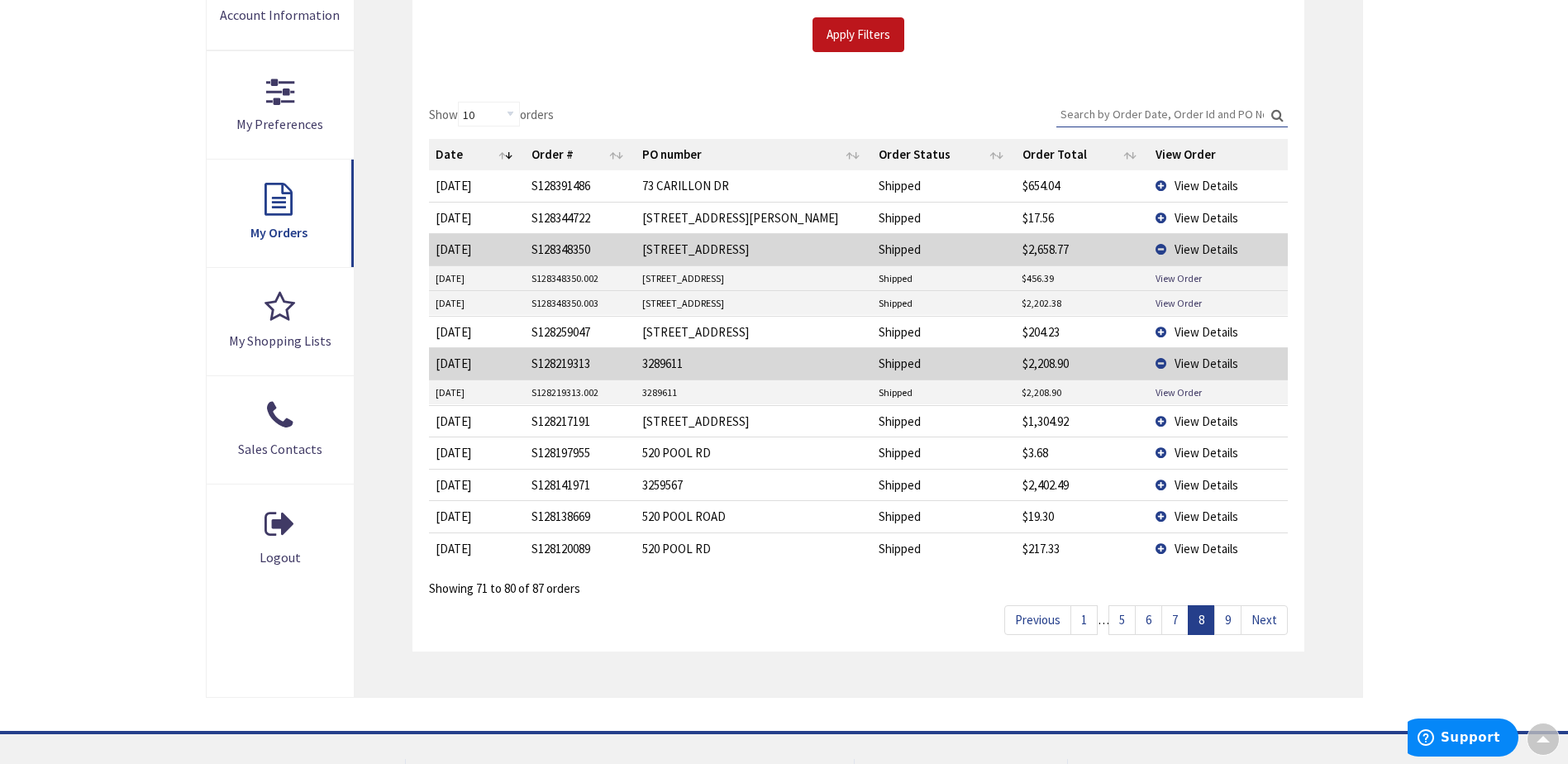
click at [1206, 422] on span "View Details" at bounding box center [1207, 421] width 64 height 16
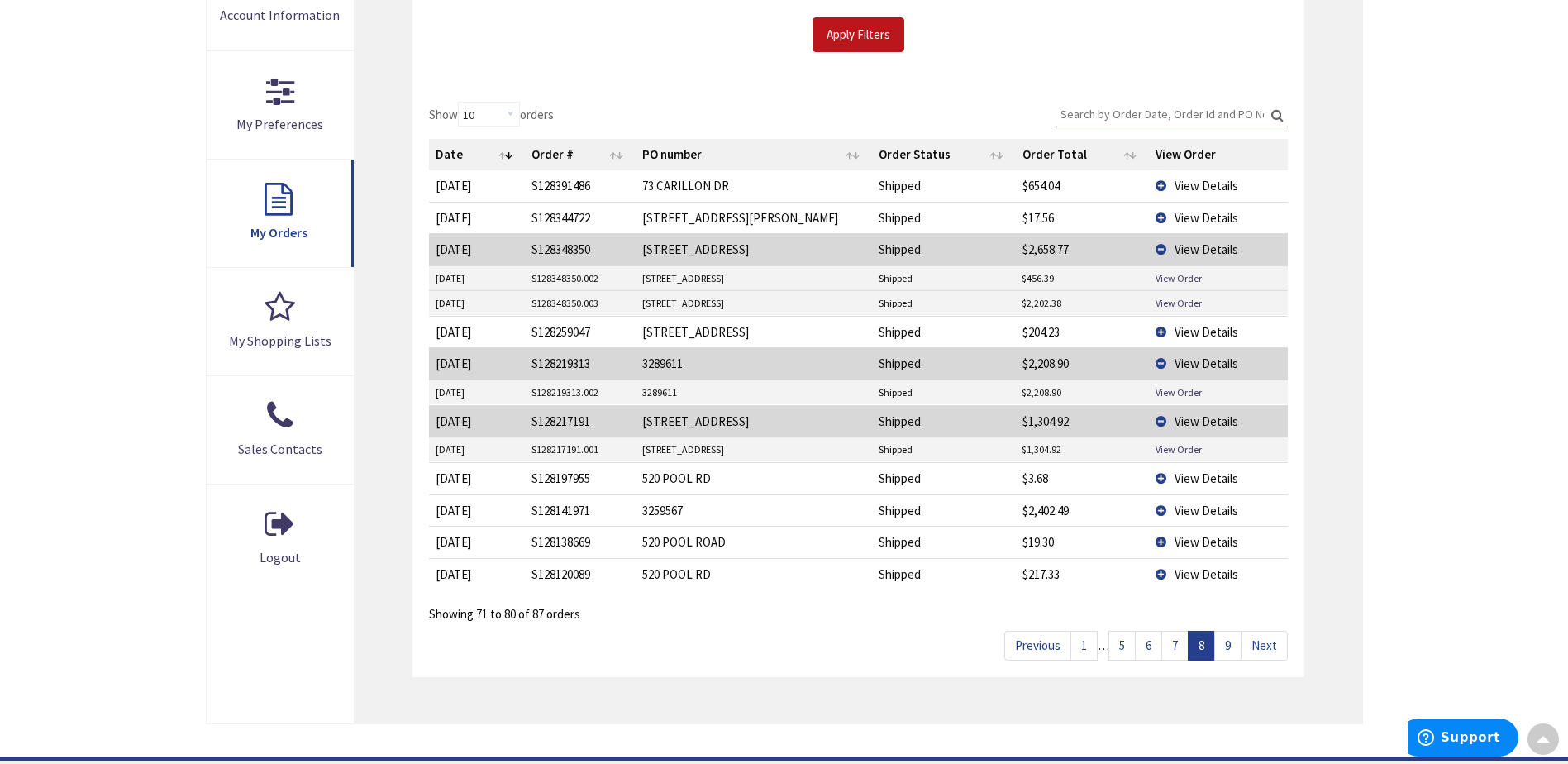
click at [1202, 515] on span "View Details" at bounding box center [1207, 510] width 64 height 16
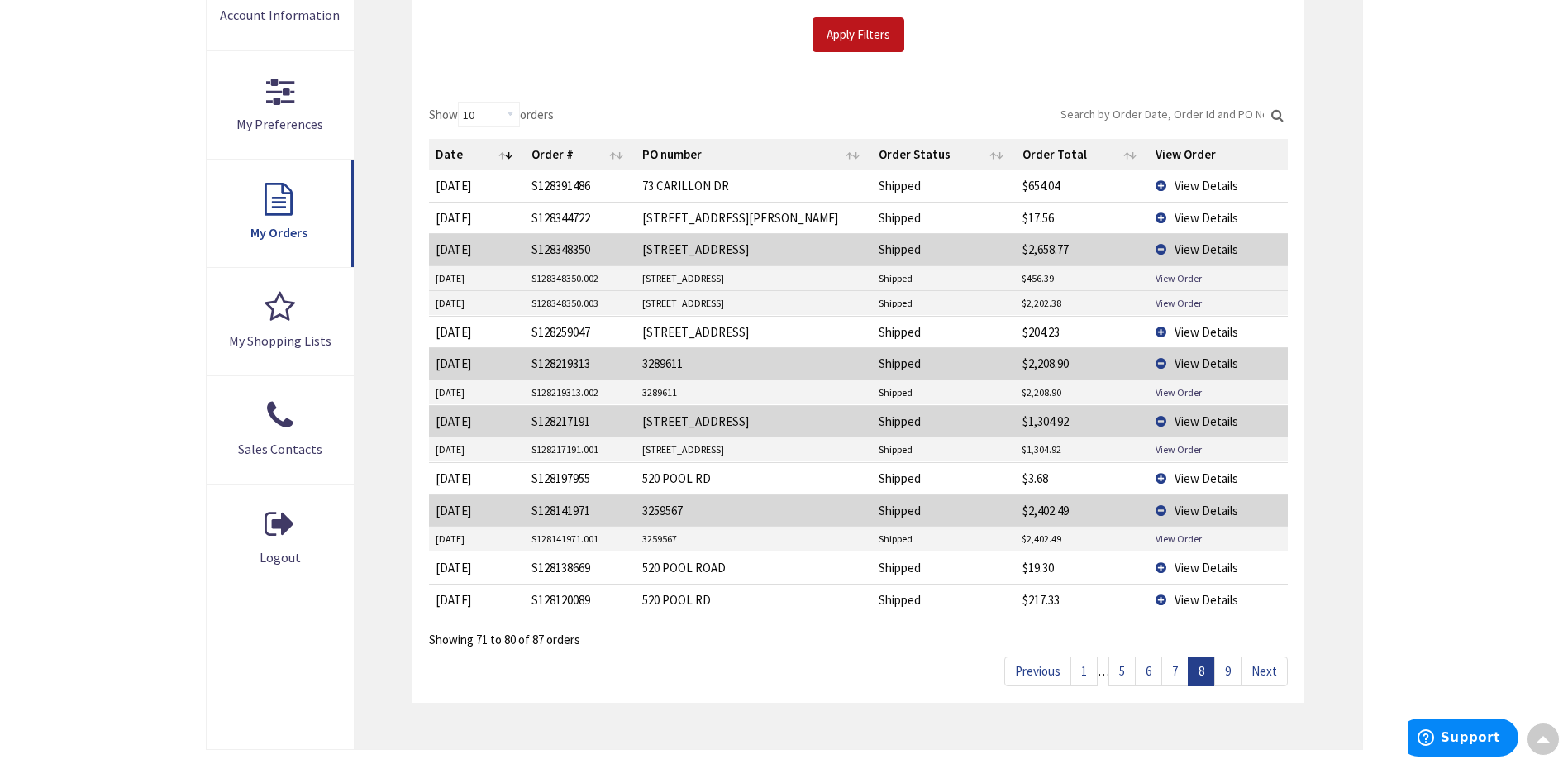
click at [1230, 674] on link "9" at bounding box center [1228, 670] width 27 height 29
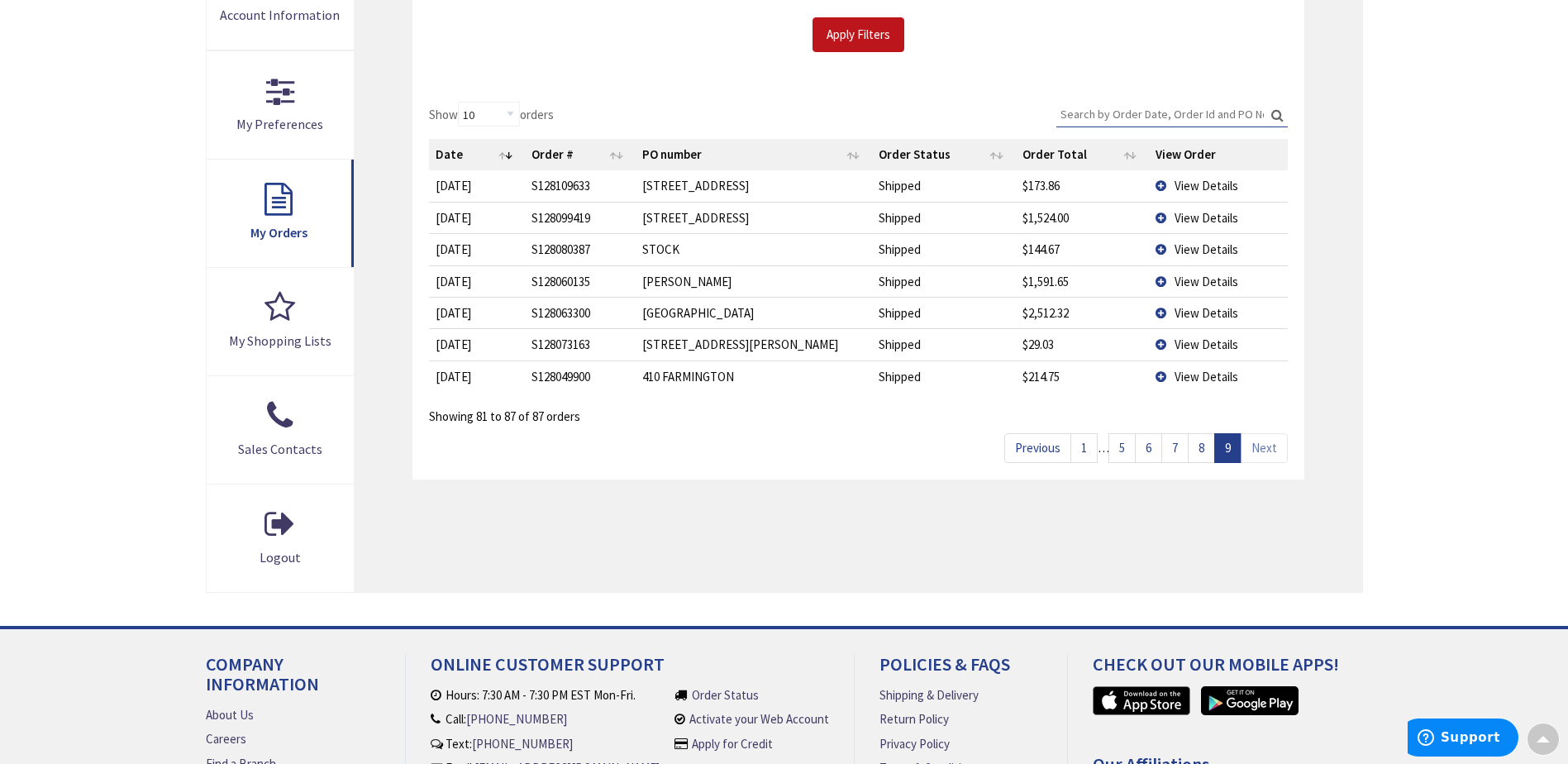
click at [1200, 218] on span "View Details" at bounding box center [1207, 217] width 64 height 16
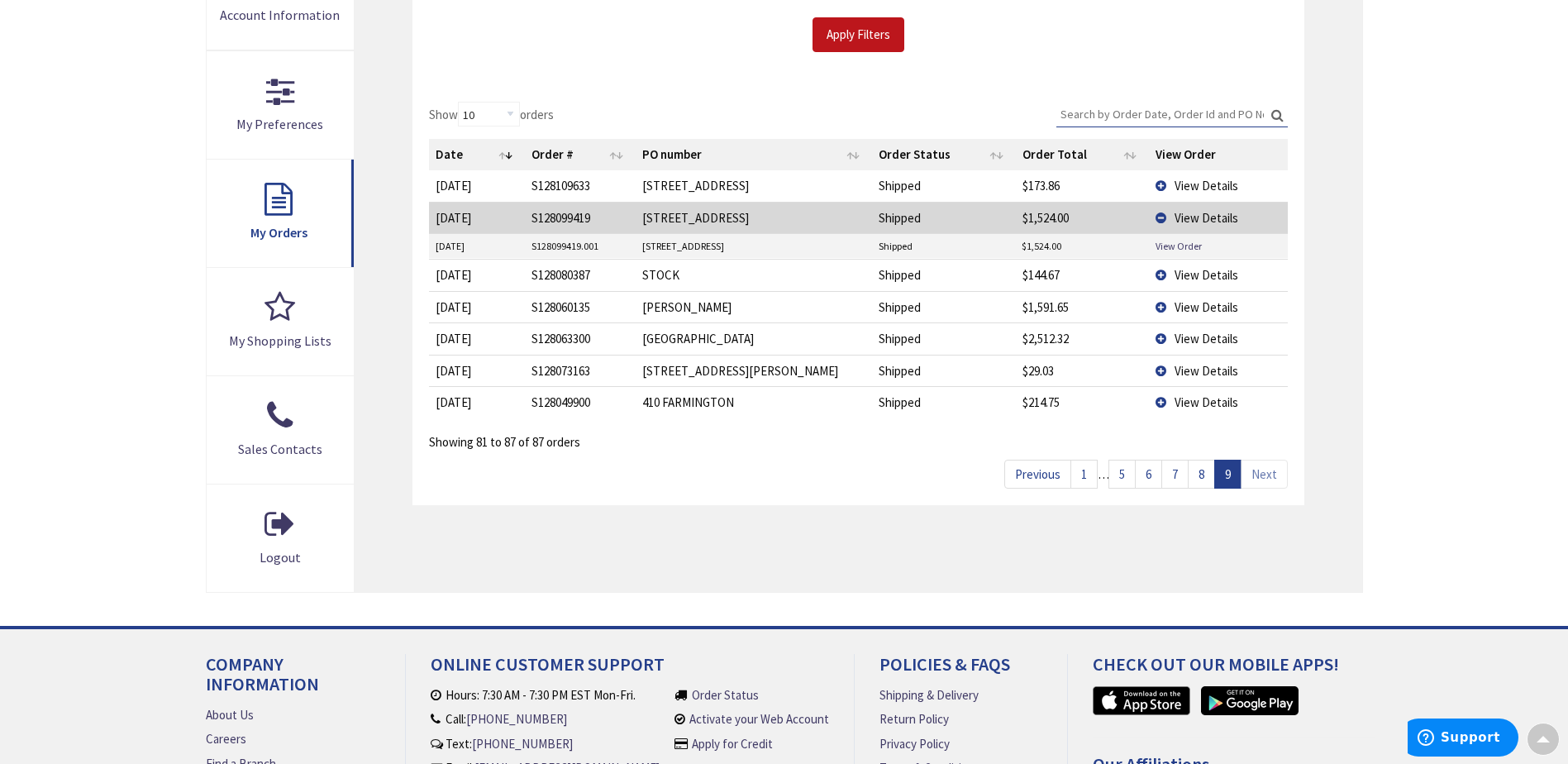
click at [1207, 308] on span "View Details" at bounding box center [1207, 306] width 64 height 16
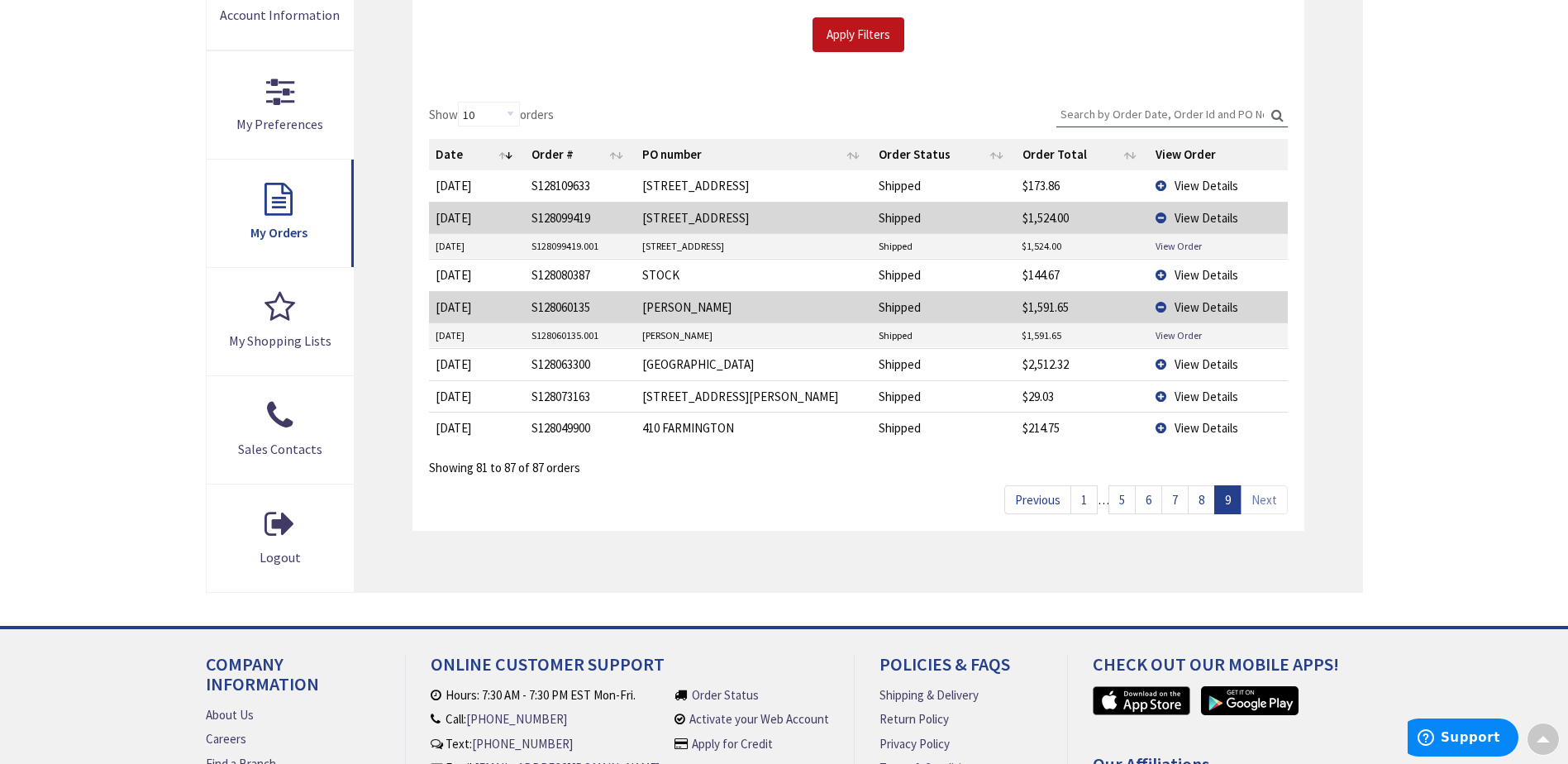
click at [1198, 365] on span "View Details" at bounding box center [1207, 364] width 64 height 16
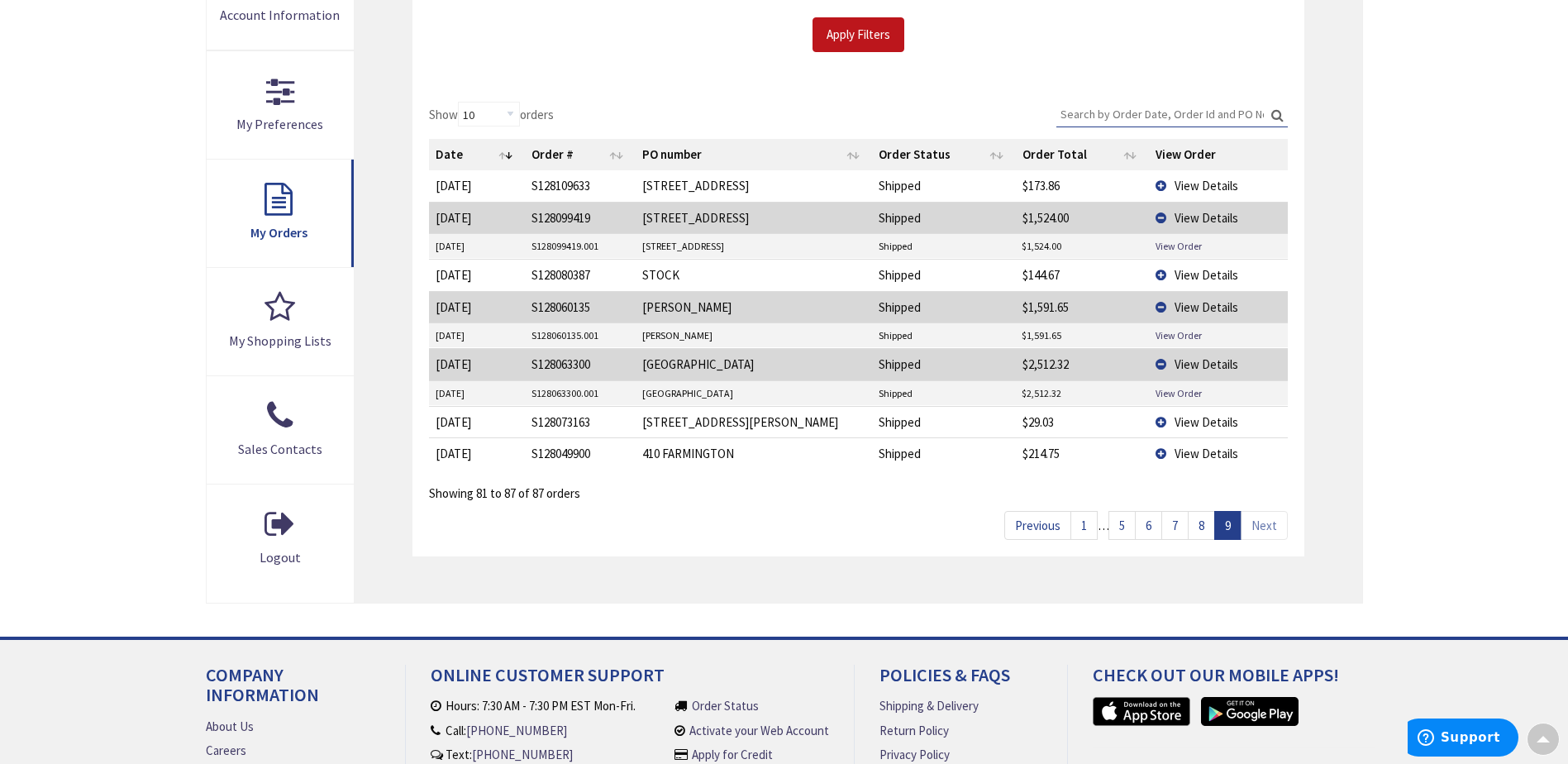
click at [1087, 528] on link "1" at bounding box center [1084, 524] width 27 height 29
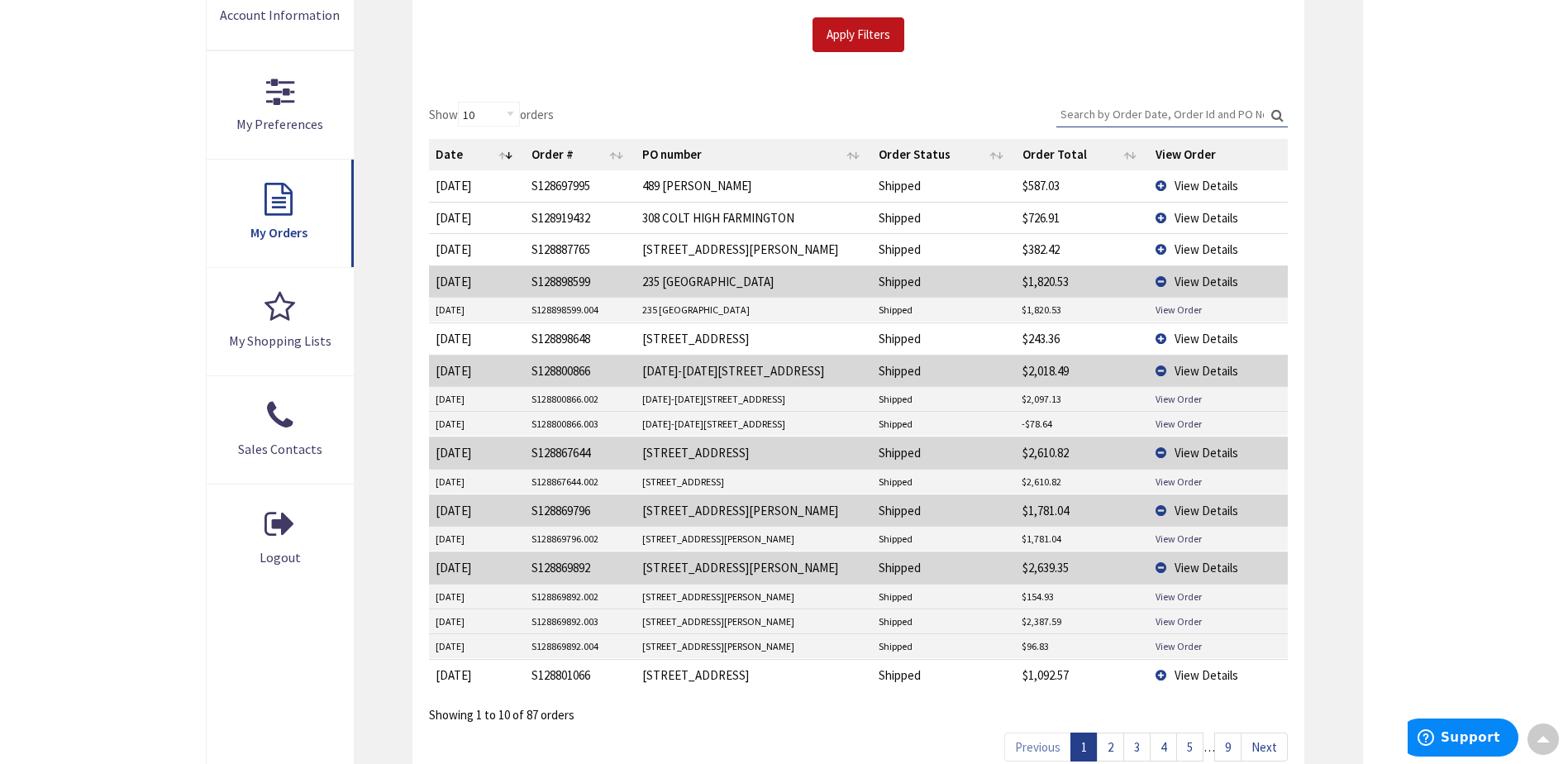
click at [1200, 189] on span "View Details" at bounding box center [1207, 185] width 64 height 16
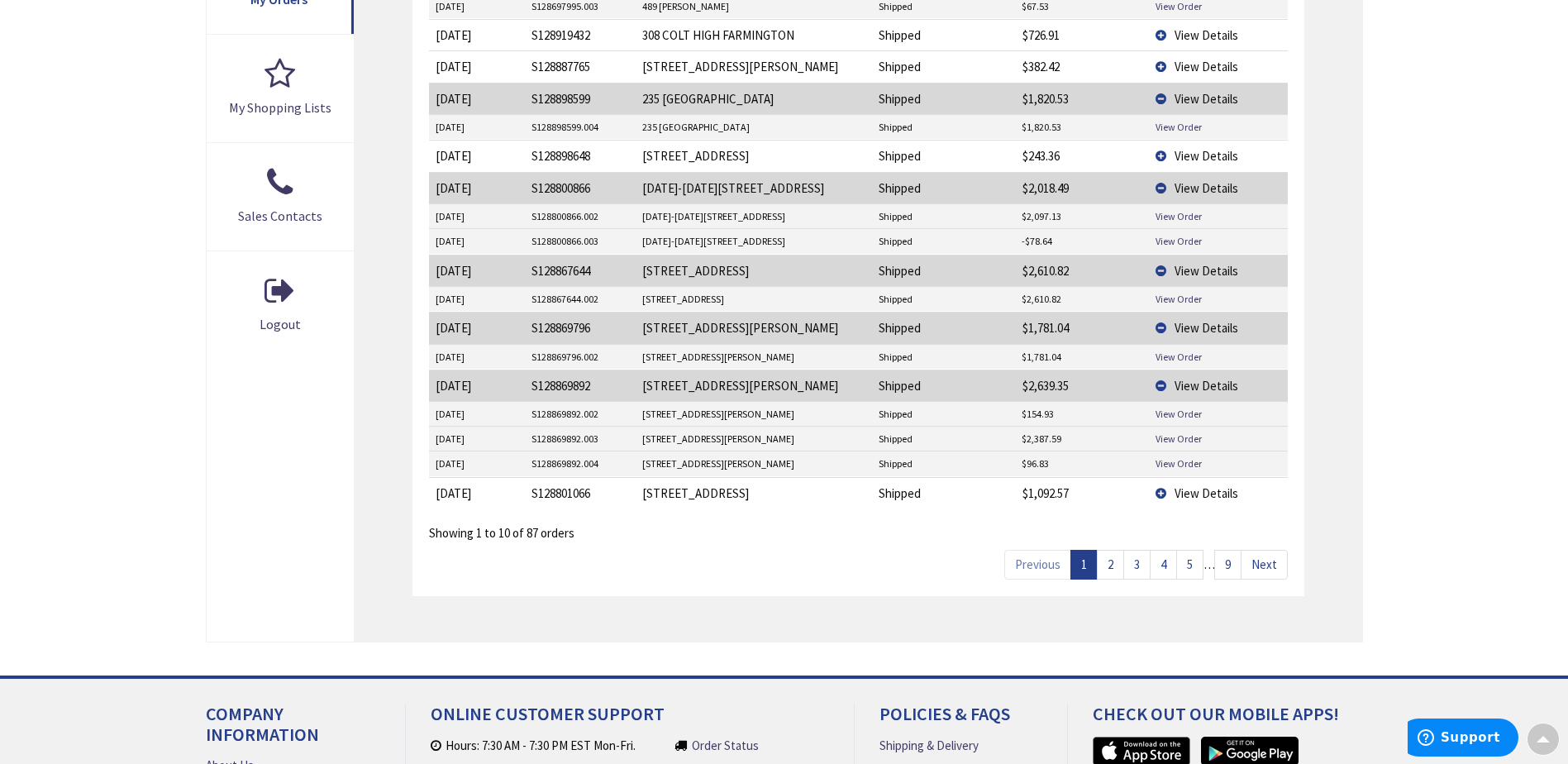
scroll to position [661, 0]
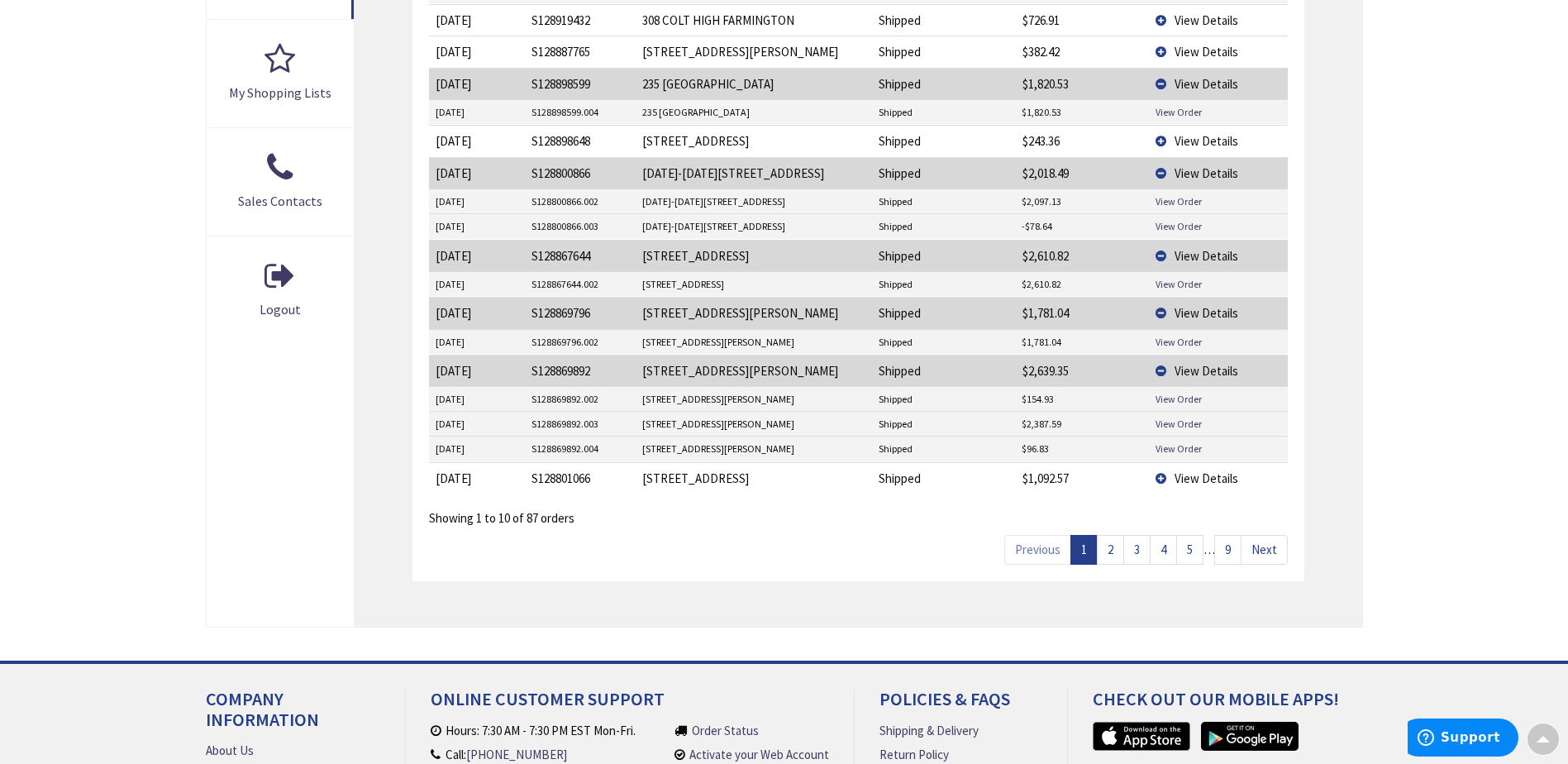
click at [1111, 552] on link "2" at bounding box center [1110, 549] width 27 height 29
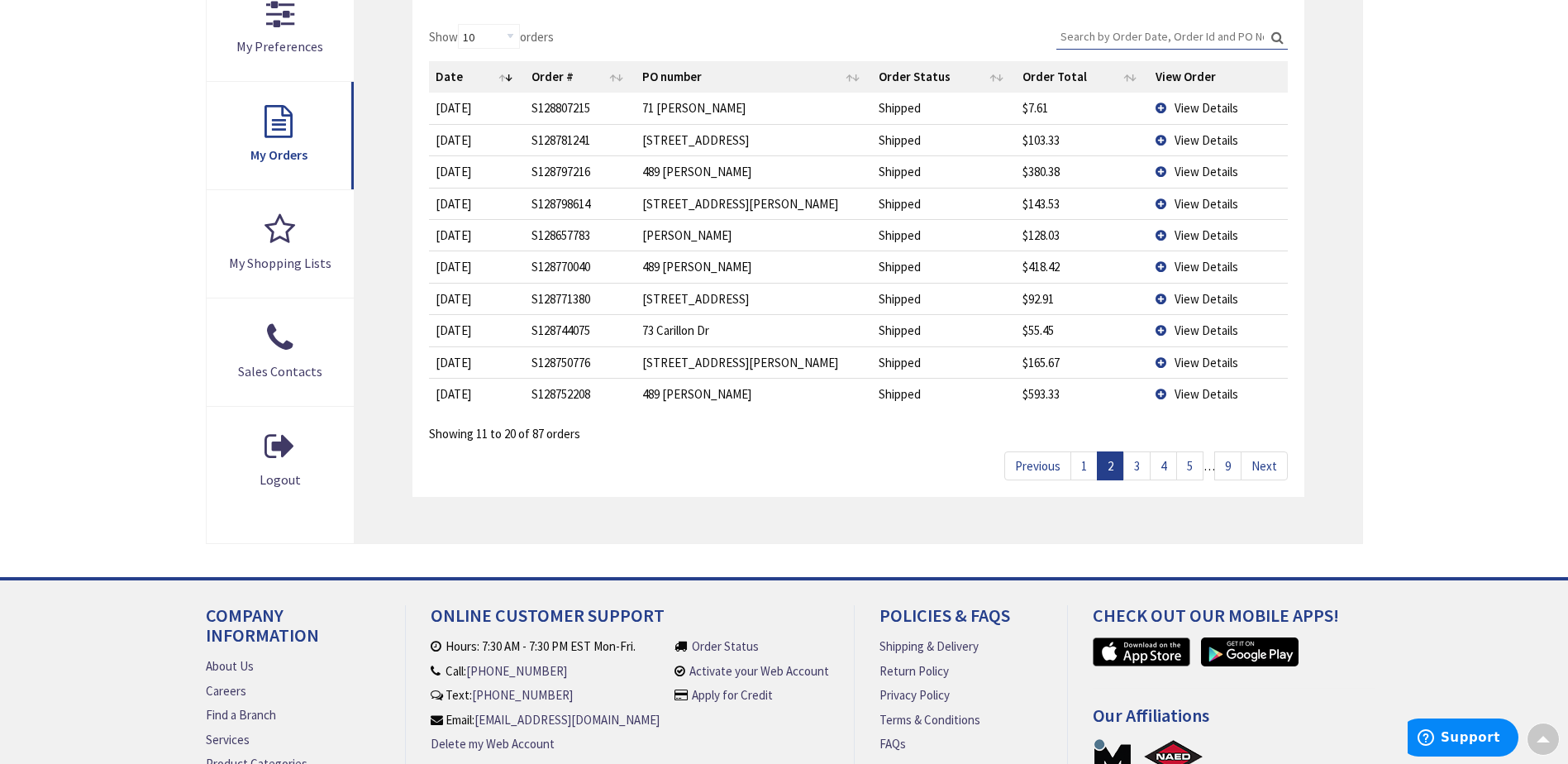
scroll to position [463, 0]
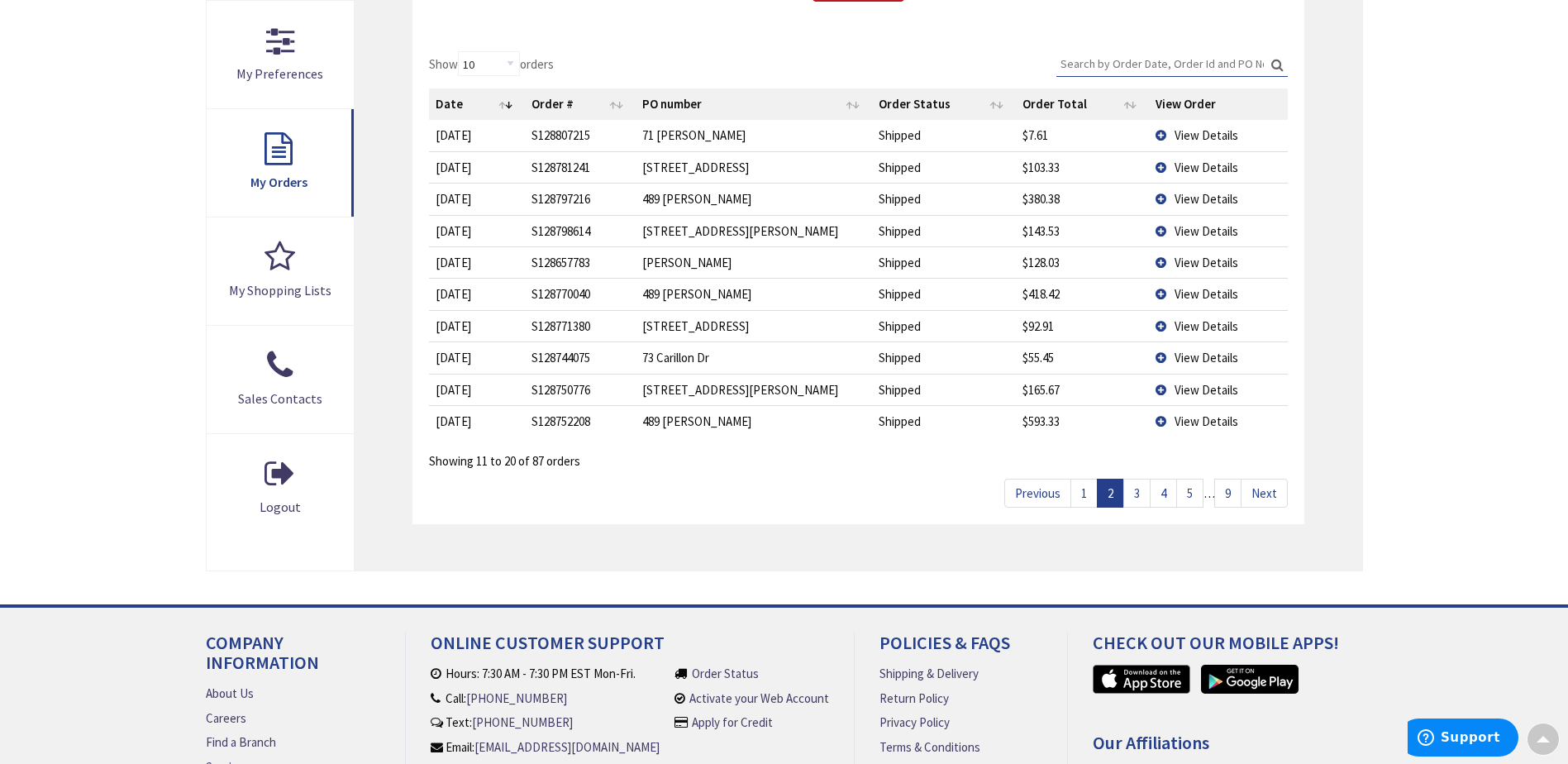
click at [1133, 494] on link "3" at bounding box center [1137, 492] width 27 height 29
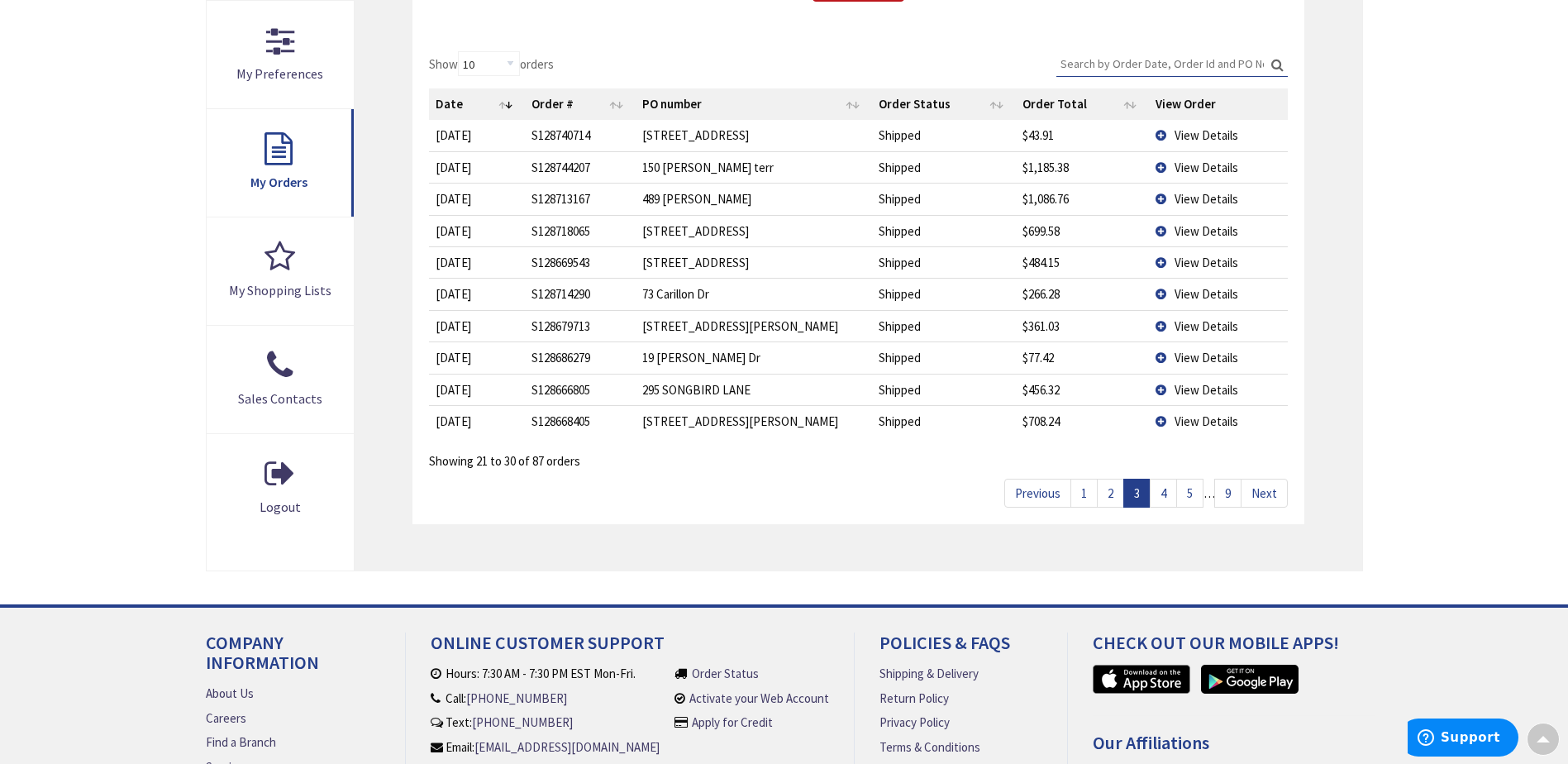
click at [1216, 168] on span "View Details" at bounding box center [1207, 167] width 64 height 16
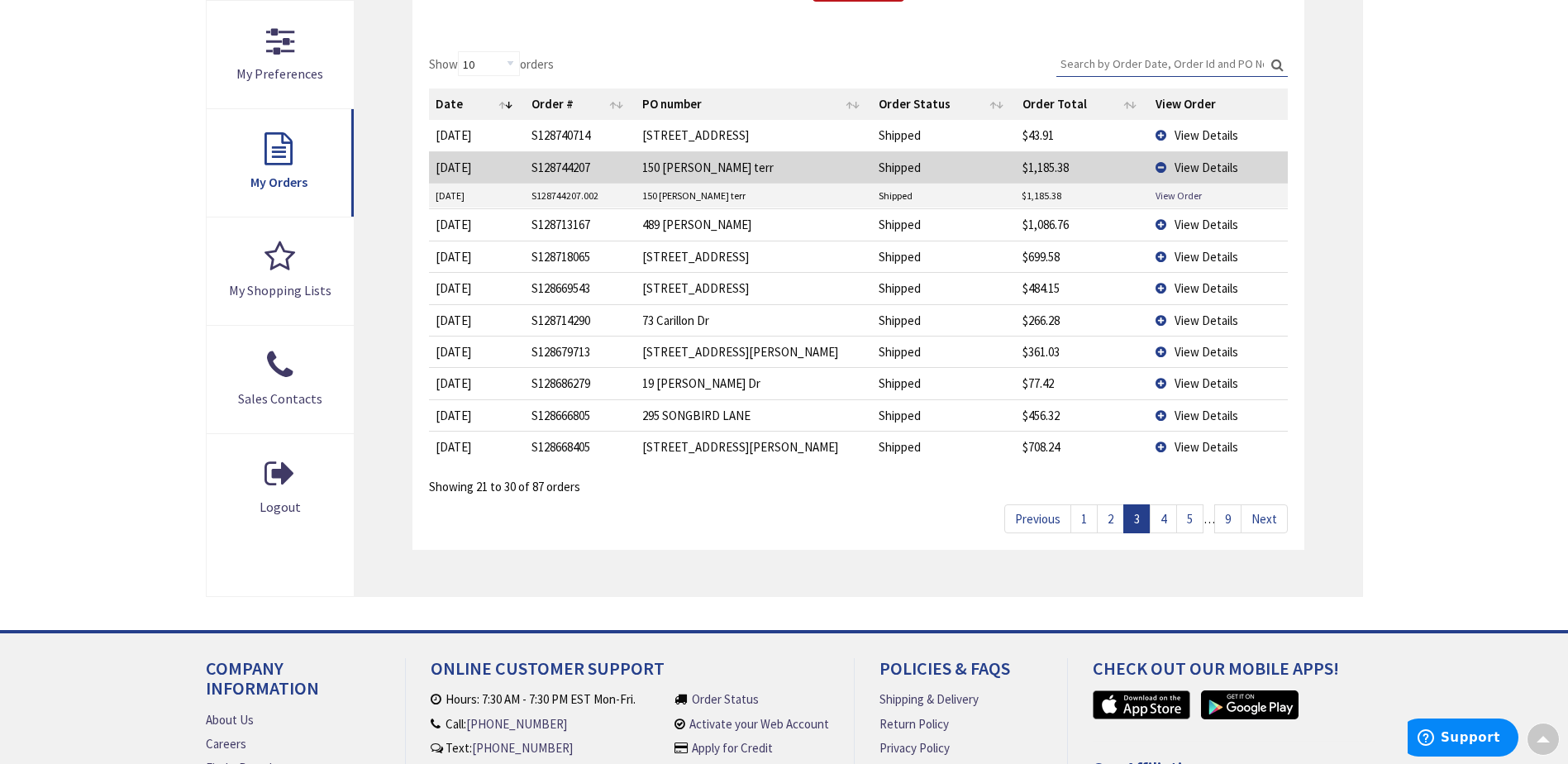
click at [1168, 521] on link "4" at bounding box center [1163, 518] width 27 height 29
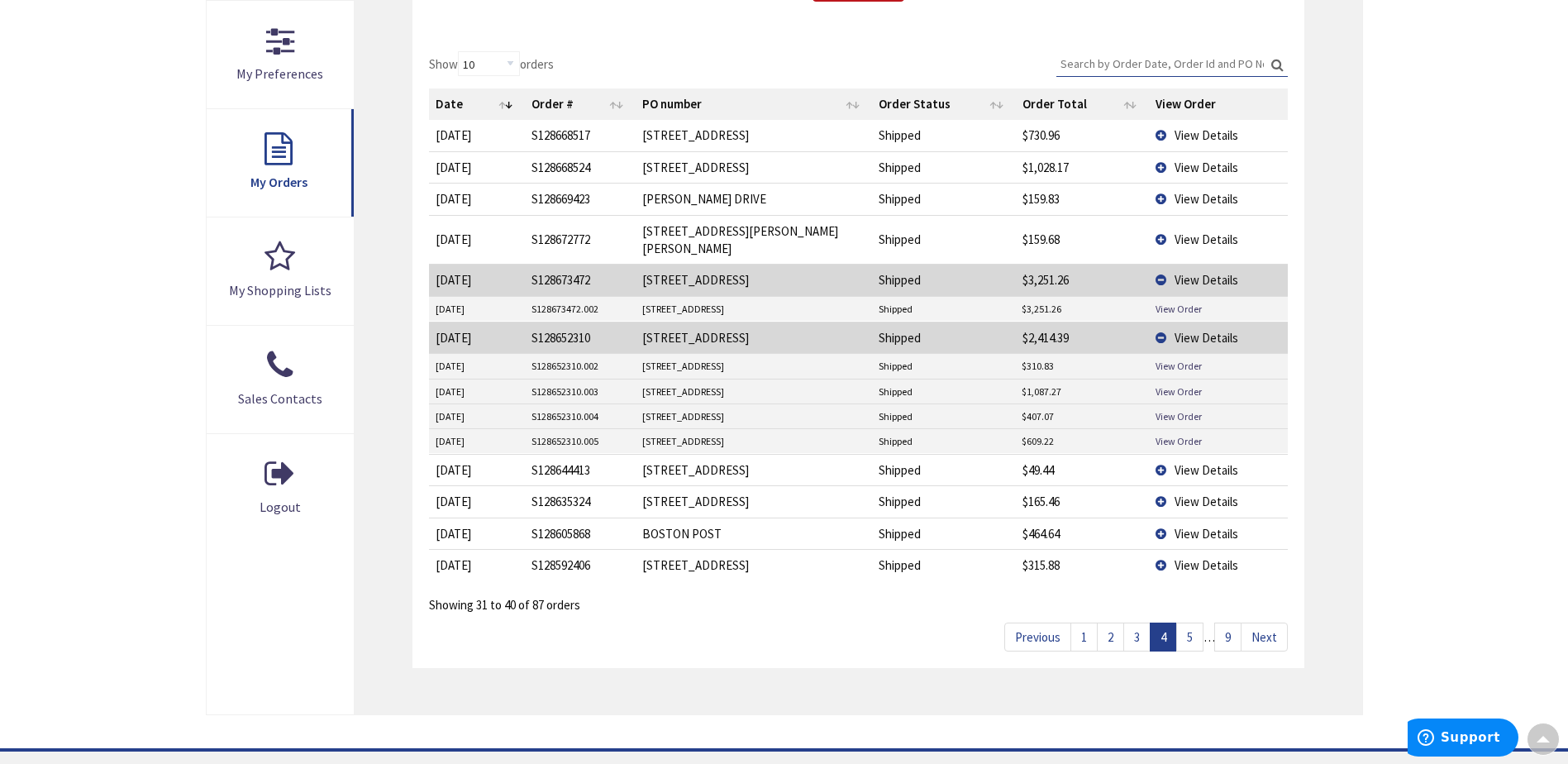
click at [1200, 136] on span "View Details" at bounding box center [1207, 134] width 64 height 16
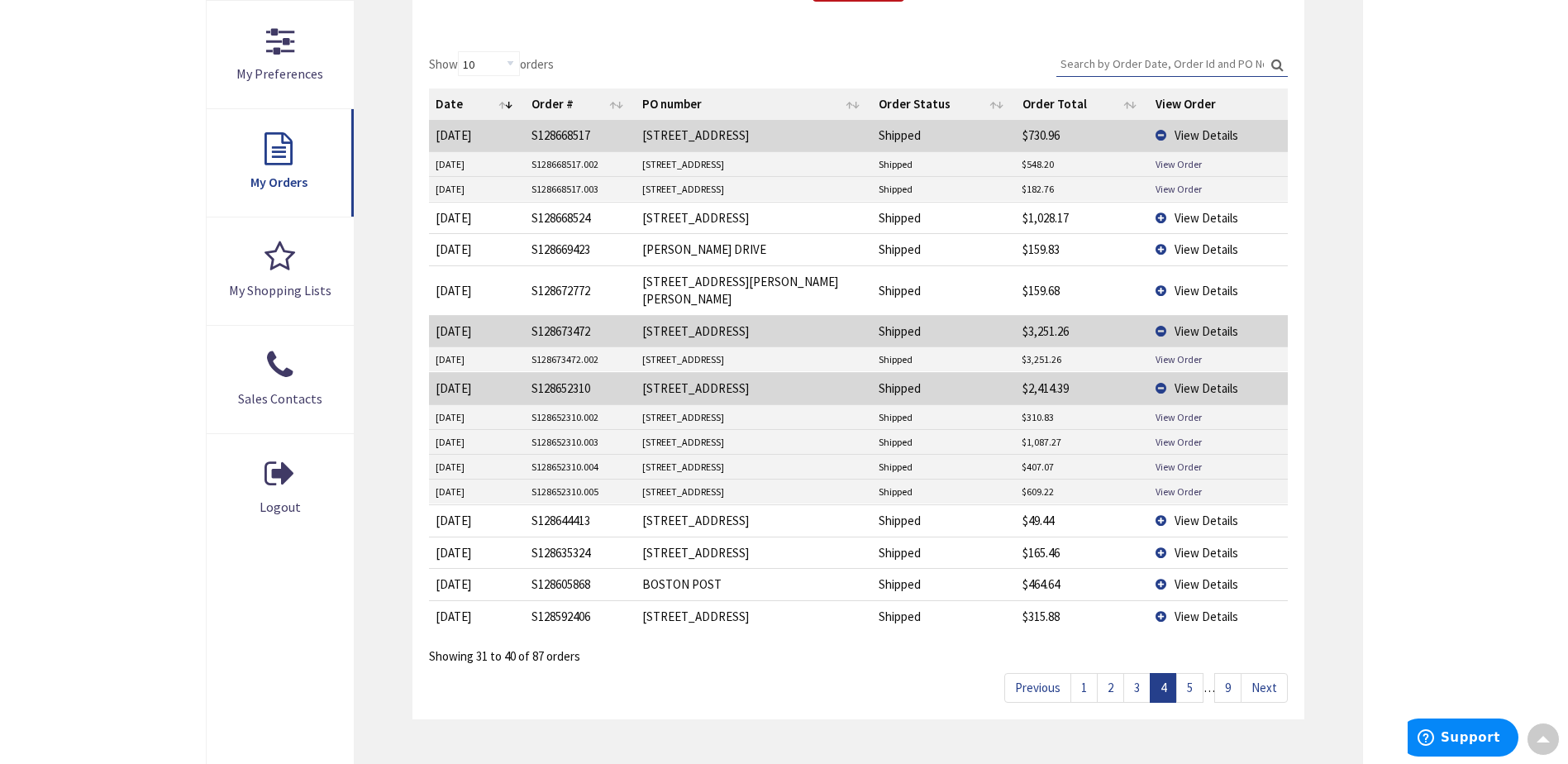
click at [1185, 214] on span "View Details" at bounding box center [1207, 217] width 64 height 16
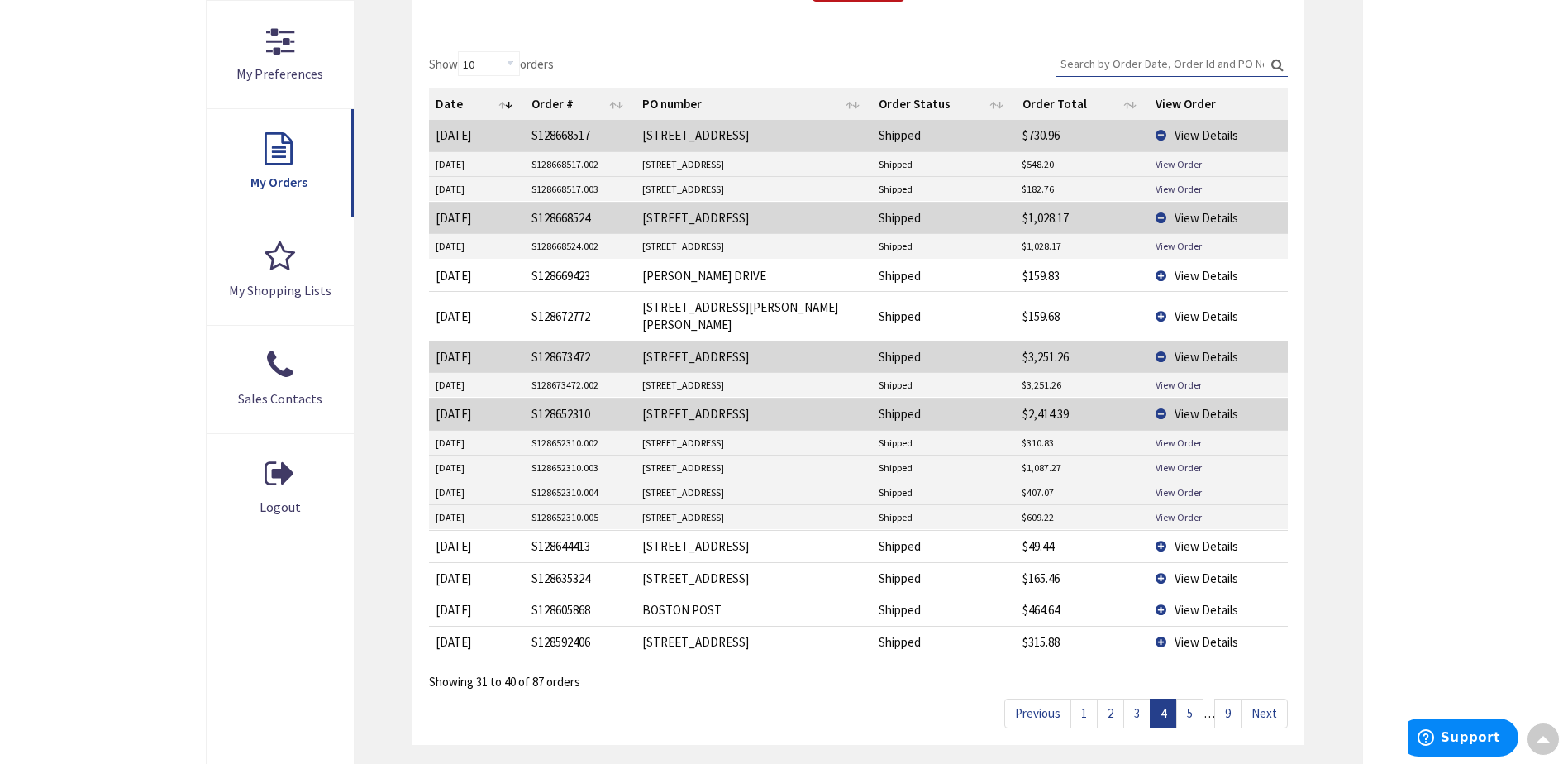
click at [1213, 601] on span "View Details" at bounding box center [1207, 609] width 64 height 16
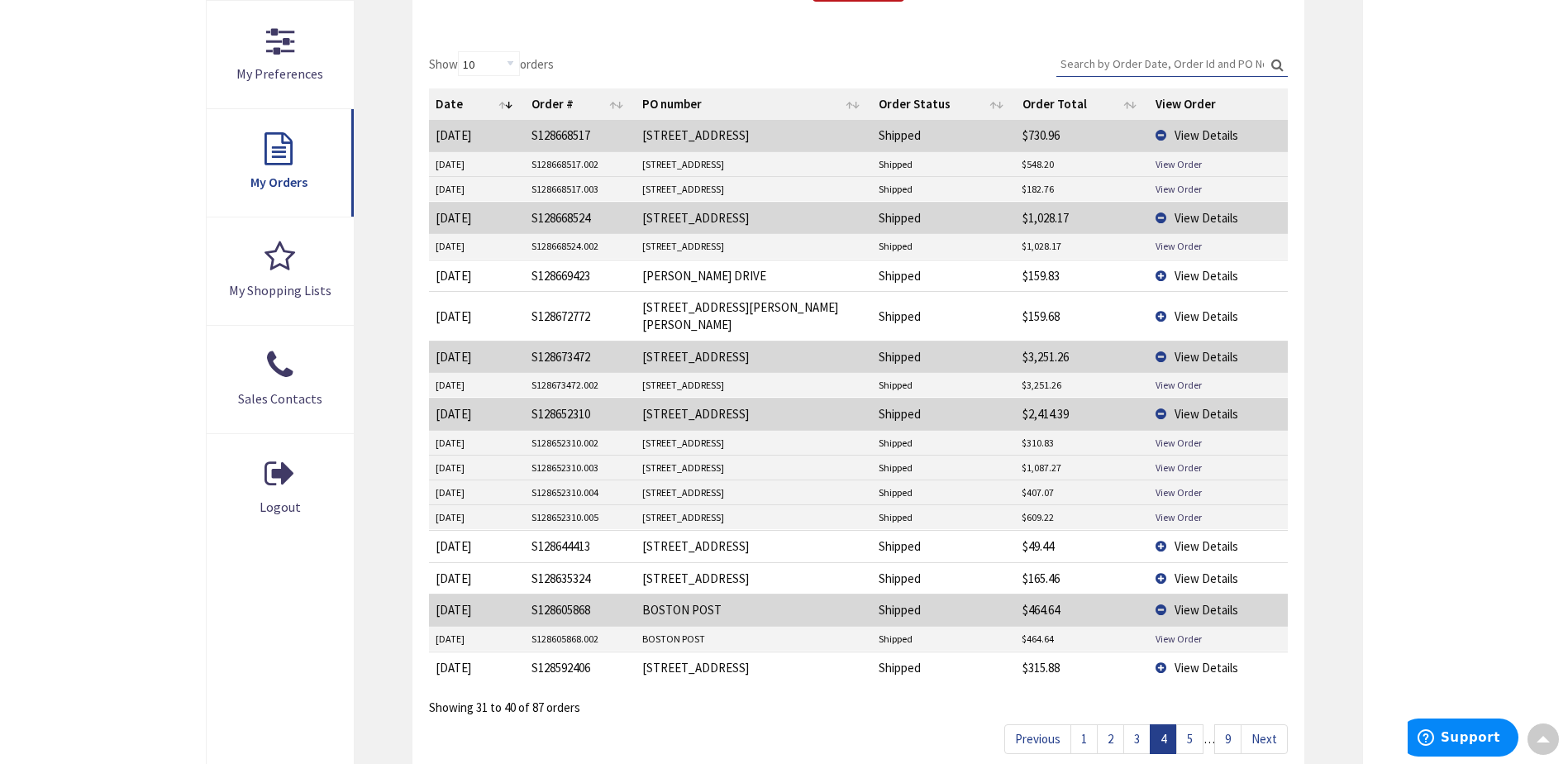
click at [1188, 724] on link "5" at bounding box center [1189, 738] width 27 height 29
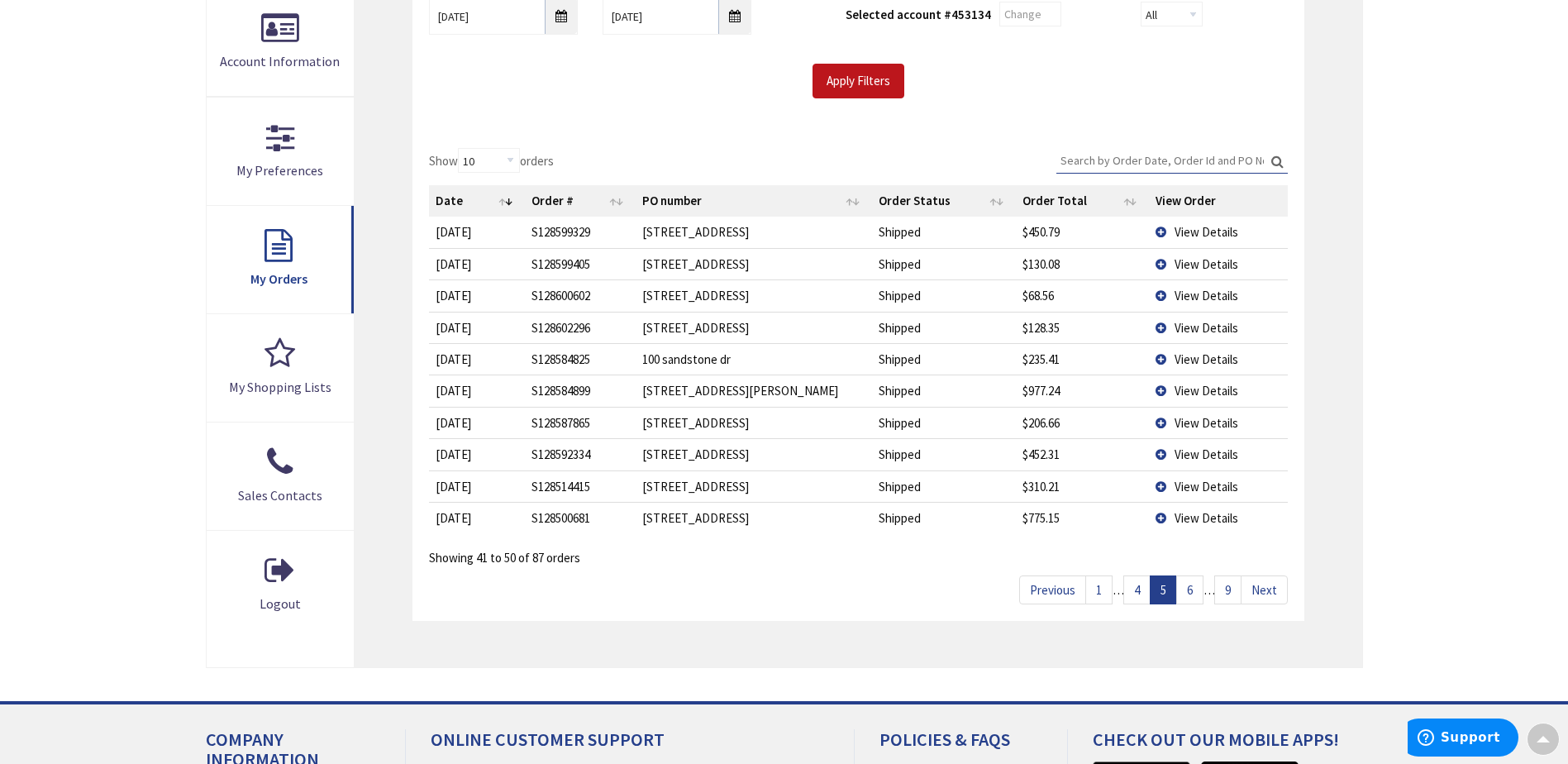
scroll to position [381, 0]
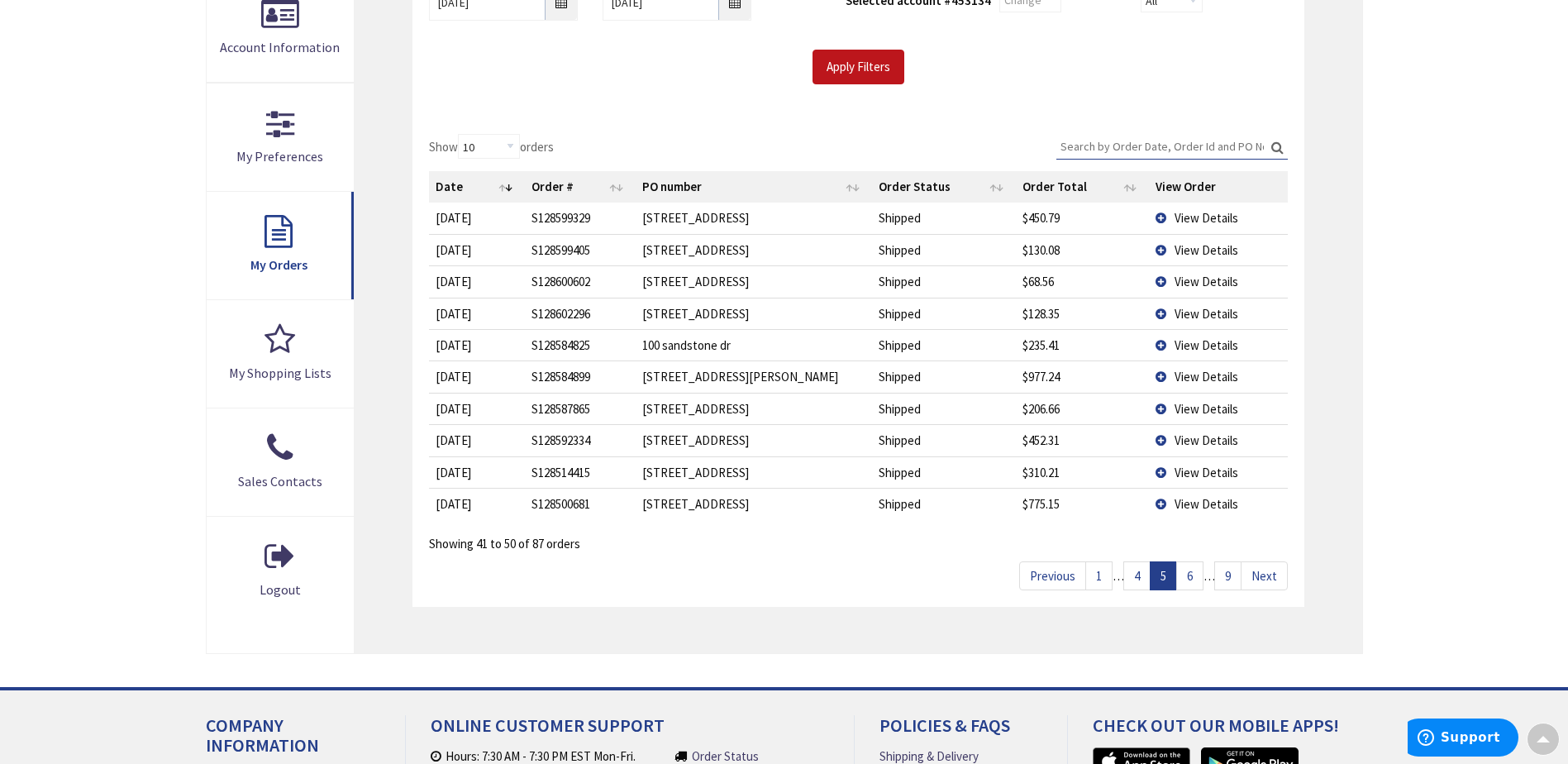
click at [1195, 216] on span "View Details" at bounding box center [1207, 217] width 64 height 16
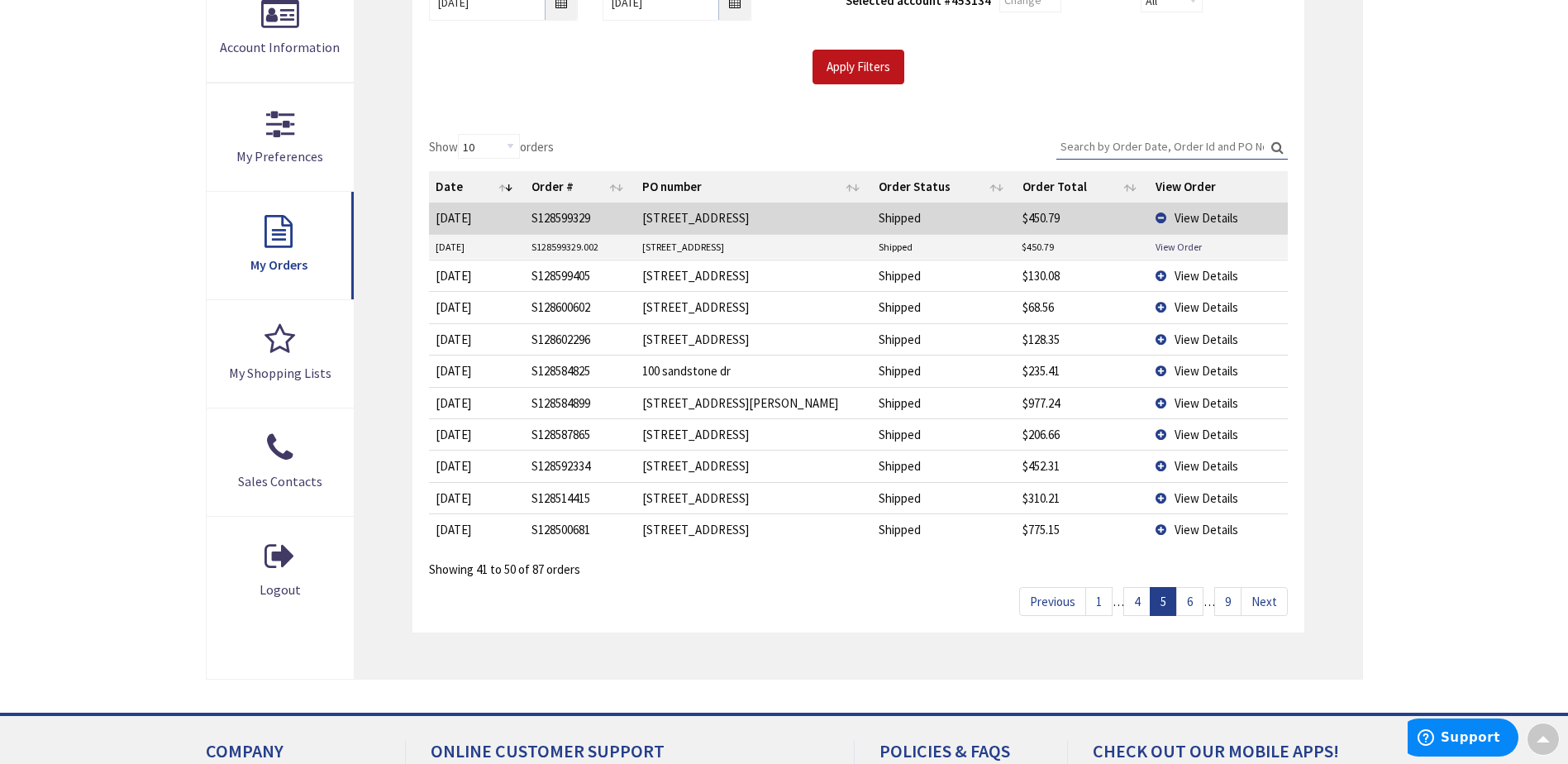
click at [1209, 407] on span "View Details" at bounding box center [1207, 402] width 64 height 16
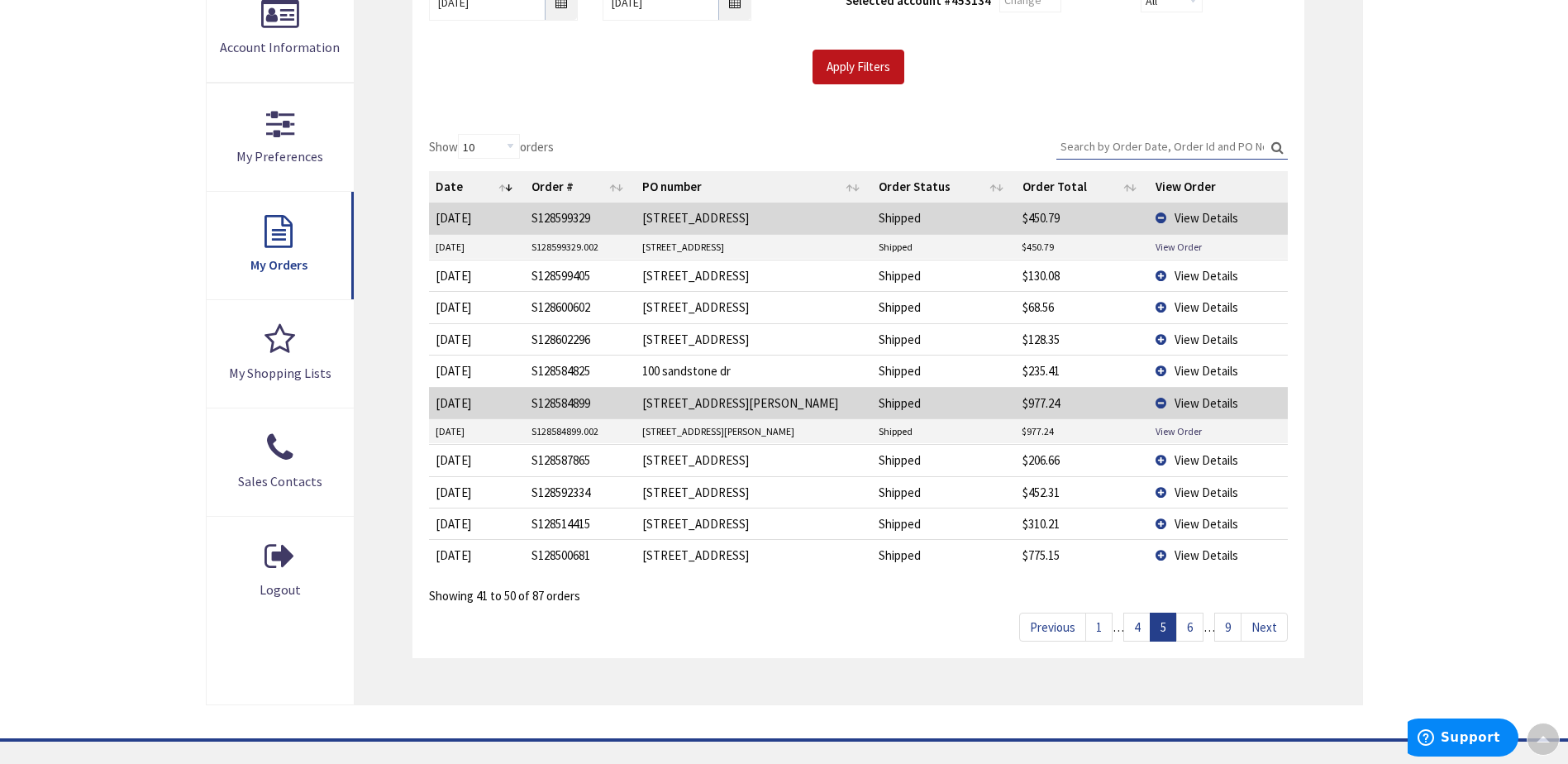
click at [1201, 492] on span "View Details" at bounding box center [1207, 491] width 64 height 16
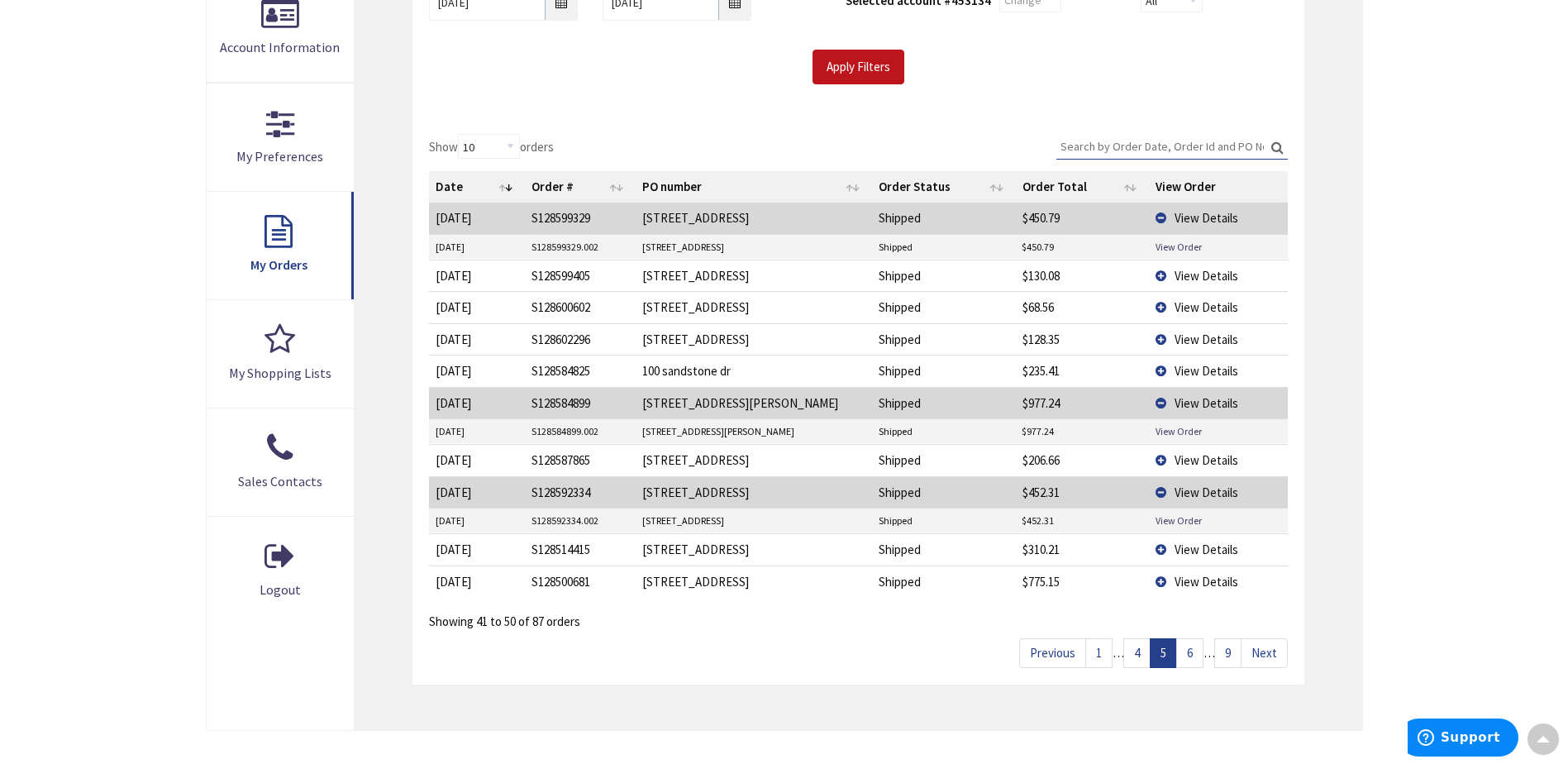
drag, startPoint x: 1083, startPoint y: 570, endPoint x: 1122, endPoint y: 604, distance: 51.7
click at [1122, 604] on div "Showing 41 to 50 of 87 orders" at bounding box center [857, 616] width 858 height 28
click at [1202, 579] on span "View Details" at bounding box center [1207, 581] width 64 height 16
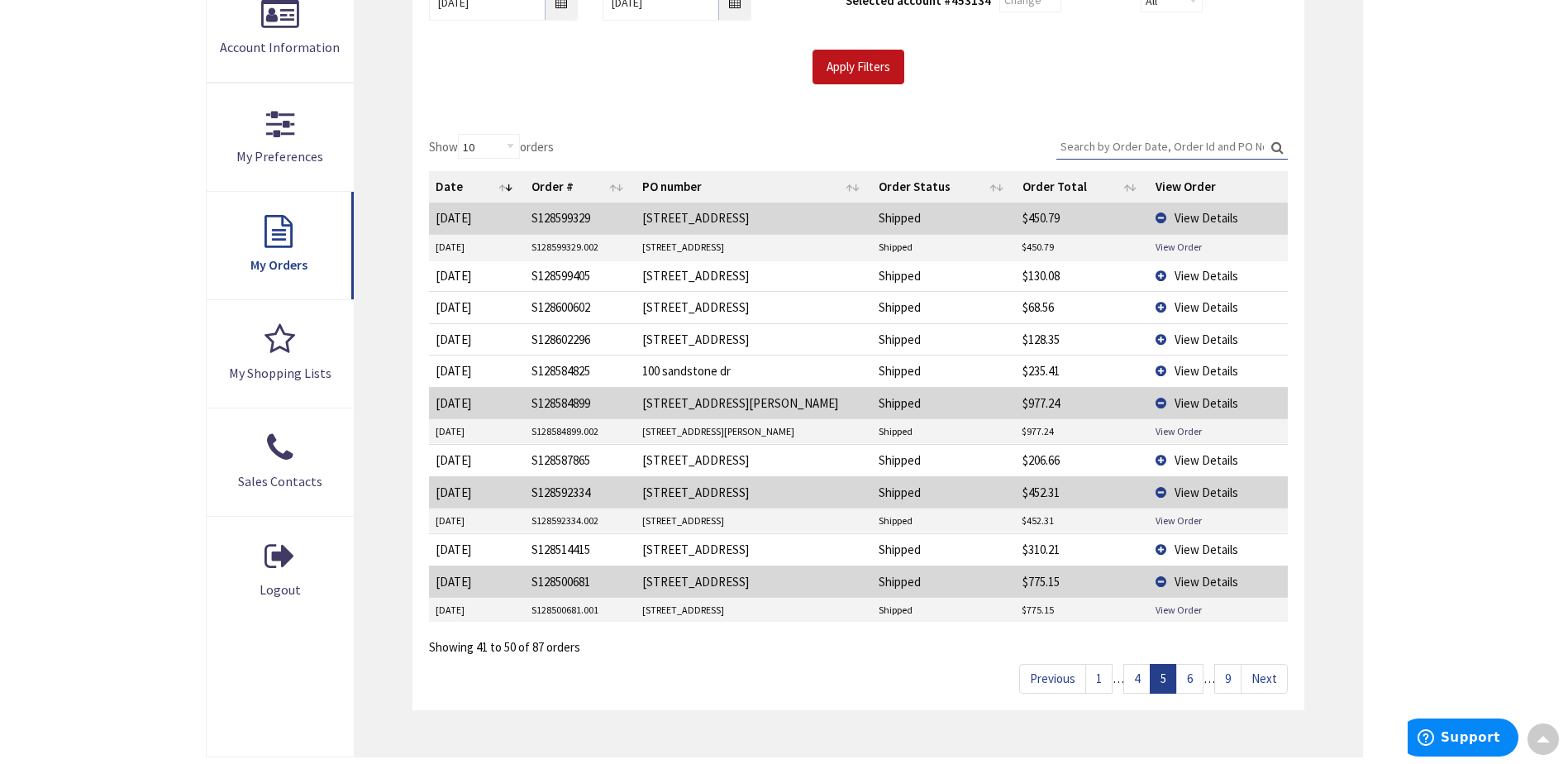
scroll to position [463, 0]
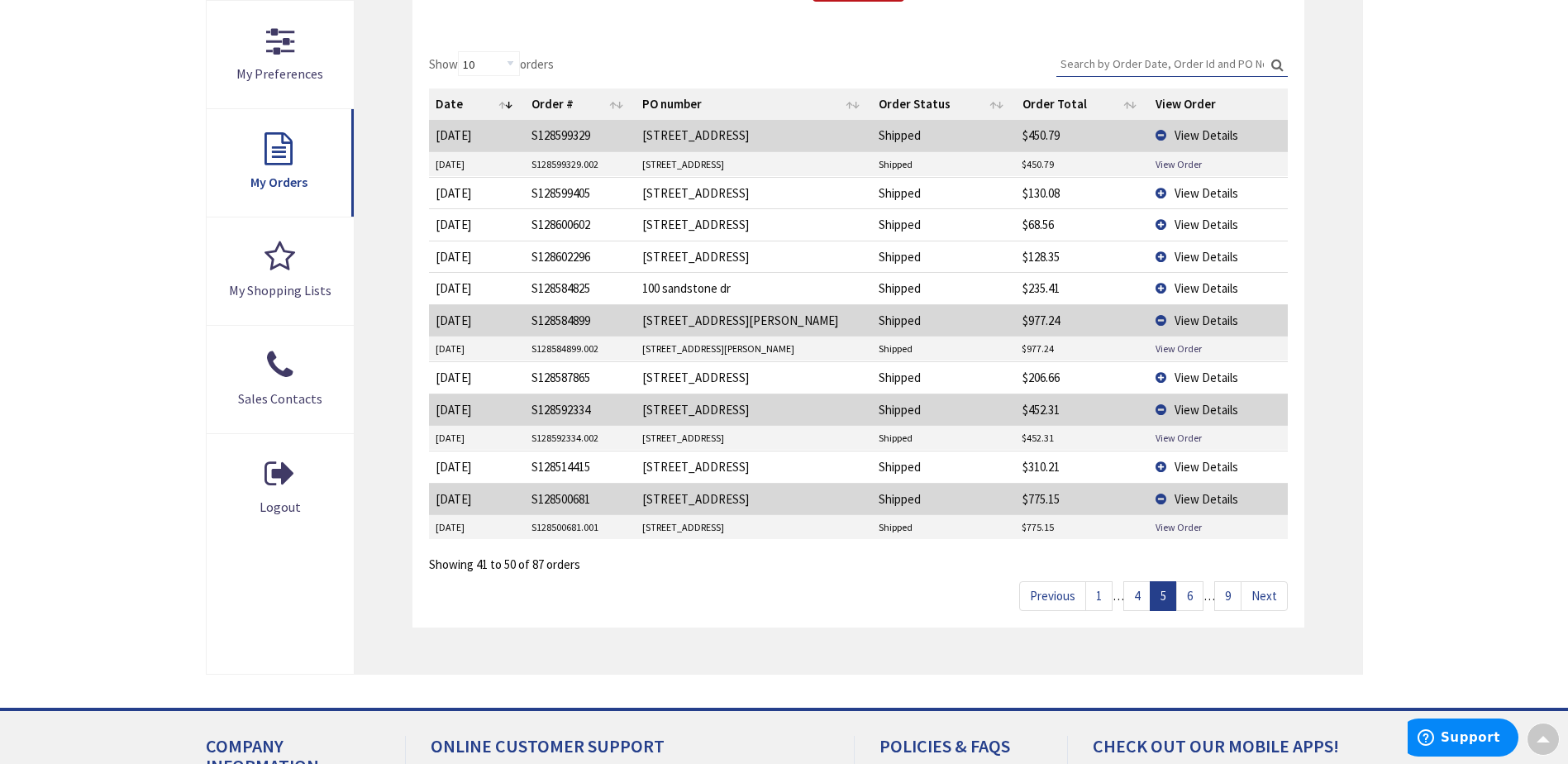
click at [1197, 601] on link "6" at bounding box center [1189, 595] width 27 height 29
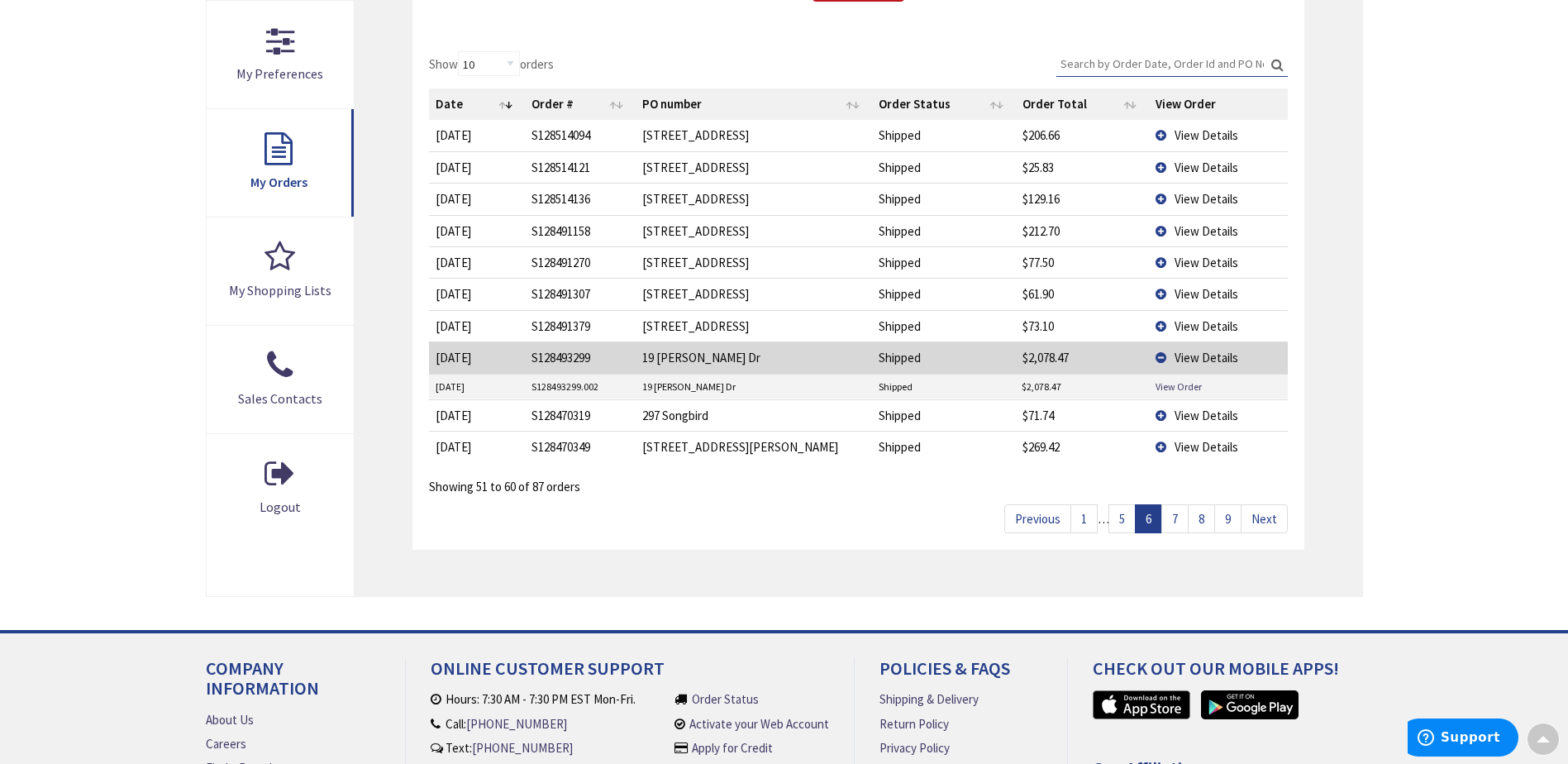
click at [1086, 523] on link "1" at bounding box center [1084, 518] width 27 height 29
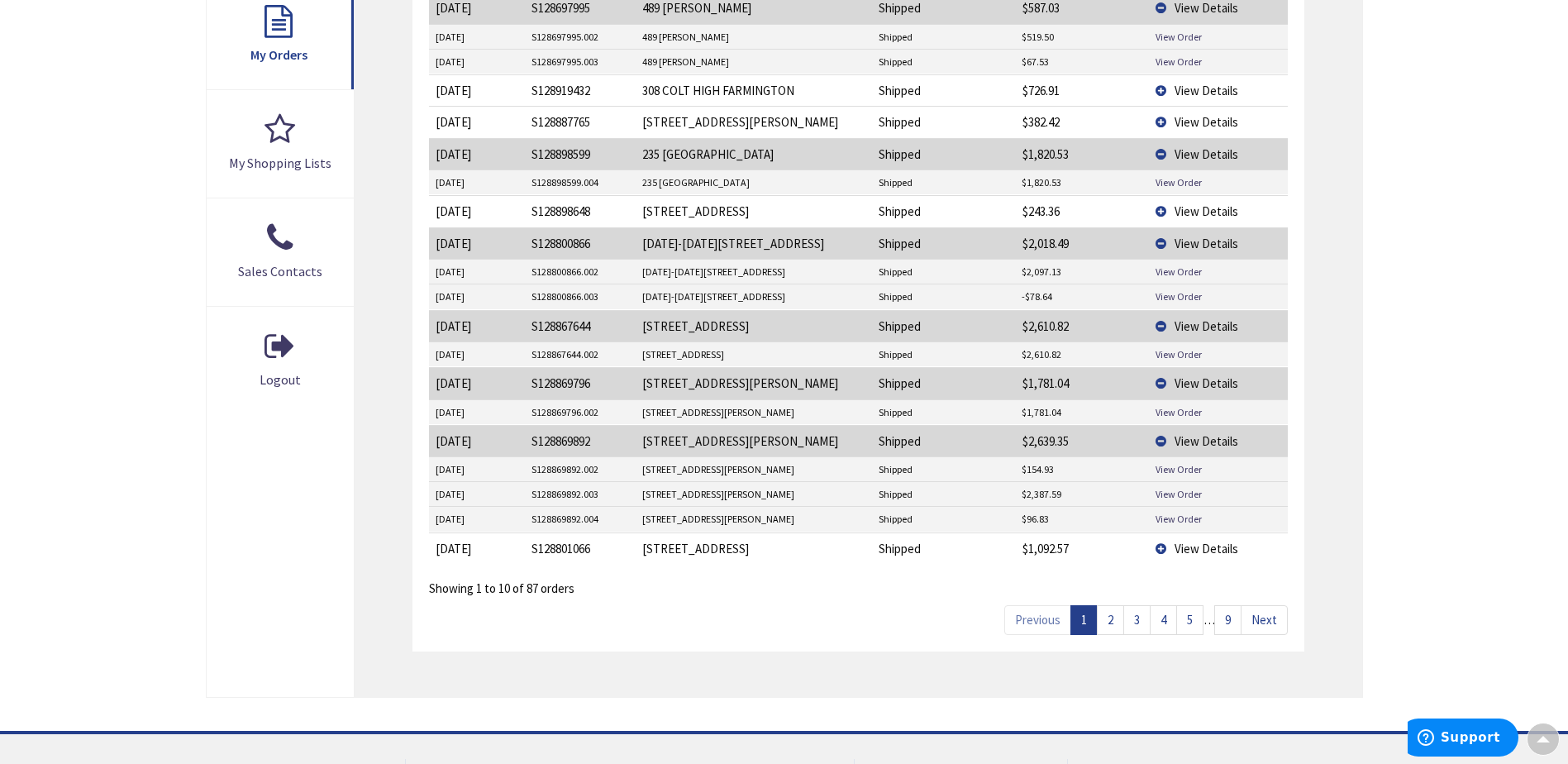
scroll to position [629, 0]
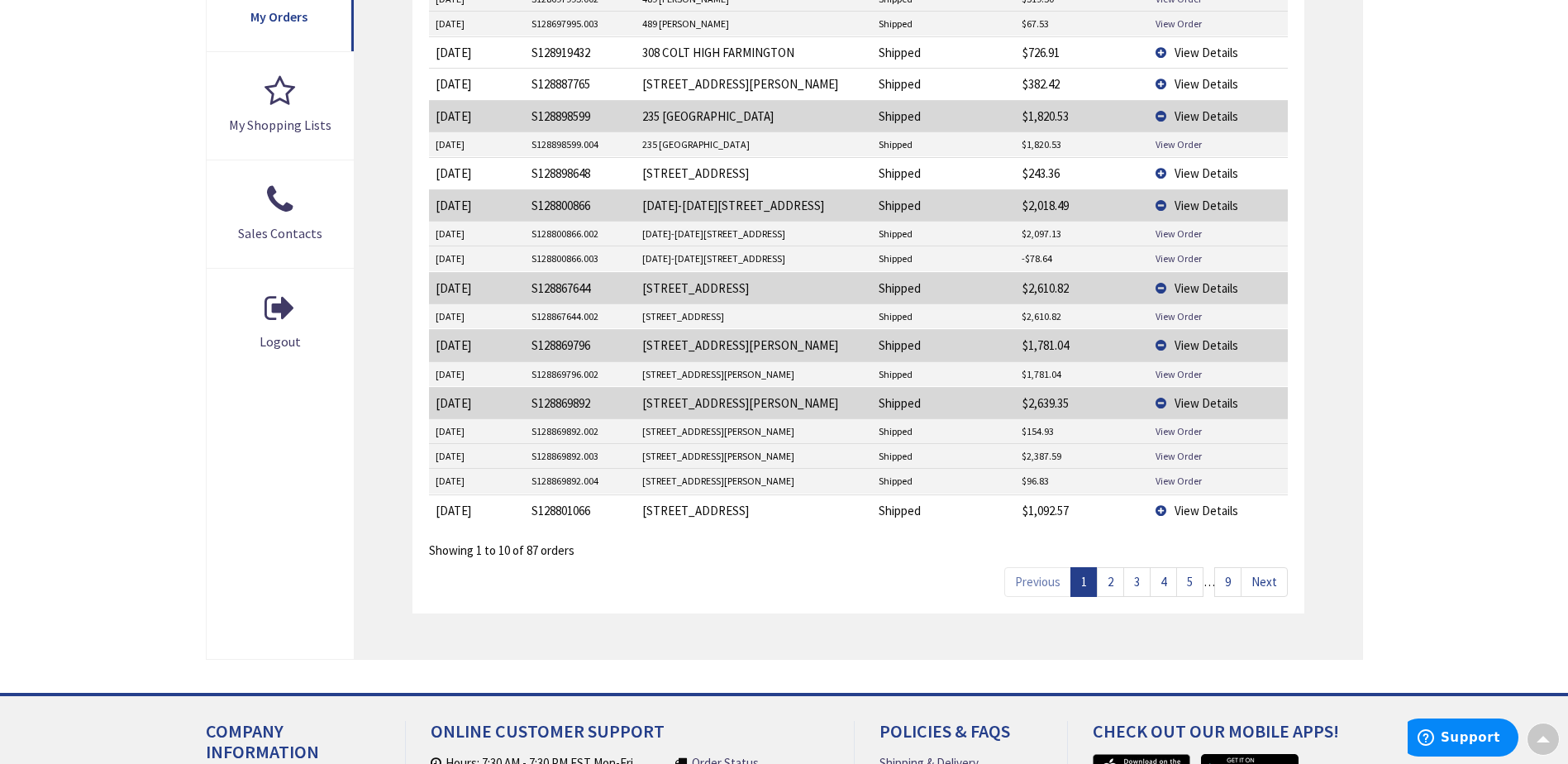
click at [1202, 504] on span "View Details" at bounding box center [1207, 510] width 64 height 16
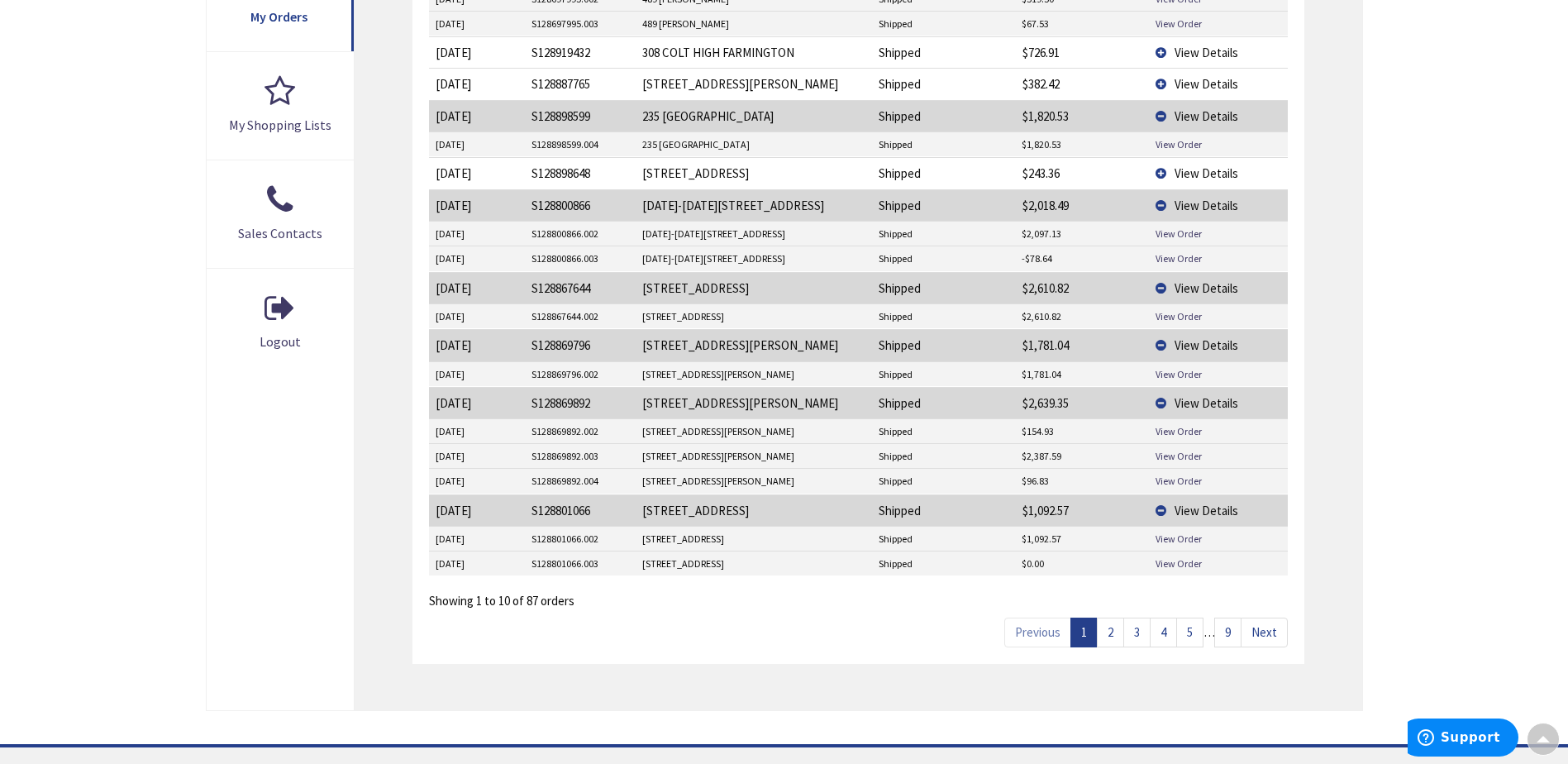
click at [1113, 637] on link "2" at bounding box center [1110, 631] width 27 height 29
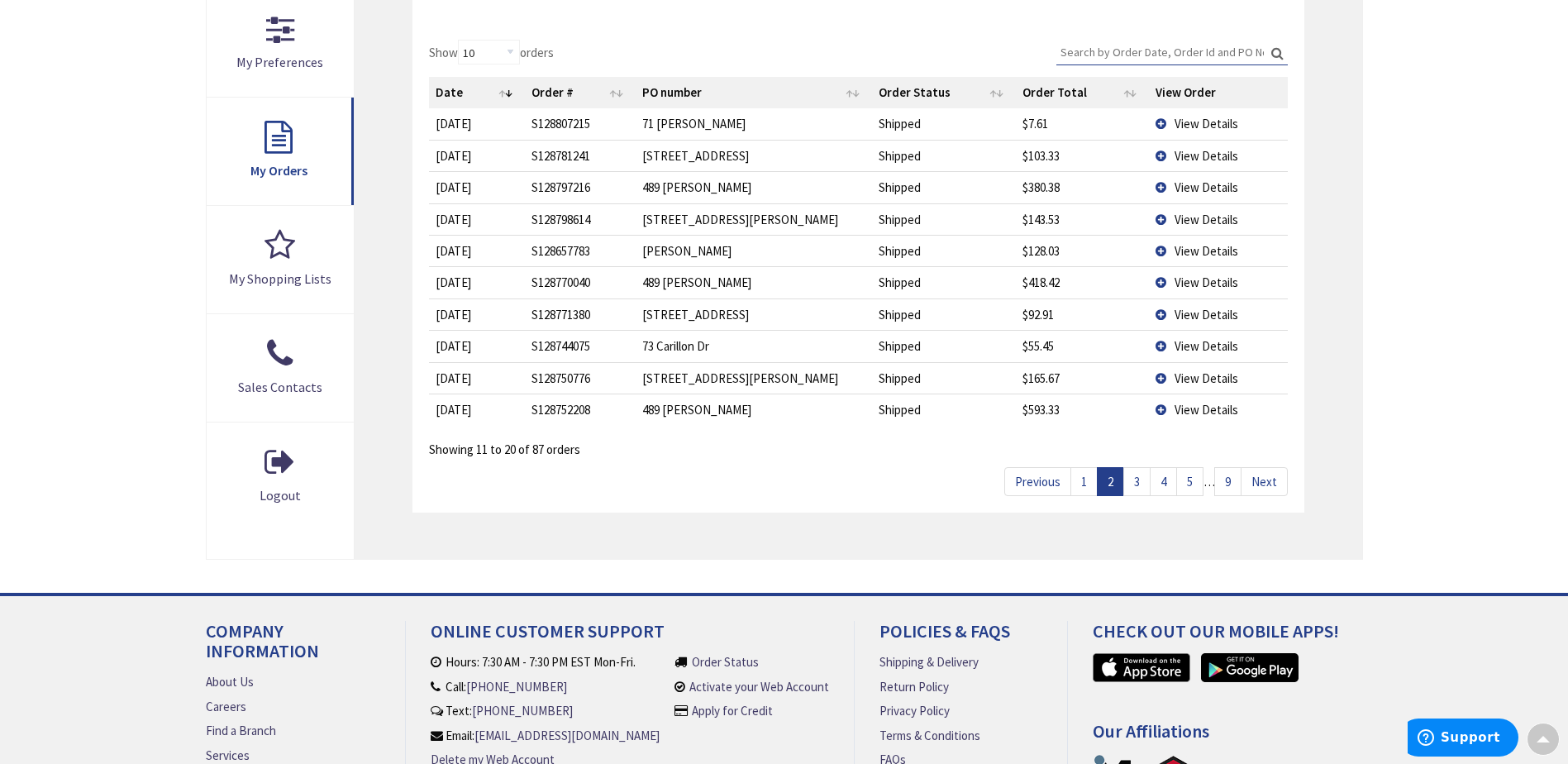
scroll to position [463, 0]
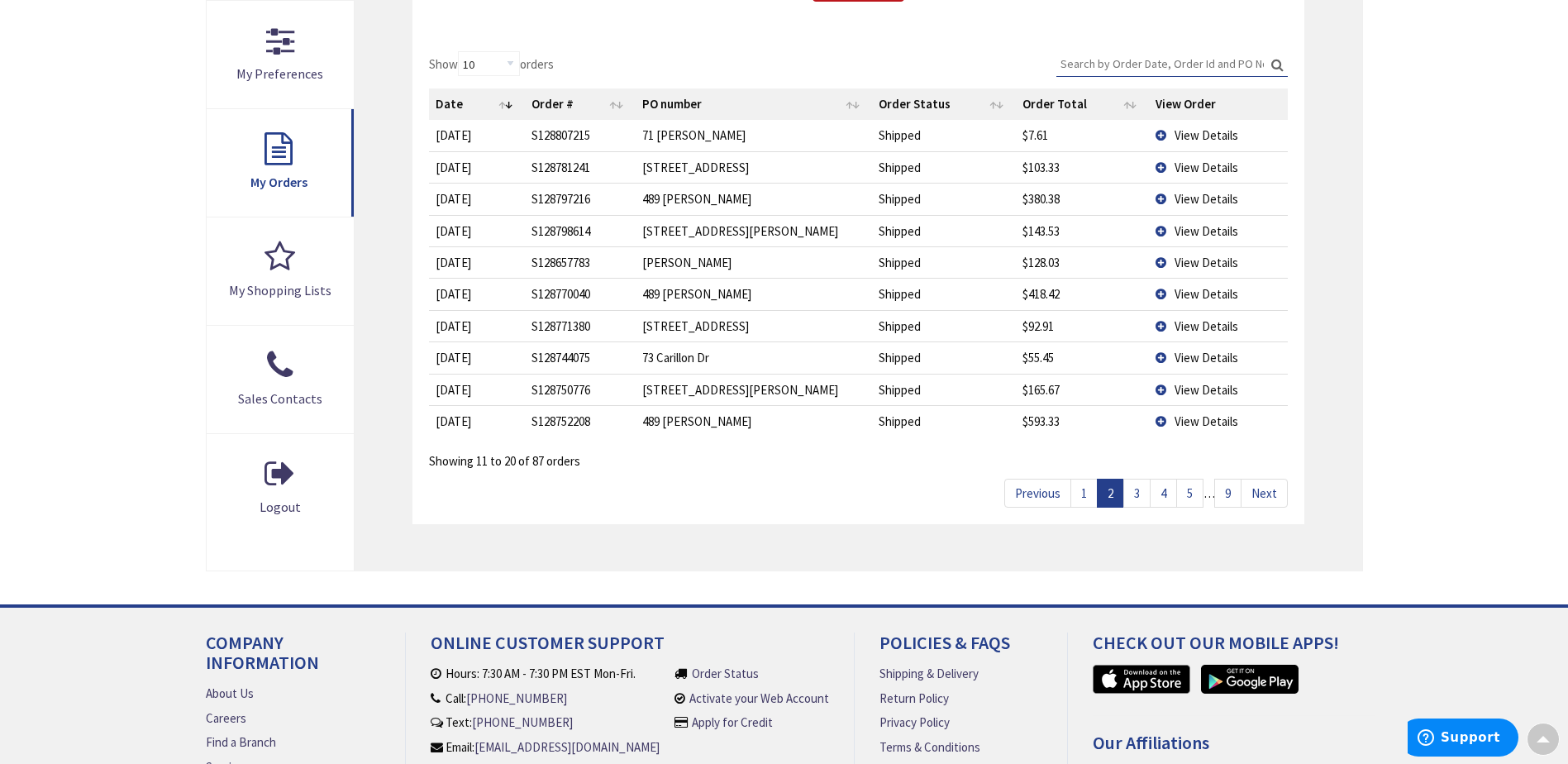
click at [1134, 496] on link "3" at bounding box center [1137, 492] width 27 height 29
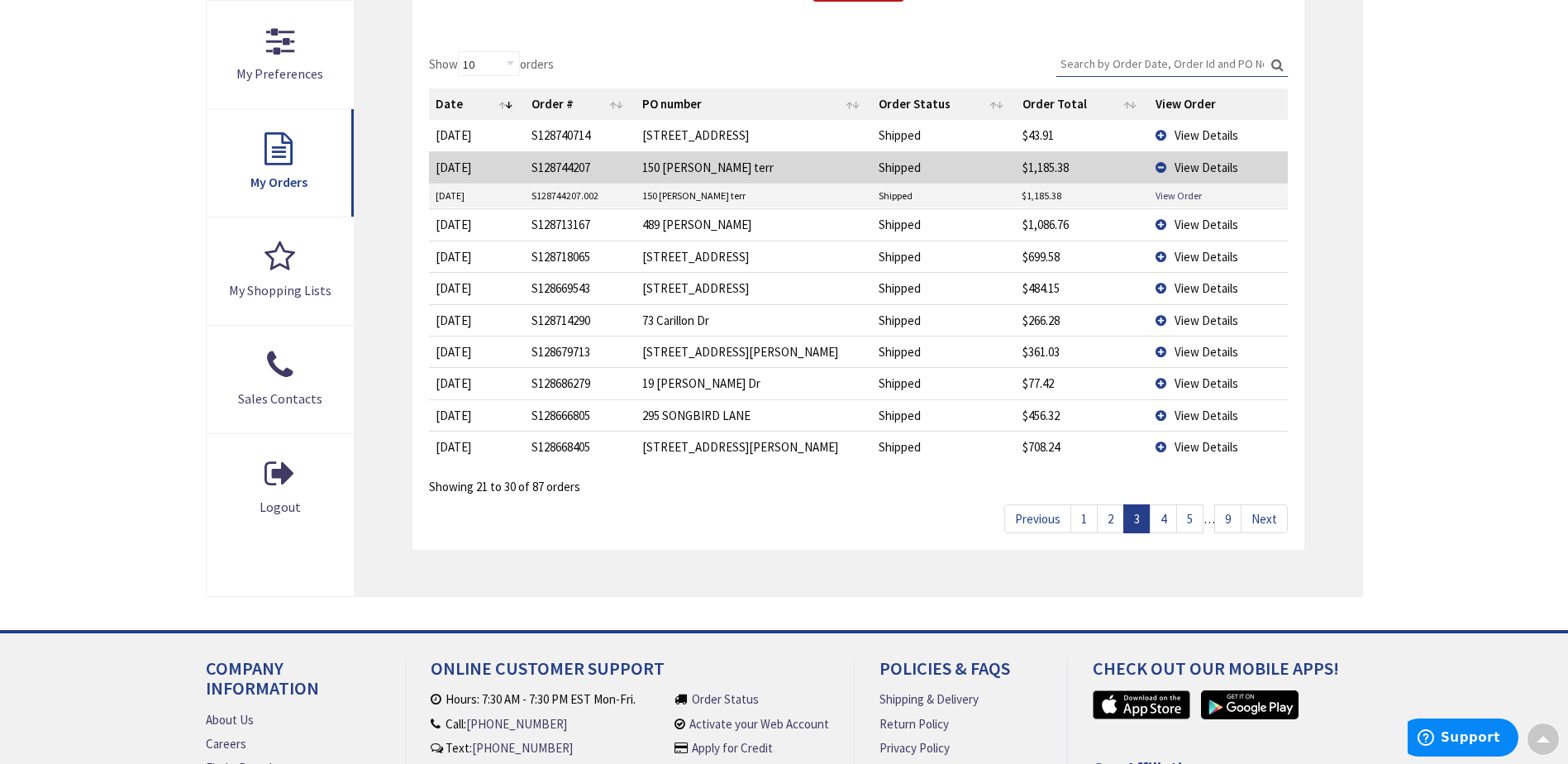
click at [1164, 523] on link "4" at bounding box center [1163, 518] width 27 height 29
